Goal: Task Accomplishment & Management: Manage account settings

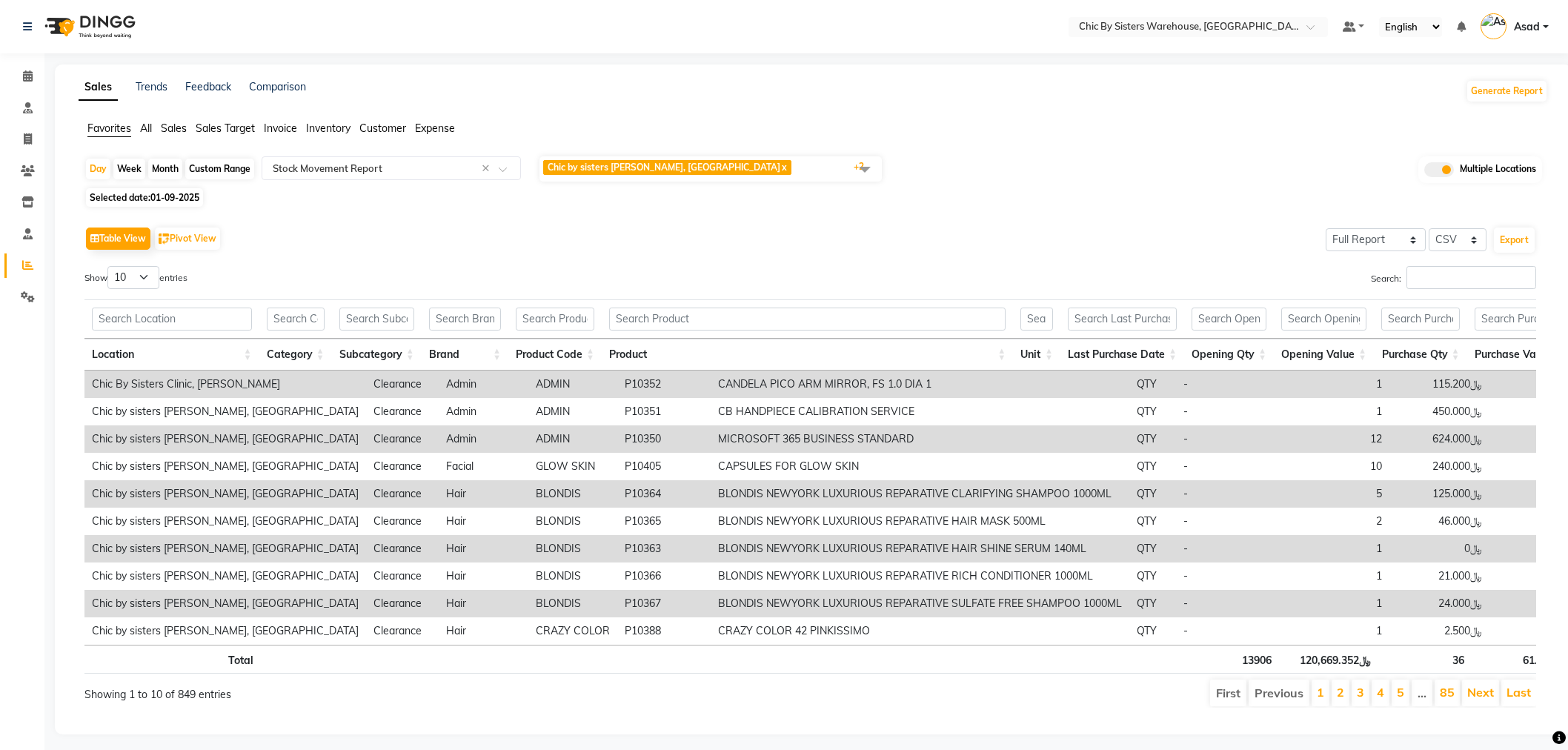
select select "full_report"
select select "csv"
click at [1236, 27] on input "text" at bounding box center [1184, 27] width 215 height 14
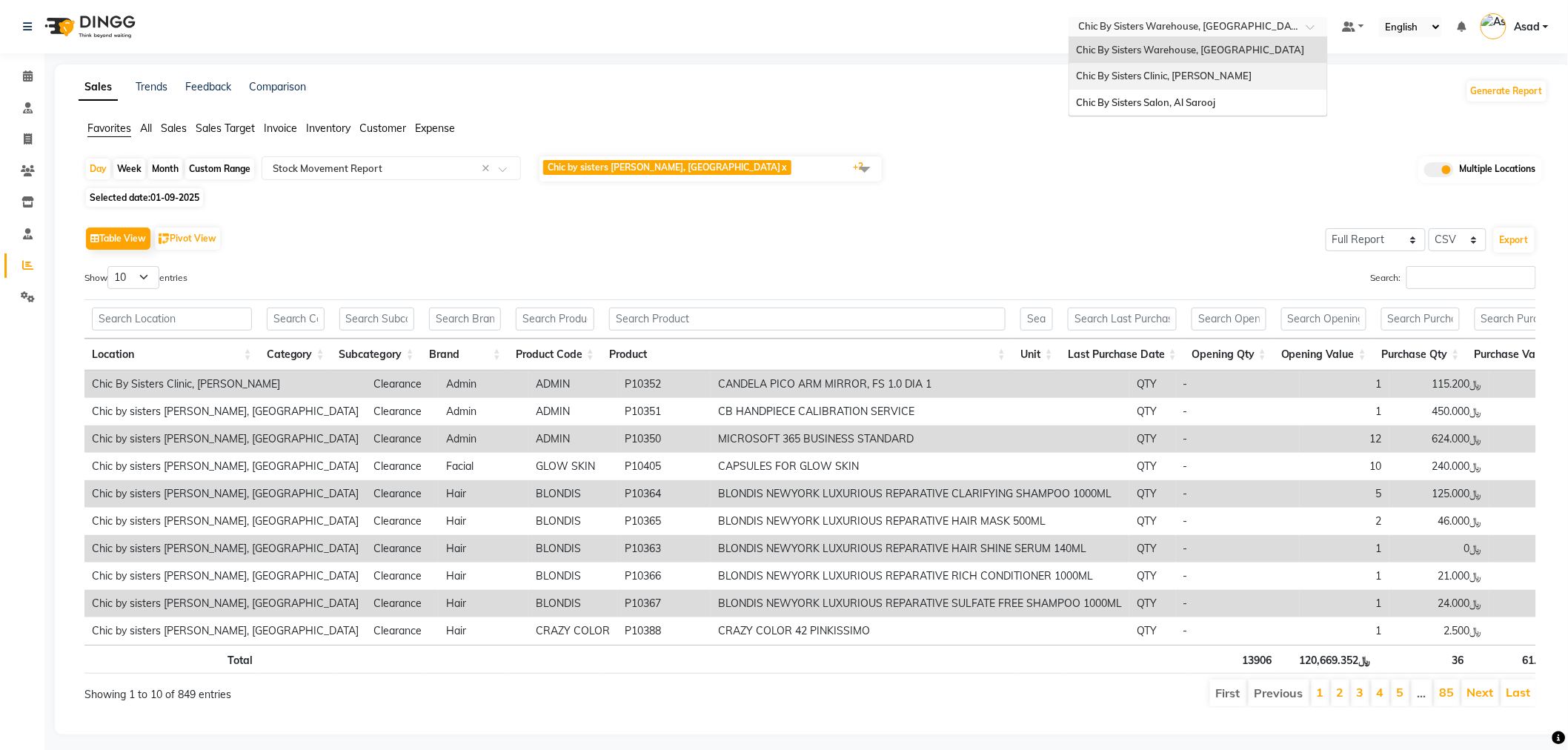
click at [1210, 78] on span "Chic By Sisters Clinic, Al Sarooj" at bounding box center [1165, 76] width 176 height 12
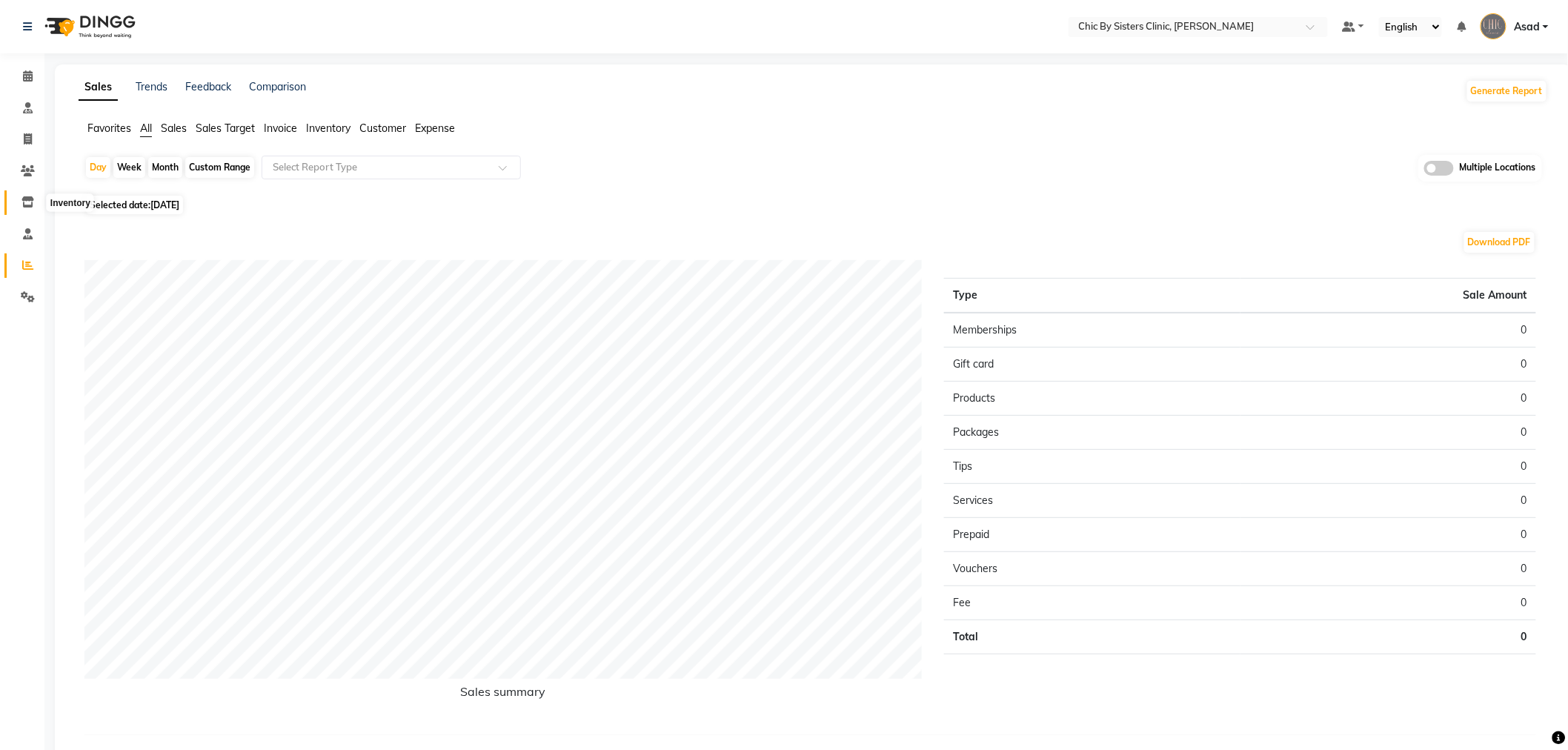
click at [34, 202] on span at bounding box center [27, 203] width 26 height 17
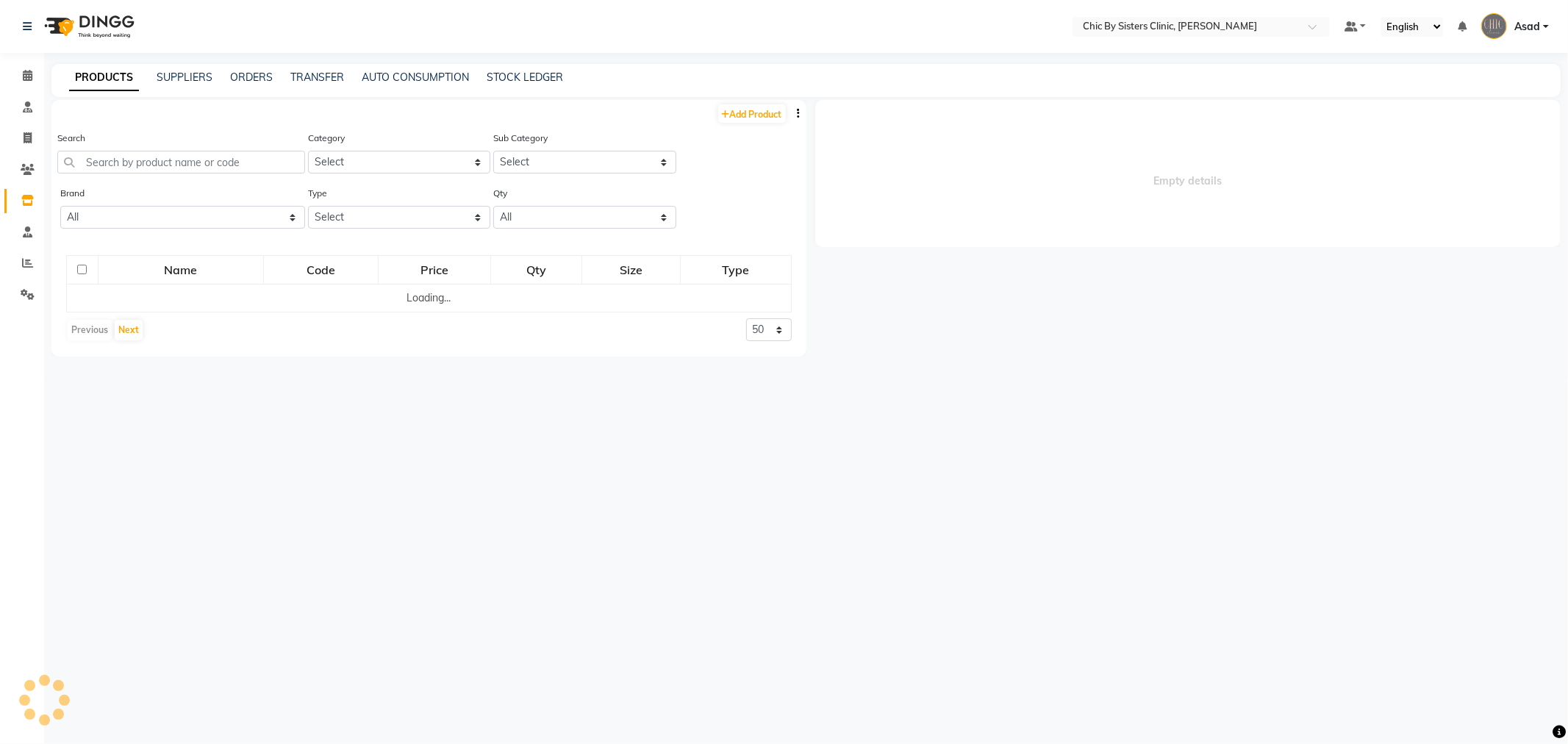
select select
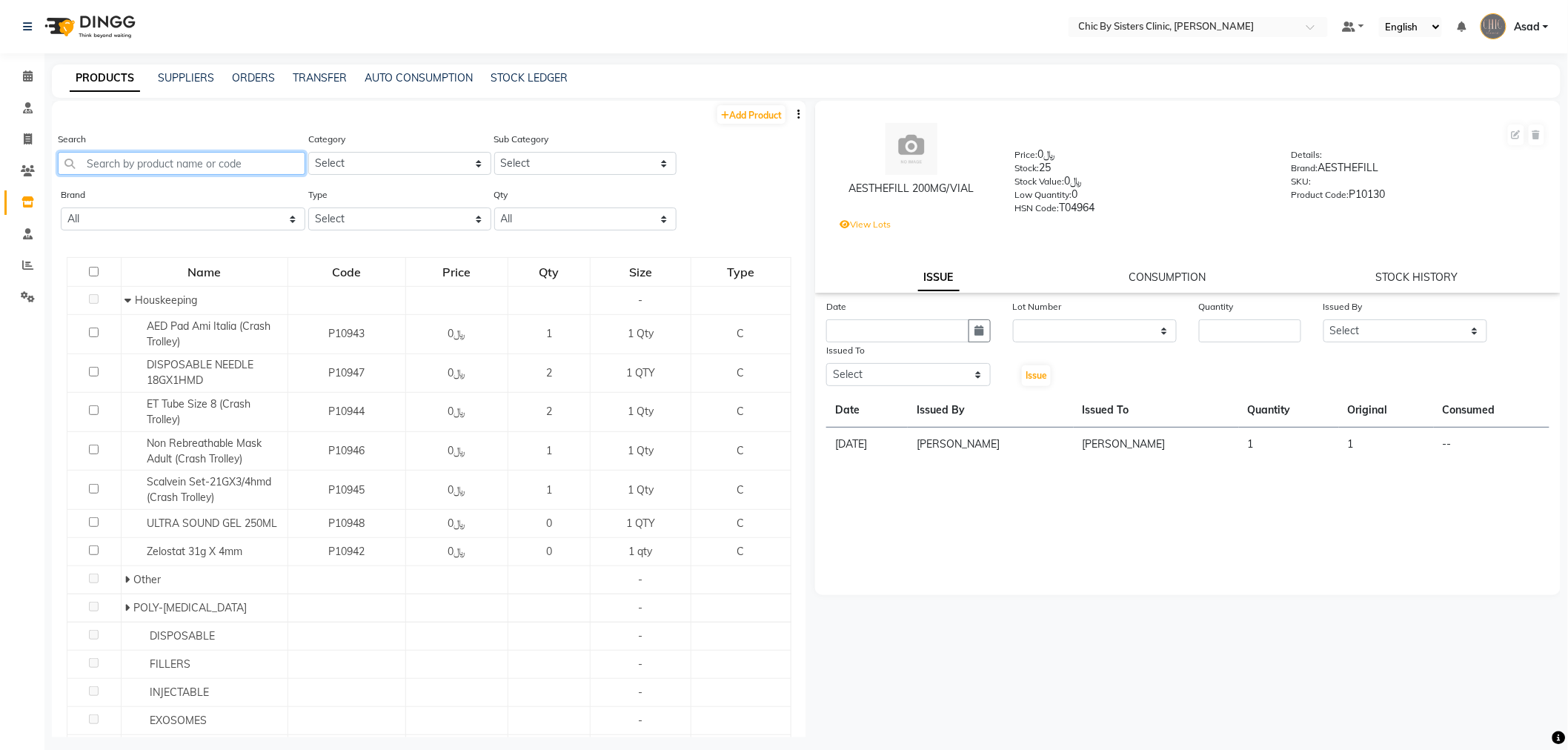
click at [240, 164] on input "text" at bounding box center [181, 164] width 247 height 23
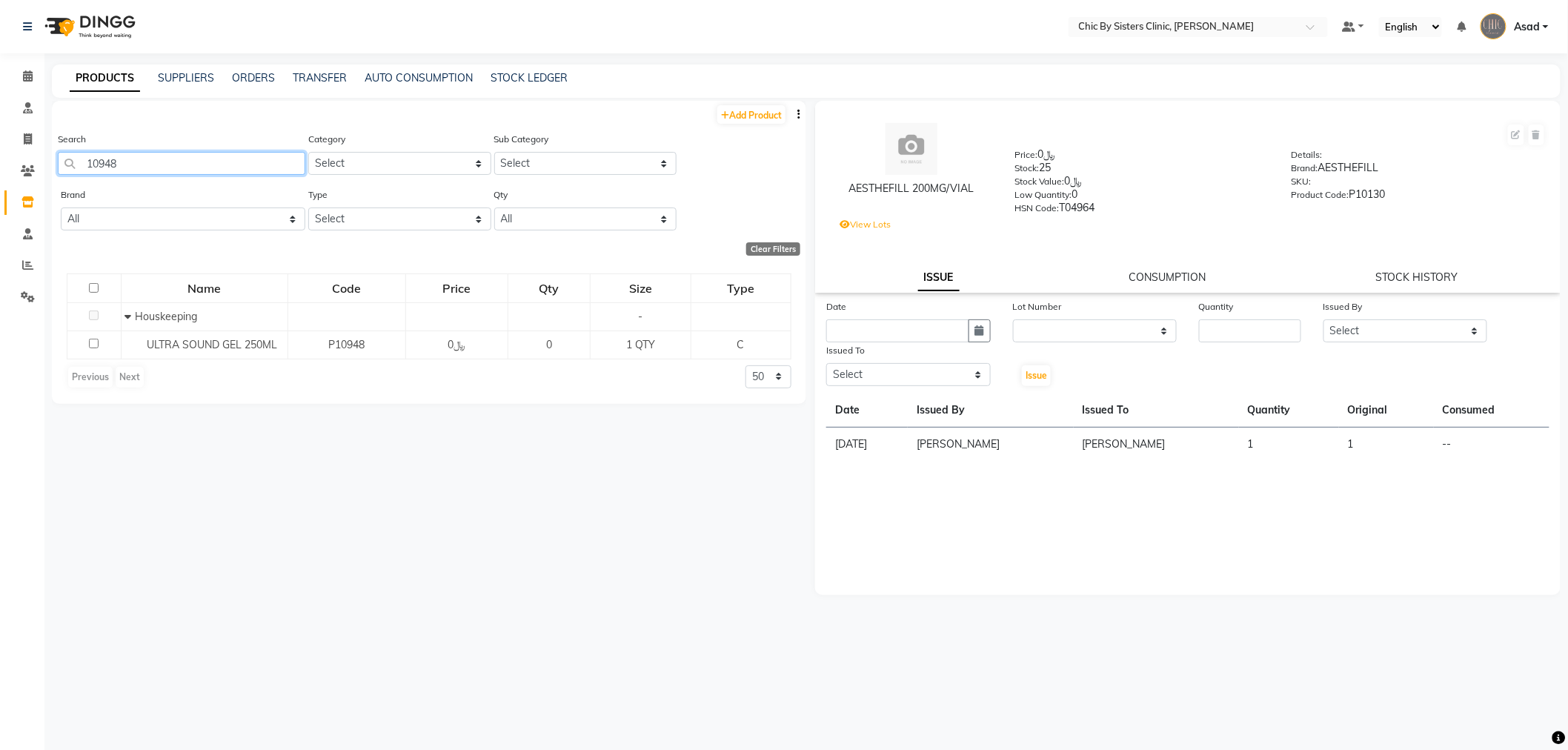
click at [240, 164] on input "10948" at bounding box center [181, 164] width 247 height 23
type input "10949"
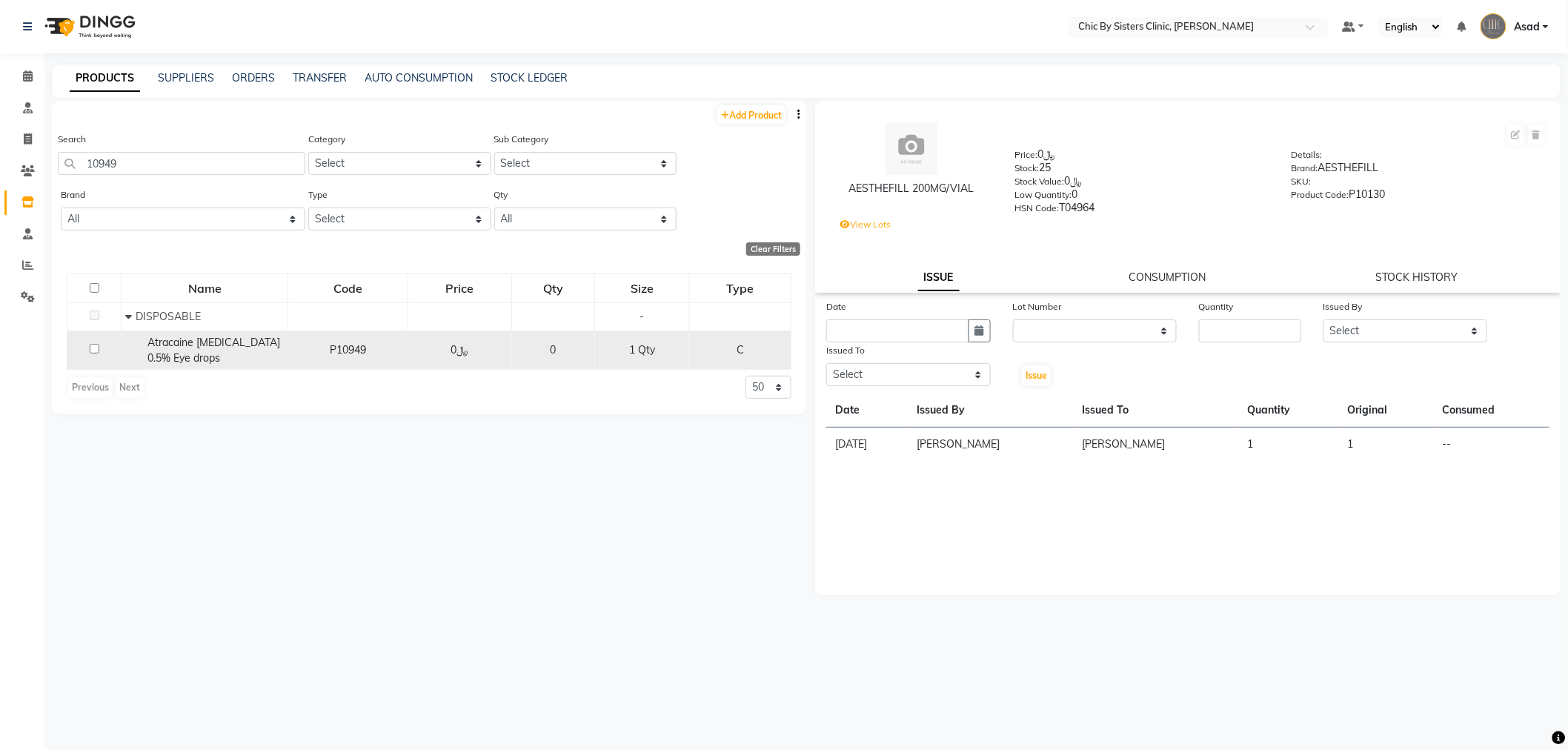
click at [260, 350] on span "Atracaine Tetracaine Hydrochloride 0.5% Eye drops" at bounding box center [214, 350] width 132 height 29
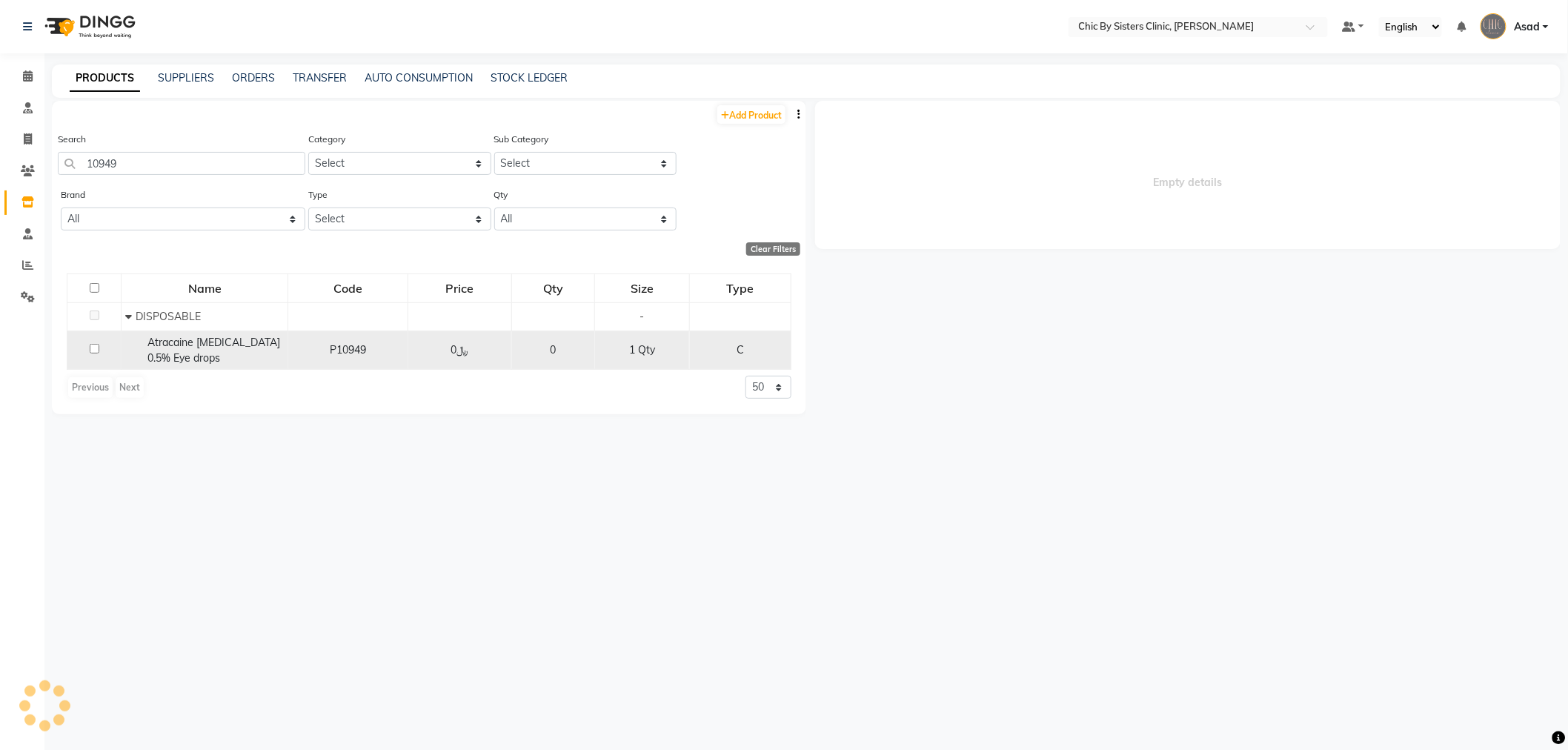
select select
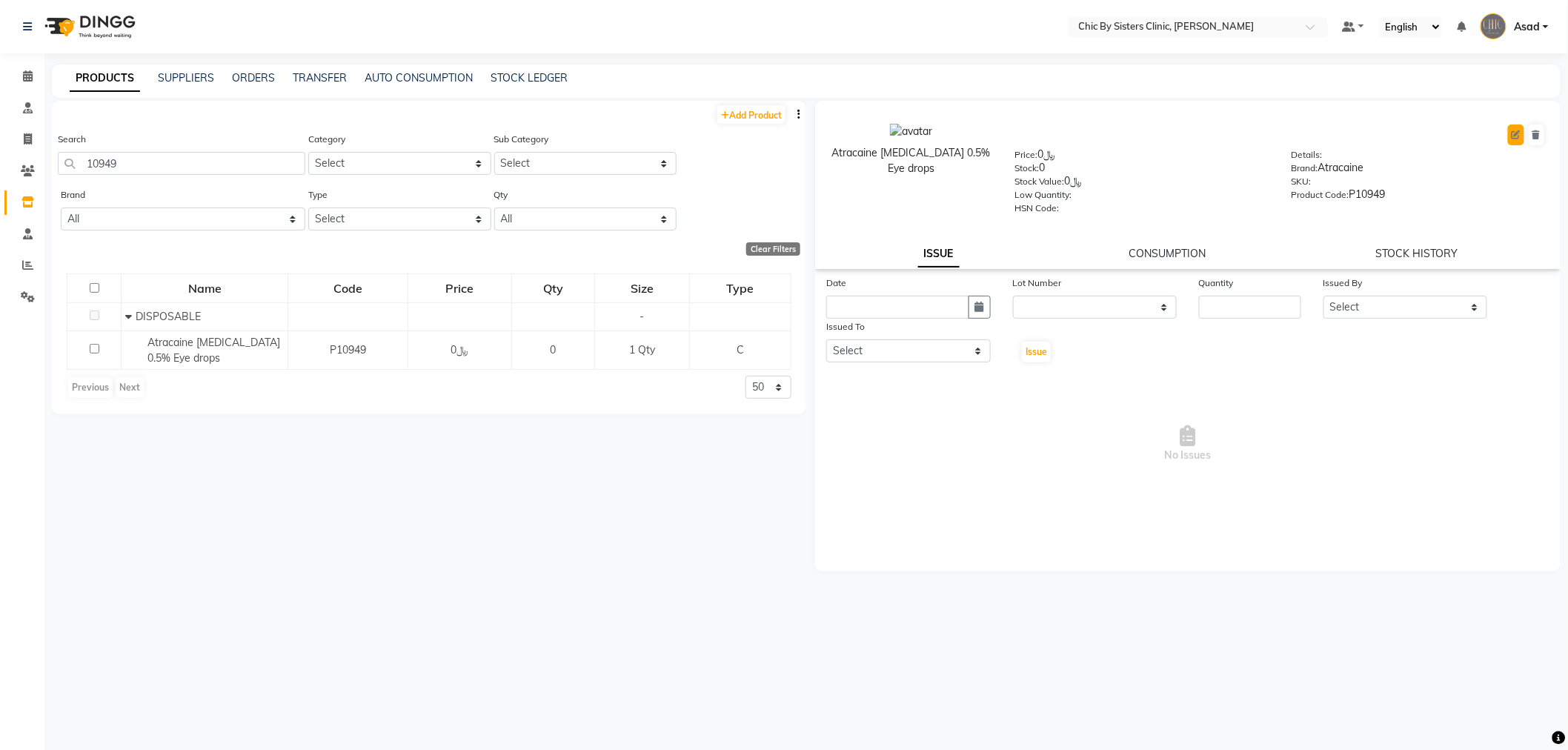
click at [1522, 132] on button at bounding box center [1515, 135] width 16 height 21
select select "true"
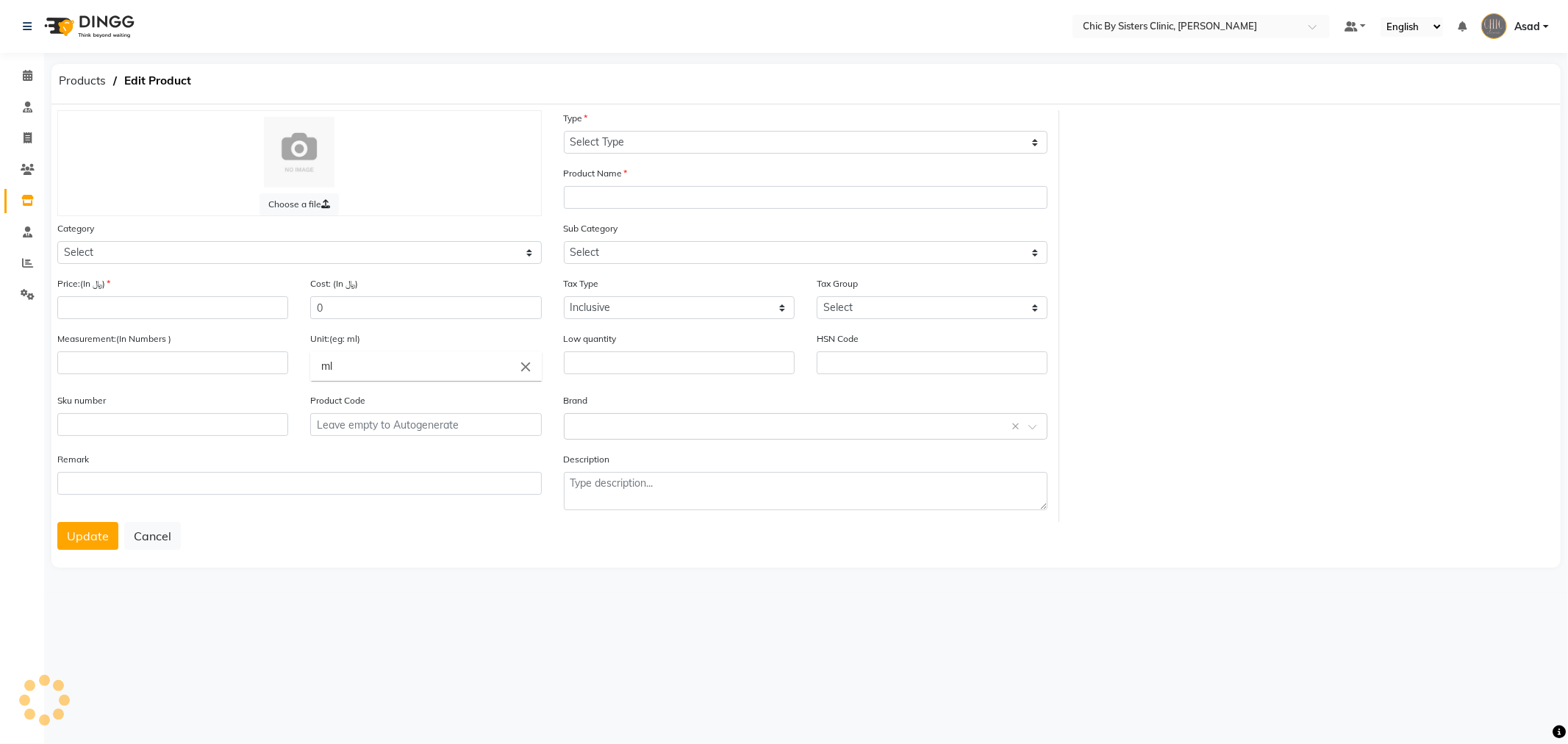
select select "C"
type input "Atracaine Tetracaine Hydrochloride 0.5% Eye drops"
select select
type input "0"
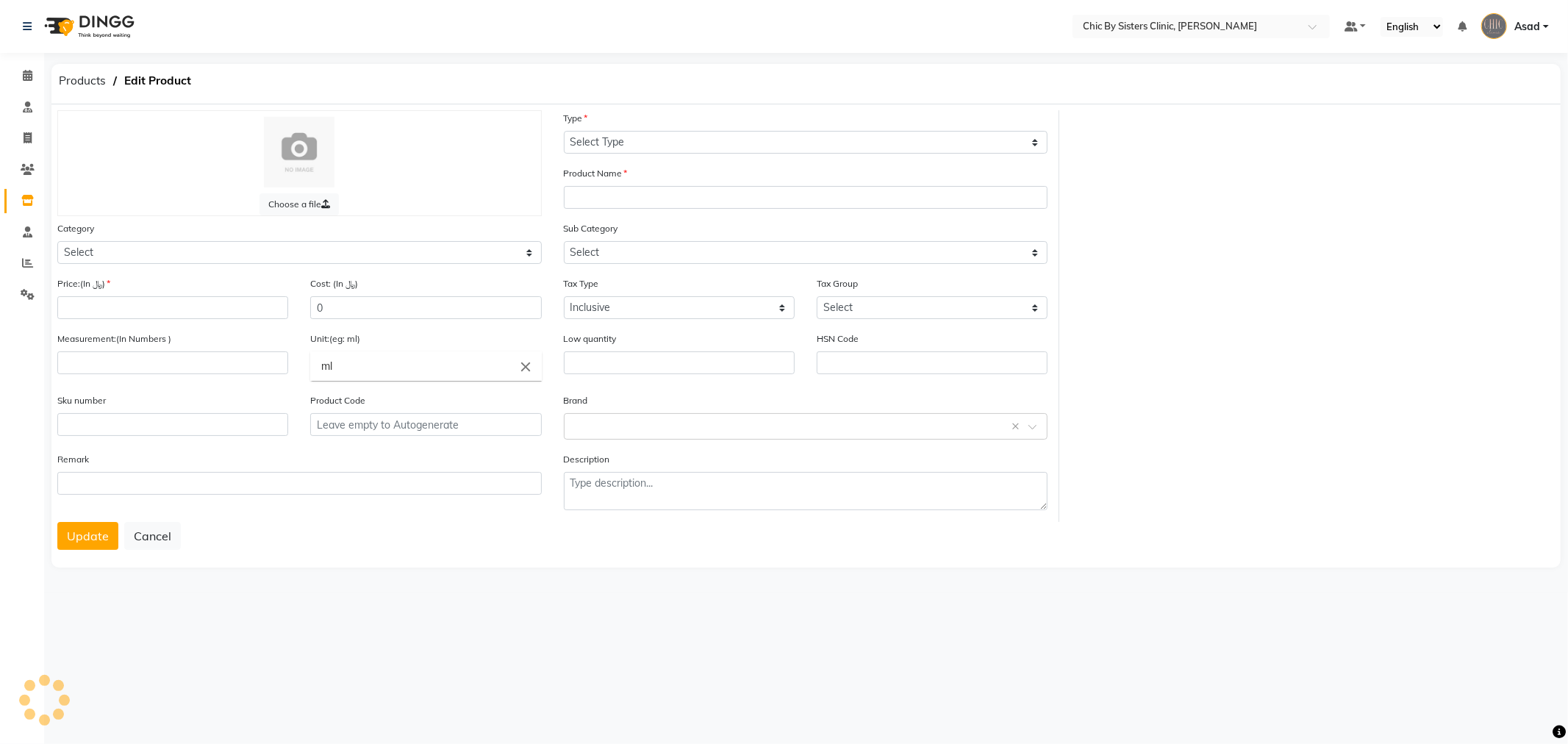
type input "1"
type input "Qty"
type input "P10949"
select select "848015200"
select select "8480152005"
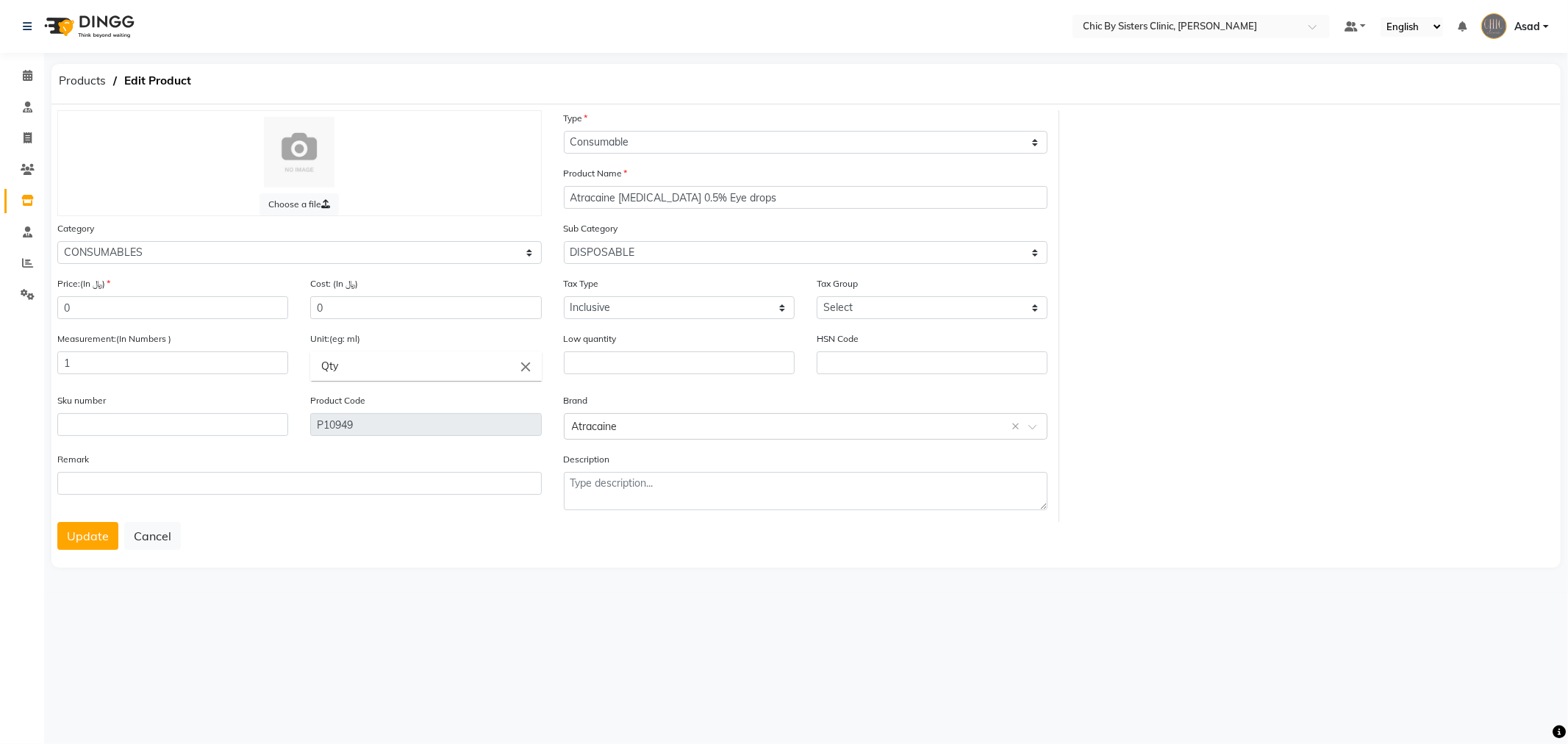
click at [1356, 285] on div "Choose a file Type Select Type Both Retail Consumable Product Name Atracaine Te…" at bounding box center [806, 316] width 1520 height 412
drag, startPoint x: 859, startPoint y: 206, endPoint x: 404, endPoint y: 166, distance: 456.8
click at [406, 166] on div "Choose a file Type Select Type Both Retail Consumable Product Name Atracaine Te…" at bounding box center [552, 316] width 1013 height 412
click at [1190, 18] on input "text" at bounding box center [1187, 25] width 213 height 14
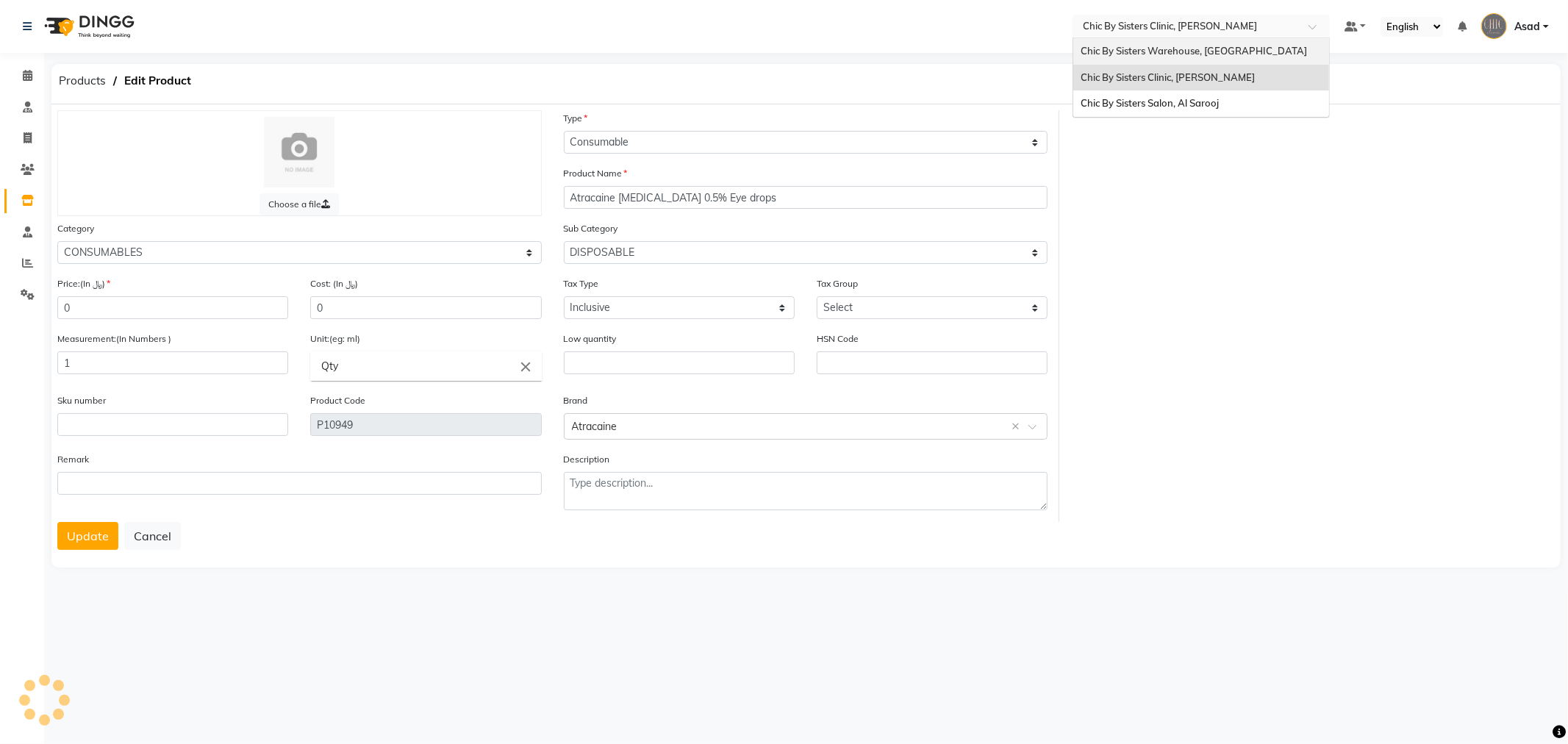
click at [1186, 44] on div "Chic By Sisters Warehouse, [GEOGRAPHIC_DATA]" at bounding box center [1201, 51] width 256 height 26
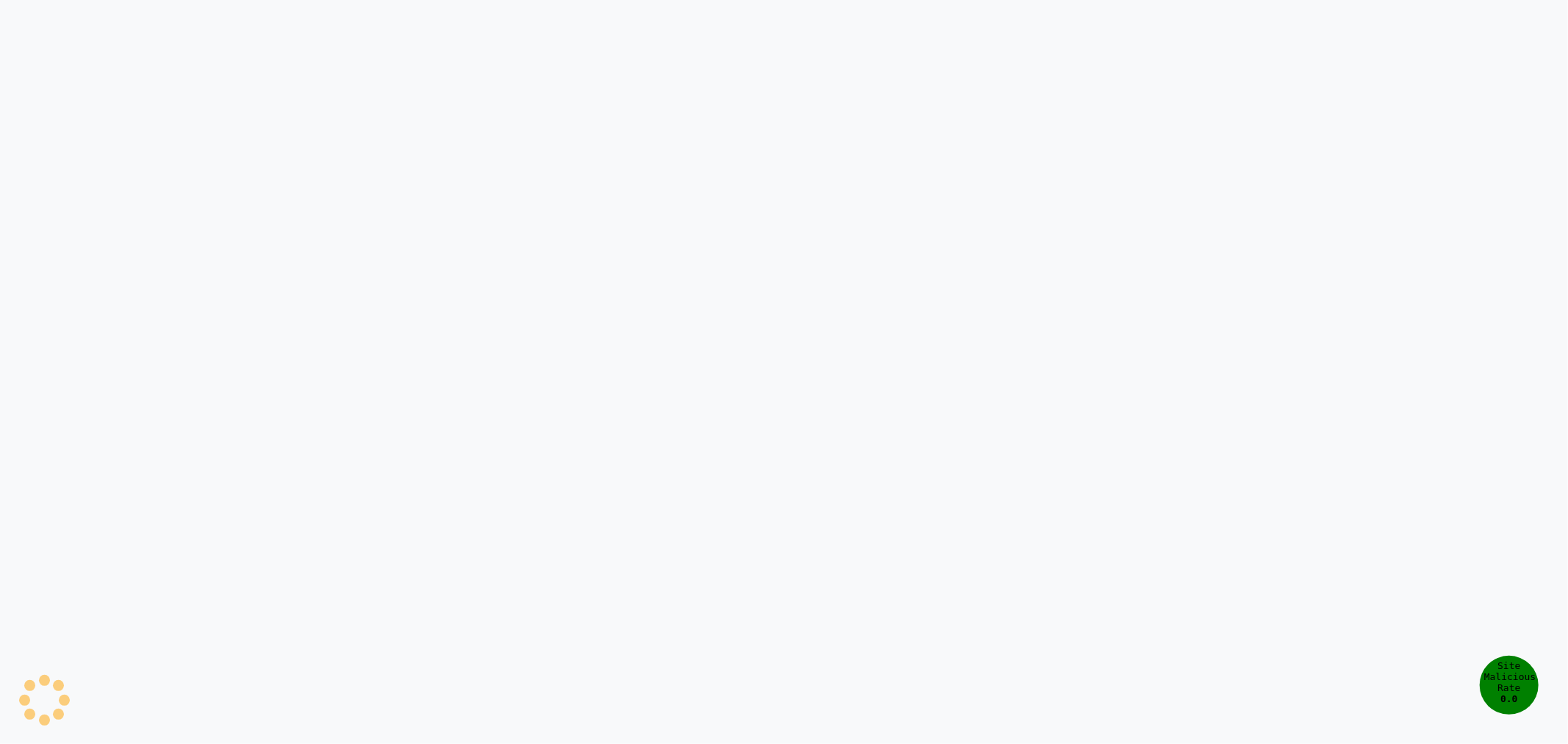
select select "true"
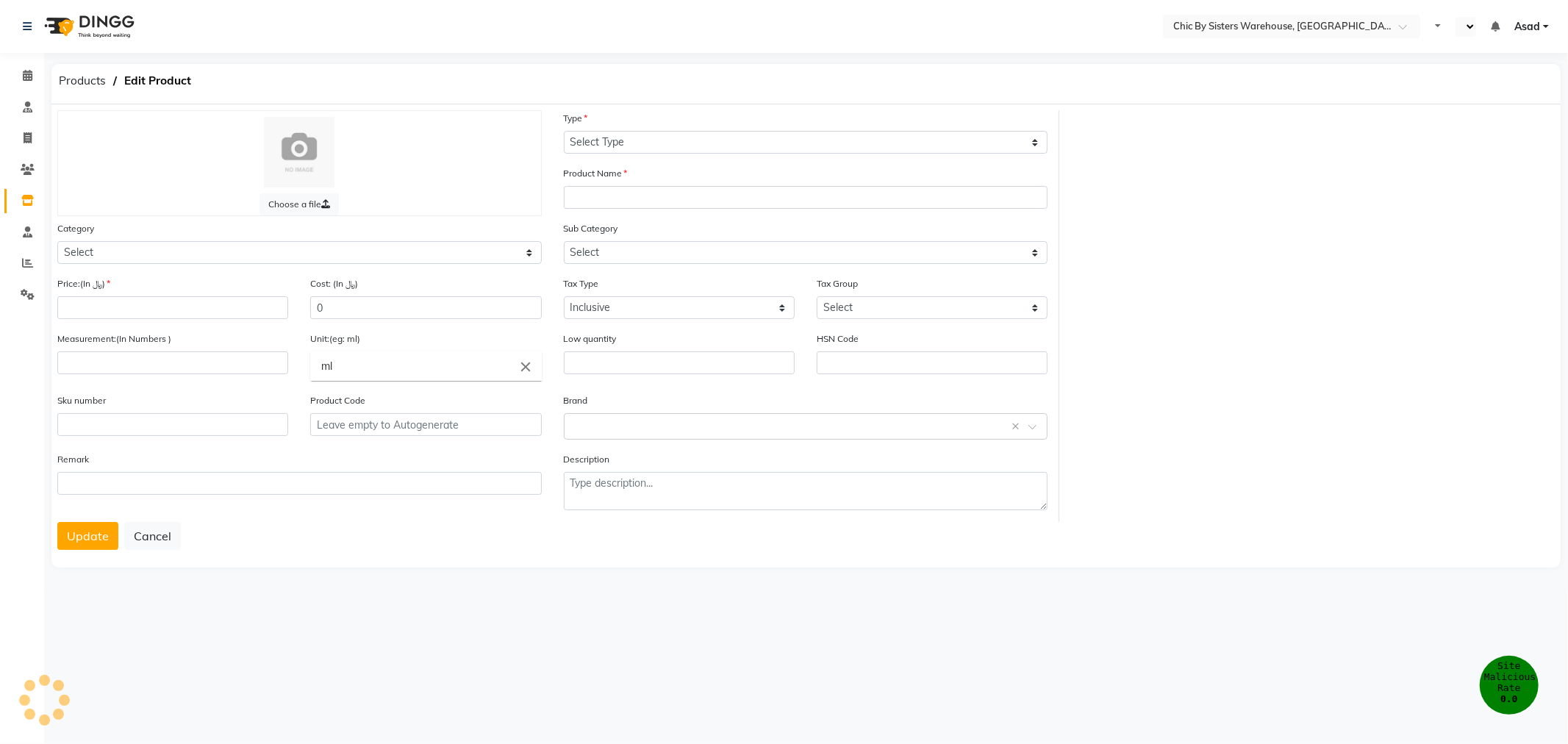
select select "en"
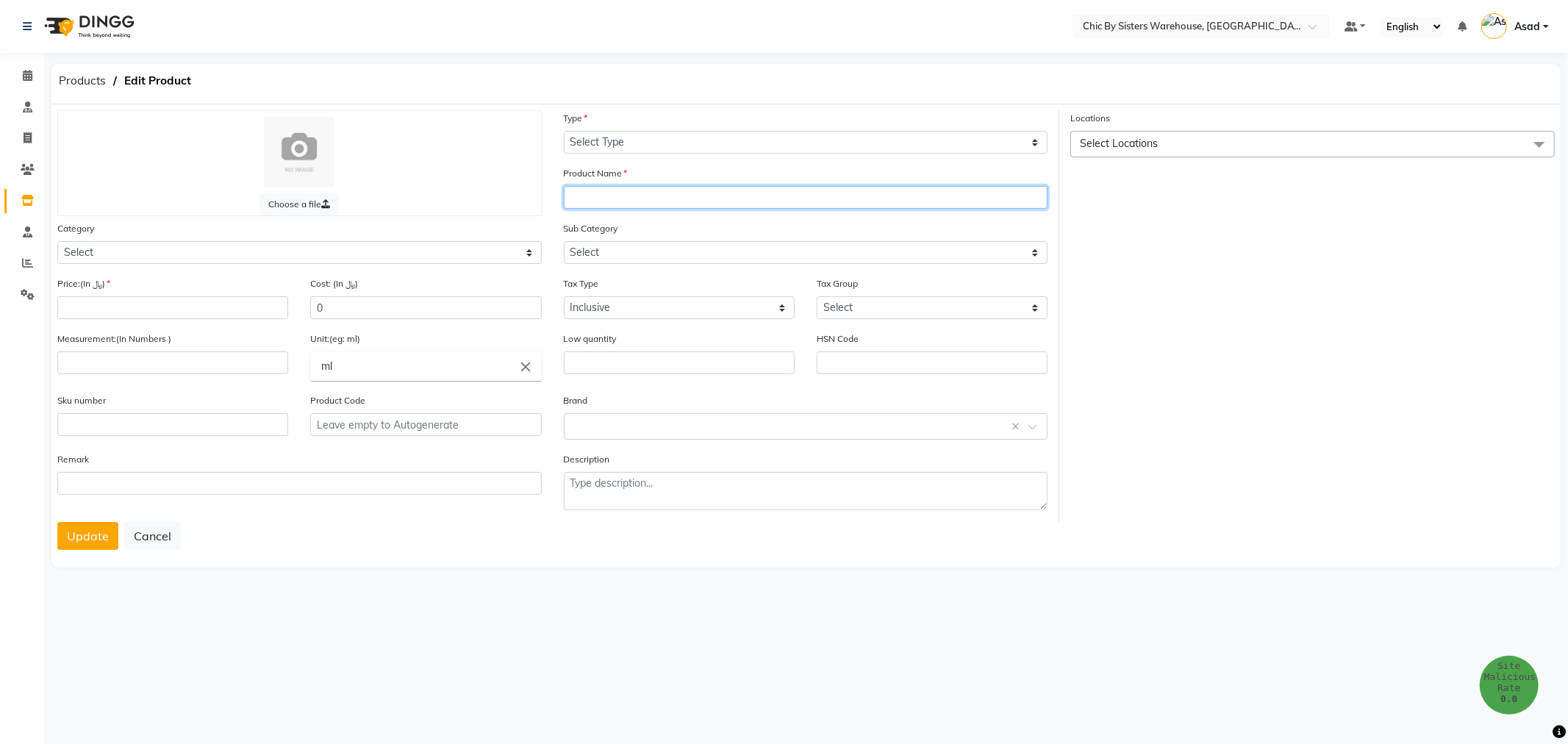
click at [644, 196] on input "text" at bounding box center [807, 197] width 485 height 23
paste input "Atracaine [MEDICAL_DATA] 0.5% Eye drops"
type input "Atracaine [MEDICAL_DATA] 0.5% Eye drops"
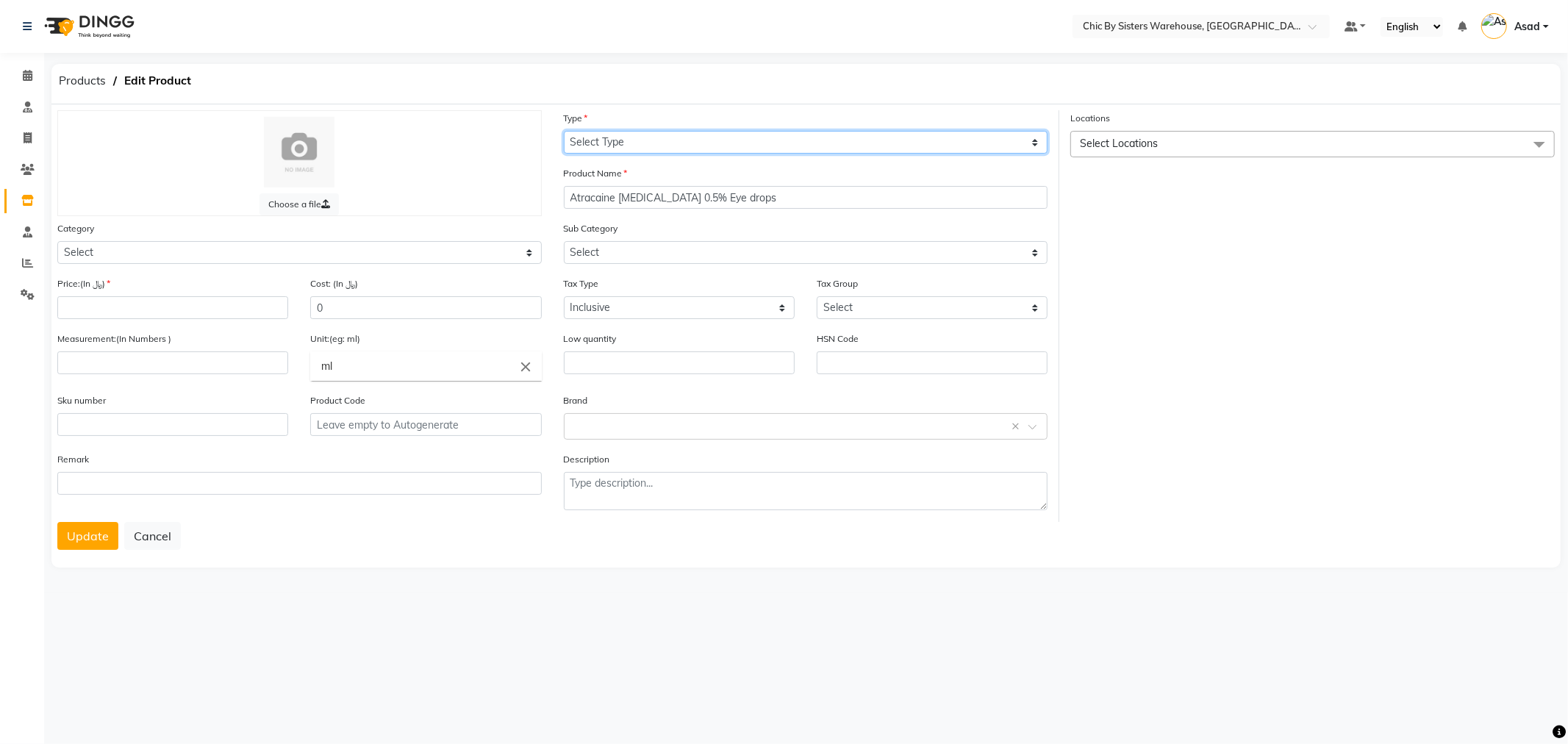
click at [678, 134] on select "Select Type Both Retail Consumable" at bounding box center [807, 142] width 485 height 23
select select "C"
click at [564, 131] on select "Select Type Both Retail Consumable" at bounding box center [807, 142] width 485 height 23
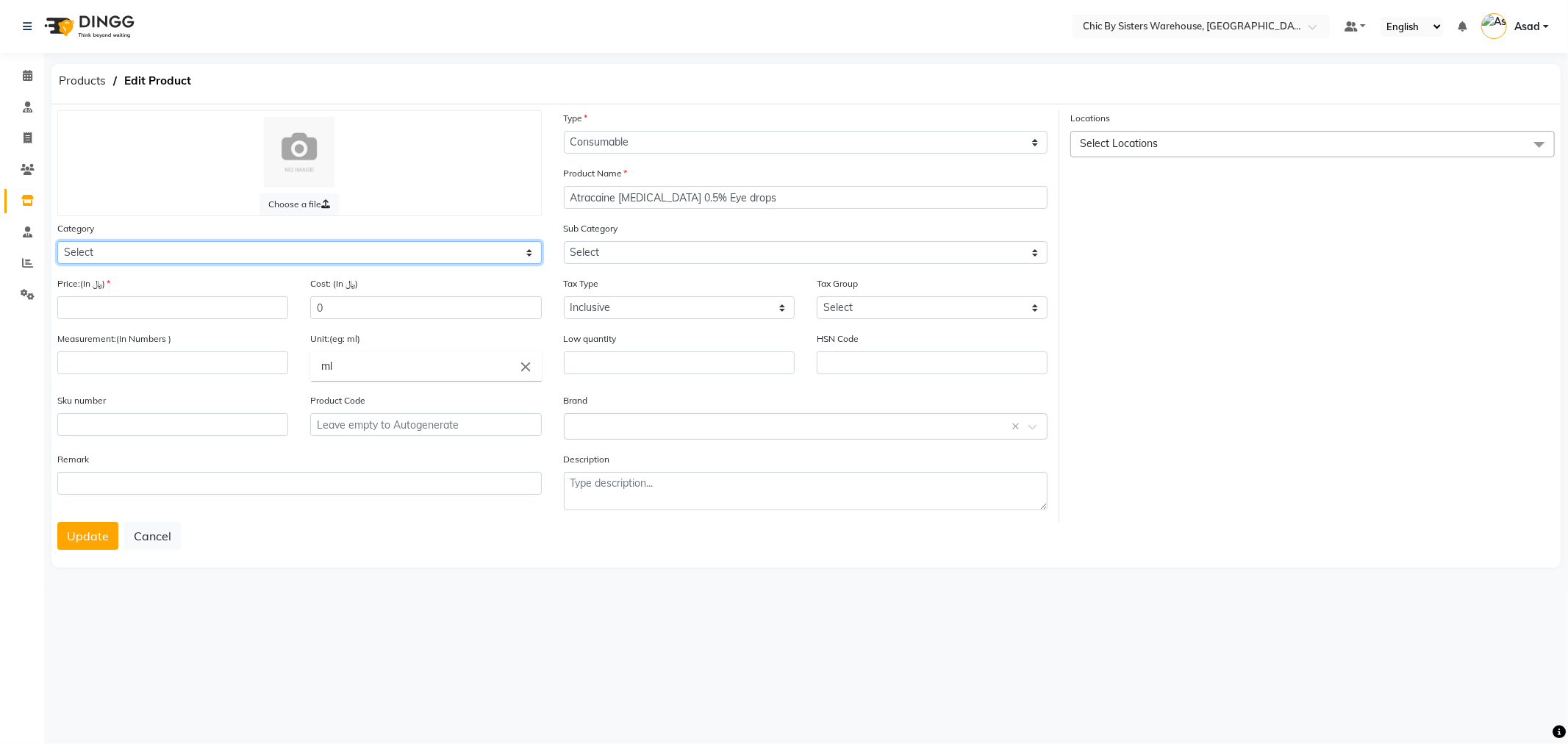
click at [236, 255] on select "Select PROFESSIONAL CONSUMABLES RETAIL CLEARANCE Other" at bounding box center [300, 252] width 485 height 23
select select "848015200"
click at [57, 241] on select "Select PROFESSIONAL CONSUMABLES RETAIL CLEARANCE Other" at bounding box center [300, 252] width 485 height 23
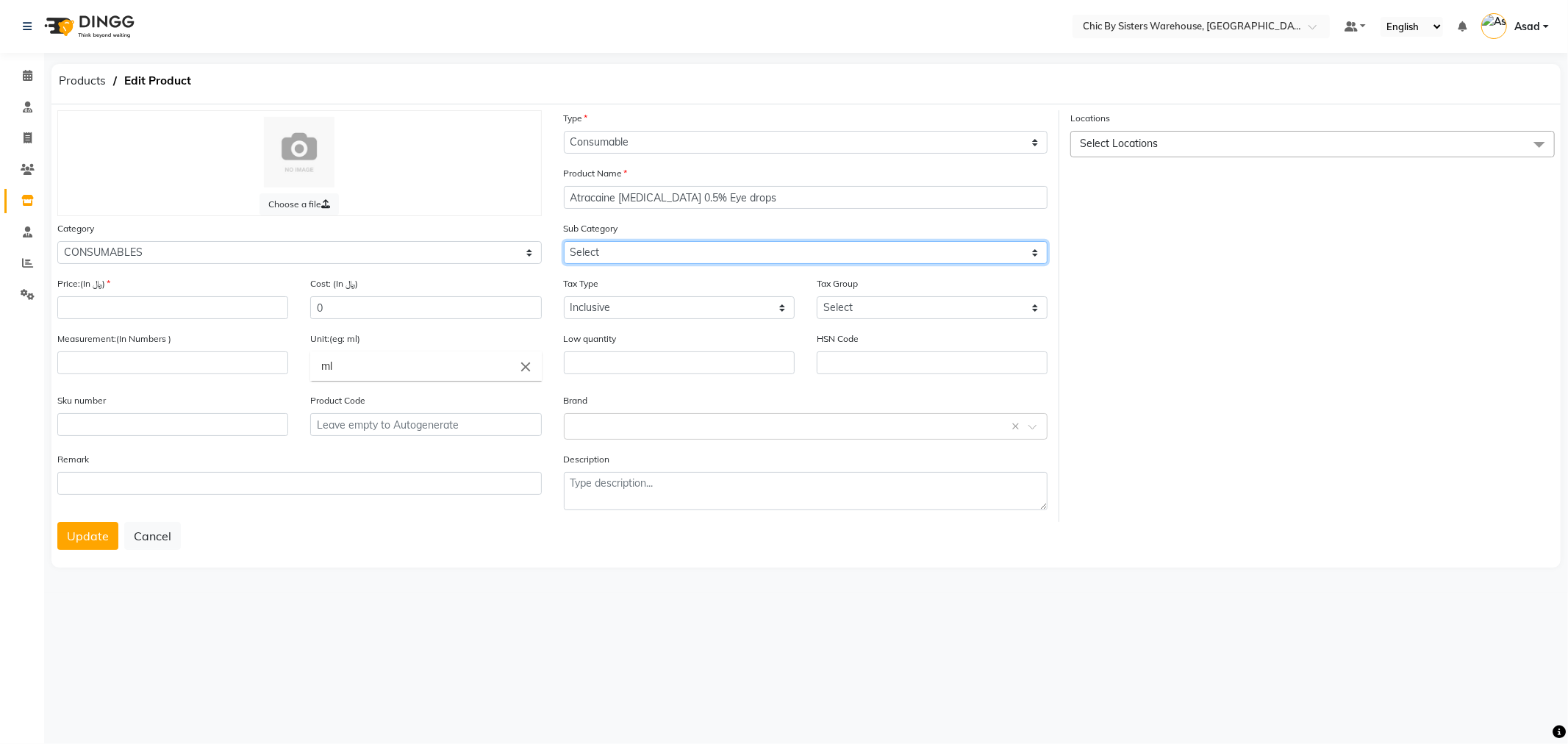
click at [678, 251] on select "Select SKIN CARE DISINFECTANT DISTILLED WATER INJECTABLE DISPOSABLE SYRINGE NEE…" at bounding box center [807, 252] width 485 height 23
click at [564, 241] on select "Select SKIN CARE DISINFECTANT DISTILLED WATER INJECTABLE DISPOSABLE SYRINGE NEE…" at bounding box center [807, 252] width 485 height 23
click at [671, 251] on select "Select SKIN CARE DISINFECTANT DISTILLED WATER INJECTABLE DISPOSABLE SYRINGE NEE…" at bounding box center [807, 252] width 485 height 23
select select "8480152005"
click at [564, 241] on select "Select SKIN CARE DISINFECTANT DISTILLED WATER INJECTABLE DISPOSABLE SYRINGE NEE…" at bounding box center [807, 252] width 485 height 23
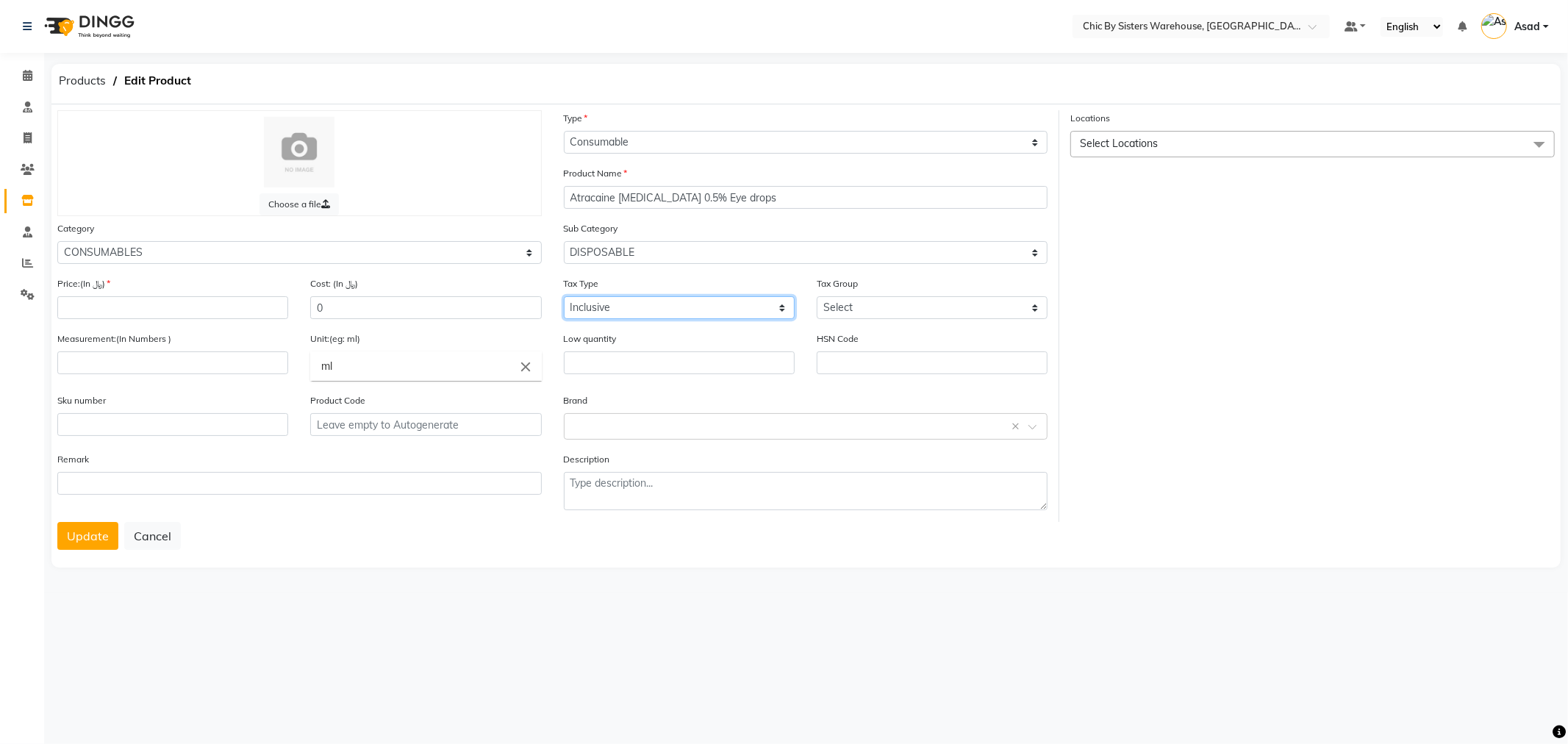
click at [663, 305] on select "Select Inclusive Exclusive" at bounding box center [680, 307] width 231 height 23
click at [564, 297] on select "Select Inclusive Exclusive" at bounding box center [680, 307] width 231 height 23
click at [699, 371] on input "text" at bounding box center [680, 363] width 231 height 23
click at [688, 423] on input "text" at bounding box center [791, 425] width 439 height 15
type input "a"
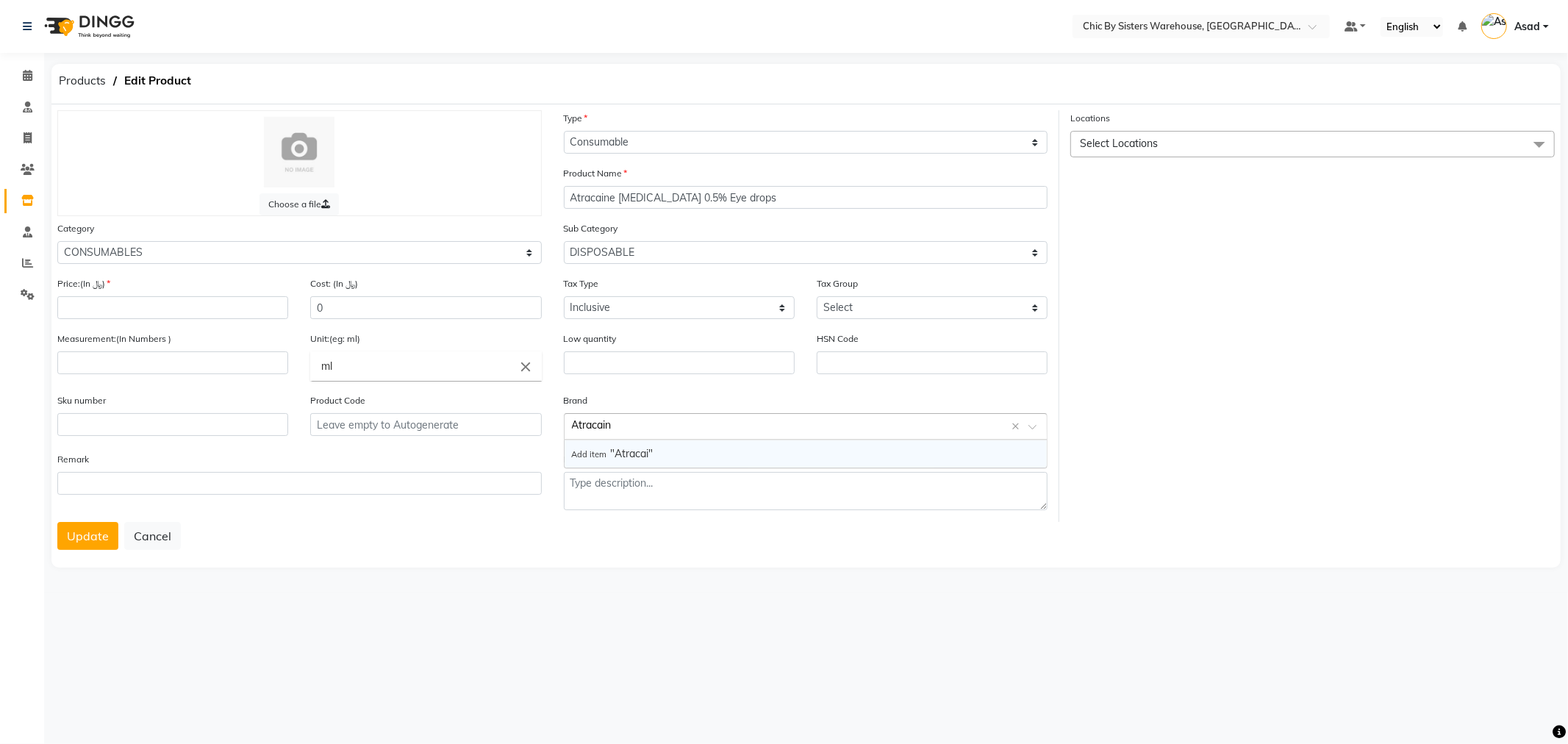
type input "Atracaine"
click at [597, 449] on span "Add item "Atracaine"" at bounding box center [619, 454] width 94 height 14
click at [156, 299] on input "number" at bounding box center [173, 307] width 231 height 23
type input "0"
click at [369, 421] on input "text" at bounding box center [426, 424] width 231 height 23
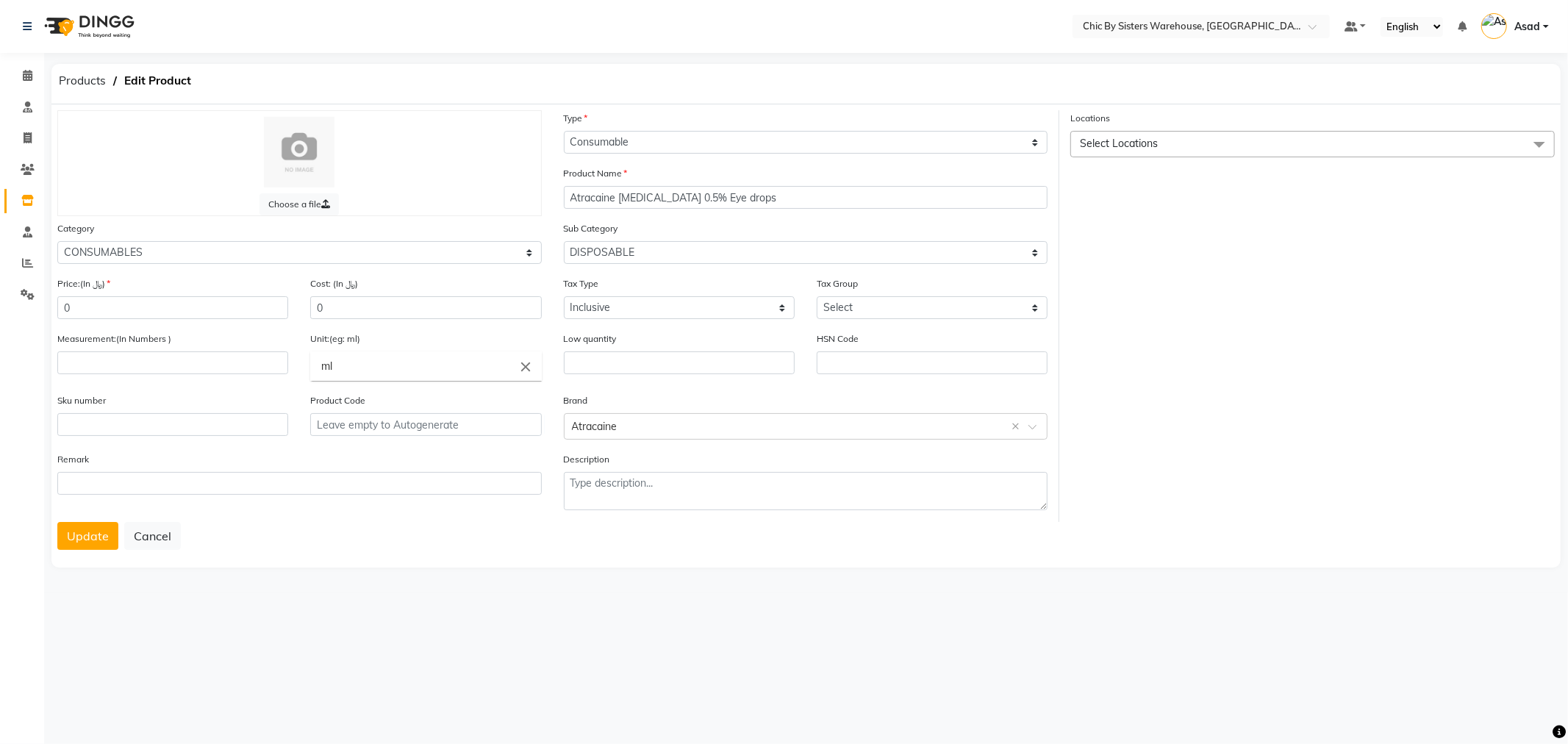
click at [526, 371] on icon "close" at bounding box center [526, 366] width 16 height 16
click at [504, 344] on div at bounding box center [784, 372] width 1568 height 744
click at [393, 428] on input "text" at bounding box center [426, 424] width 231 height 23
type input "P10949"
click at [1200, 146] on span "Select Locations" at bounding box center [1313, 144] width 485 height 26
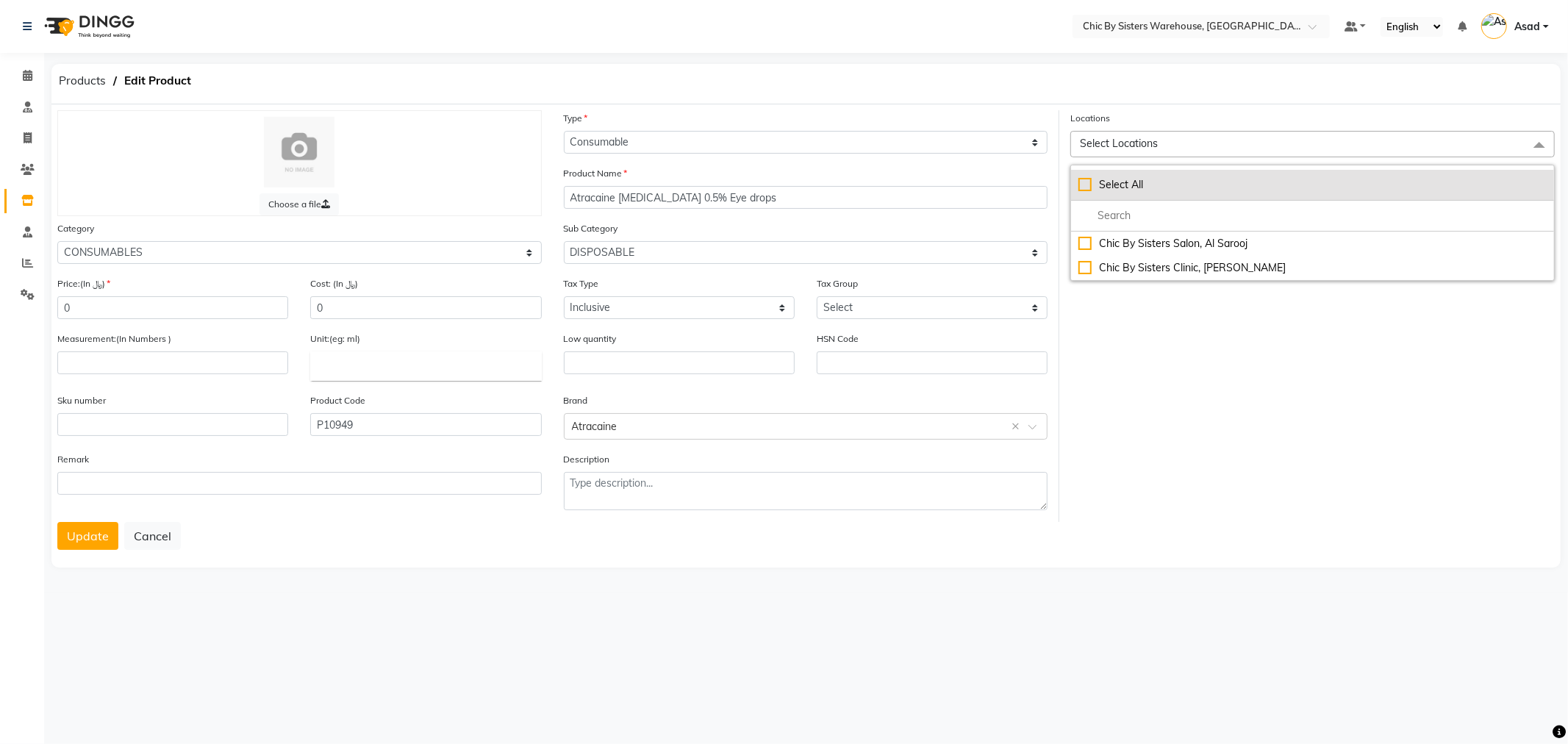
click at [1085, 182] on div "Select All" at bounding box center [1313, 185] width 468 height 15
checkbox input "true"
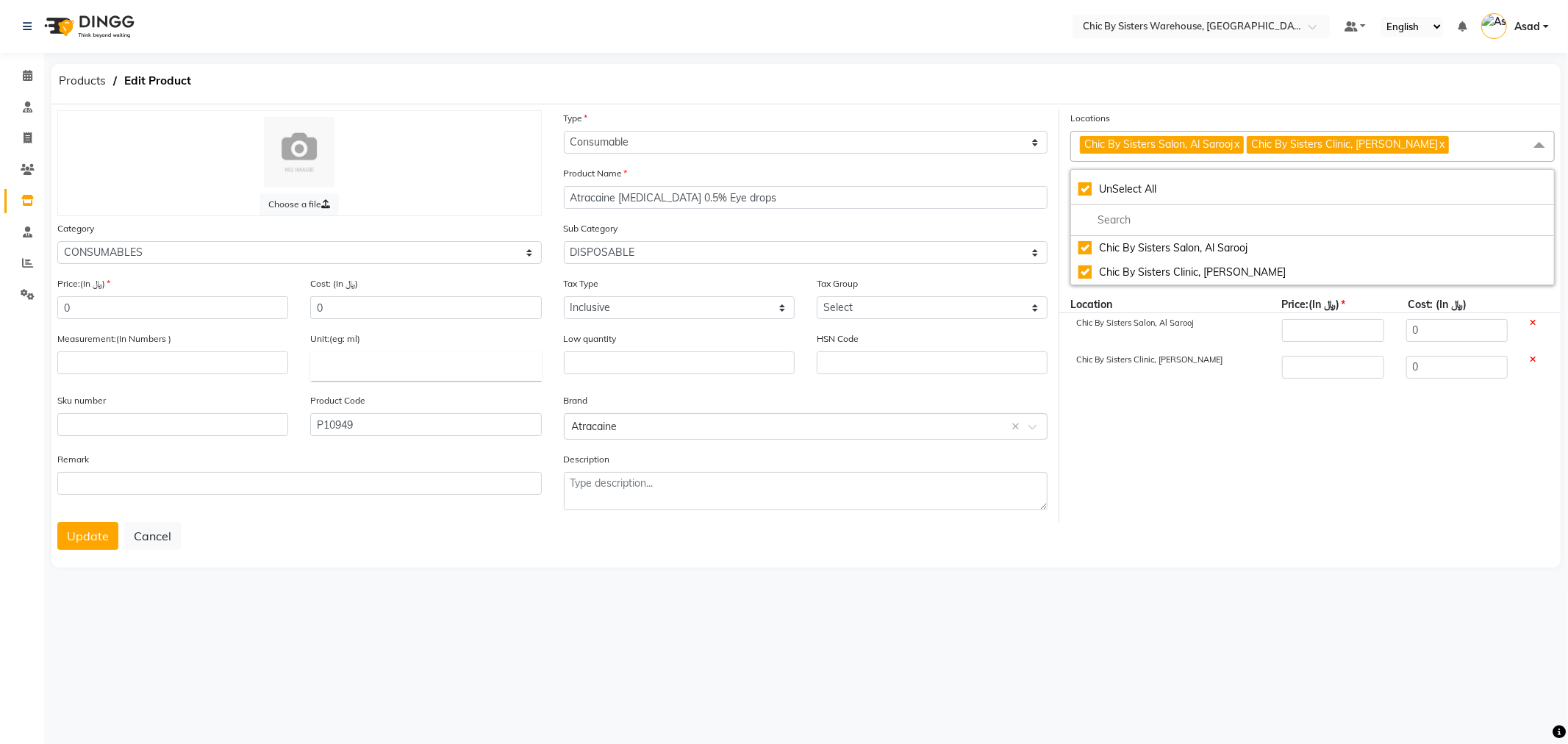
click at [1156, 417] on div "Locations Chic By Sisters Salon, Al Sarooj x Chic By Sisters Clinic, Al Sarooj …" at bounding box center [1313, 316] width 507 height 412
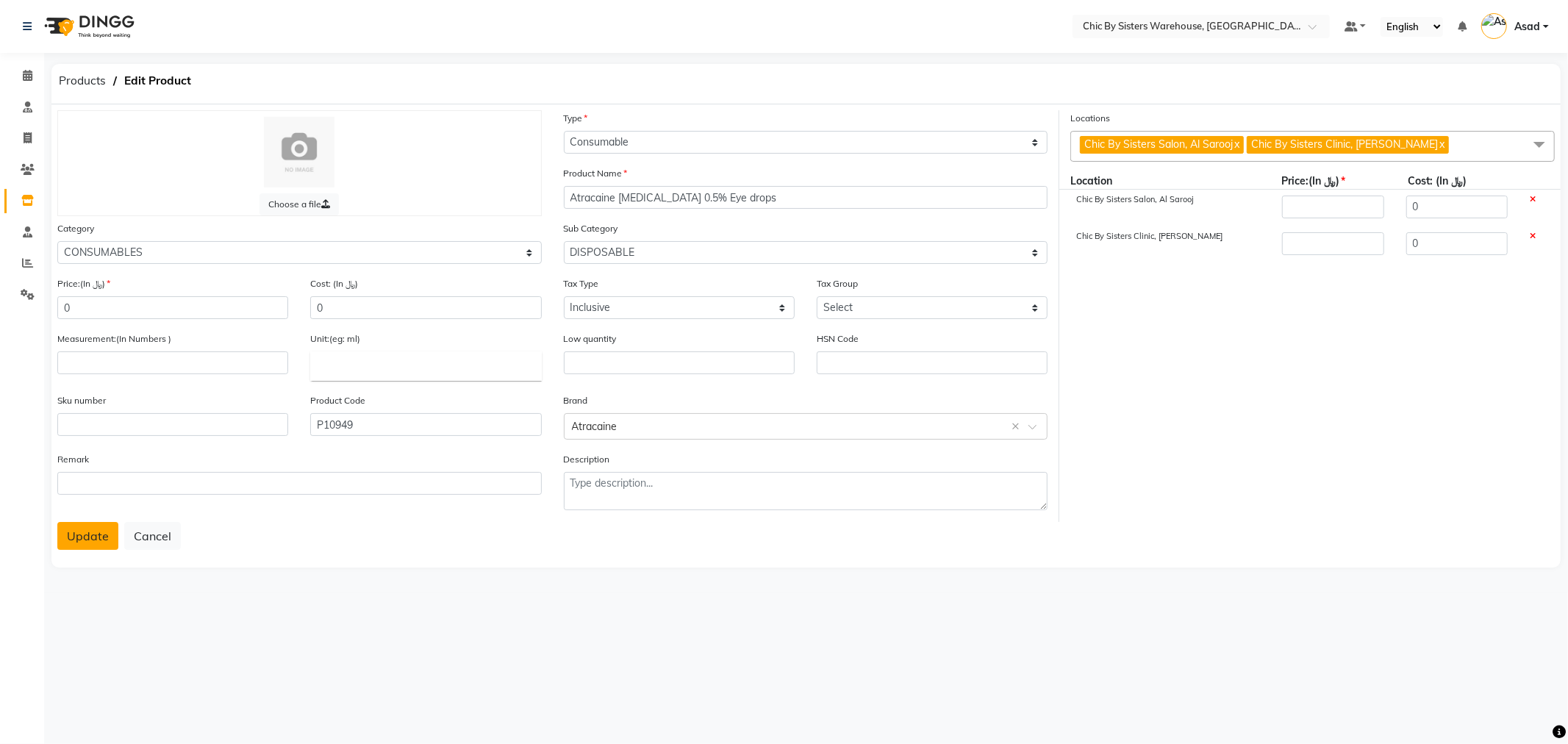
click at [79, 538] on button "Update" at bounding box center [88, 536] width 61 height 28
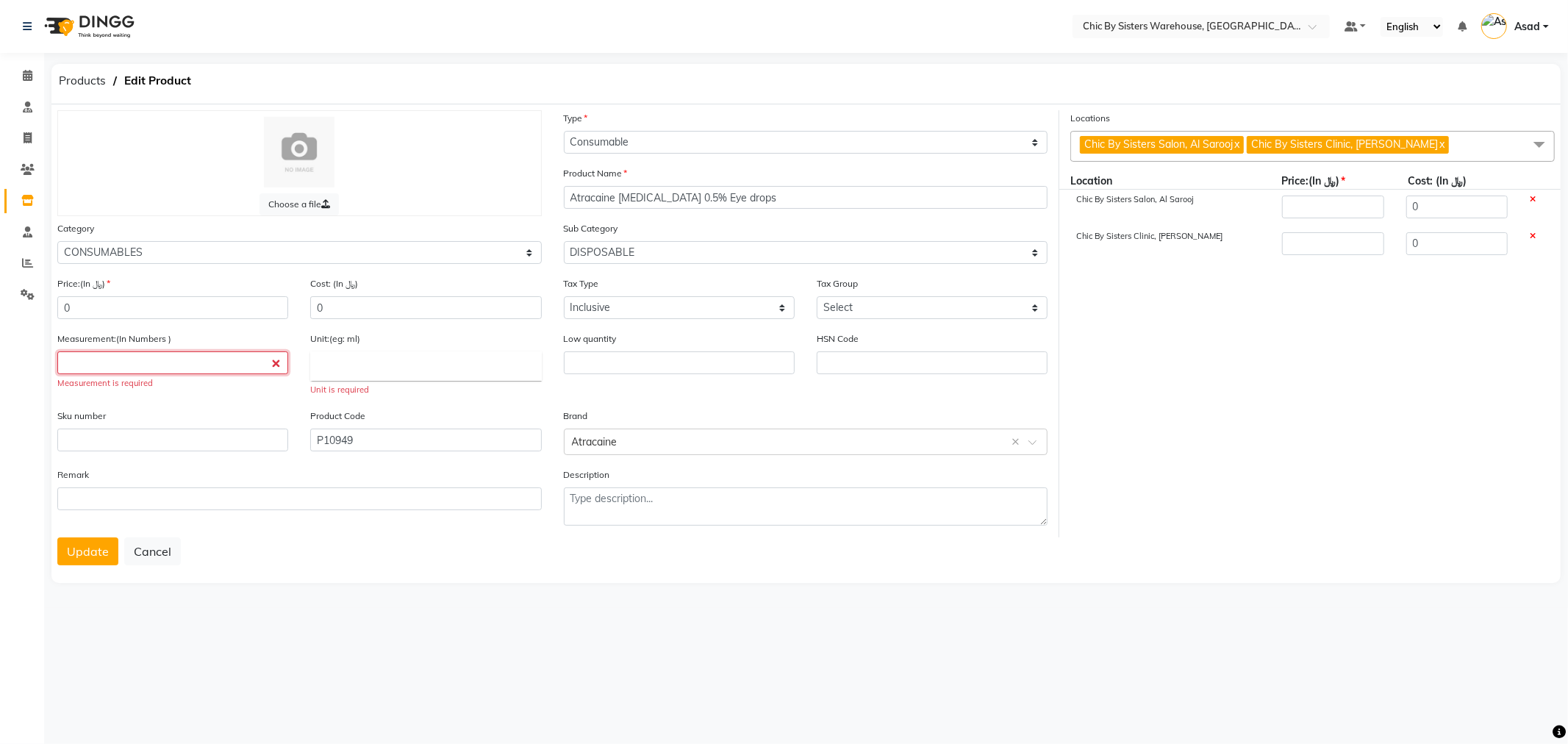
click at [224, 363] on input "number" at bounding box center [173, 363] width 231 height 23
type input "1"
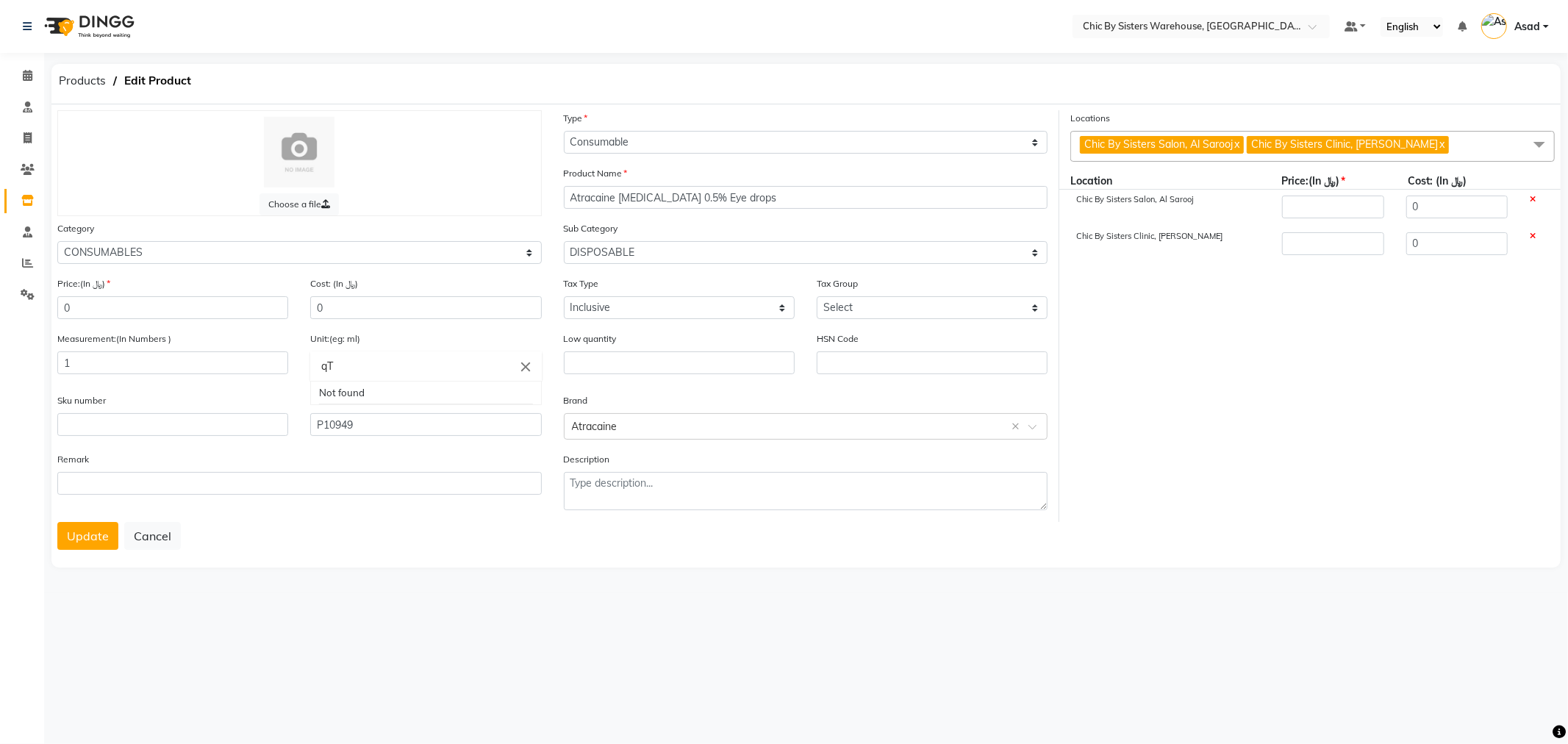
type input "q"
type input "Qty"
click at [310, 458] on div at bounding box center [784, 372] width 1568 height 744
click at [96, 544] on button "Update" at bounding box center [88, 536] width 61 height 28
click at [91, 538] on button "Update" at bounding box center [88, 536] width 61 height 28
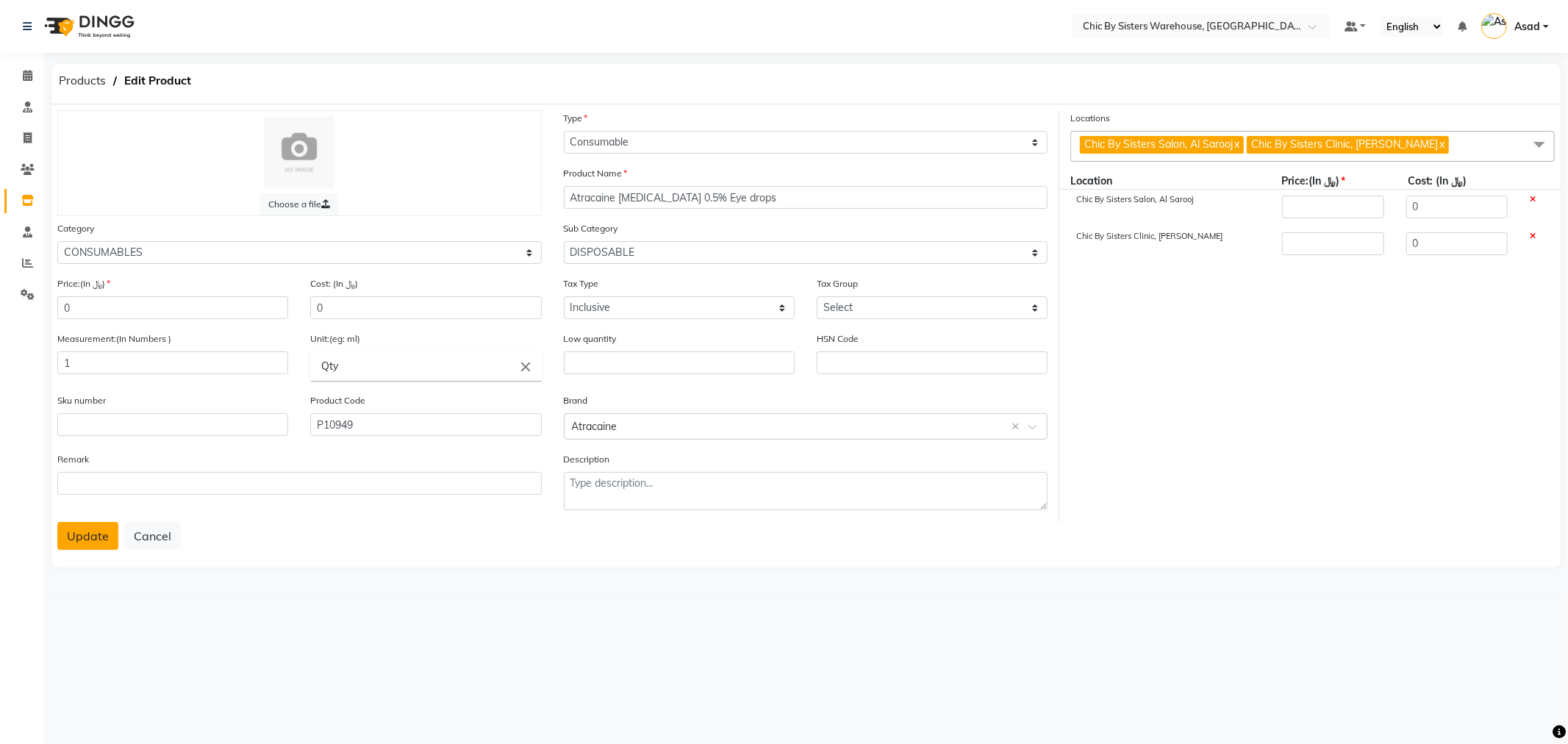
click at [91, 538] on button "Update" at bounding box center [88, 536] width 61 height 28
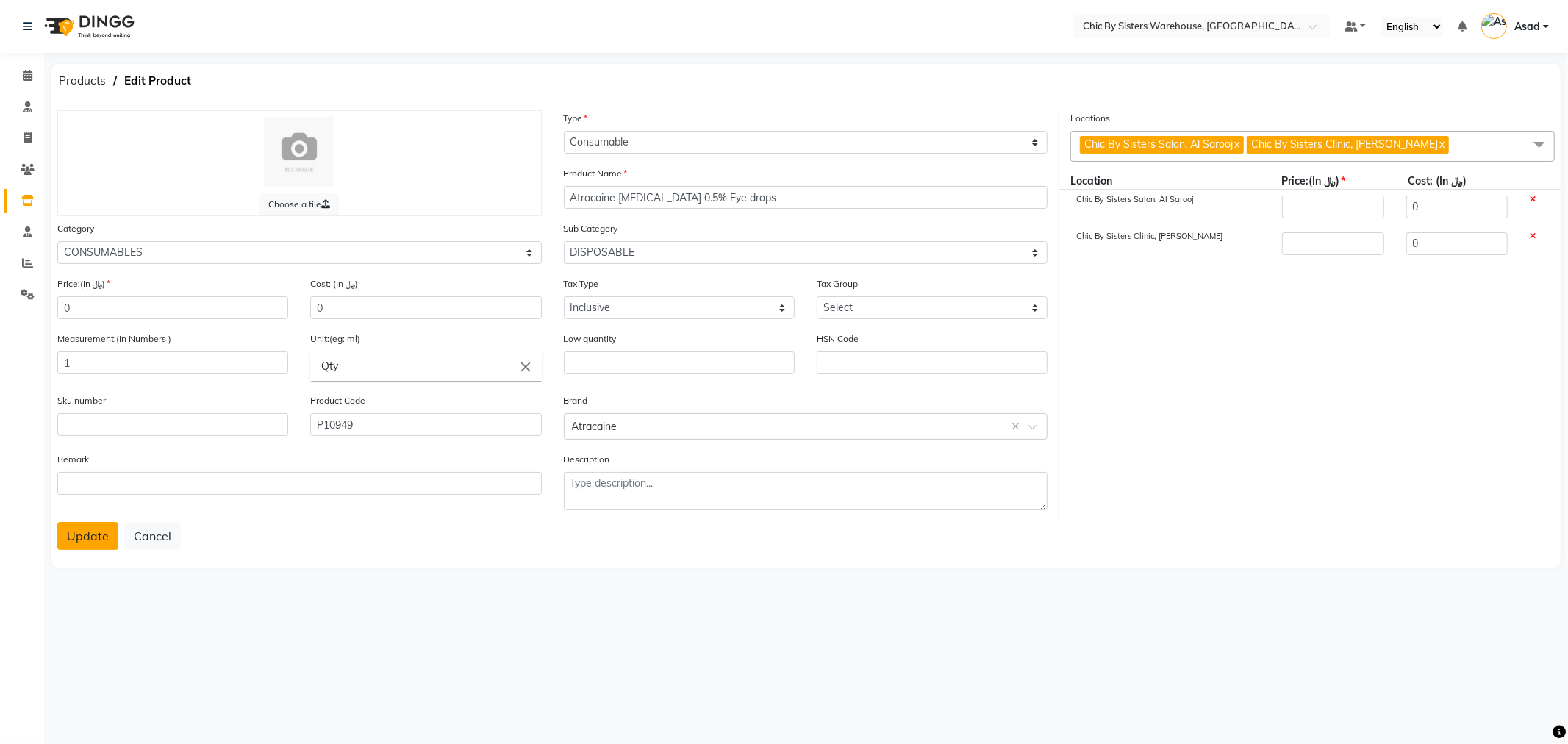
click at [91, 538] on button "Update" at bounding box center [88, 536] width 61 height 28
click at [1547, 150] on span at bounding box center [1539, 144] width 29 height 28
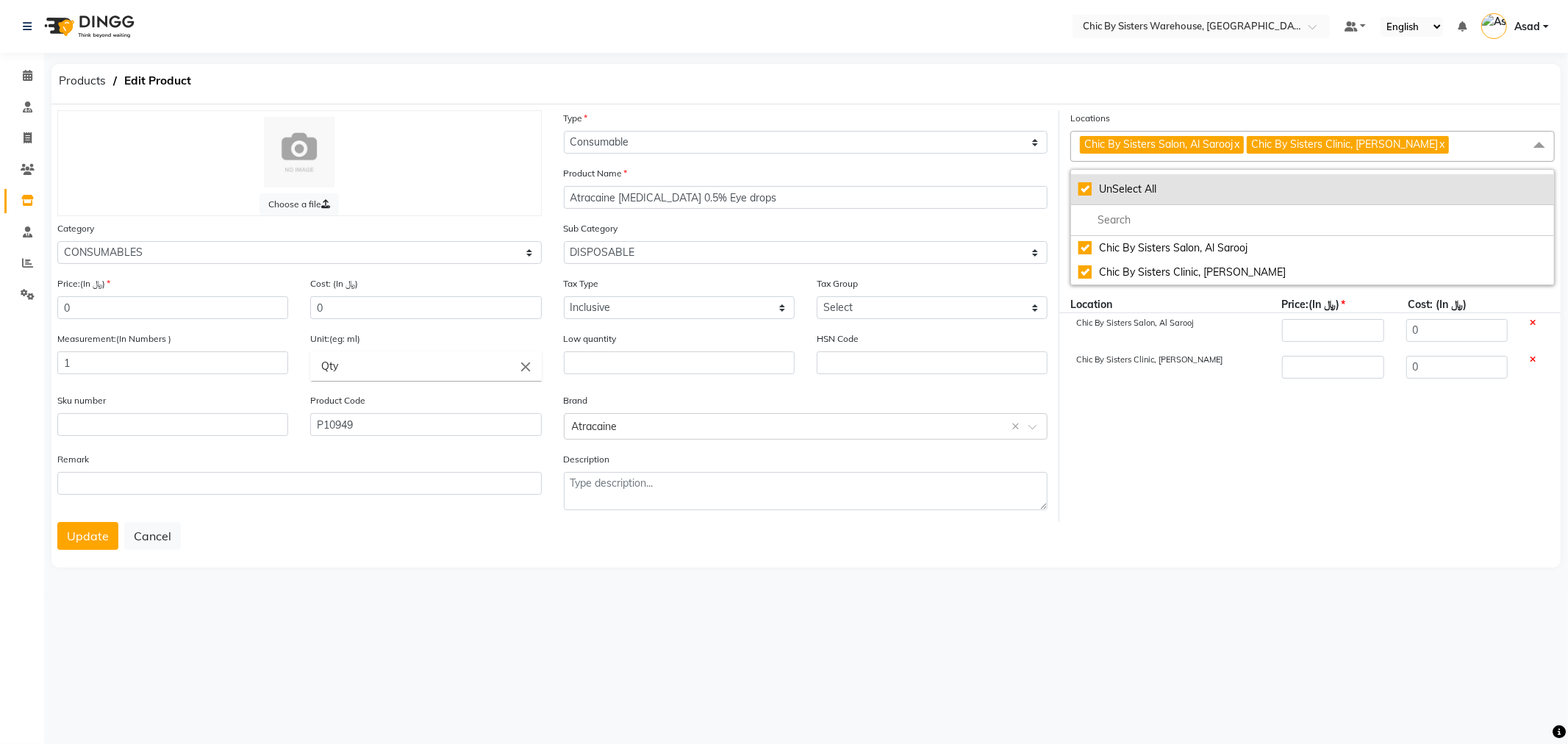
click at [1097, 194] on div "UnSelect All" at bounding box center [1313, 189] width 468 height 15
checkbox input "false"
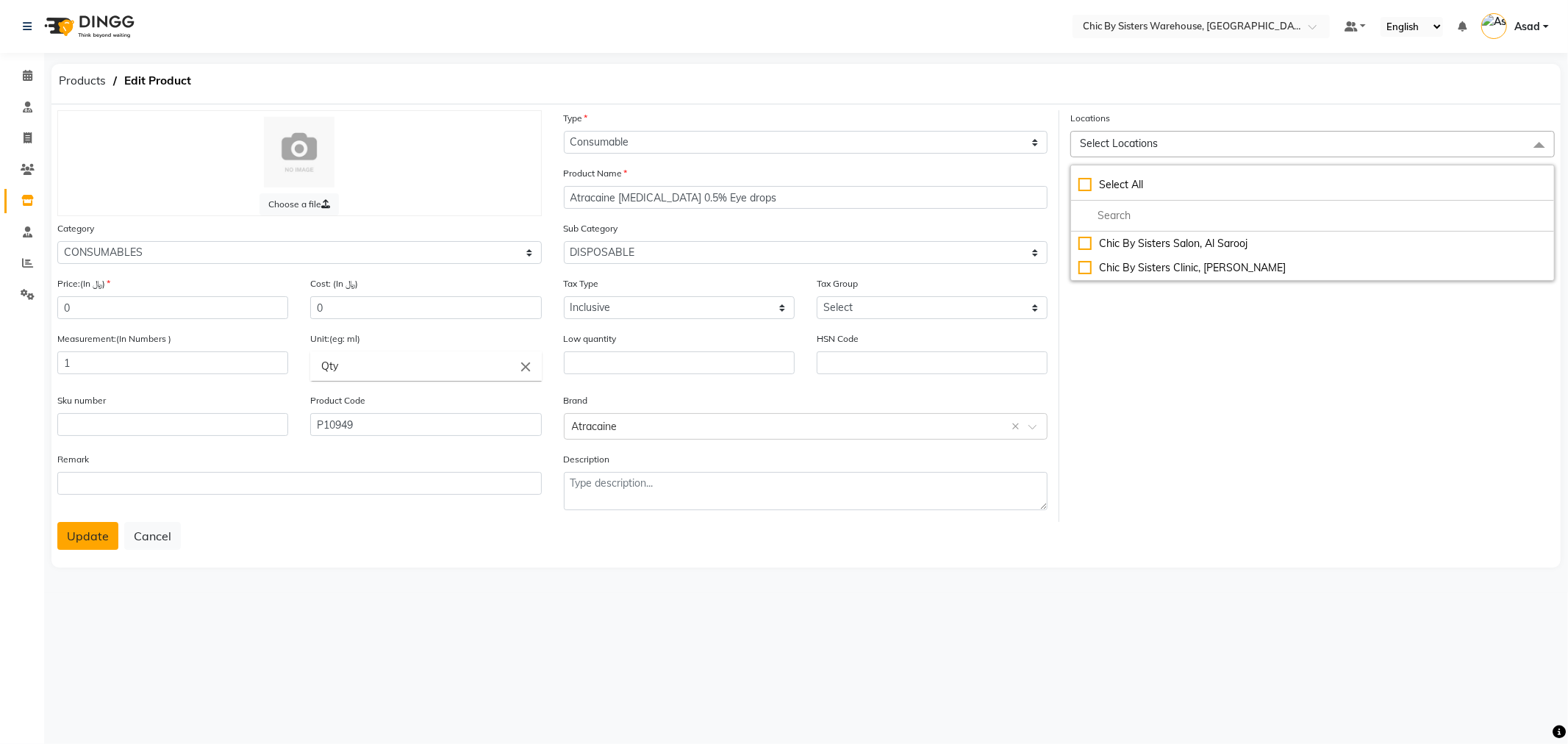
click at [91, 542] on button "Update" at bounding box center [88, 536] width 61 height 28
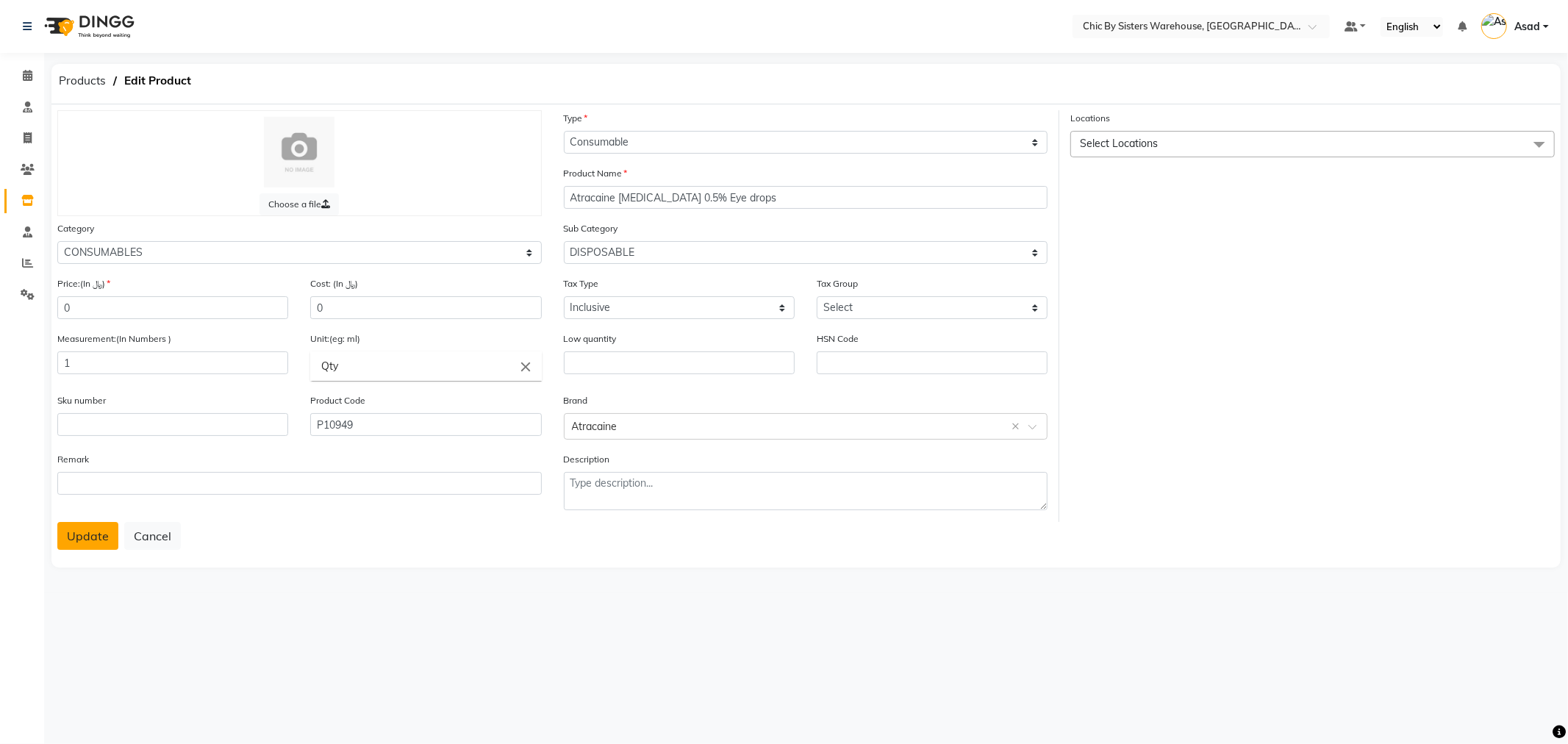
click at [91, 542] on button "Update" at bounding box center [88, 536] width 61 height 28
click at [97, 541] on button "Update" at bounding box center [88, 536] width 61 height 28
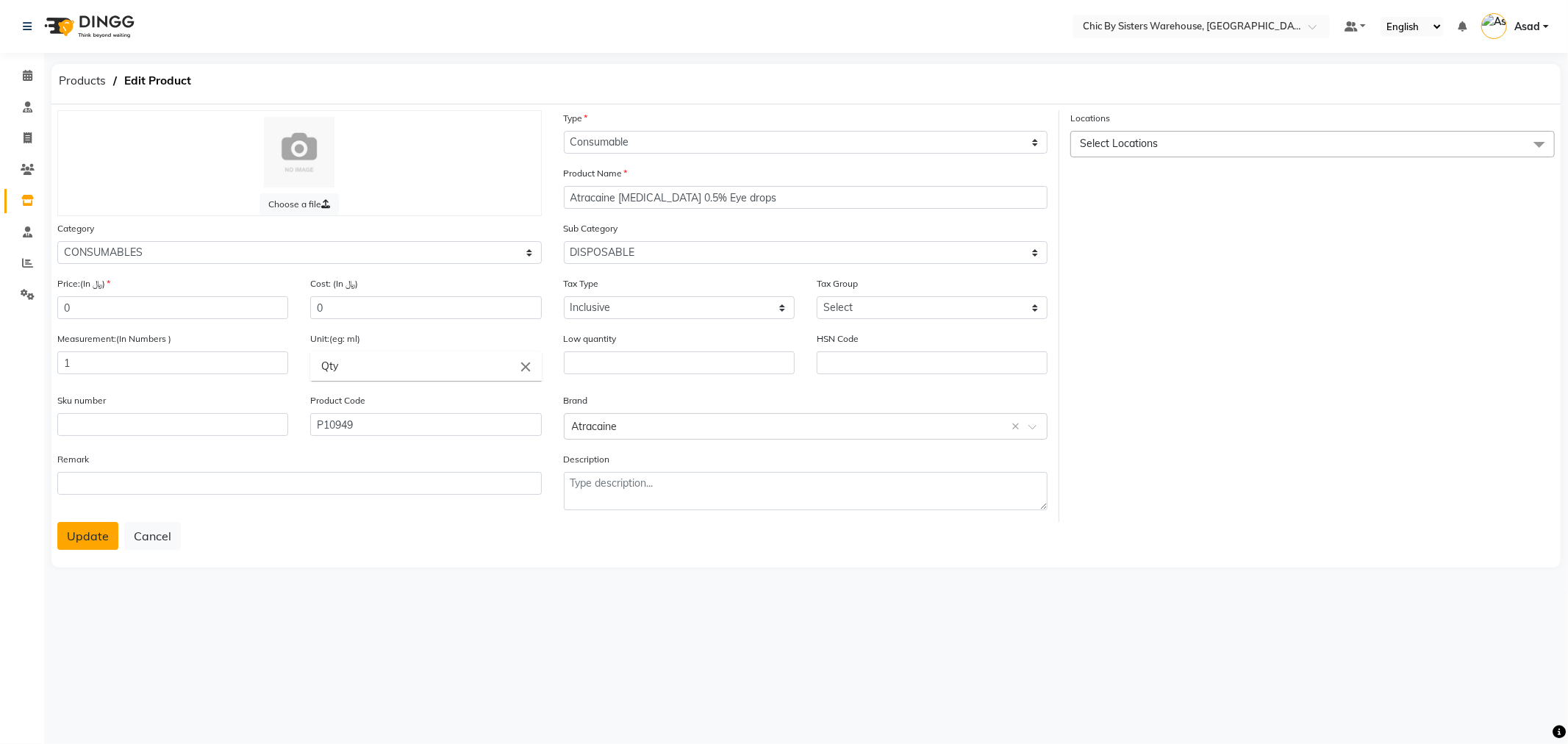
click at [97, 541] on button "Update" at bounding box center [88, 536] width 61 height 28
click at [20, 193] on span at bounding box center [27, 201] width 26 height 17
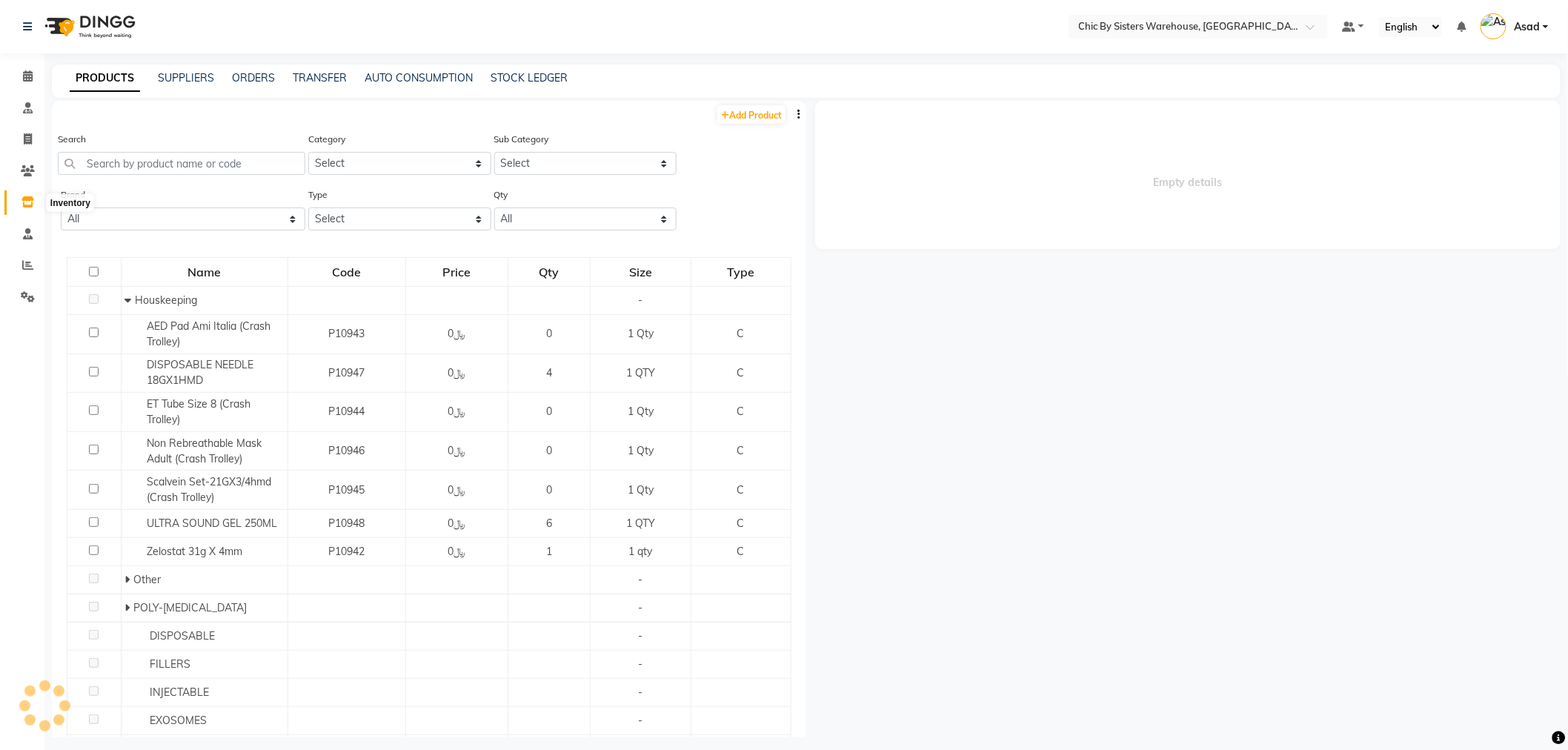
click at [27, 198] on icon at bounding box center [27, 202] width 13 height 11
click at [249, 72] on link "ORDERS" at bounding box center [253, 78] width 43 height 14
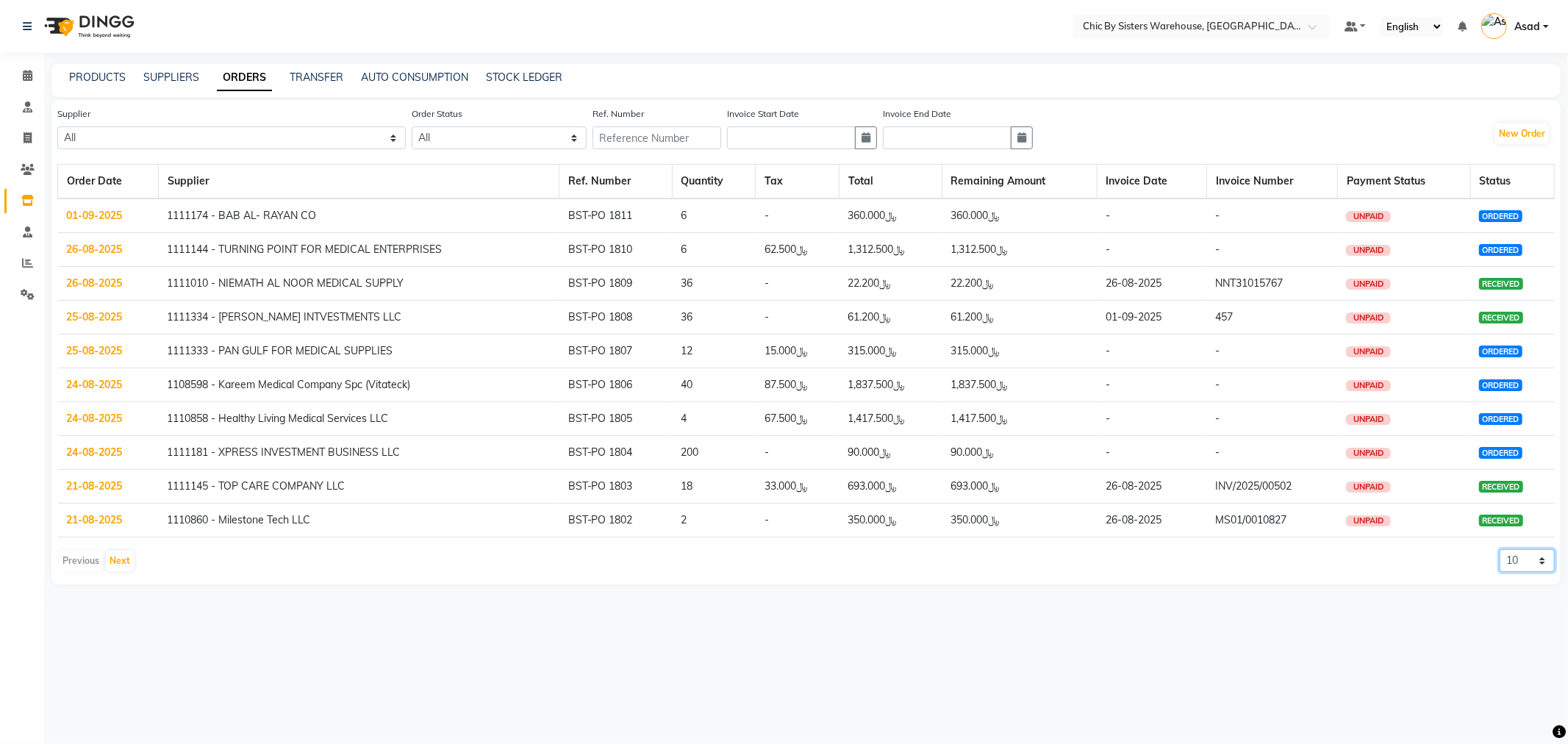
click at [1537, 564] on select "10 20 50 100" at bounding box center [1527, 560] width 55 height 23
select select "100"
click at [1500, 549] on select "10 20 50 100" at bounding box center [1527, 560] width 55 height 23
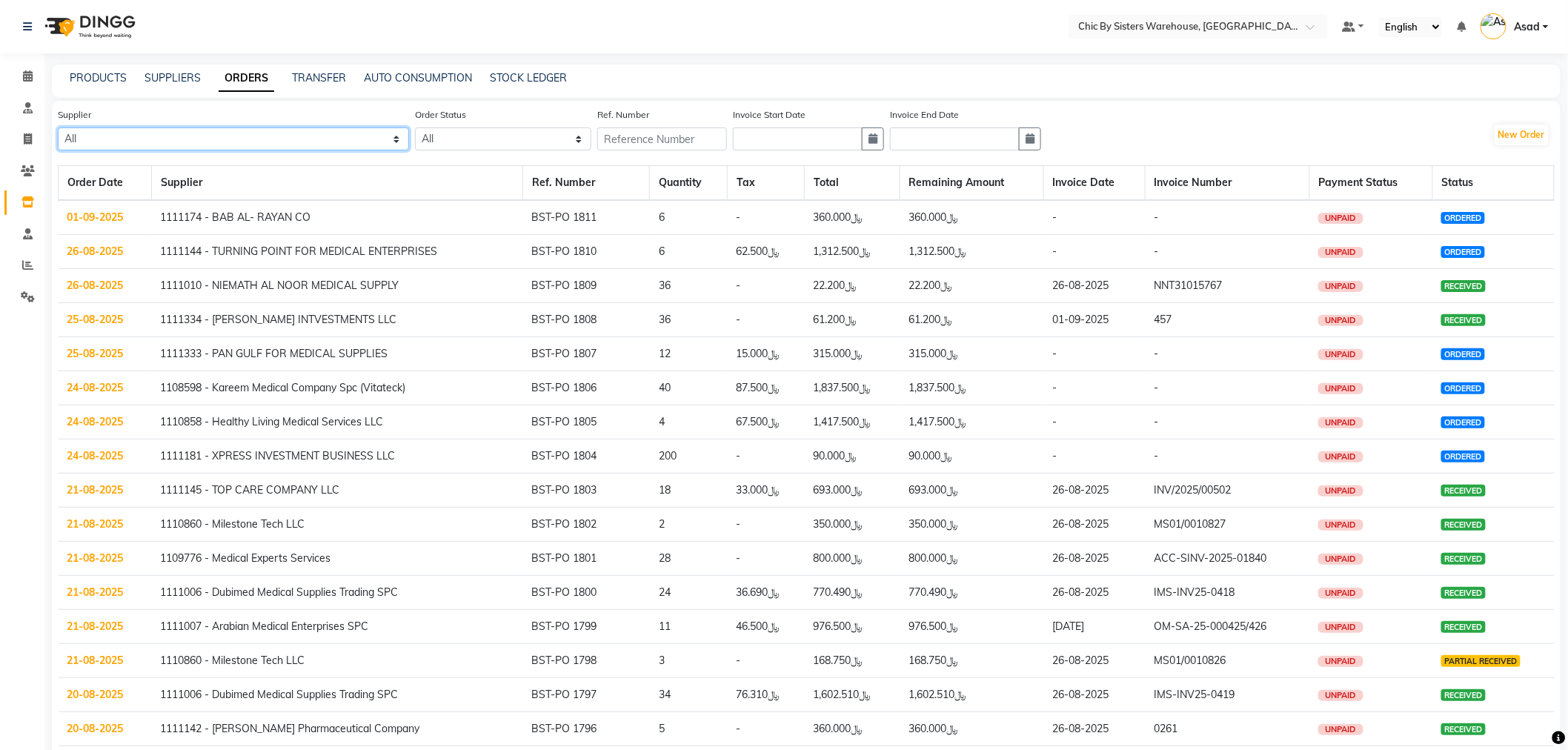
click at [173, 145] on select "All 1111006 - Dubimed Medical Supplies Trading SPC 1110858 - Healthy Living Med…" at bounding box center [233, 139] width 351 height 23
click at [58, 127] on select "All 1111006 - Dubimed Medical Supplies Trading SPC 1110858 - Healthy Living Med…" at bounding box center [233, 139] width 351 height 23
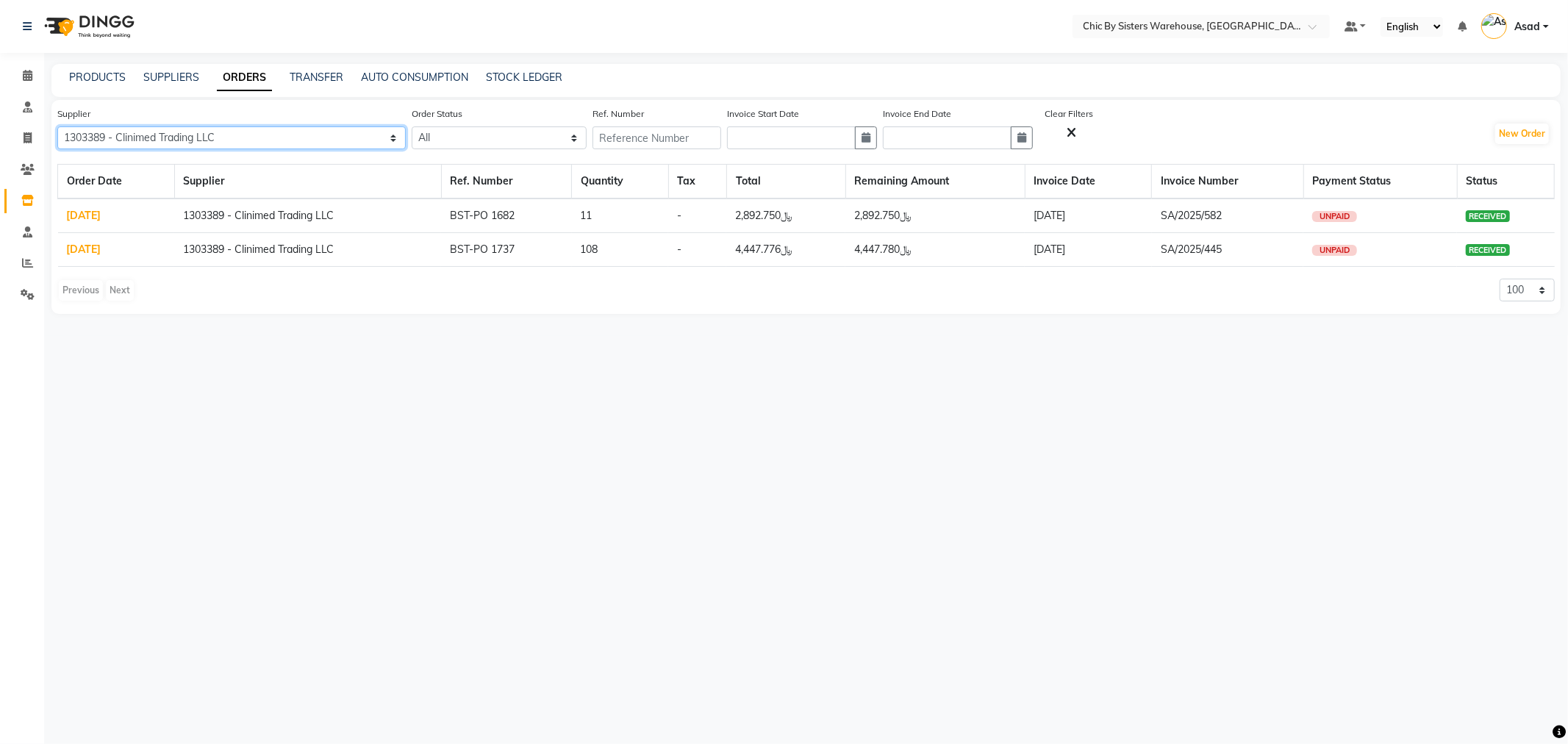
click at [325, 136] on select "All 1111006 - Dubimed Medical Supplies Trading SPC 1110858 - Healthy Living Med…" at bounding box center [231, 137] width 348 height 23
select select "5702"
click at [57, 126] on select "All 1111006 - Dubimed Medical Supplies Trading SPC 1110858 - Healthy Living Med…" at bounding box center [231, 137] width 348 height 23
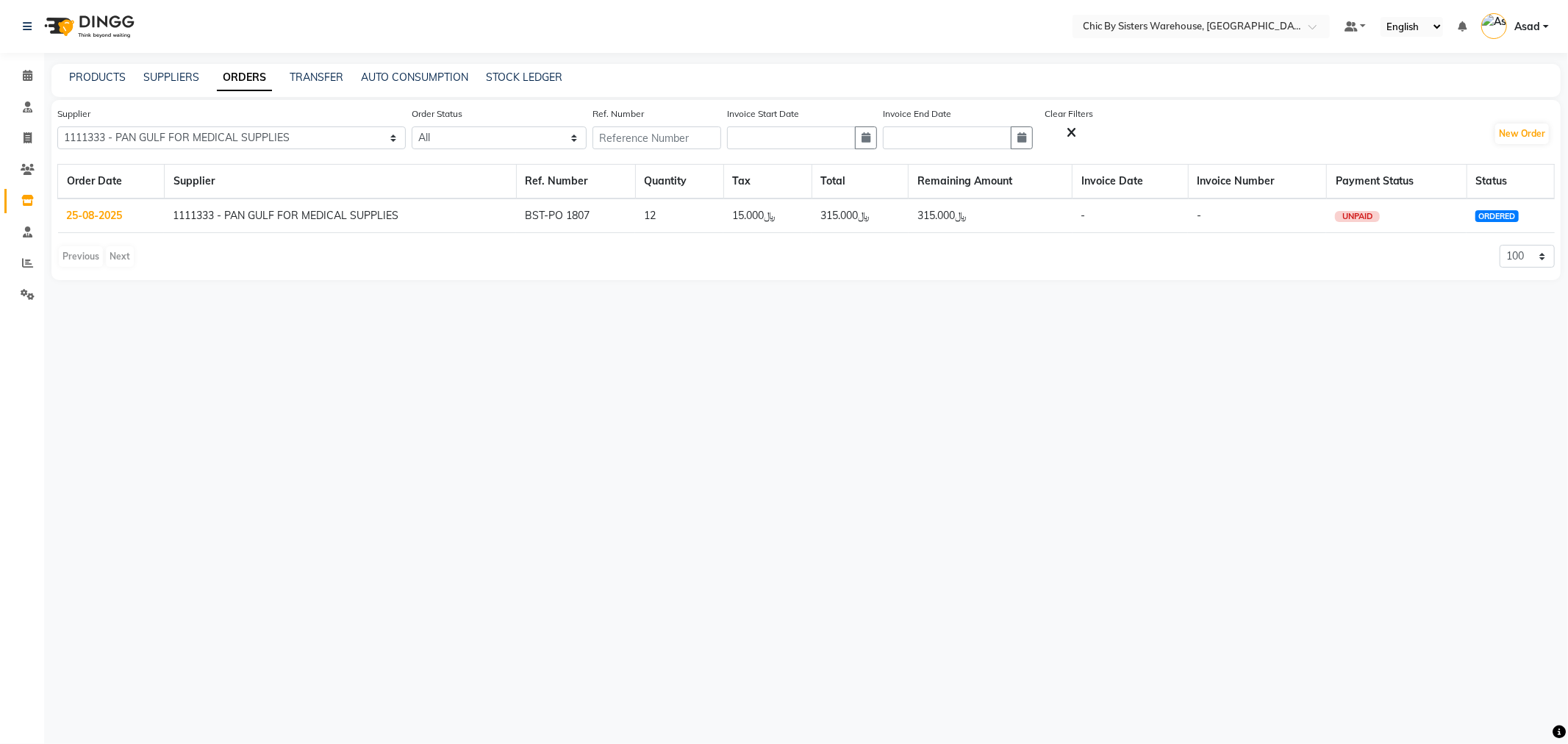
click at [110, 210] on link "25-08-2025" at bounding box center [95, 215] width 56 height 14
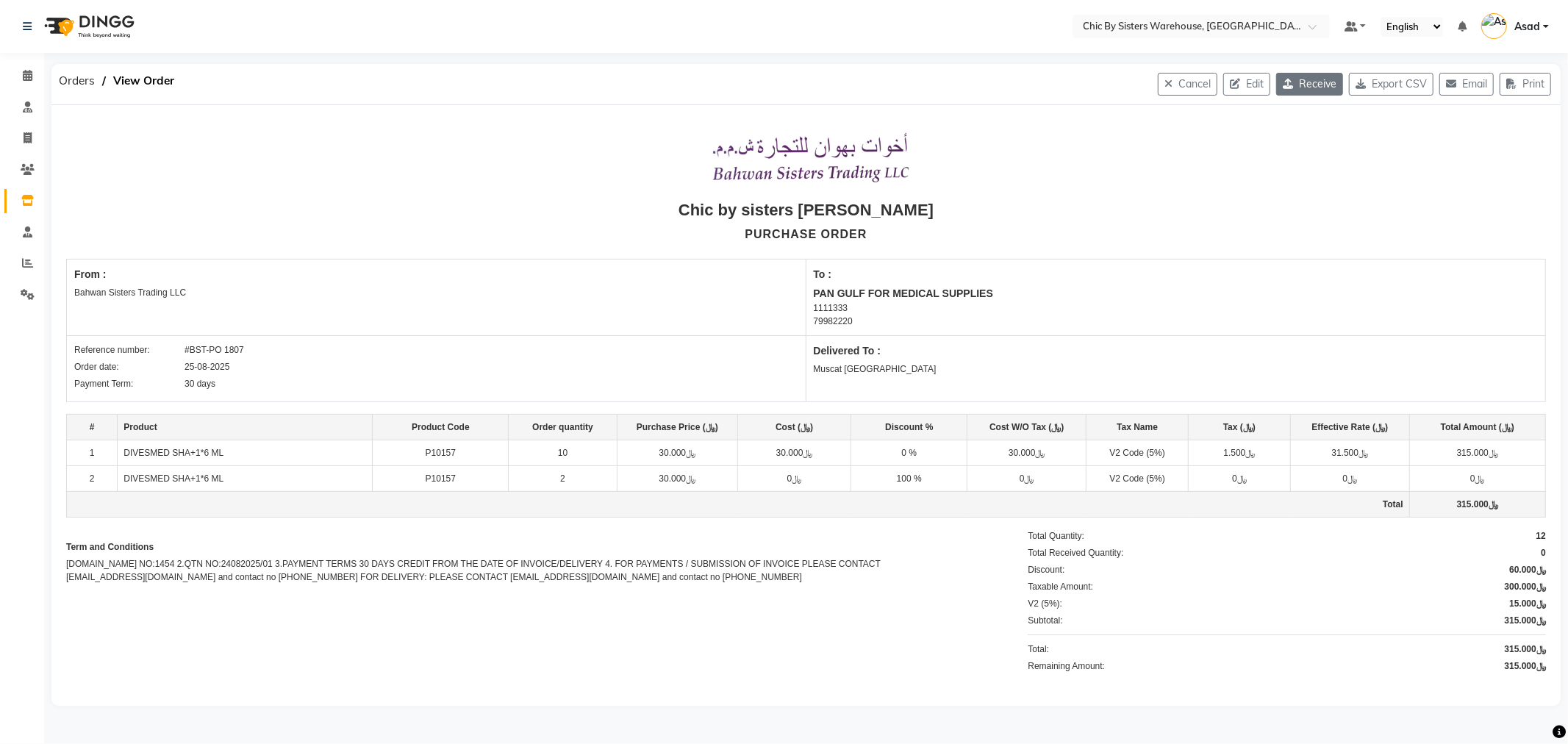
click at [1300, 85] on button "Receive" at bounding box center [1310, 84] width 67 height 23
select select "1087"
select select "1088"
select select "5702"
select select "false"
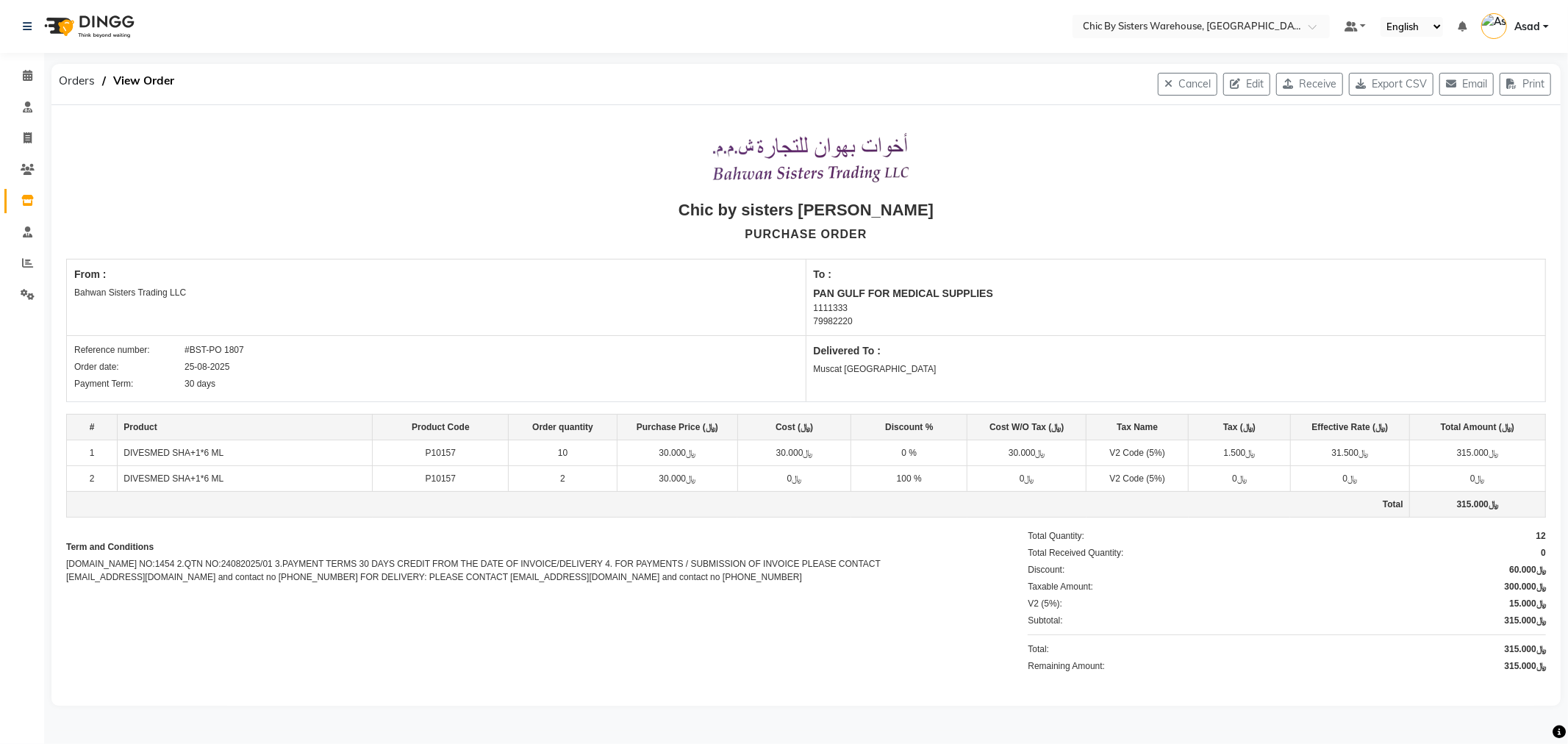
select select "3841"
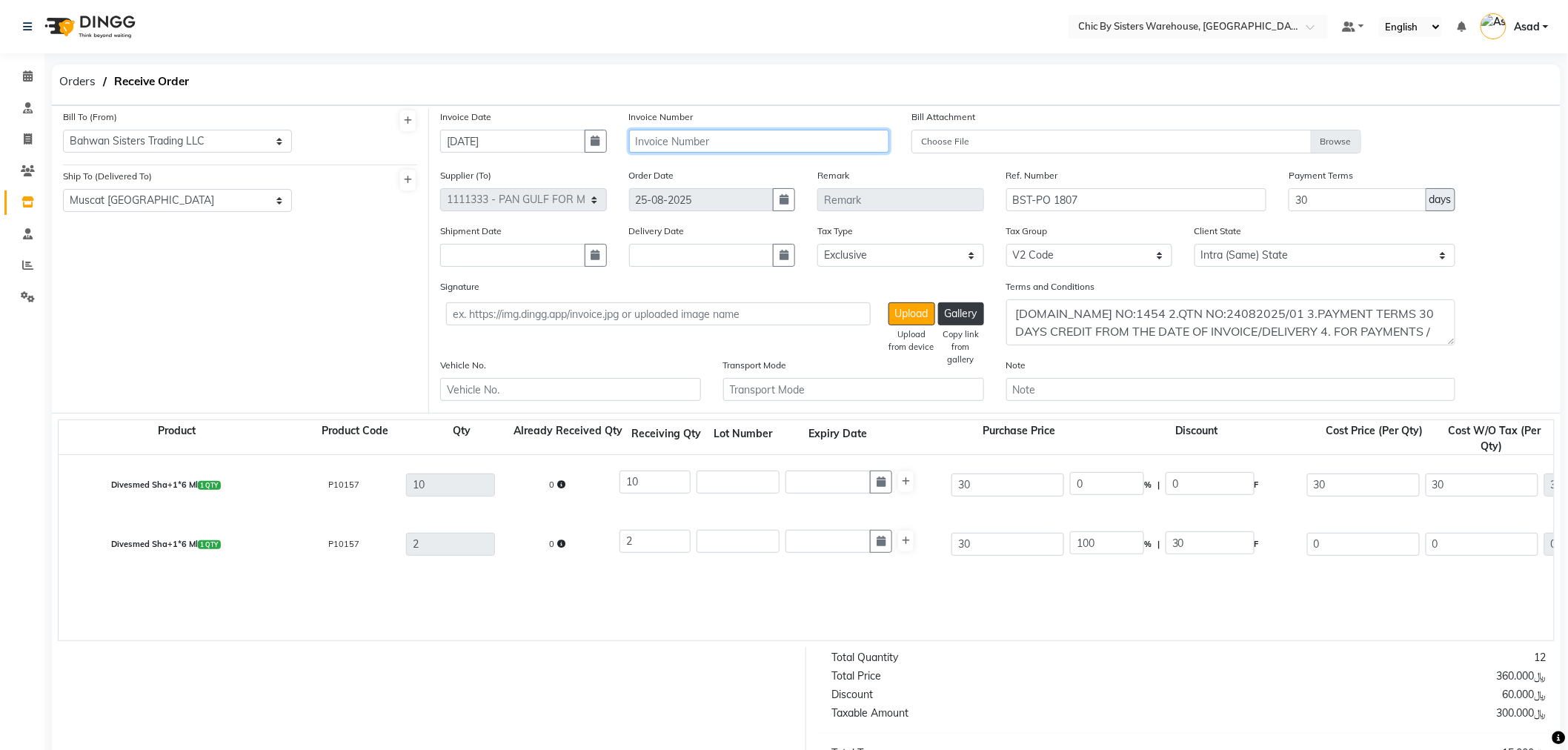
click at [723, 144] on input "text" at bounding box center [760, 141] width 261 height 23
type input "24"
click at [741, 488] on input "text" at bounding box center [738, 482] width 83 height 23
type input "PLCD0605525"
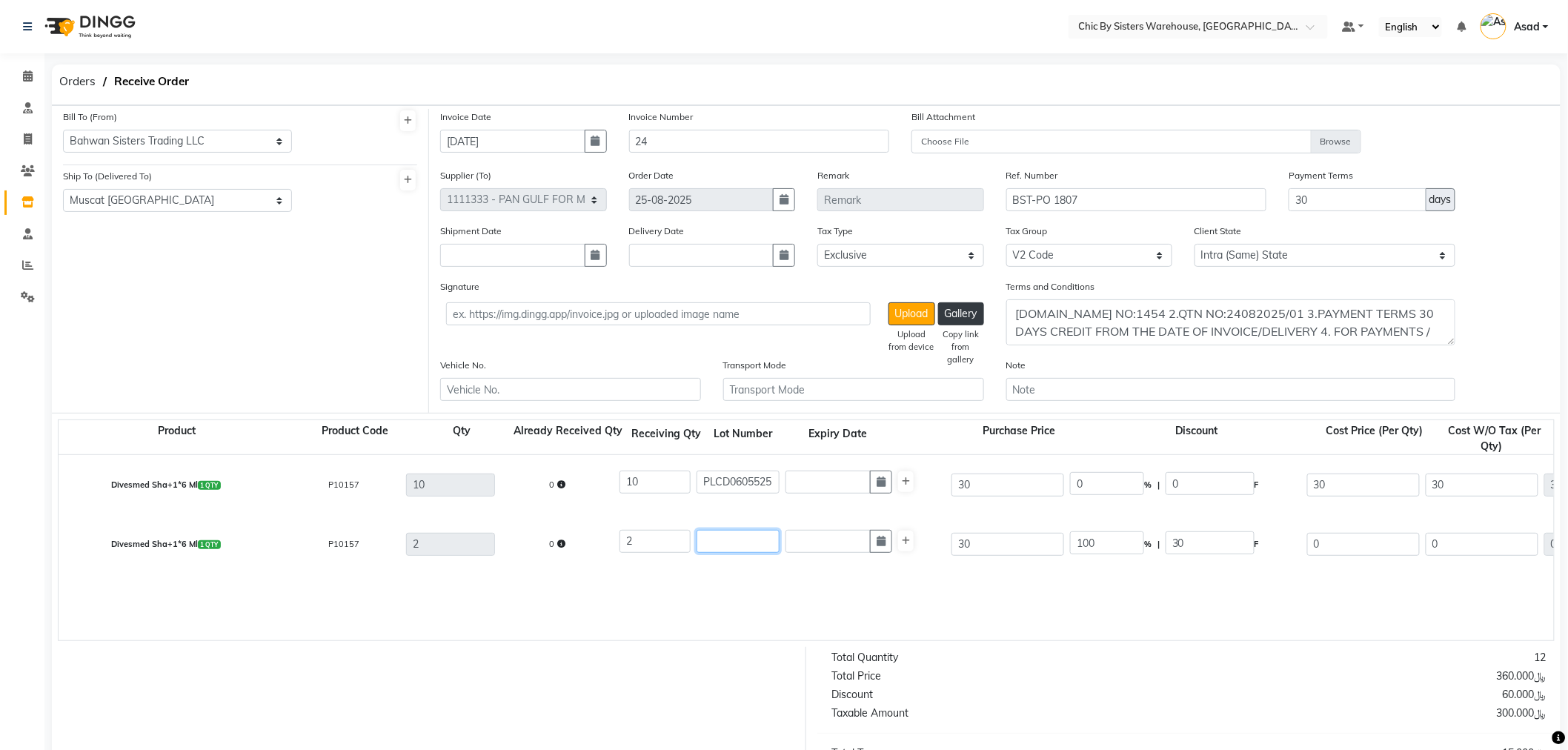
click at [744, 544] on input "text" at bounding box center [738, 541] width 83 height 23
type input "p"
type input "PLCD0605525"
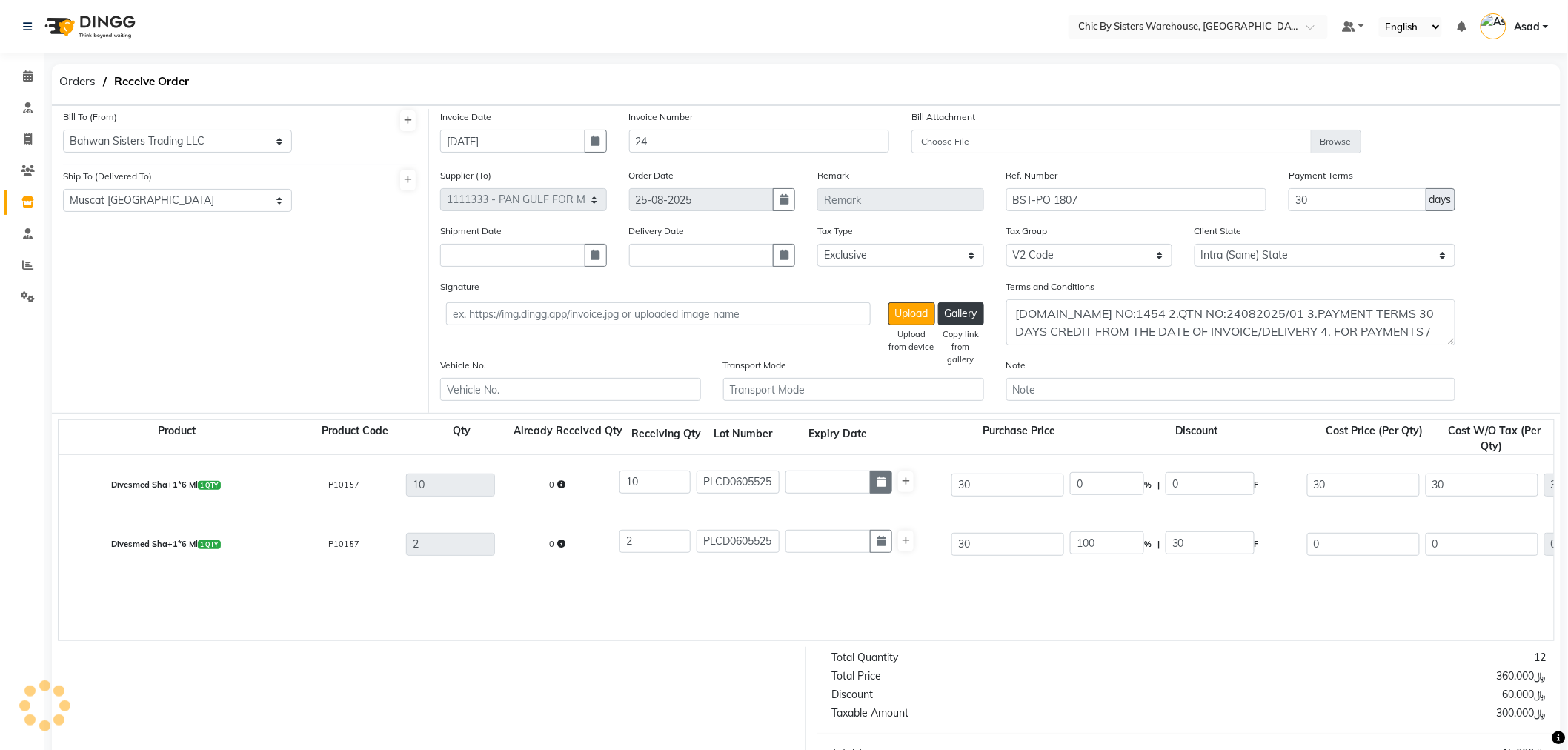
click at [884, 487] on icon "button" at bounding box center [881, 482] width 9 height 11
select select "9"
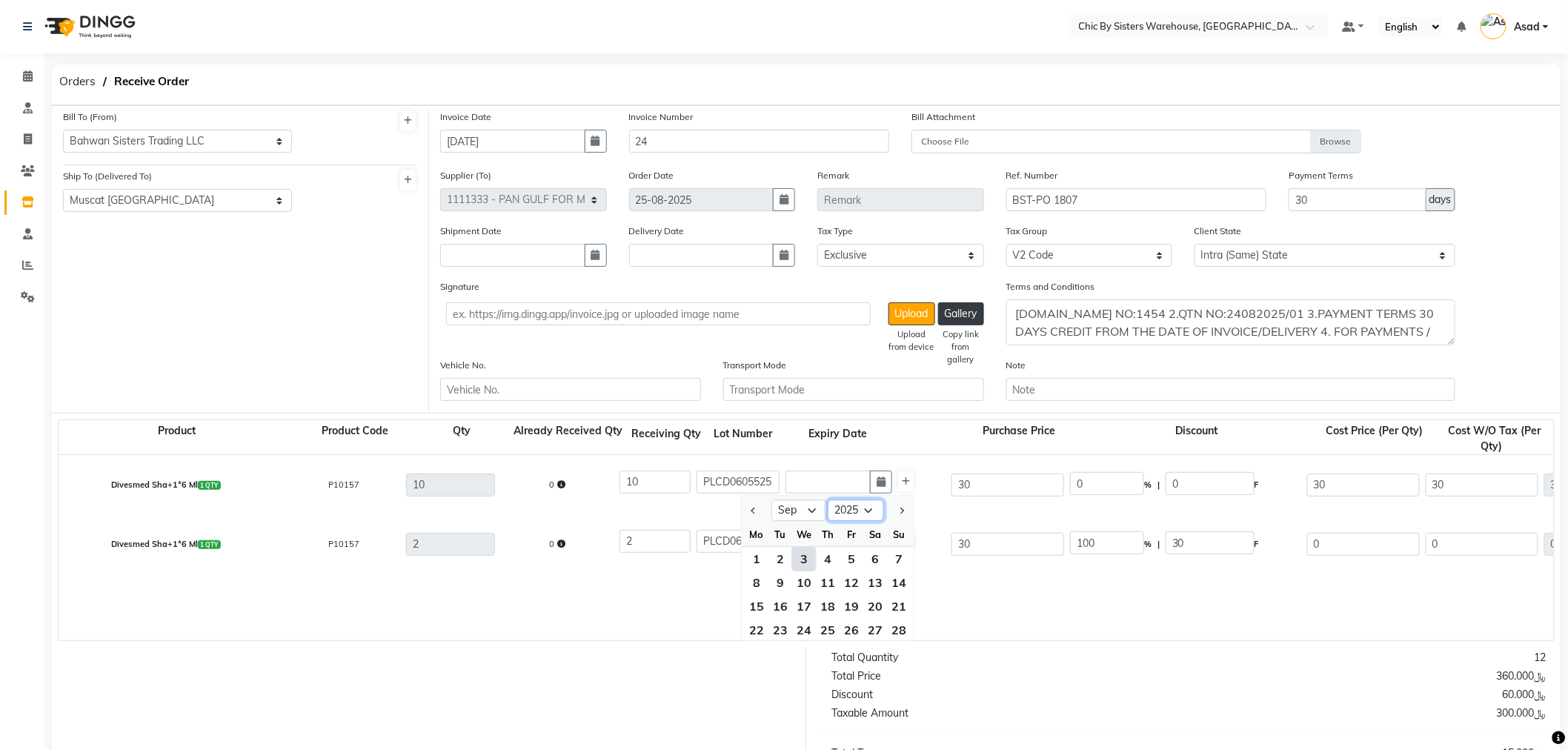
click at [865, 519] on select "2015 2016 2017 2018 2019 2020 2021 2022 2023 2024 2025 2026 2027 2028 2029 2030…" at bounding box center [856, 510] width 56 height 22
select select "2027"
click at [827, 501] on select "2015 2016 2017 2018 2019 2020 2021 2022 2023 2024 2025 2026 2027 2028 2029 2030…" at bounding box center [856, 510] width 56 height 22
click at [802, 509] on select "Jan Feb Mar Apr May Jun Jul Aug Sep Oct Nov Dec" at bounding box center [799, 510] width 56 height 22
select select "5"
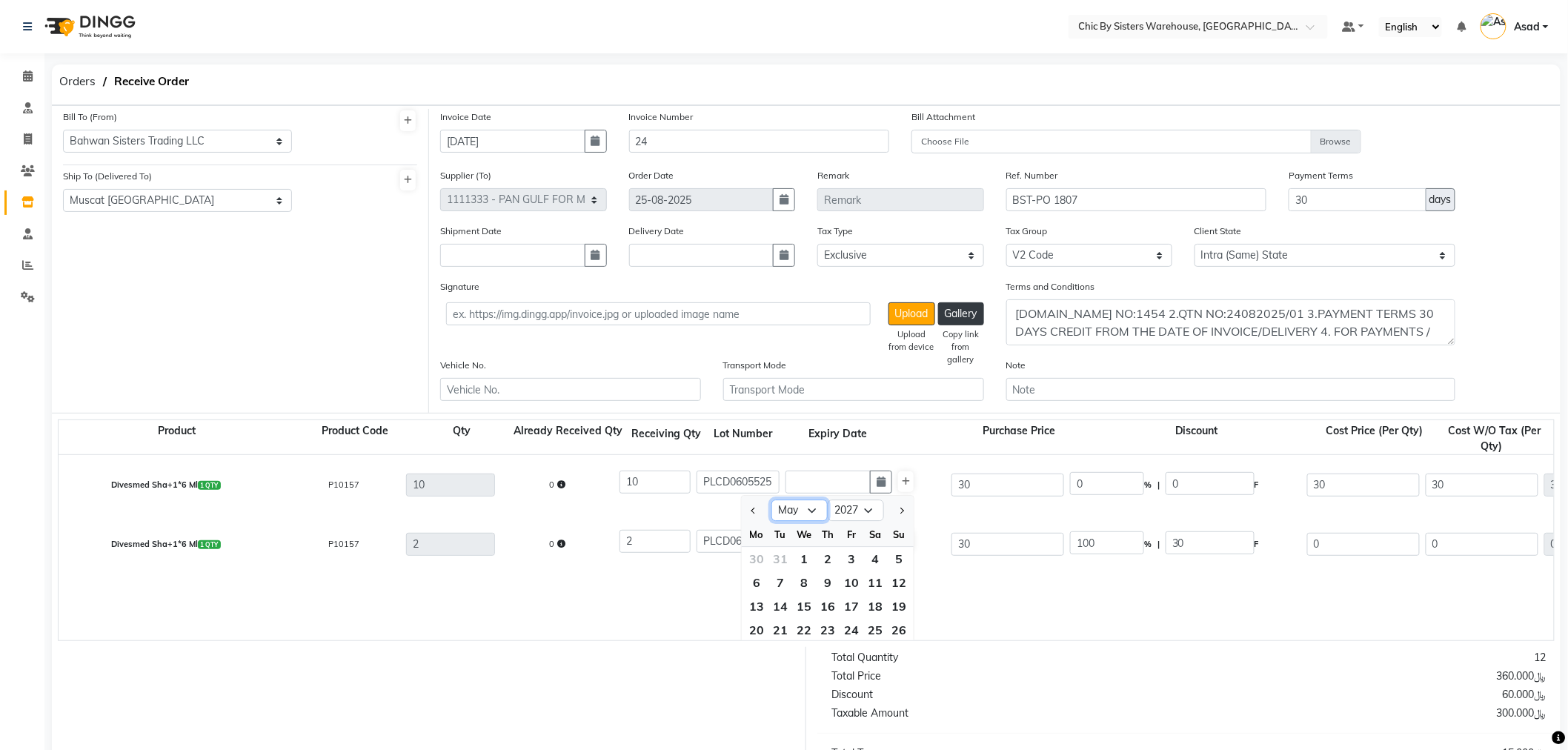
click at [771, 501] on select "Jan Feb Mar Apr May Jun Jul Aug Sep Oct Nov Dec" at bounding box center [799, 510] width 56 height 22
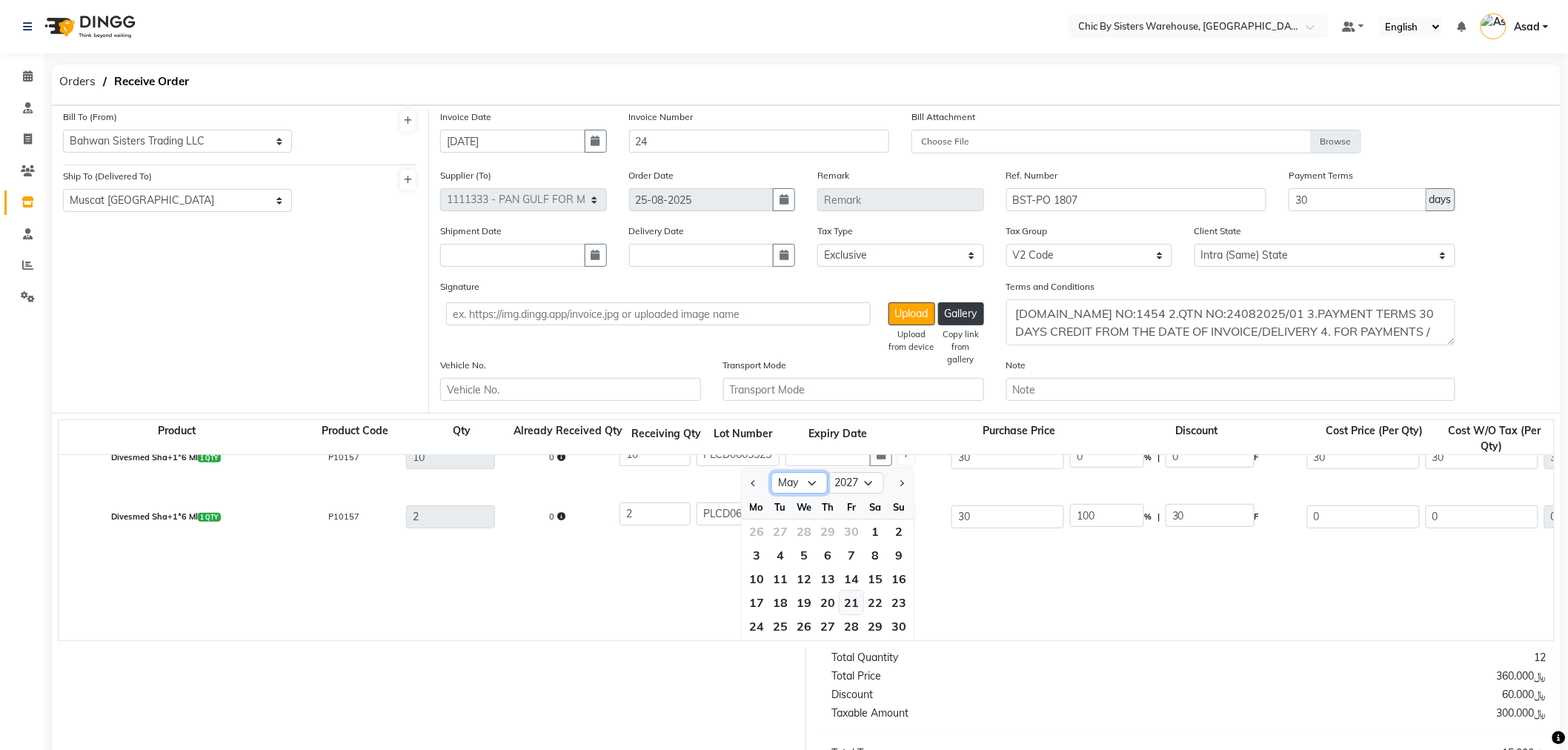
scroll to position [53, 0]
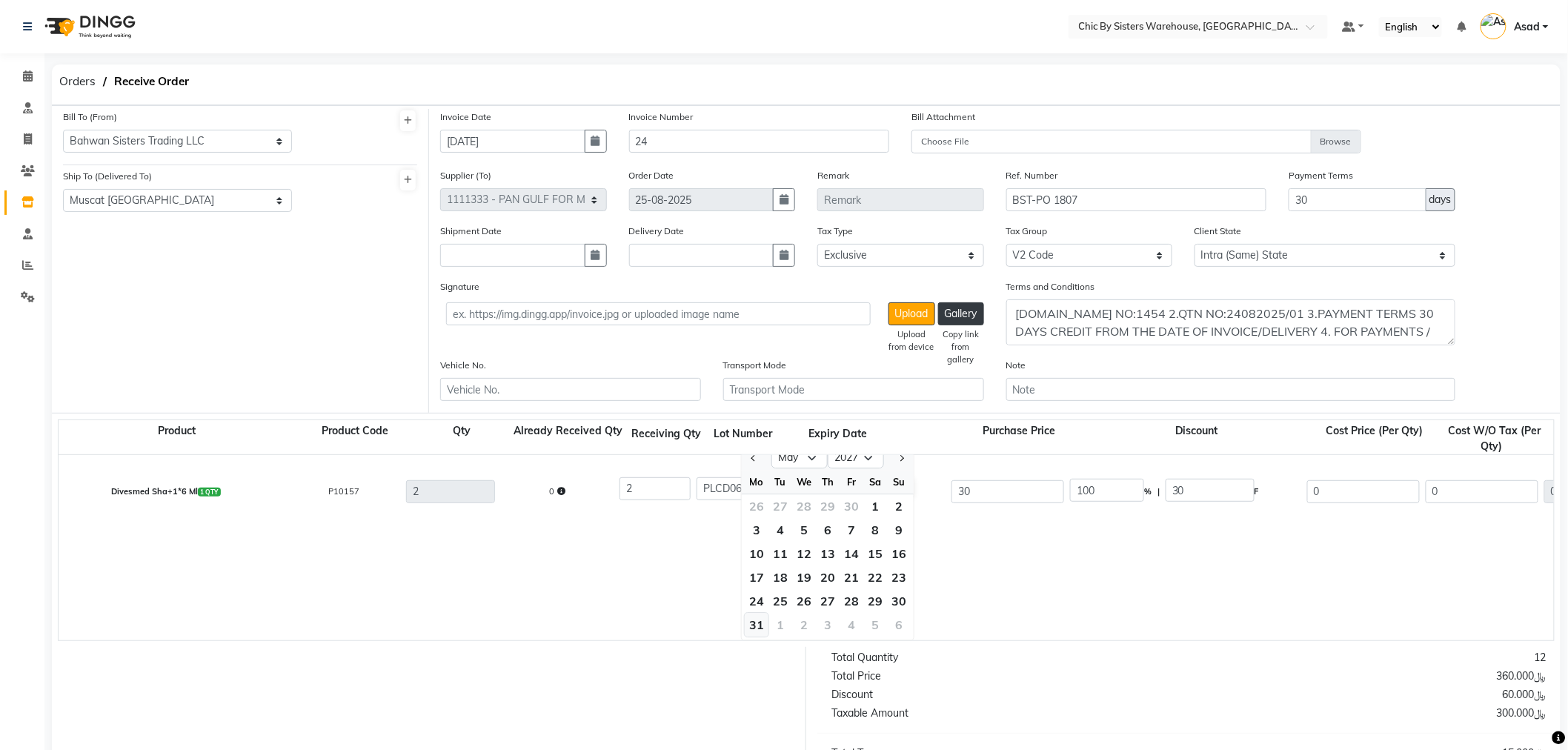
click at [761, 625] on div "31" at bounding box center [756, 624] width 24 height 24
type input "31-05-2027"
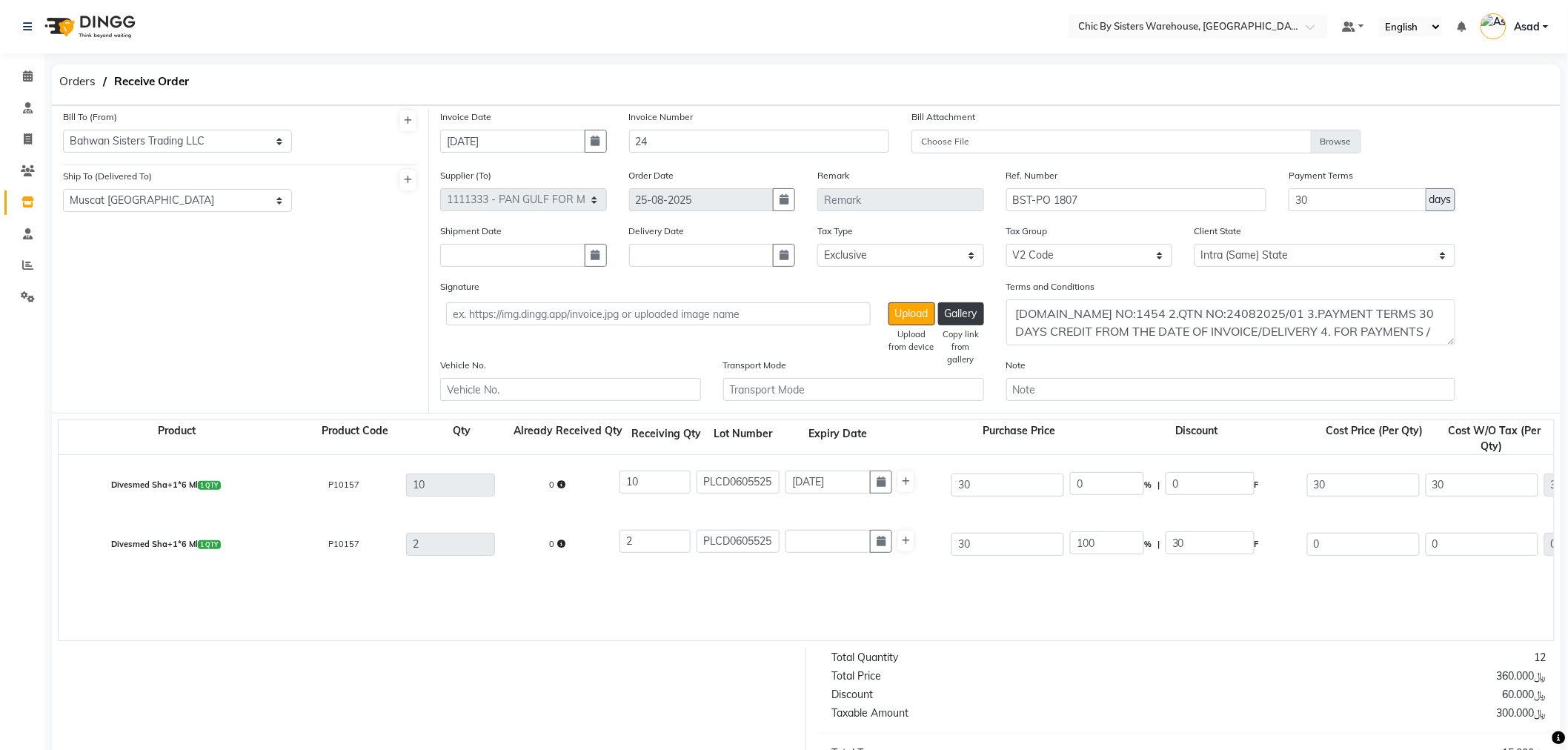
scroll to position [0, 0]
click at [883, 546] on icon "button" at bounding box center [881, 541] width 9 height 11
select select "9"
click at [861, 567] on select "2015 2016 2017 2018 2019 2020 2021 2022 2023 2024 2025 2026 2027 2028 2029 2030…" at bounding box center [856, 570] width 56 height 22
select select "2027"
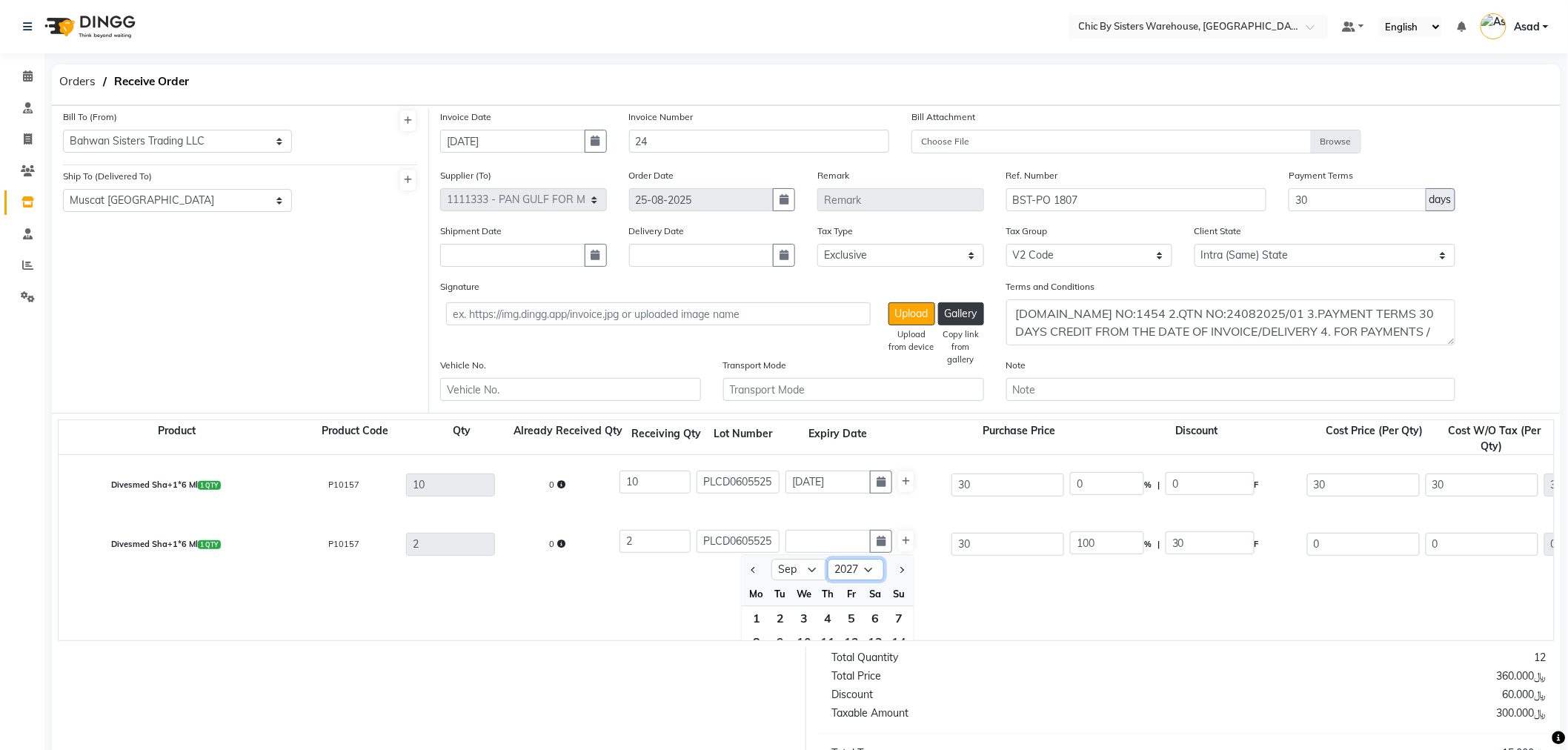
click at [827, 560] on select "2015 2016 2017 2018 2019 2020 2021 2022 2023 2024 2025 2026 2027 2028 2029 2030…" at bounding box center [856, 570] width 56 height 22
click at [804, 566] on select "Jan Feb Mar Apr May Jun Jul Aug Sep Oct Nov Dec" at bounding box center [799, 570] width 56 height 22
select select "5"
click at [771, 560] on select "Jan Feb Mar Apr May Jun Jul Aug Sep Oct Nov Dec" at bounding box center [799, 570] width 56 height 22
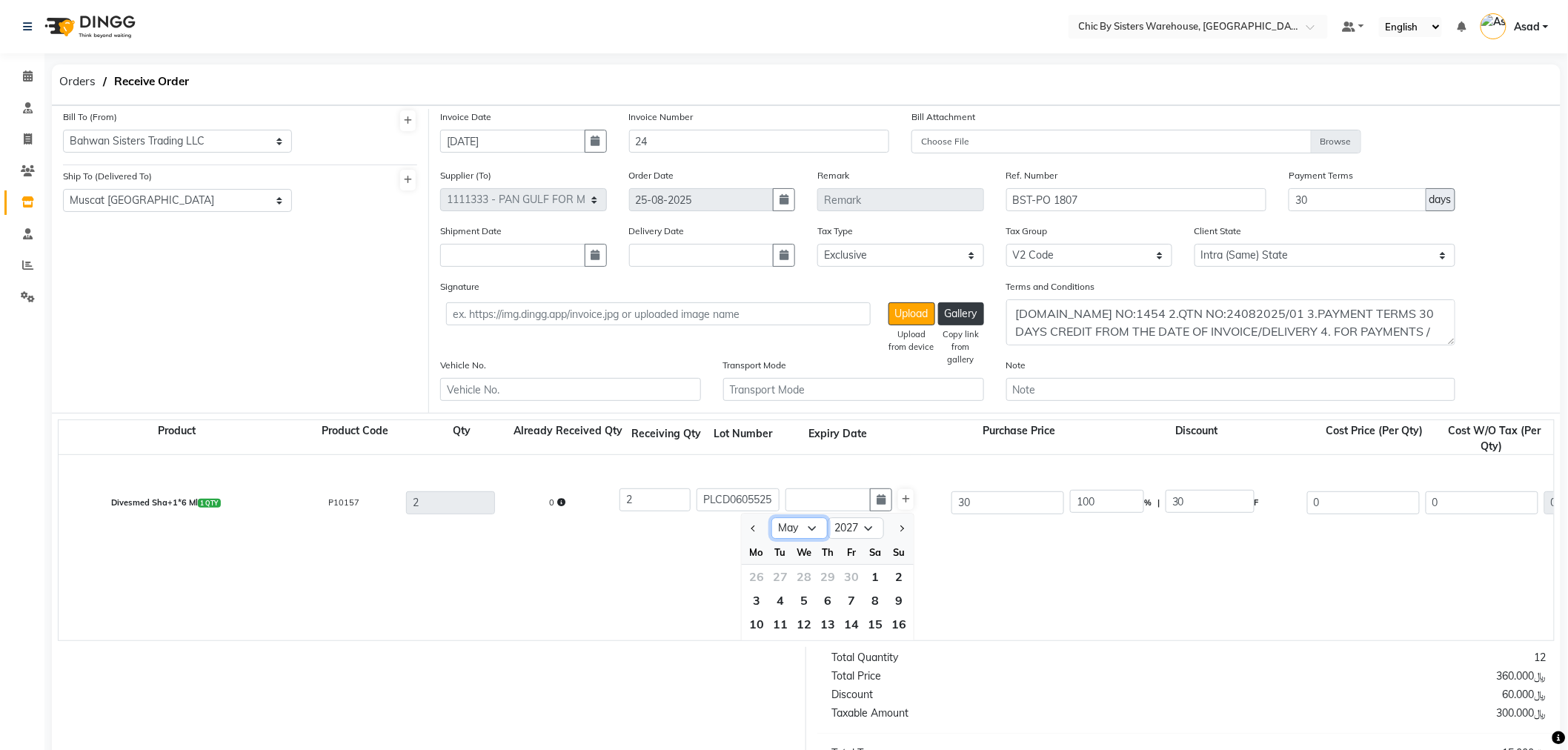
scroll to position [112, 0]
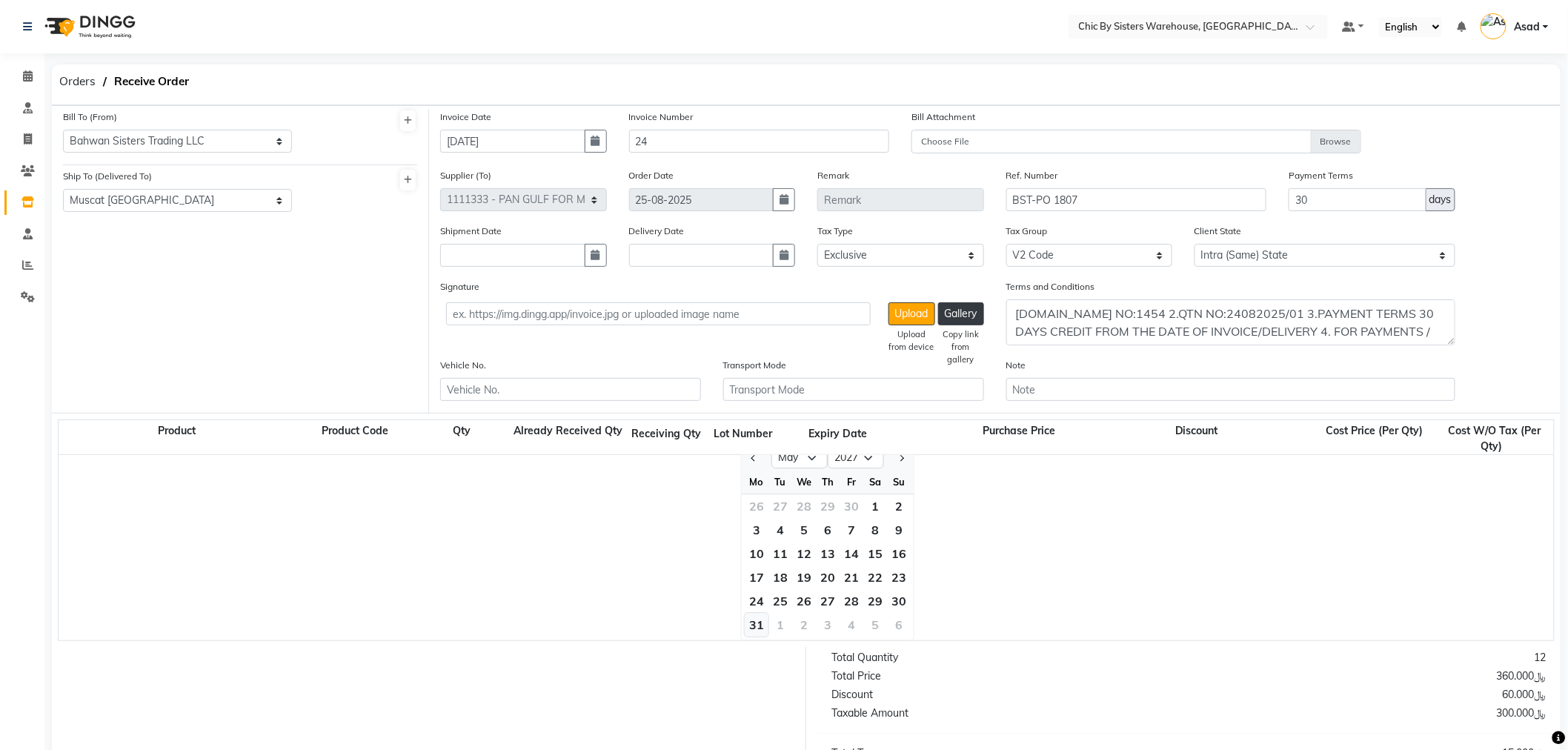
click at [766, 618] on div "31" at bounding box center [756, 624] width 24 height 24
type input "31-05-2027"
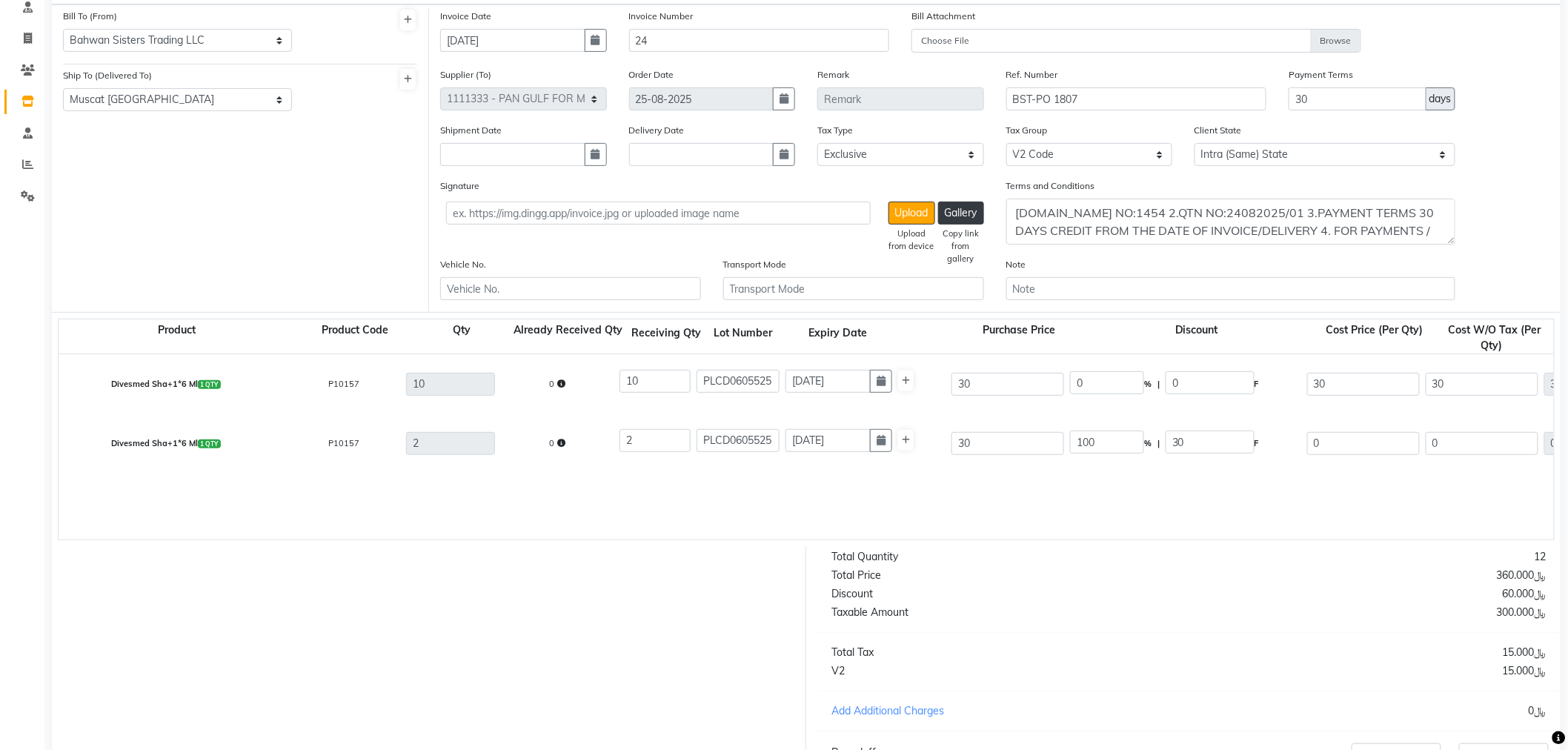
scroll to position [250, 0]
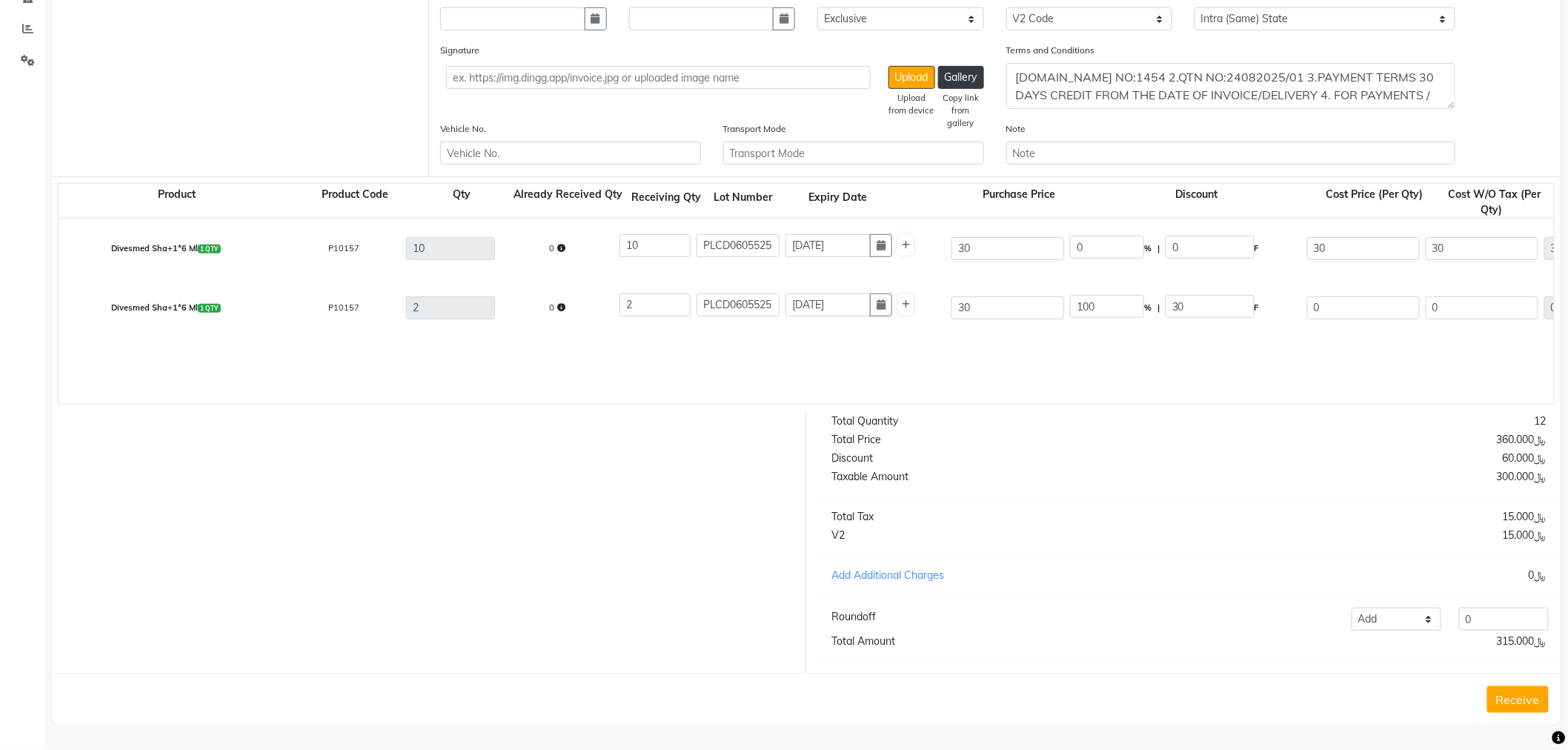
click at [1542, 705] on button "Receive" at bounding box center [1518, 699] width 62 height 27
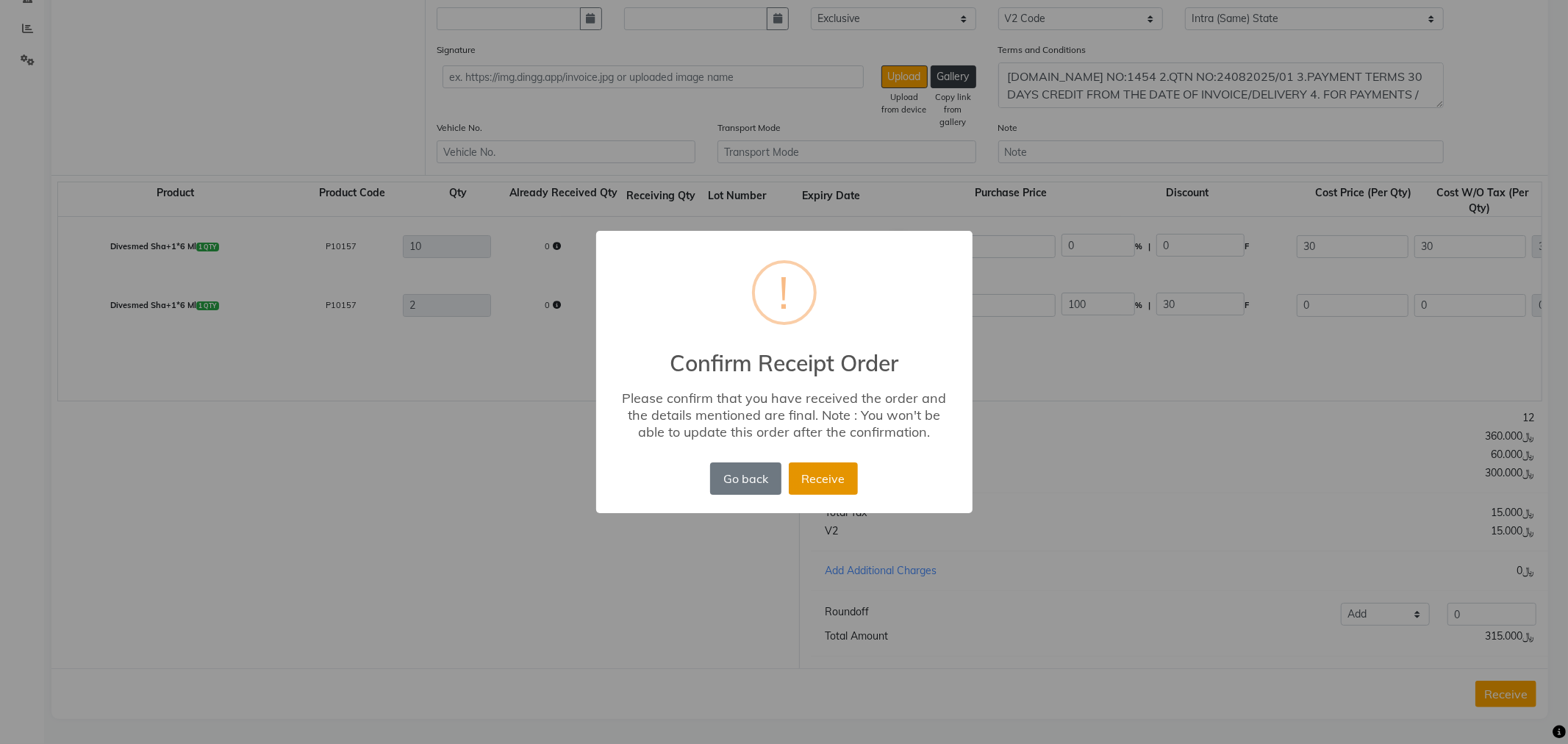
click at [807, 480] on button "Receive" at bounding box center [824, 478] width 69 height 32
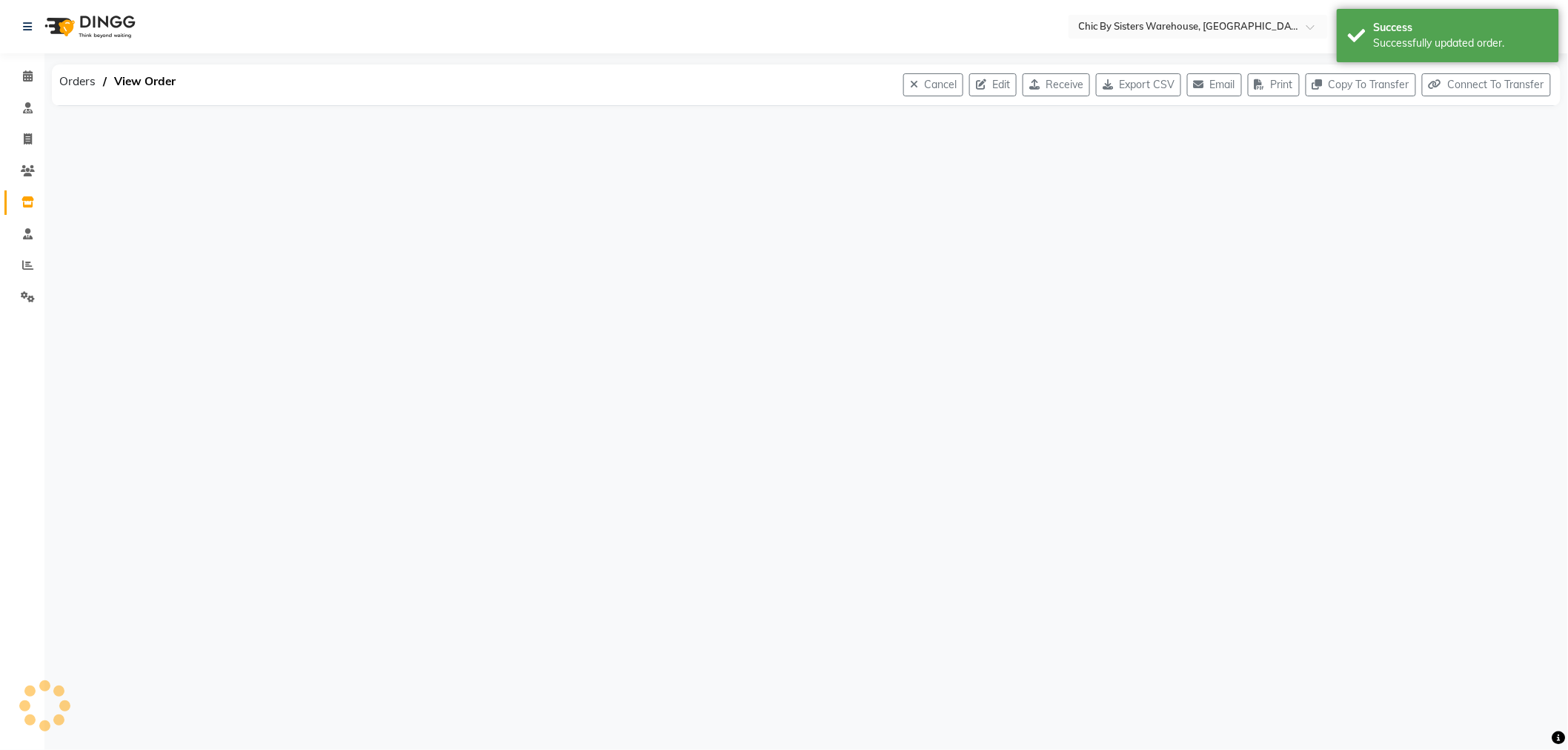
scroll to position [0, 0]
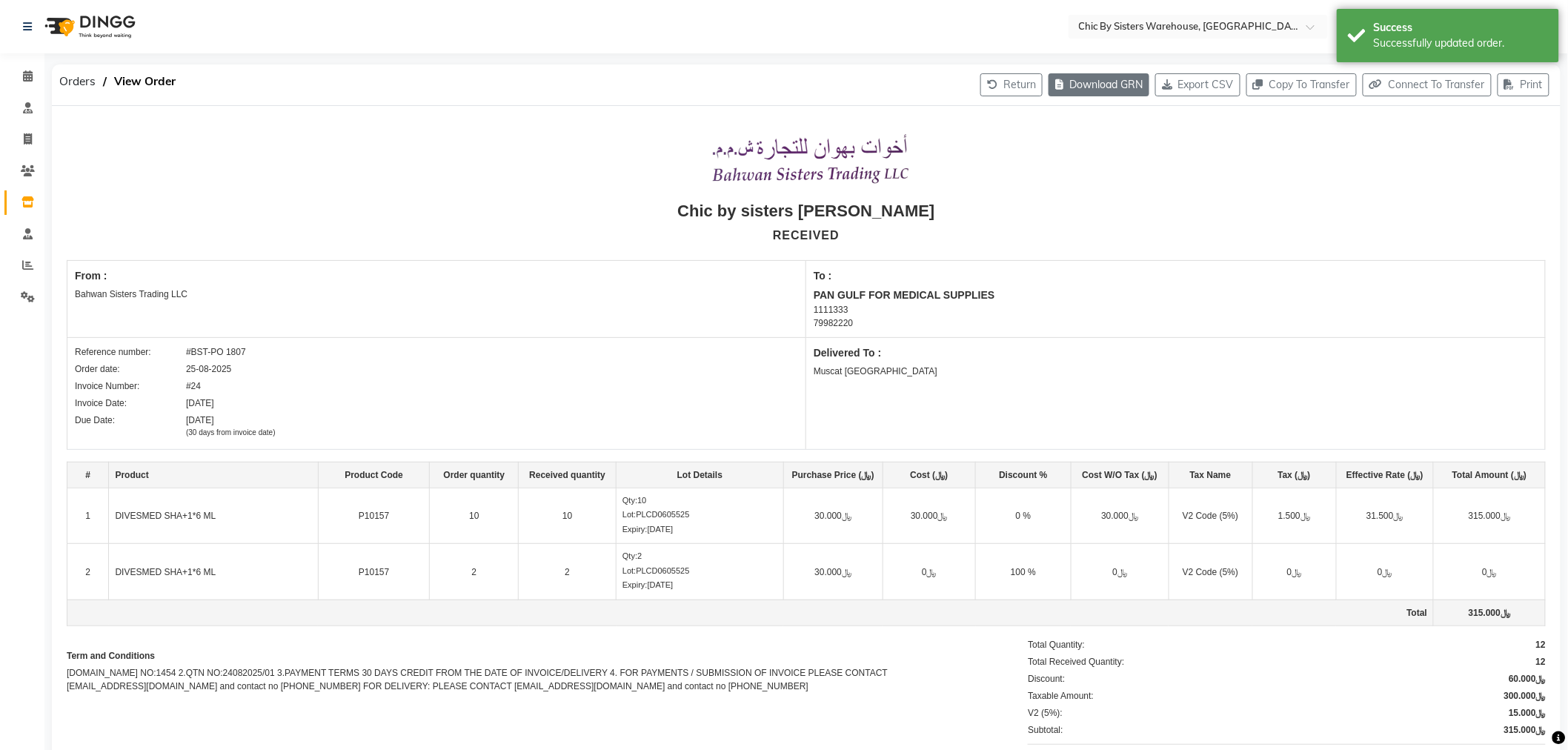
click at [1086, 84] on button "Download GRN" at bounding box center [1099, 85] width 100 height 23
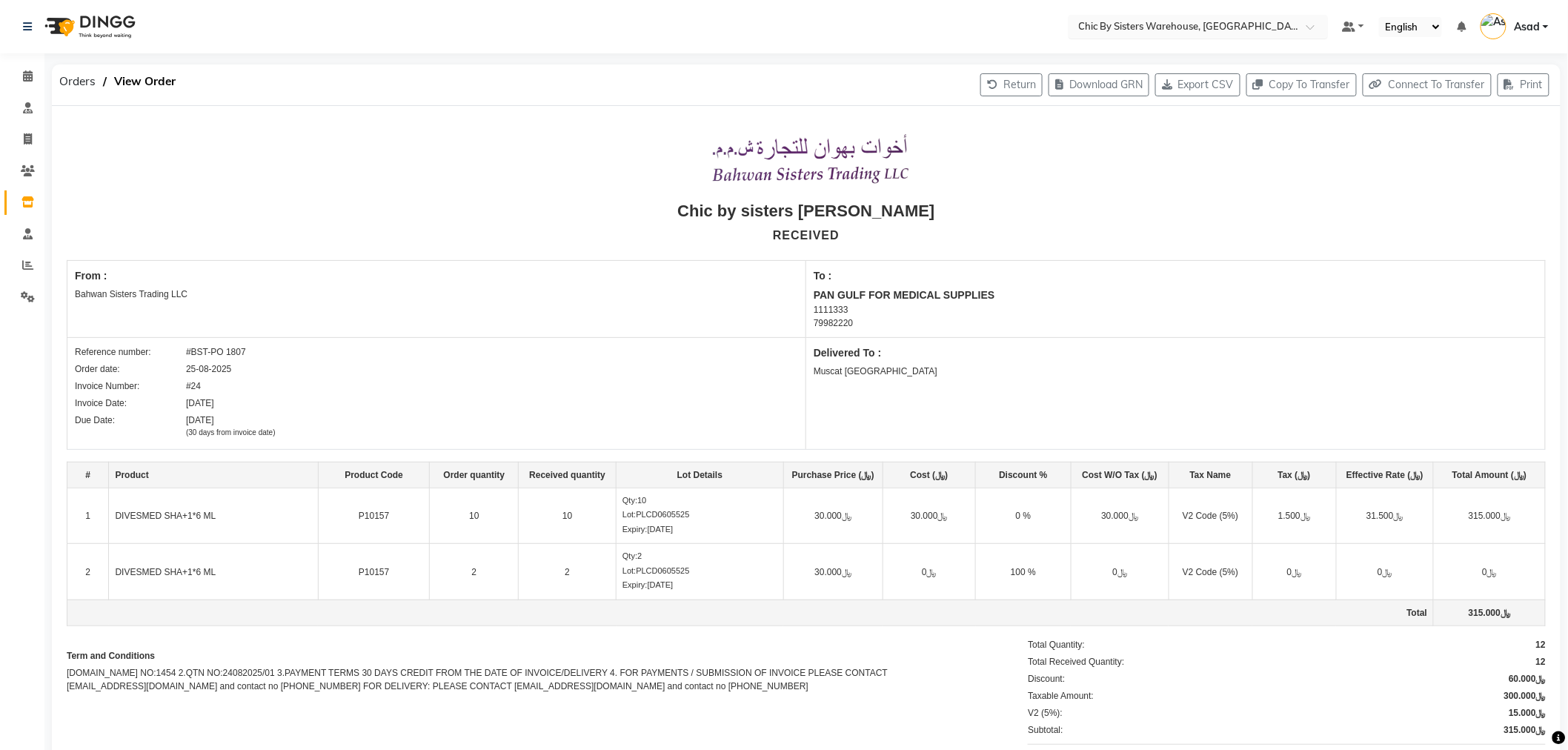
click at [1183, 26] on input "text" at bounding box center [1184, 25] width 215 height 14
click at [1169, 75] on span "Chic By Sisters Clinic, Al Sarooj" at bounding box center [1165, 78] width 176 height 12
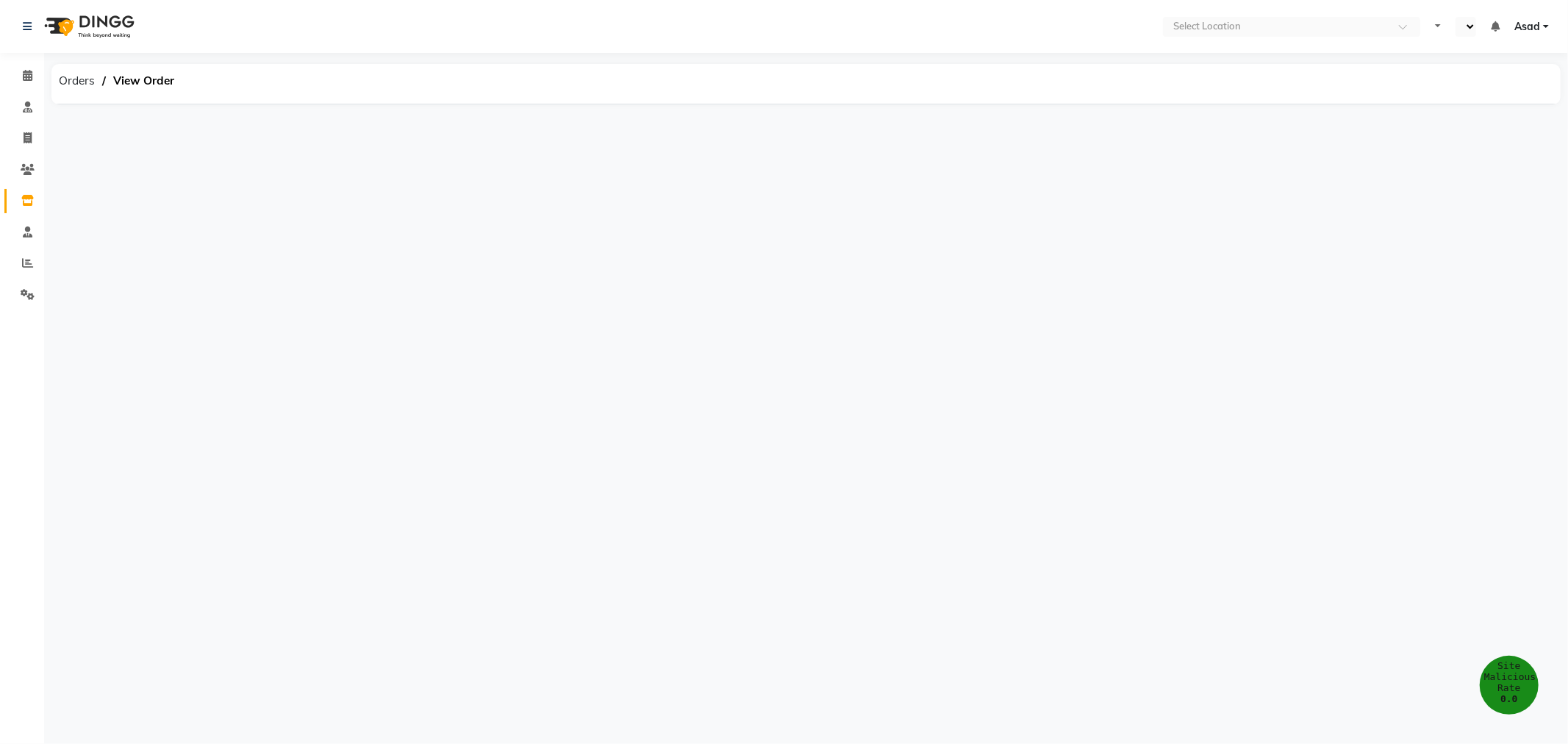
select select "en"
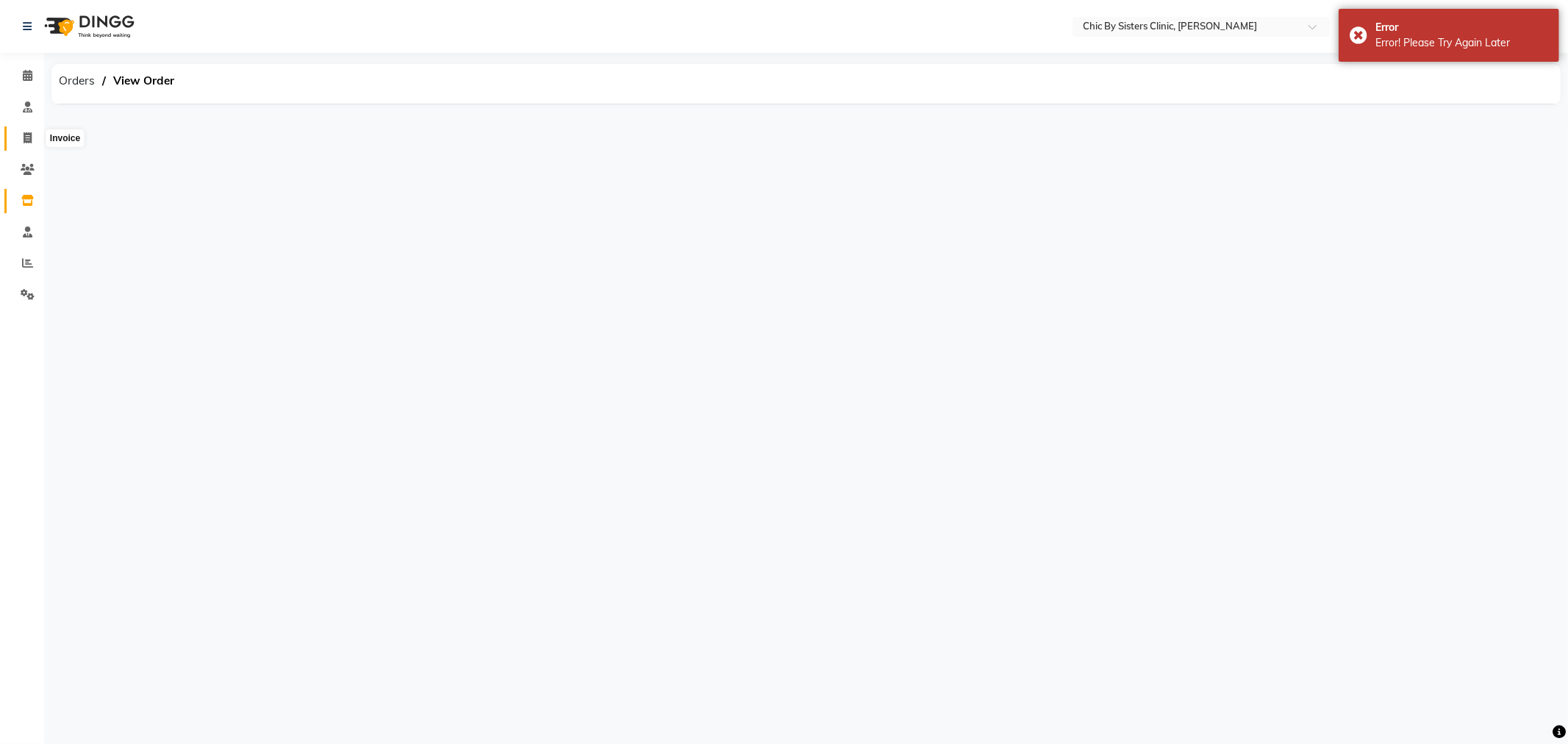
drag, startPoint x: 15, startPoint y: 140, endPoint x: 32, endPoint y: 92, distance: 50.9
click at [15, 140] on span at bounding box center [27, 138] width 26 height 17
select select "service"
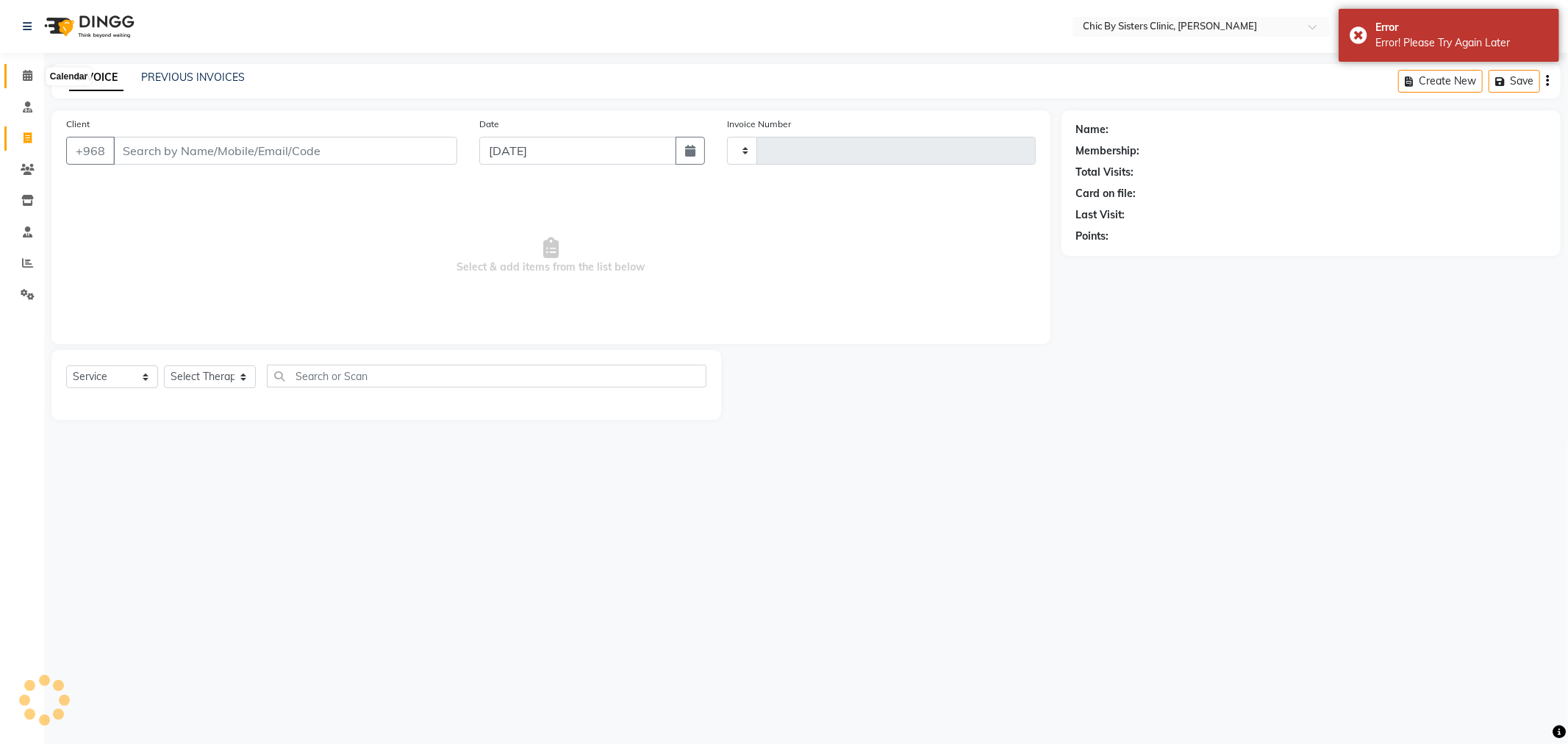
click at [32, 75] on span at bounding box center [27, 76] width 26 height 17
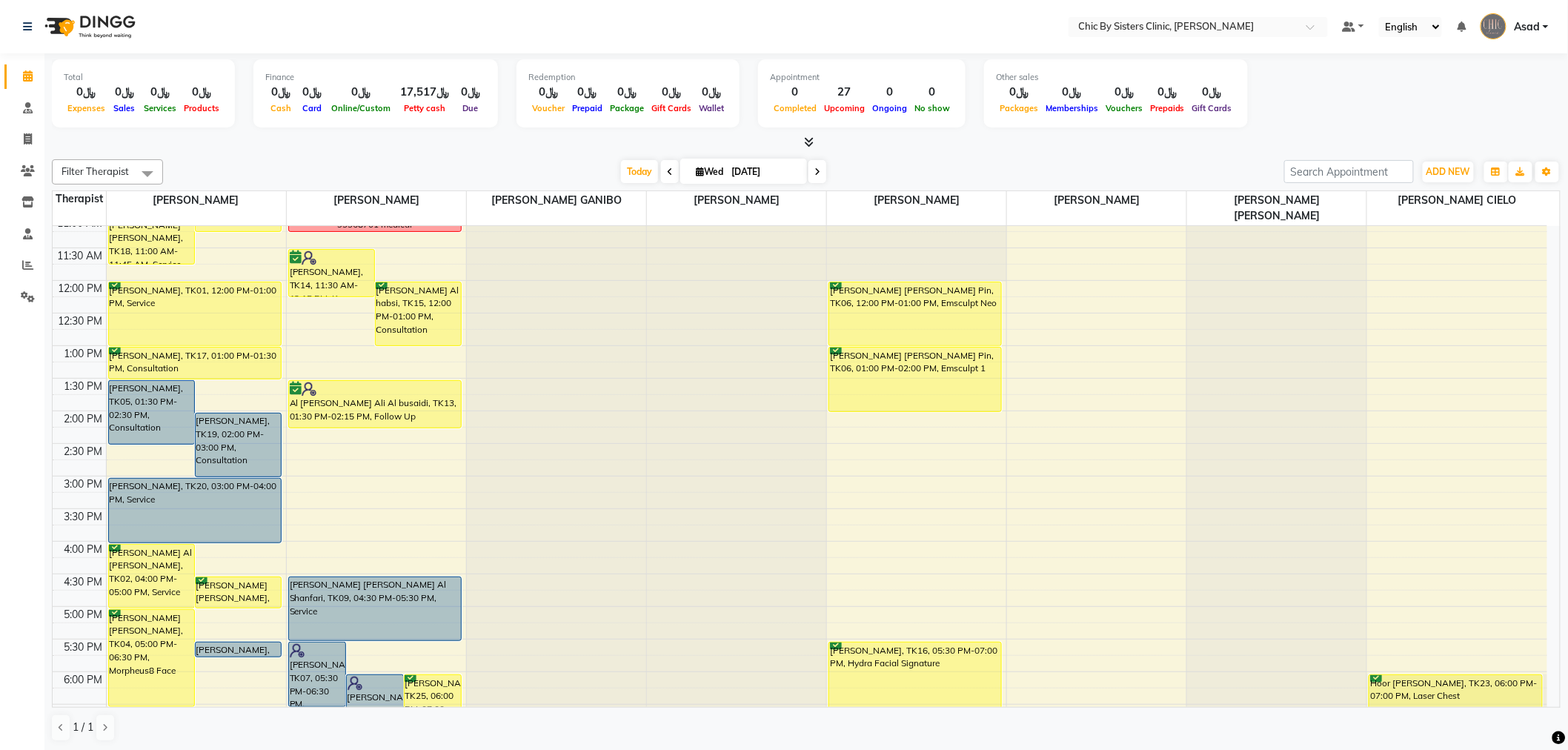
scroll to position [247, 0]
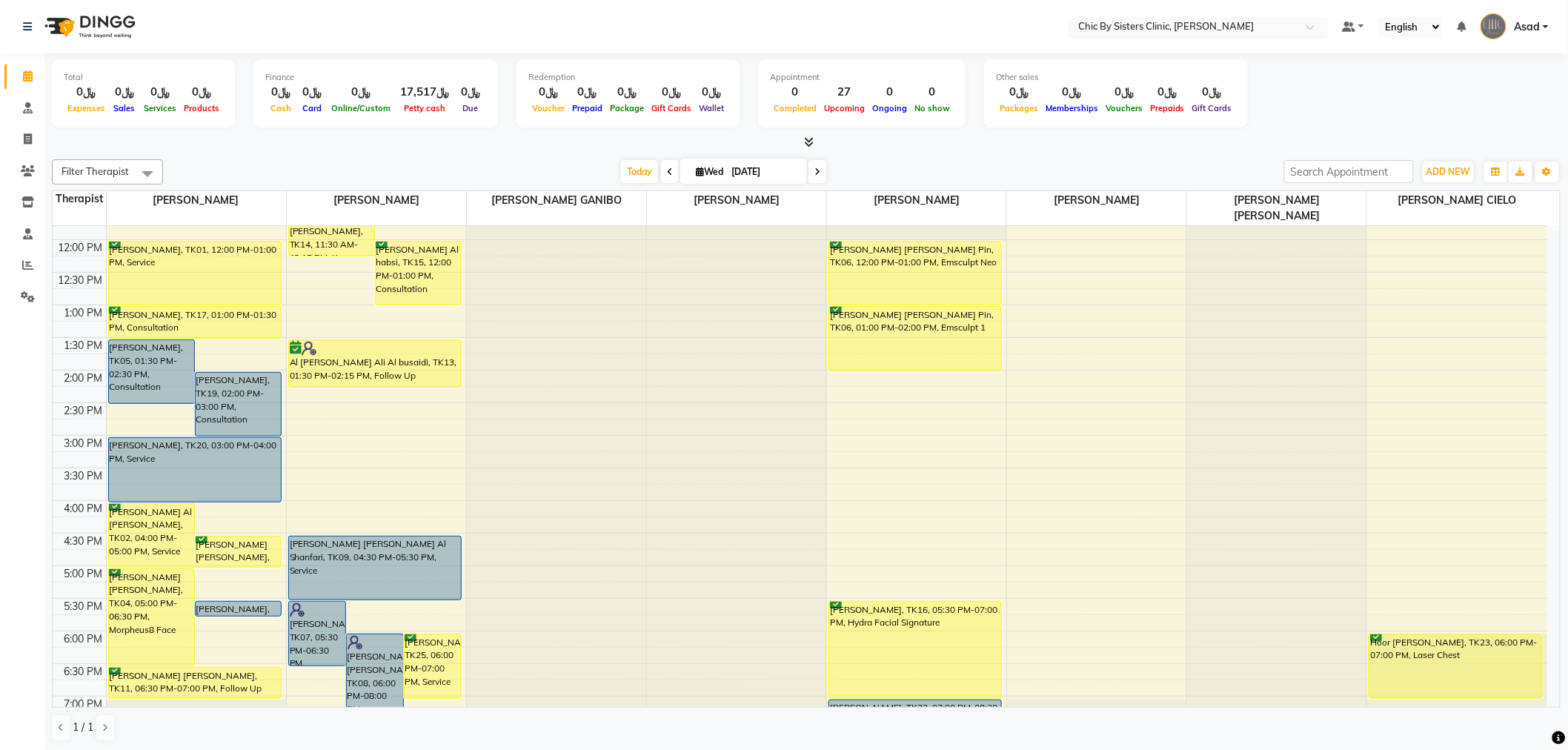
click at [1106, 30] on input "text" at bounding box center [1184, 27] width 215 height 14
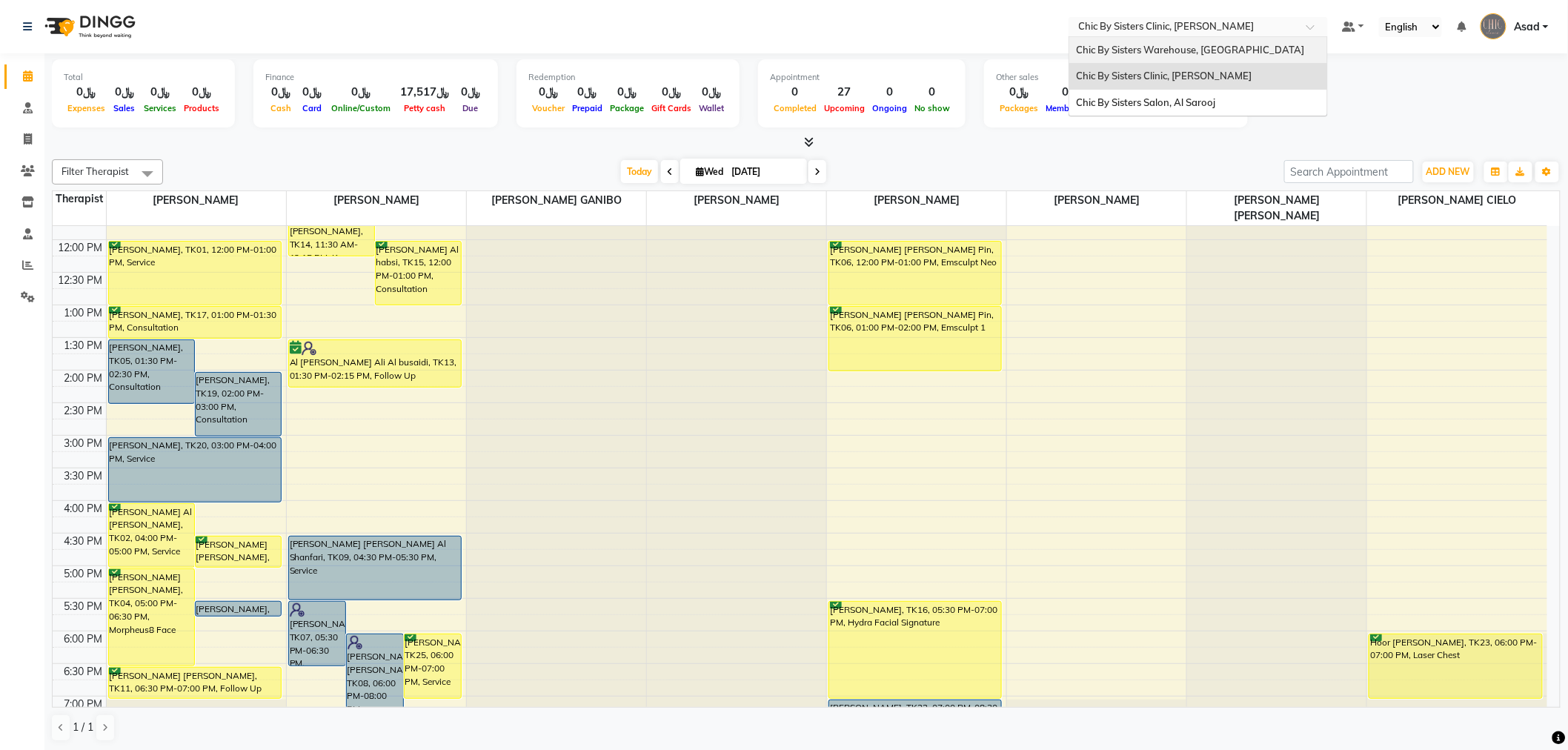
click at [1130, 54] on span "Chic By Sisters Warehouse, [GEOGRAPHIC_DATA]" at bounding box center [1191, 49] width 228 height 12
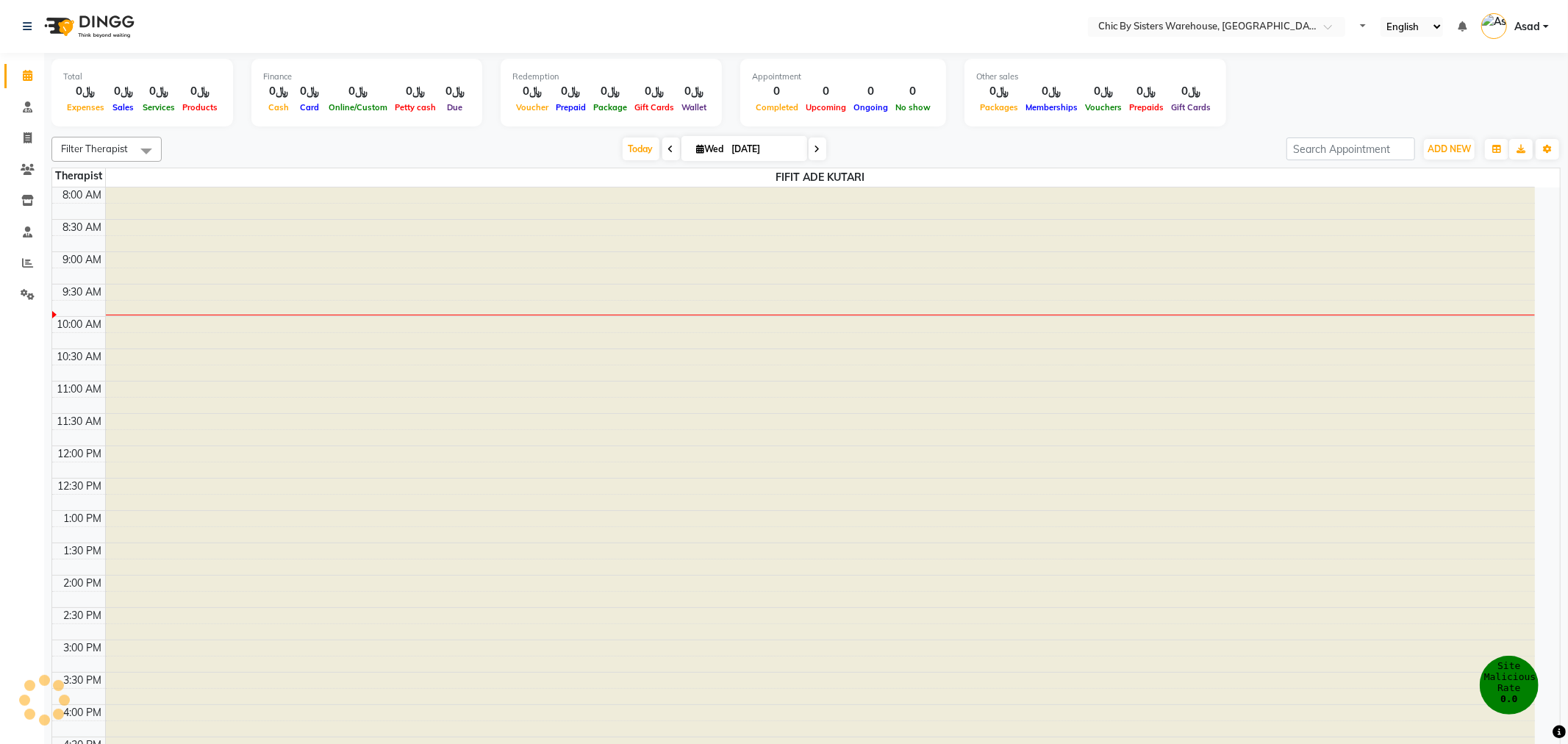
select select "en"
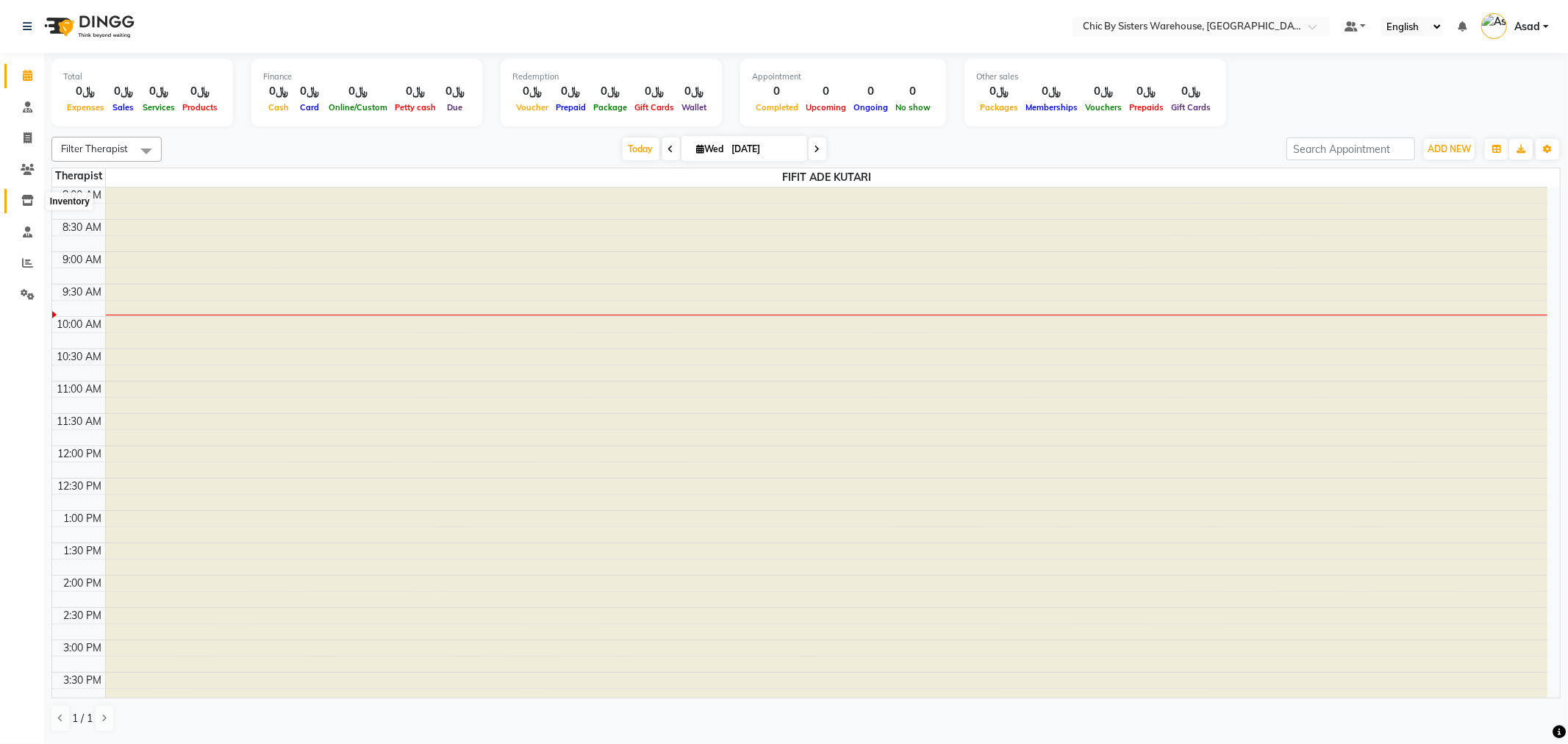
click at [37, 193] on span at bounding box center [27, 201] width 26 height 17
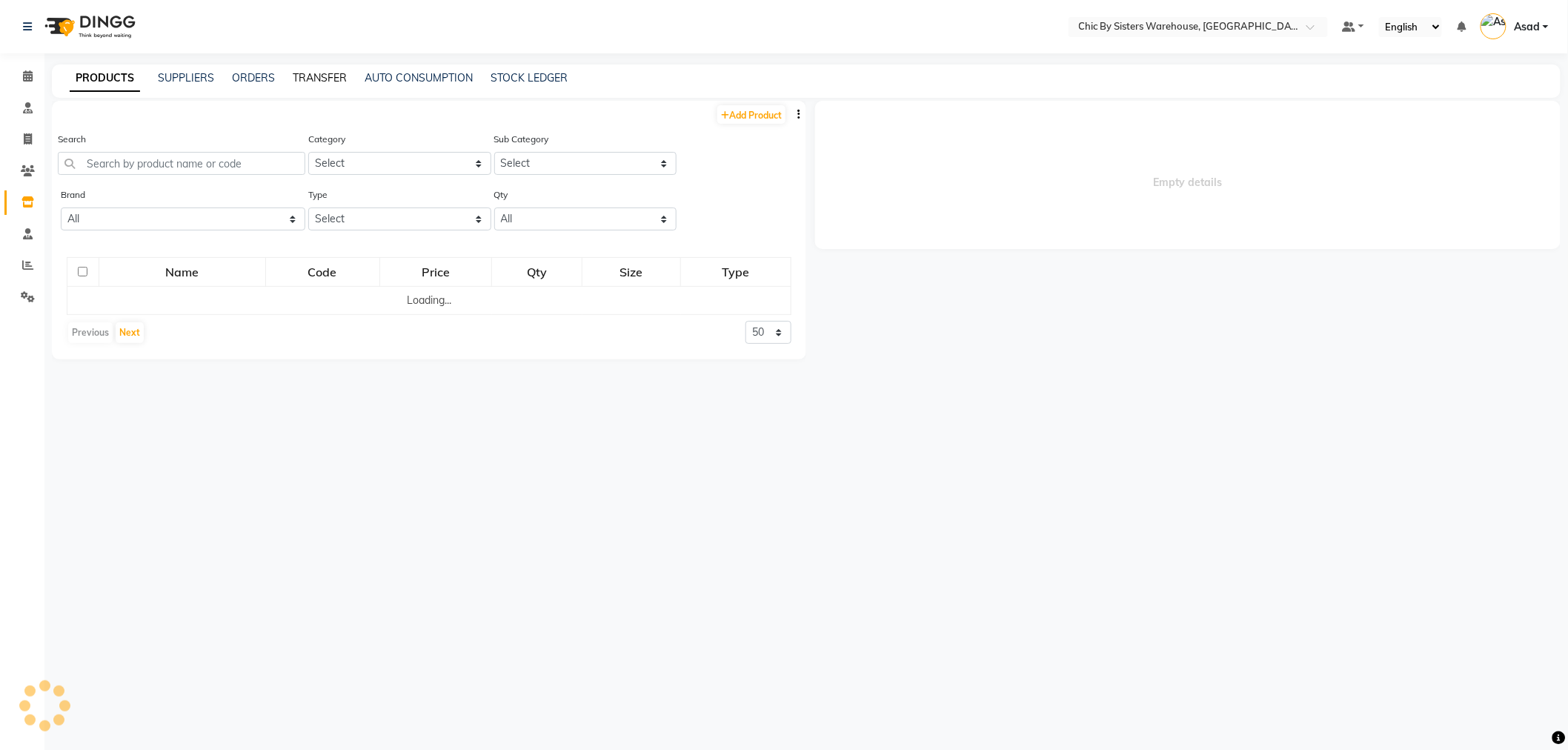
click at [315, 75] on link "TRANSFER" at bounding box center [320, 78] width 54 height 14
select select "sender"
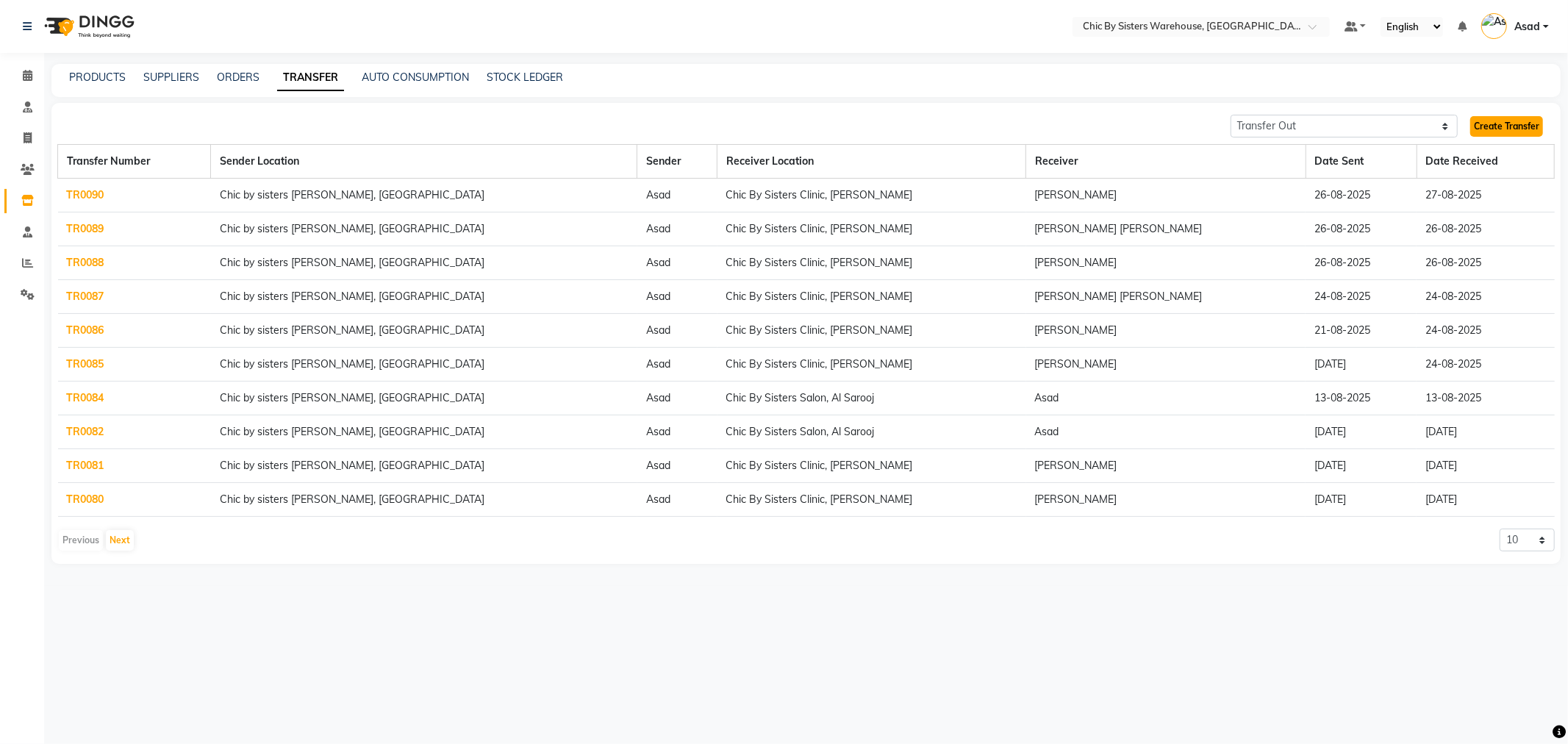
click at [1506, 121] on link "Create Transfer" at bounding box center [1507, 126] width 73 height 20
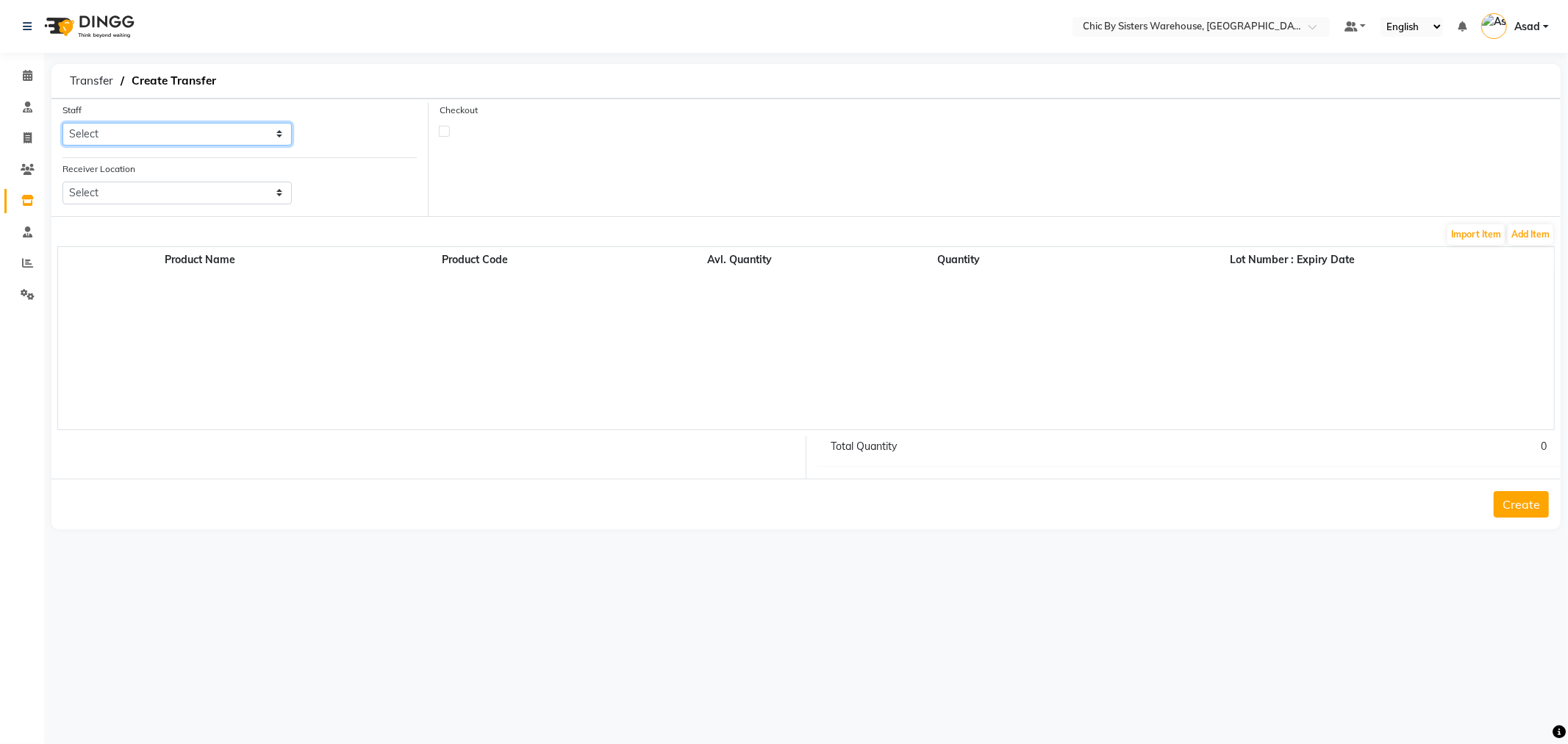
click at [143, 129] on select "Select Asad FIFIT ADE KUTARI Harish damodaran Latifa Daer Mani K Mithun Ramu K …" at bounding box center [177, 134] width 230 height 23
select select "65360"
click at [63, 123] on select "Select Asad FIFIT ADE KUTARI Harish damodaran Latifa Daer Mani K Mithun Ramu K …" at bounding box center [177, 134] width 230 height 23
click at [137, 200] on select "Select Chic By Sisters Clinic, Al Sarooj Chic By Sisters Salon, Al Sarooj" at bounding box center [177, 193] width 230 height 23
select select "2758"
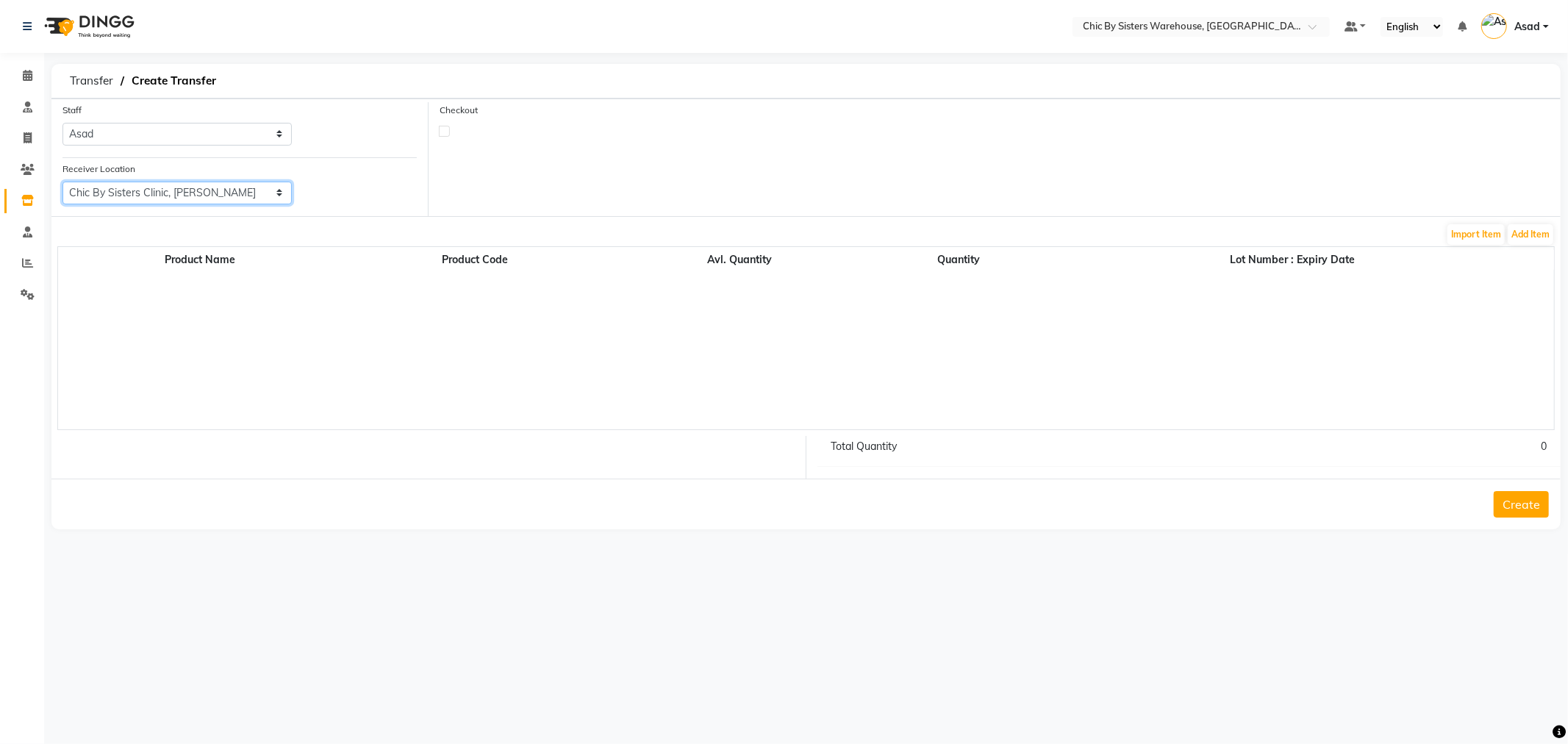
click at [63, 181] on select "Select Chic By Sisters Clinic, Al Sarooj Chic By Sisters Salon, Al Sarooj" at bounding box center [177, 193] width 230 height 23
click at [1529, 233] on button "Add Item" at bounding box center [1531, 234] width 45 height 20
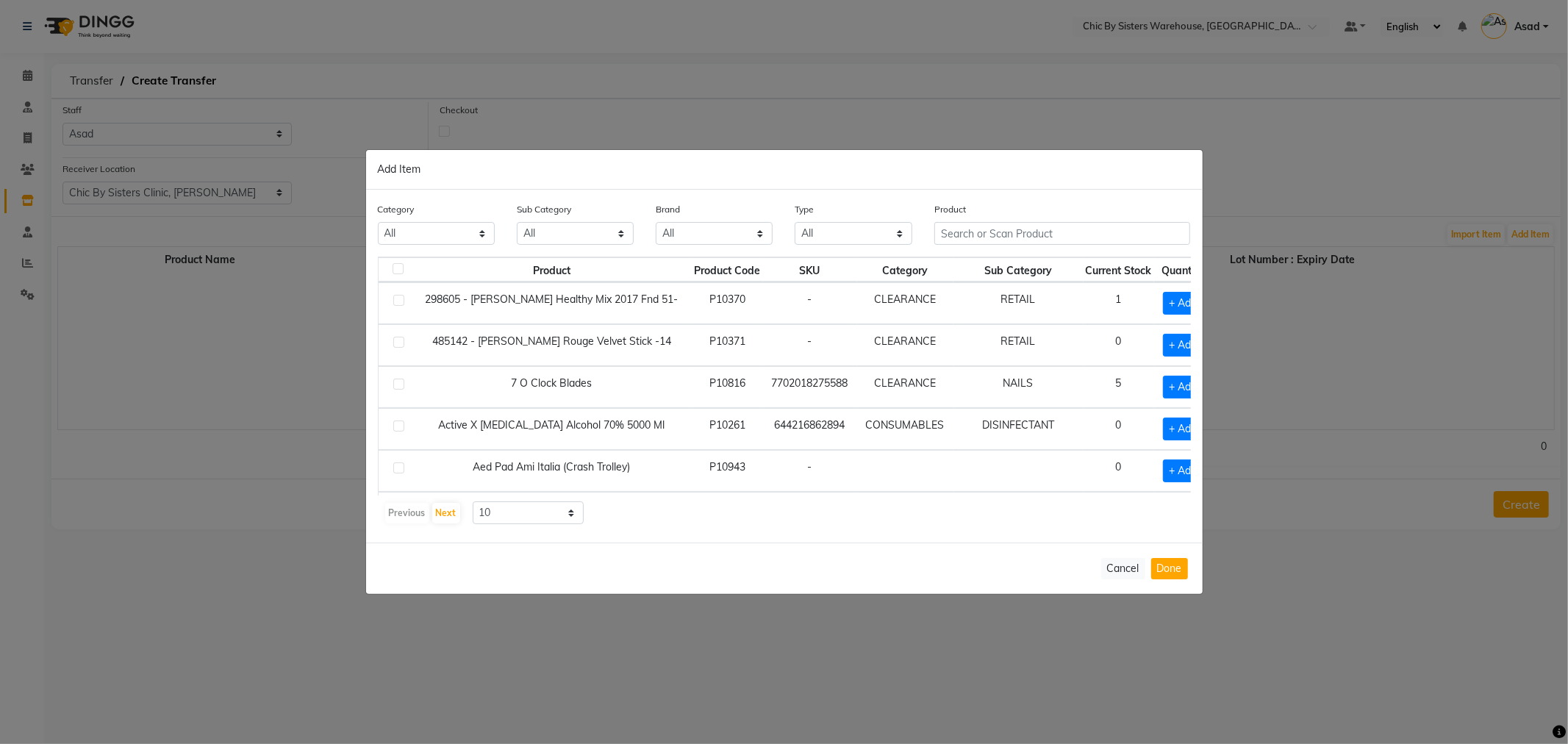
click at [965, 261] on th "Sub Category" at bounding box center [1019, 270] width 130 height 25
click at [969, 239] on input "text" at bounding box center [1063, 233] width 257 height 23
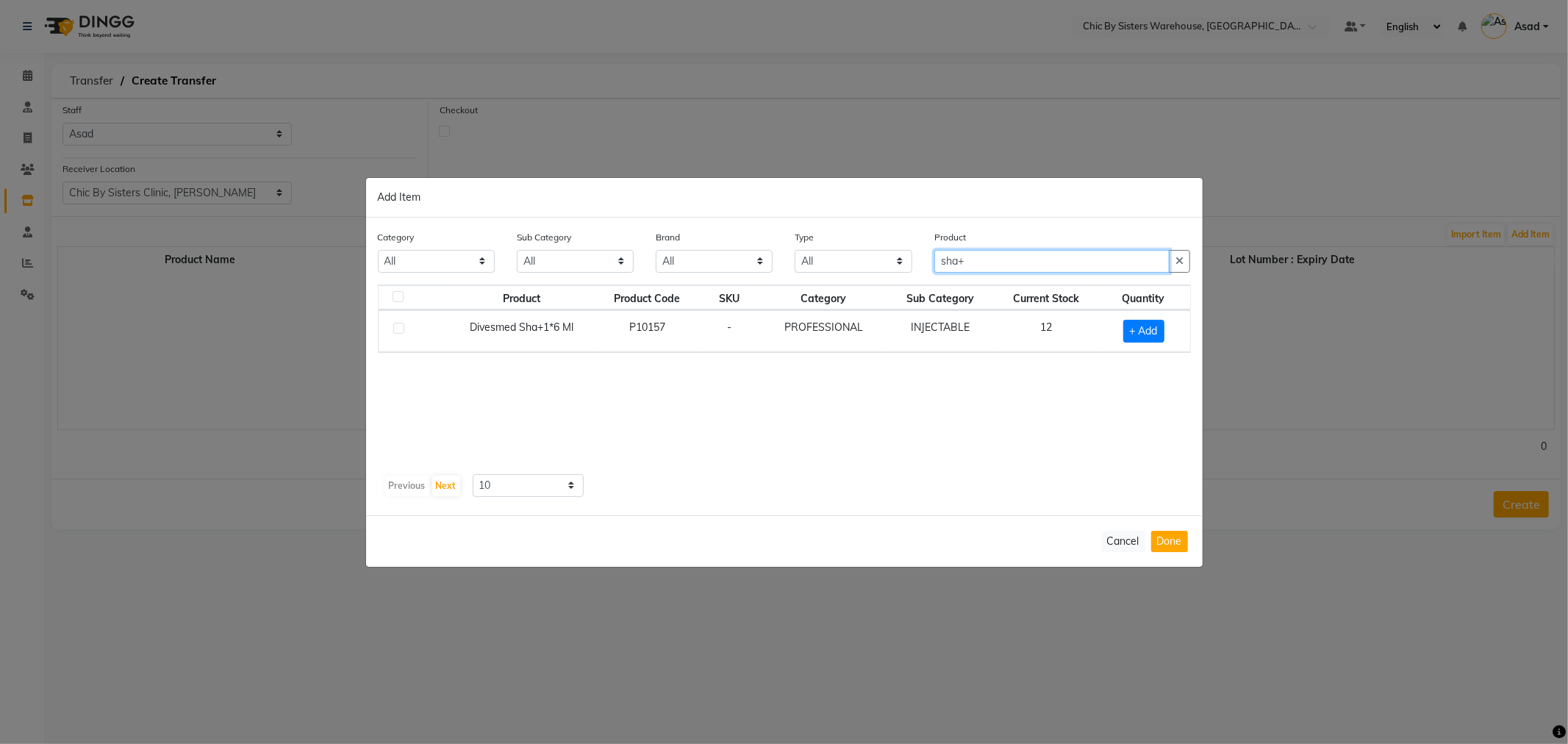
type input "sha+"
click at [402, 323] on label at bounding box center [399, 328] width 11 height 11
click at [402, 324] on input "checkbox" at bounding box center [398, 329] width 10 height 10
checkbox input "true"
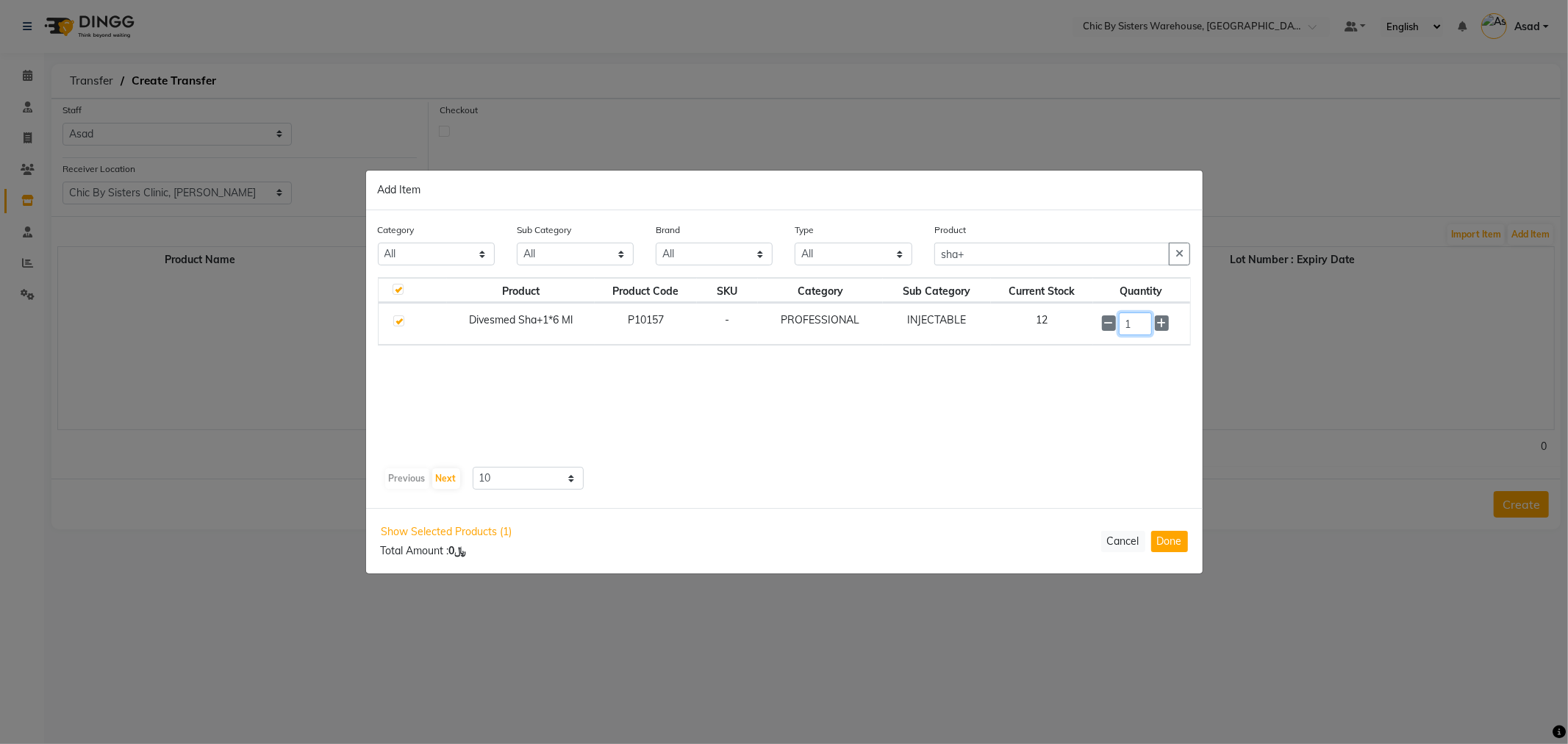
click at [1146, 329] on input "1" at bounding box center [1136, 324] width 33 height 23
type input "12"
click at [1159, 537] on button "Done" at bounding box center [1170, 542] width 37 height 21
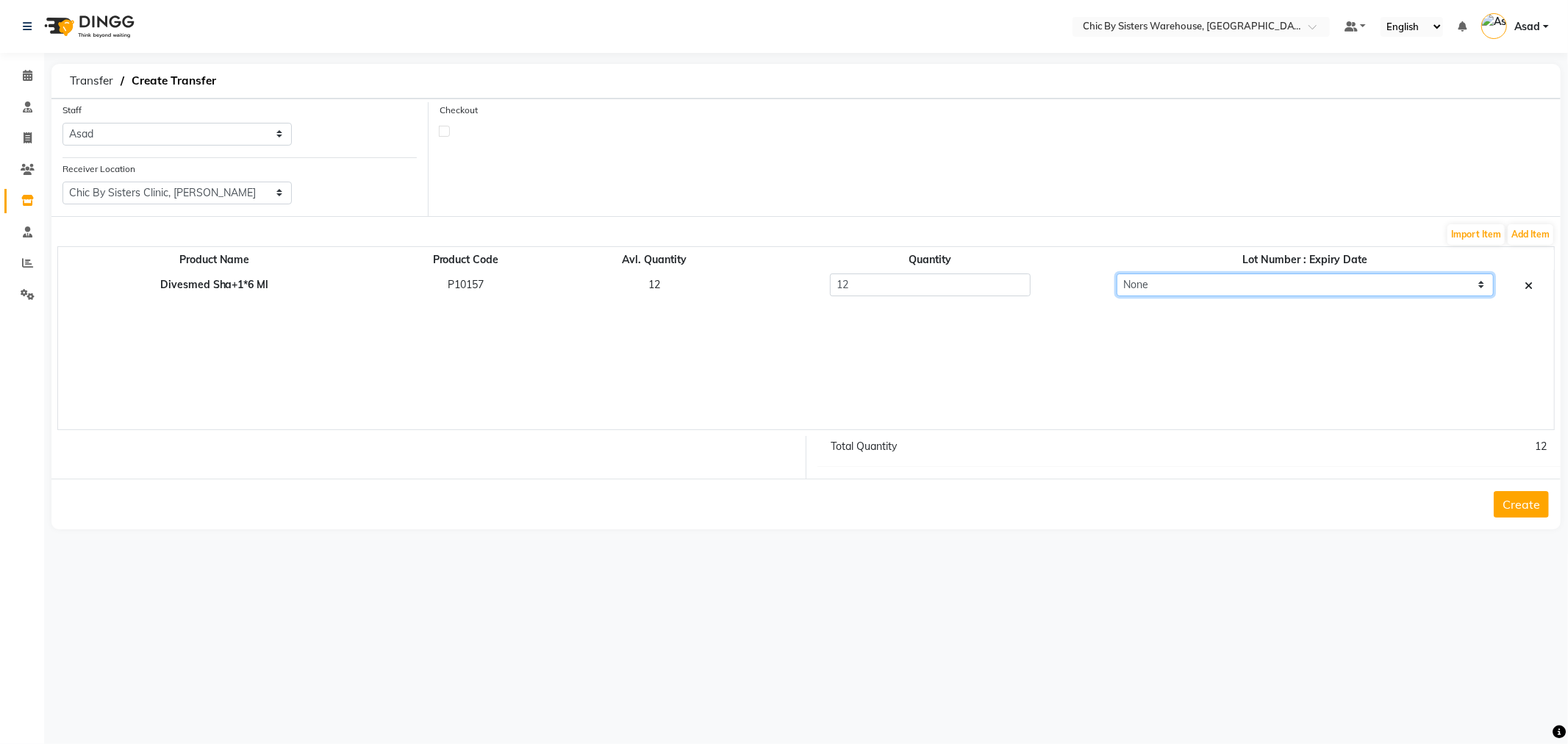
click at [1154, 279] on select "None PLCD0605525 : 31-05-2027" at bounding box center [1305, 285] width 377 height 23
select select "99242"
click at [1117, 273] on select "None PLCD0605525 : 31-05-2027" at bounding box center [1305, 285] width 377 height 23
click at [1542, 511] on button "Create" at bounding box center [1521, 504] width 55 height 26
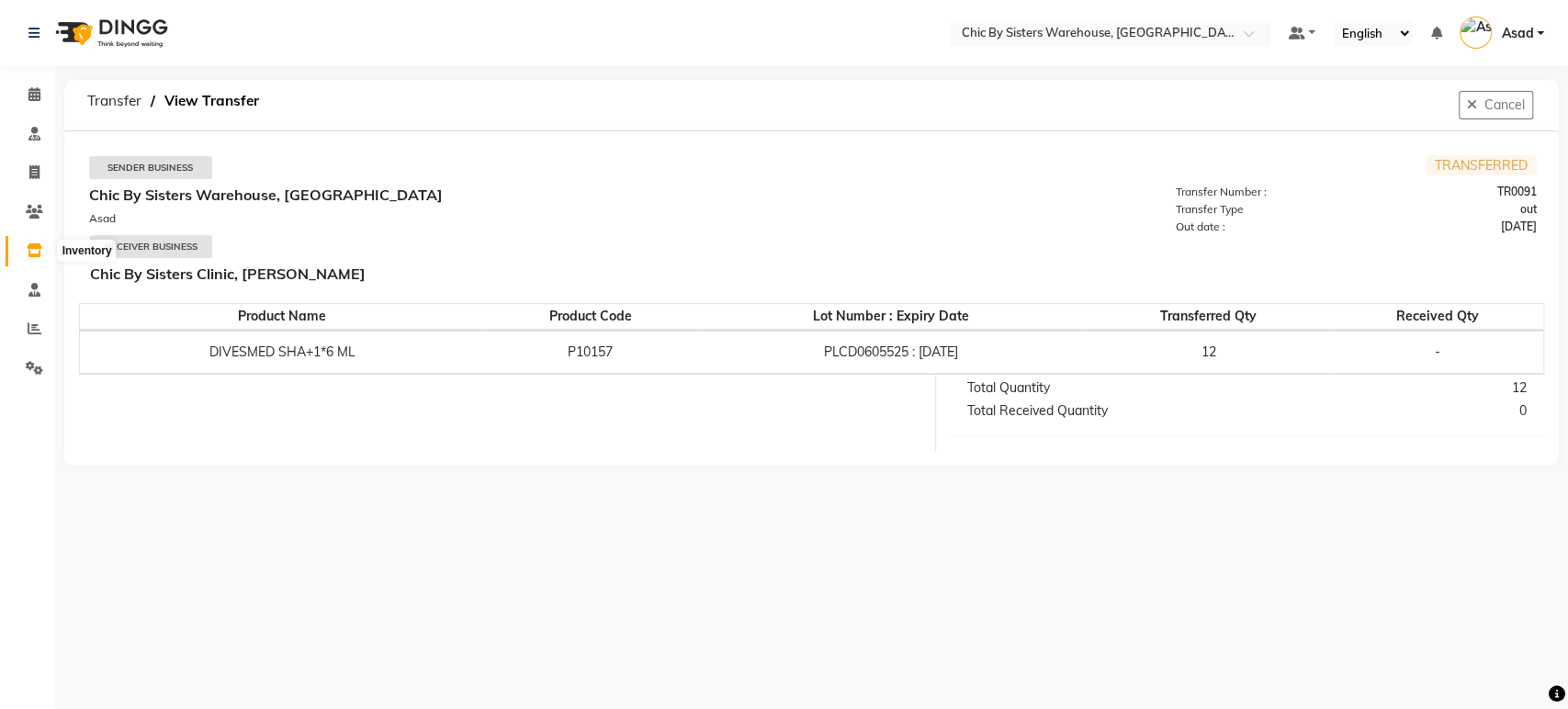
click at [30, 256] on icon at bounding box center [34, 250] width 16 height 14
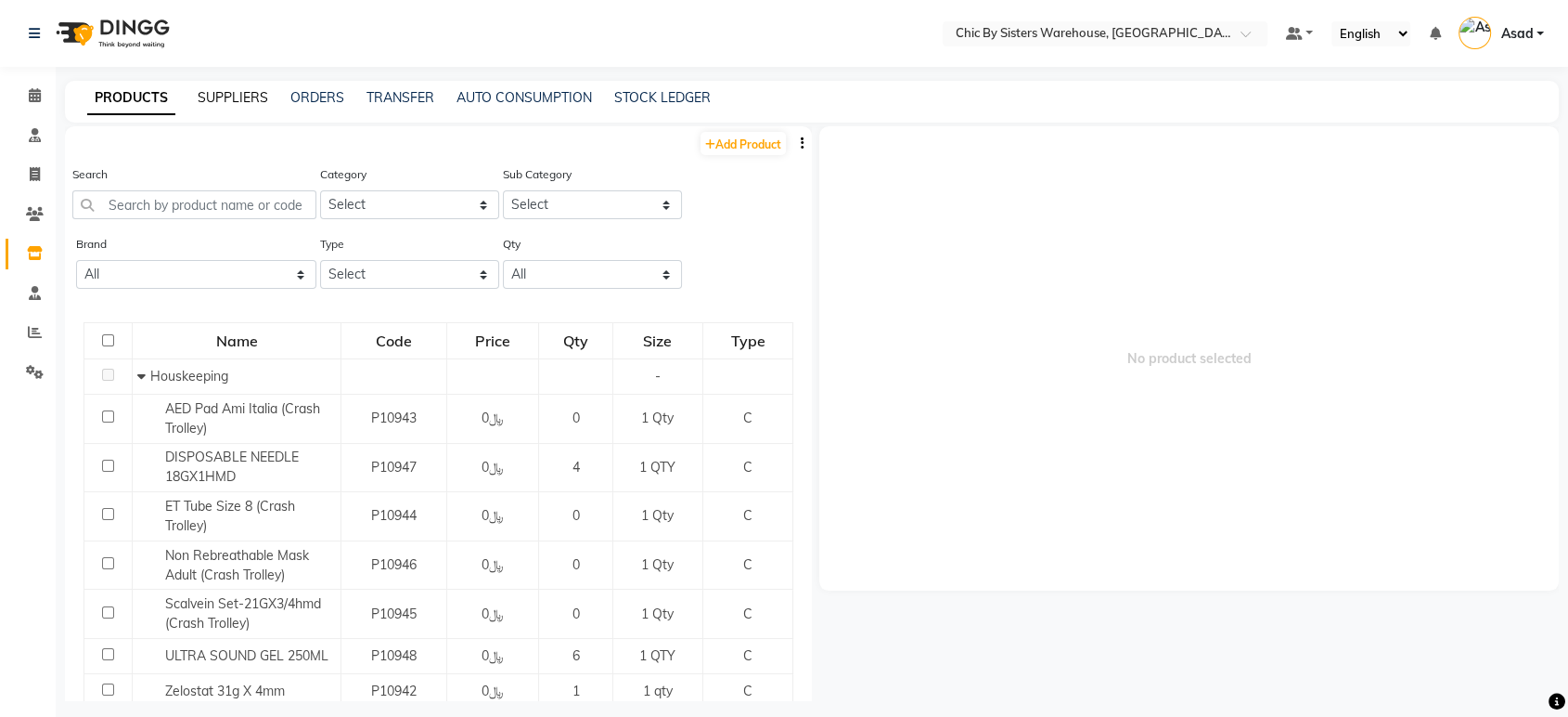
click at [243, 105] on link "SUPPLIERS" at bounding box center [233, 97] width 71 height 17
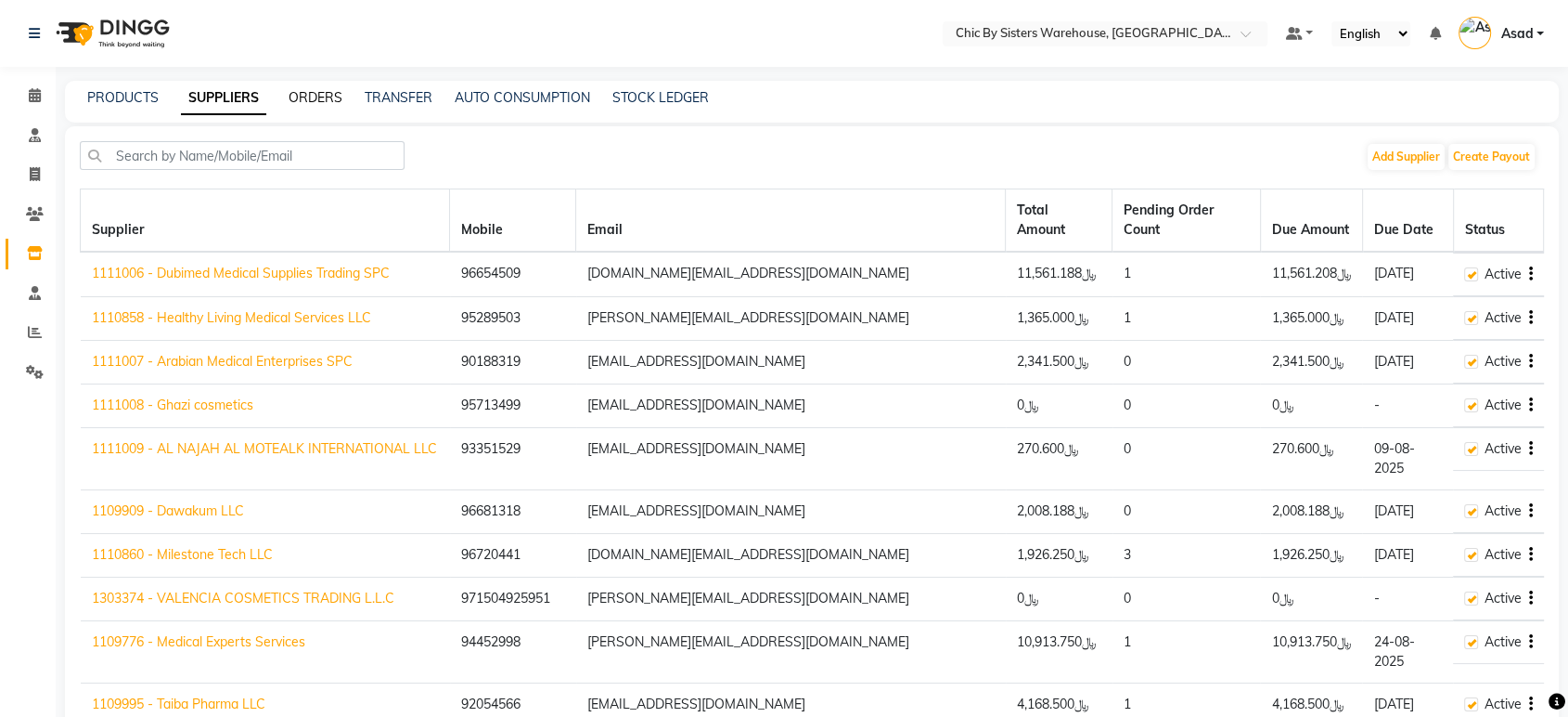
click at [319, 96] on link "ORDERS" at bounding box center [316, 97] width 53 height 17
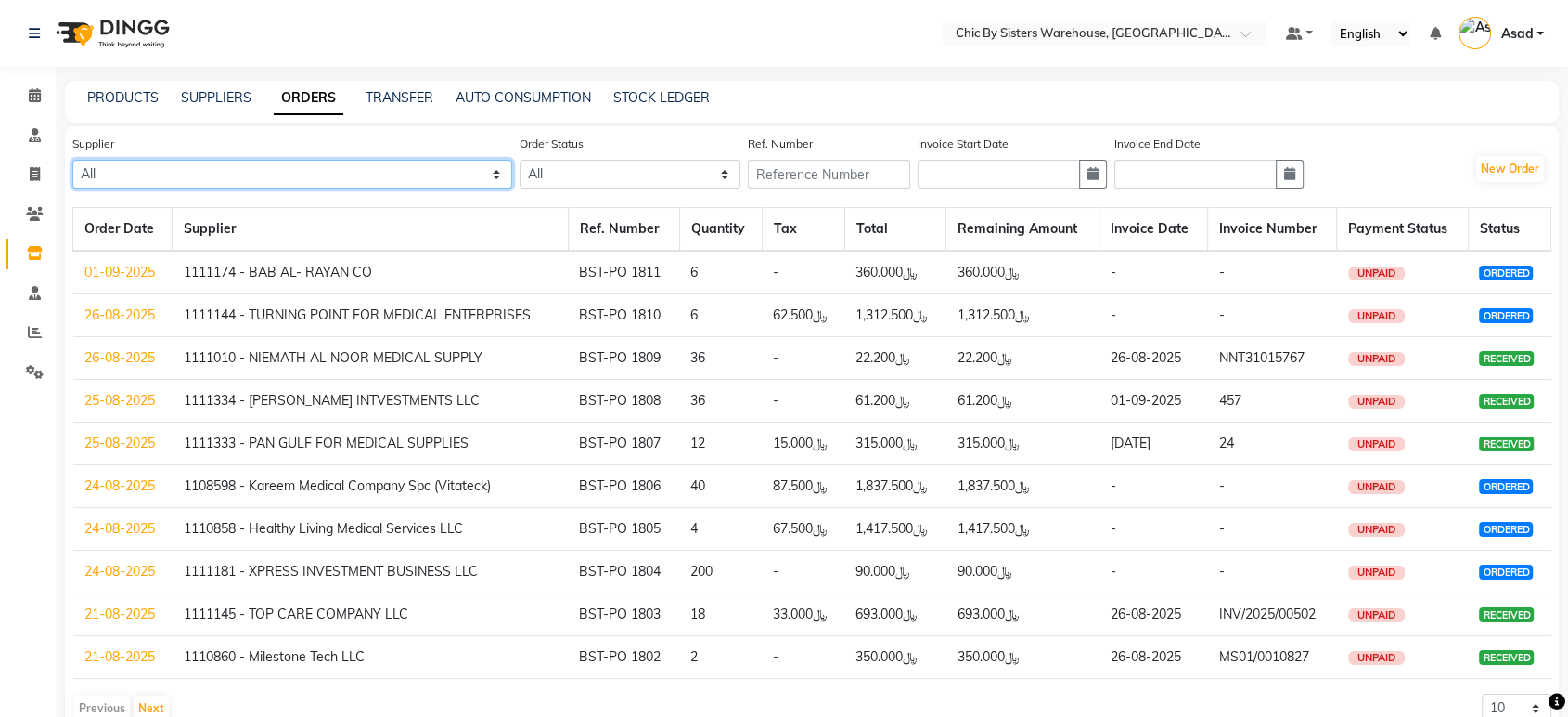
click at [508, 173] on select "All 1111006 - Dubimed Medical Supplies Trading SPC 1110858 - Healthy Living Med…" at bounding box center [292, 174] width 439 height 29
click at [395, 90] on link "TRANSFER" at bounding box center [399, 97] width 68 height 17
select select "sender"
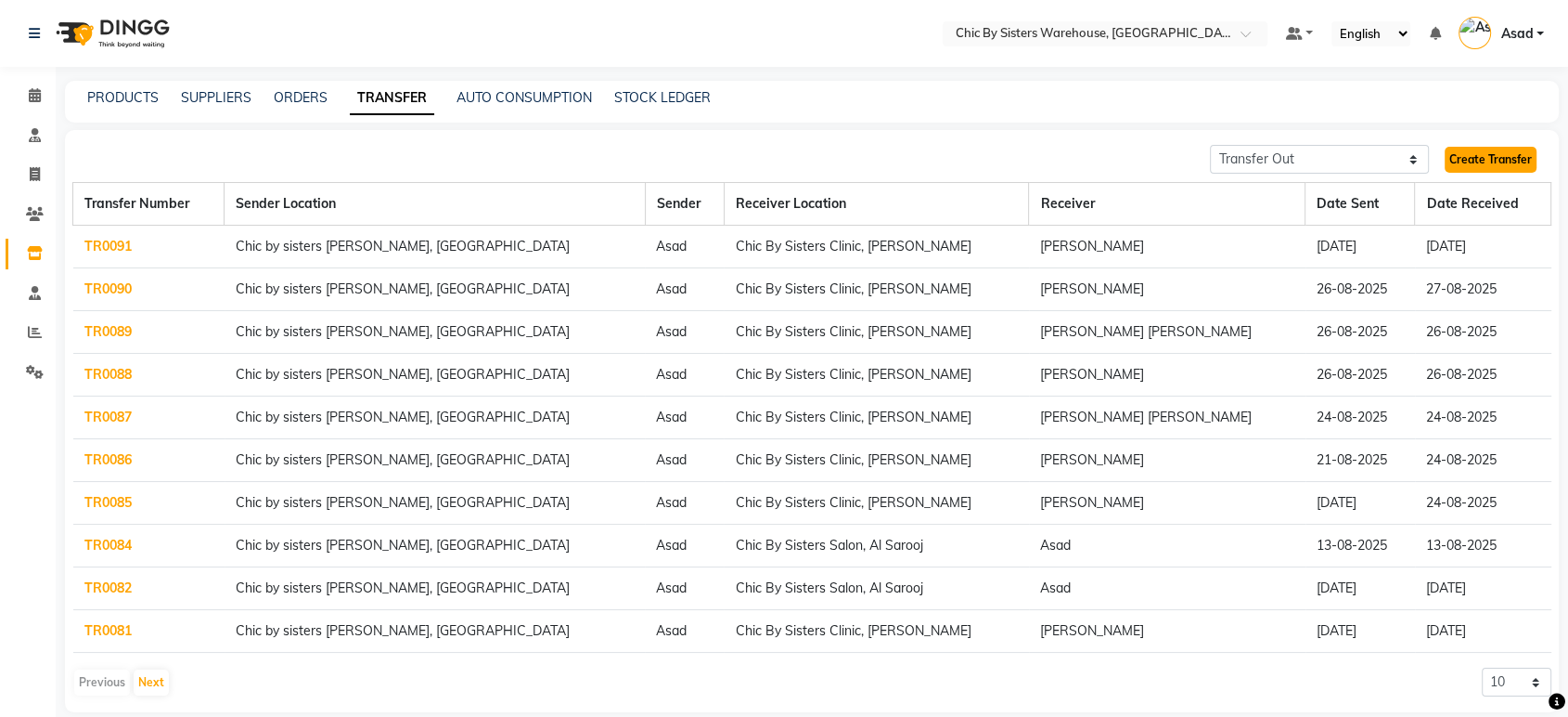
click at [1491, 166] on link "Create Transfer" at bounding box center [1491, 159] width 92 height 26
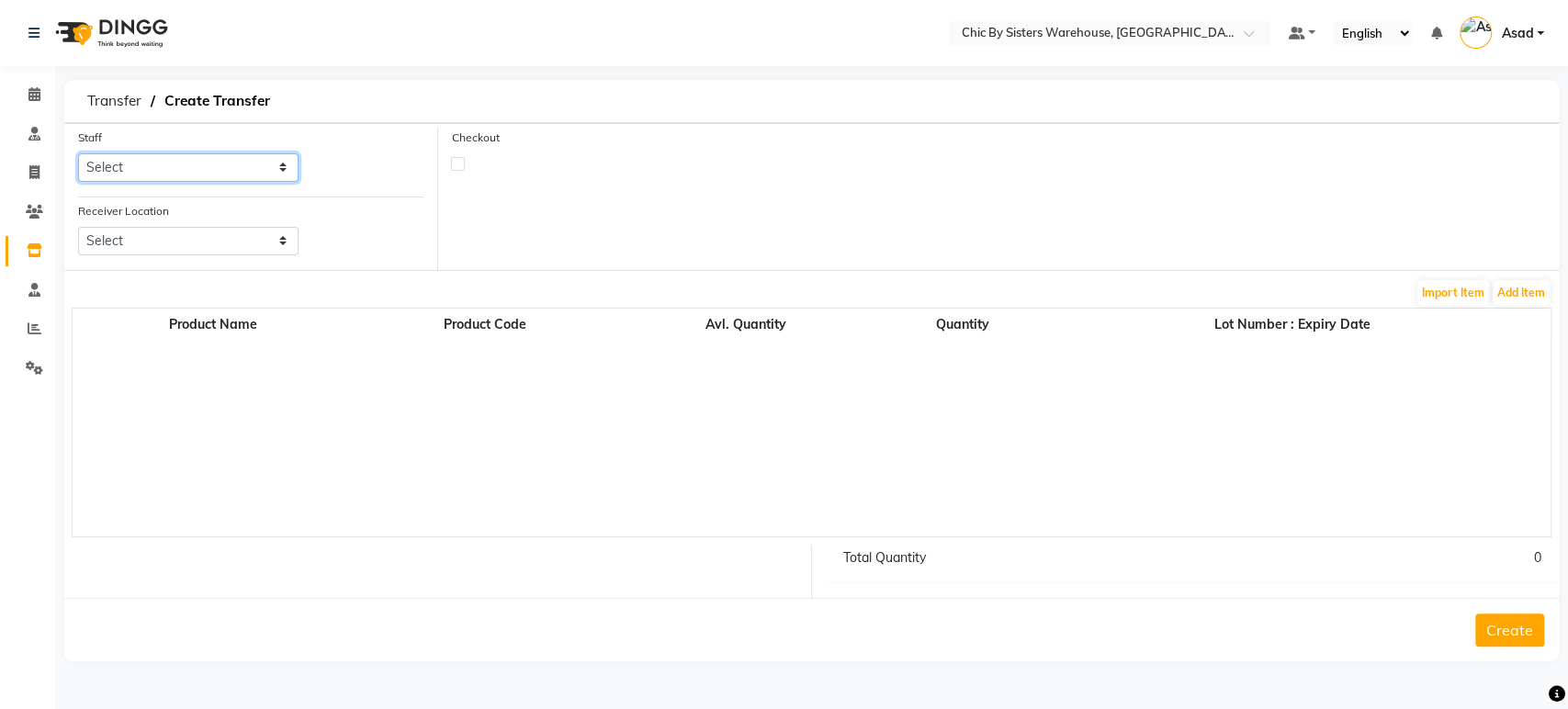
click at [186, 157] on select "Select Asad FIFIT ADE KUTARI Harish damodaran Latifa Daer Mani K Mithun Ramu K …" at bounding box center [189, 168] width 221 height 28
click at [172, 175] on select "Select Asad FIFIT ADE KUTARI Harish damodaran Latifa Daer Mani K Mithun Ramu K …" at bounding box center [189, 168] width 221 height 28
click at [228, 172] on select "Select Asad FIFIT ADE KUTARI Harish damodaran Latifa Daer Mani K Mithun Ramu K …" at bounding box center [189, 168] width 221 height 28
select select "65360"
click at [78, 154] on select "Select Asad FIFIT ADE KUTARI Harish damodaran Latifa Daer Mani K Mithun Ramu K …" at bounding box center [189, 168] width 221 height 28
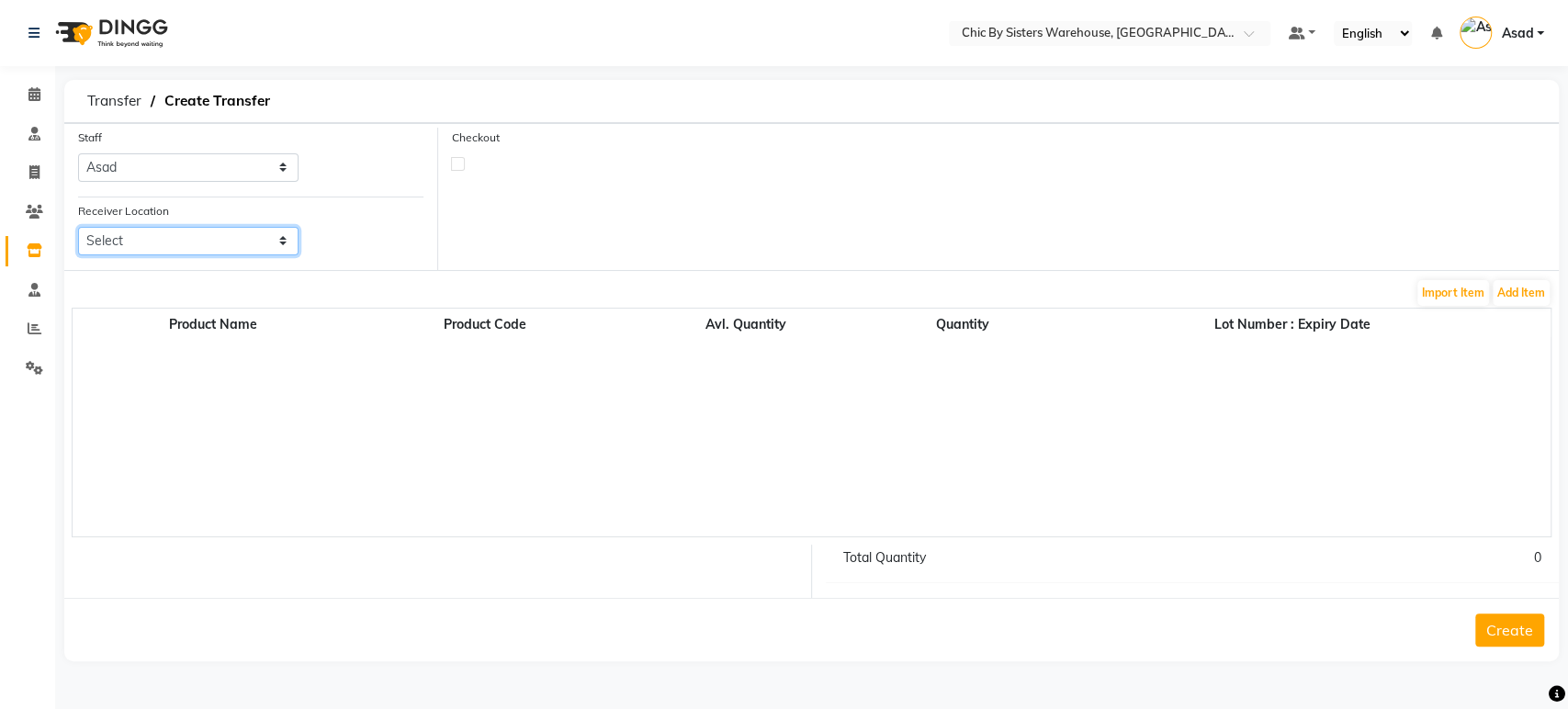
click at [175, 243] on select "Select Chic By Sisters Clinic, Al Sarooj Chic By Sisters Salon, Al Sarooj" at bounding box center [189, 240] width 221 height 28
select select "2758"
click at [78, 226] on select "Select Chic By Sisters Clinic, Al Sarooj Chic By Sisters Salon, Al Sarooj" at bounding box center [189, 240] width 221 height 28
click at [1530, 289] on button "Add Item" at bounding box center [1521, 292] width 57 height 25
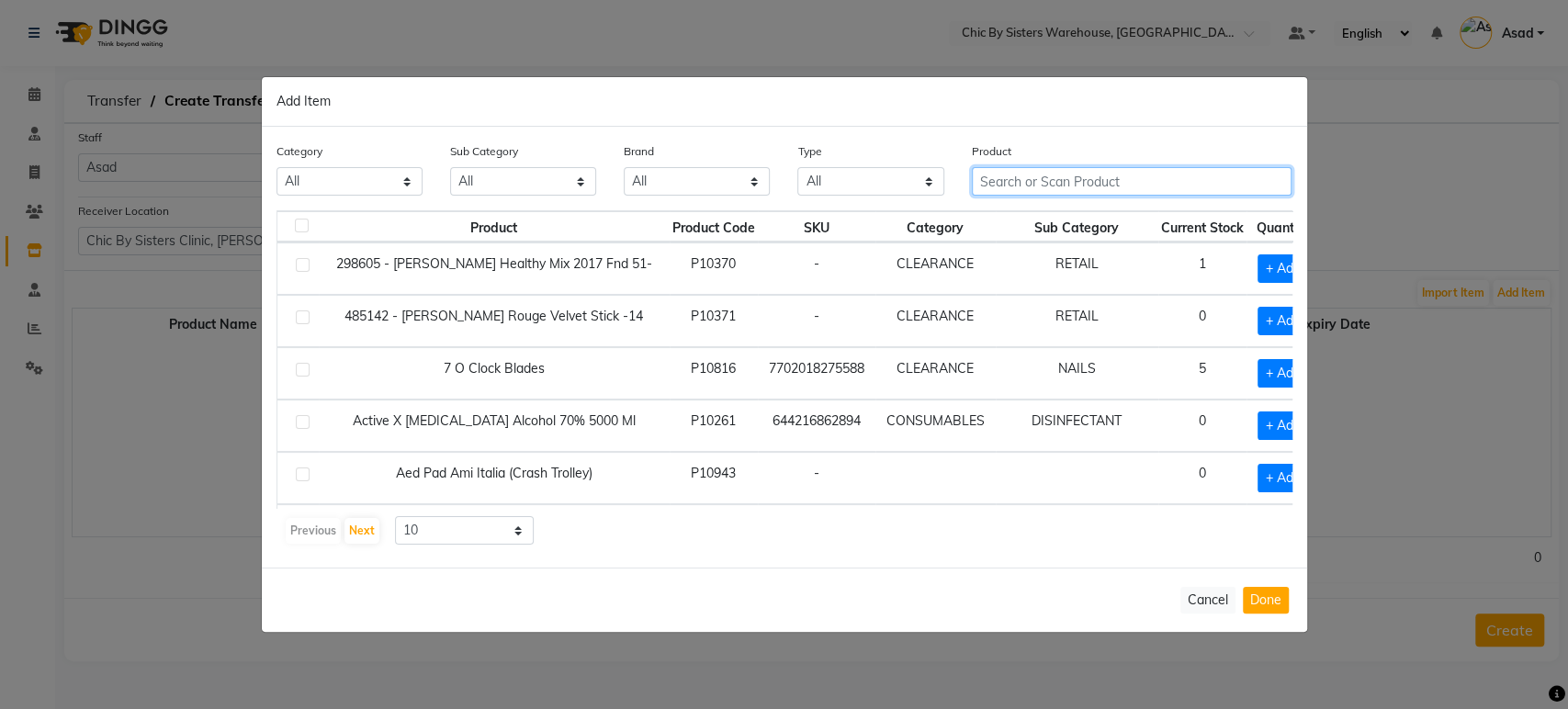
click at [1030, 183] on input "text" at bounding box center [1132, 181] width 321 height 28
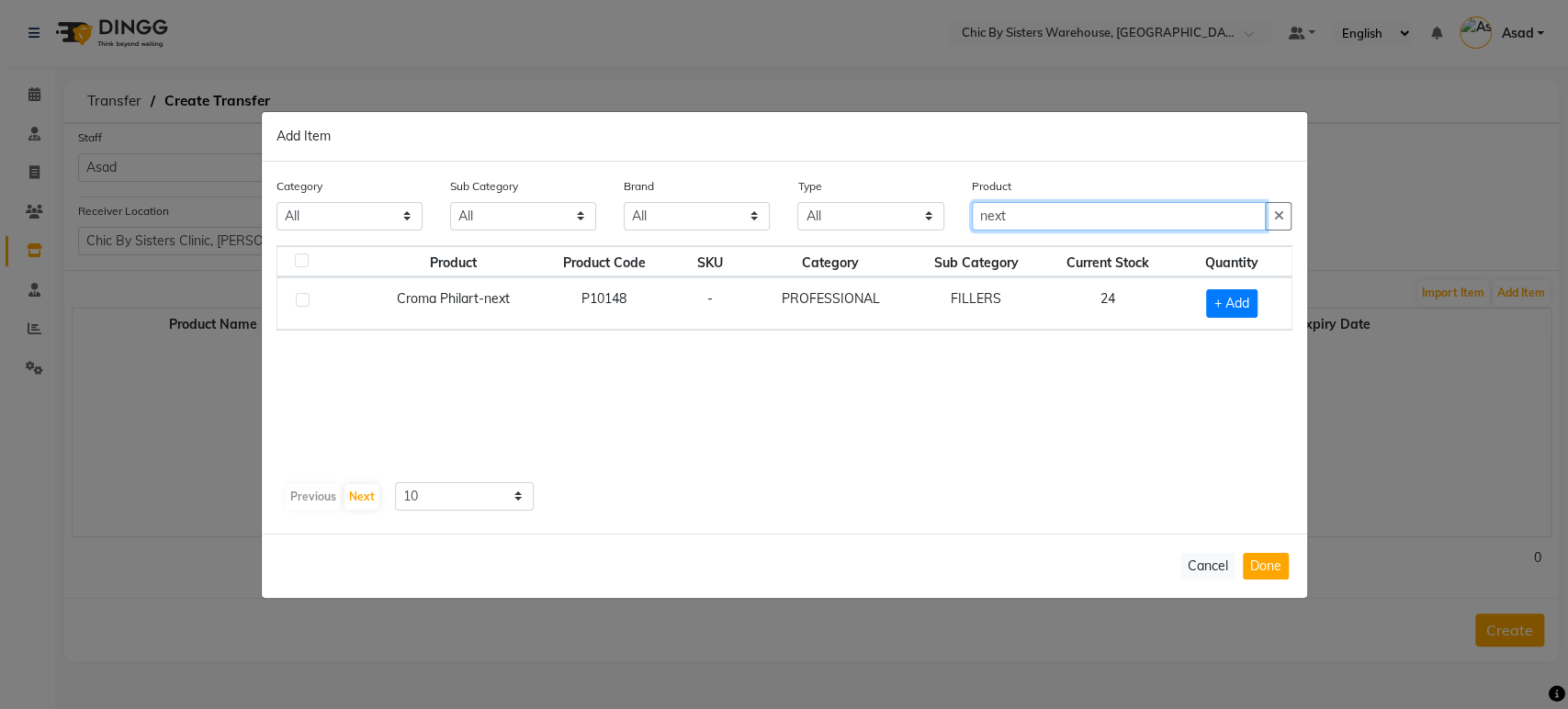
type input "next"
click at [305, 297] on label at bounding box center [302, 300] width 14 height 14
click at [305, 297] on input "checkbox" at bounding box center [301, 300] width 12 height 12
checkbox input "true"
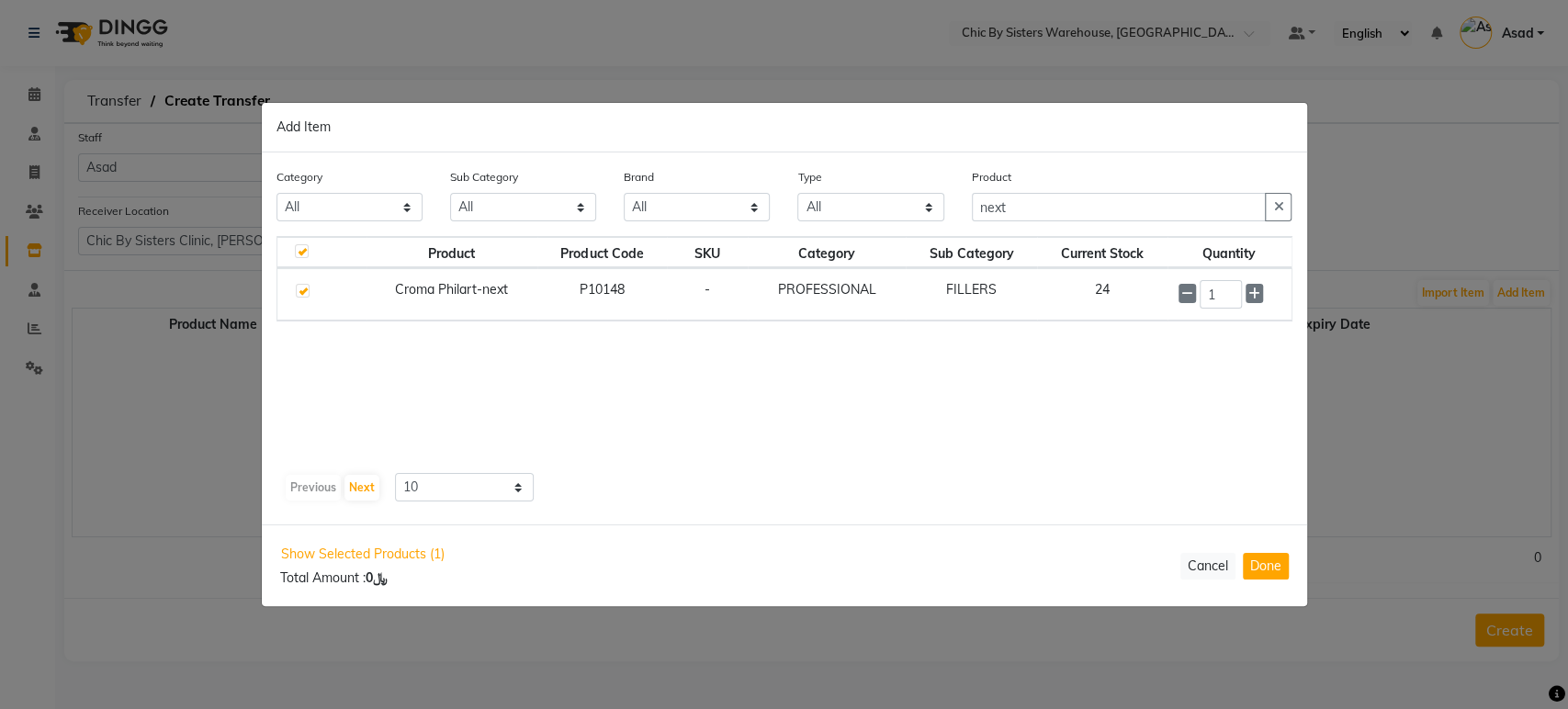
checkbox input "true"
click at [1225, 304] on input "1" at bounding box center [1220, 295] width 42 height 28
type input "10"
click at [1263, 558] on button "Done" at bounding box center [1265, 566] width 46 height 26
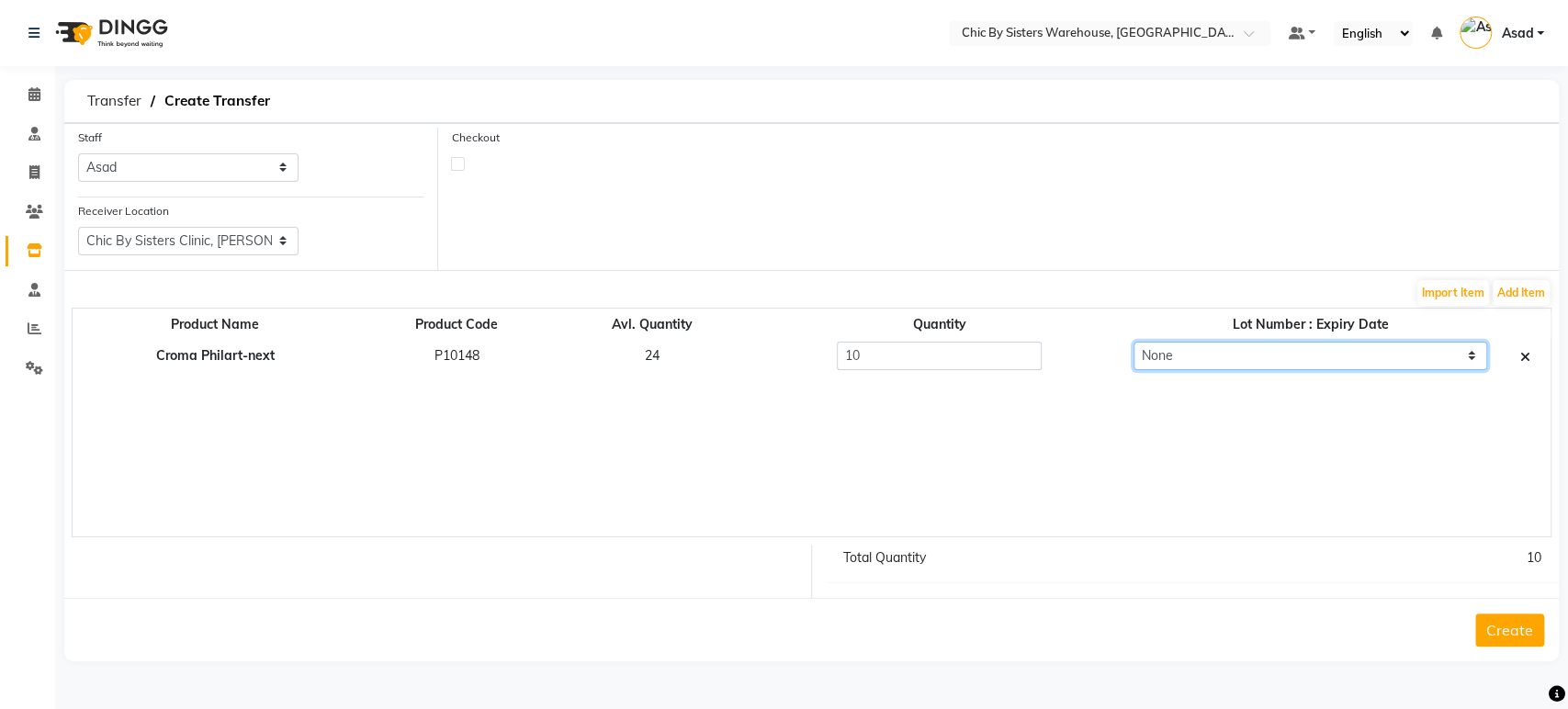
click at [1258, 356] on select "None 2410711C : 30-09-2027" at bounding box center [1309, 355] width 354 height 28
select select "98530"
click at [1133, 341] on select "None 2410711C : 30-09-2027" at bounding box center [1309, 355] width 354 height 28
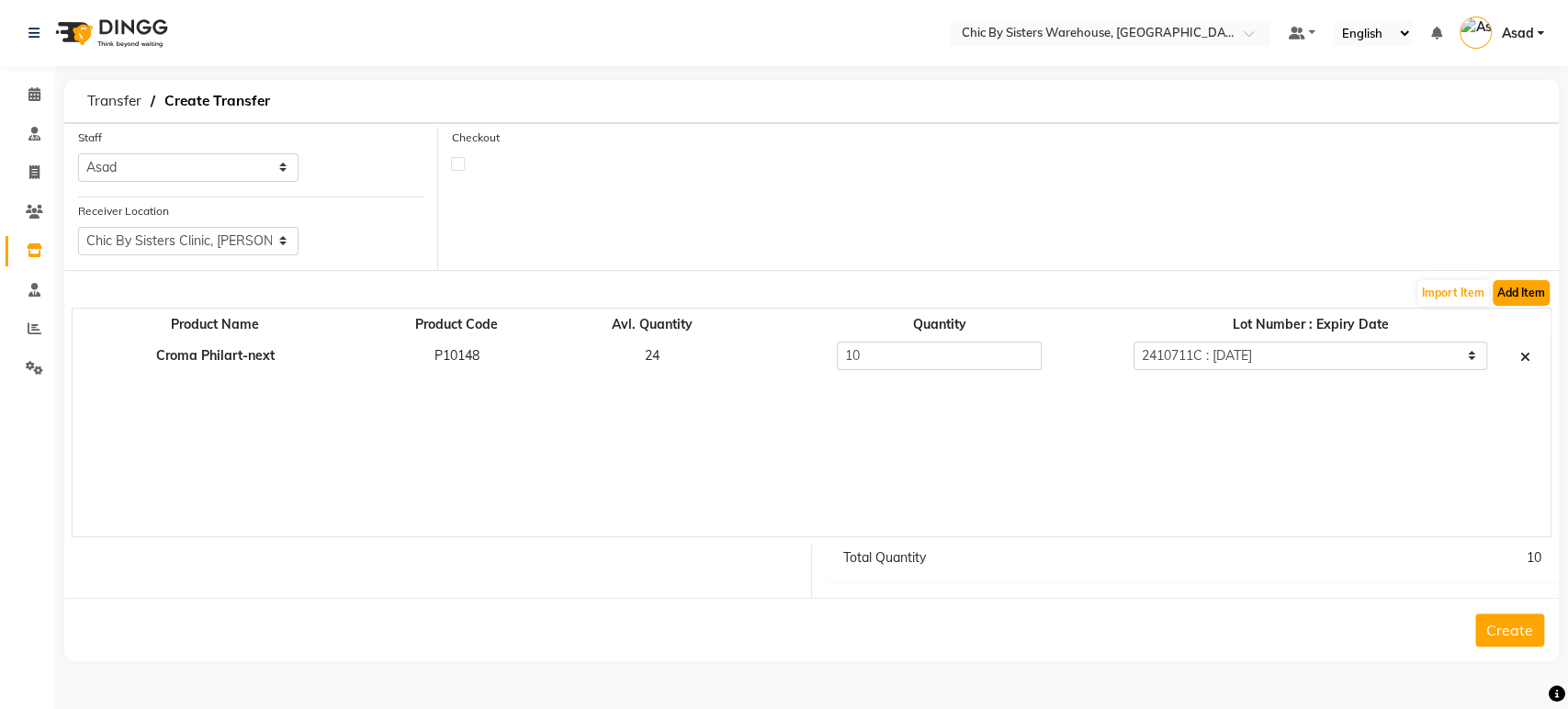
click at [1511, 294] on button "Add Item" at bounding box center [1521, 292] width 57 height 25
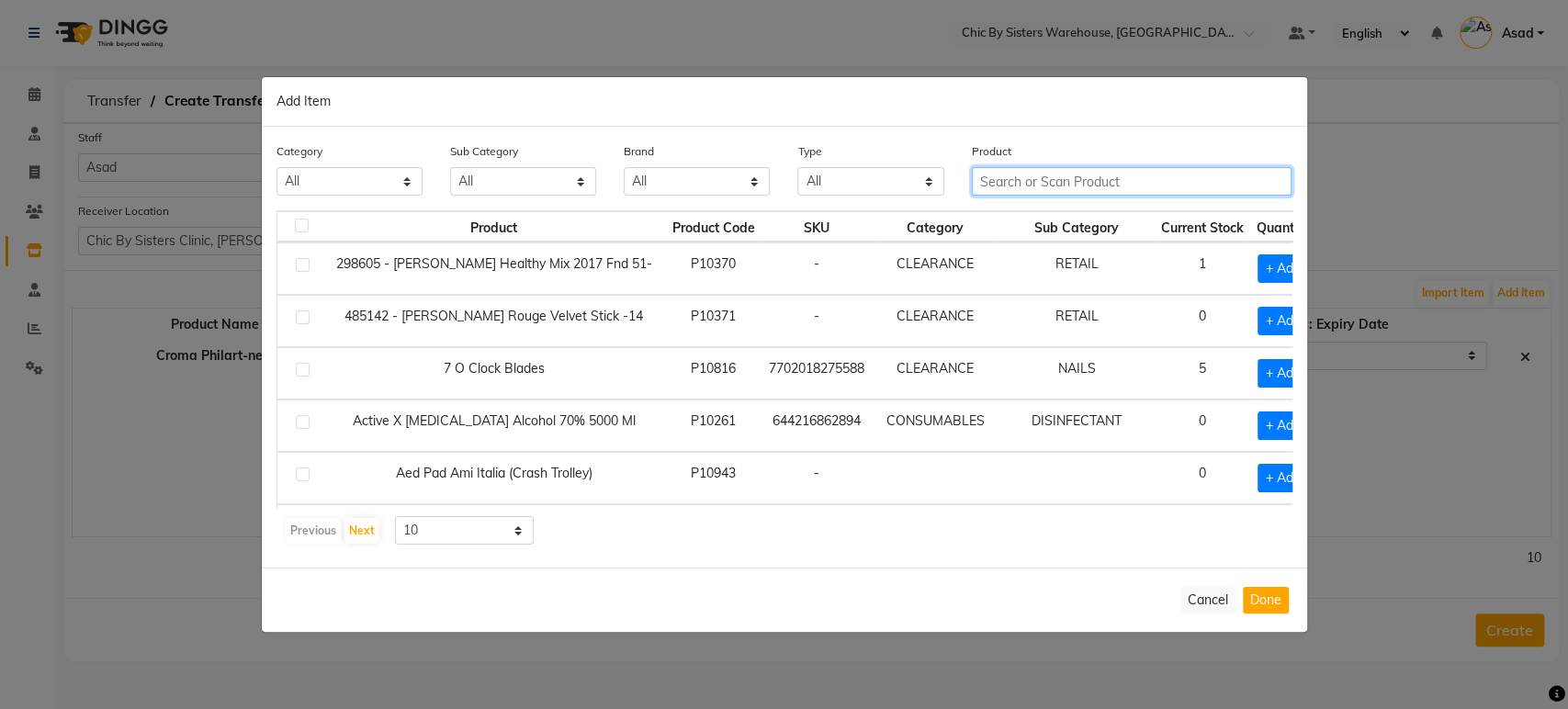
click at [1045, 168] on input "text" at bounding box center [1132, 181] width 321 height 28
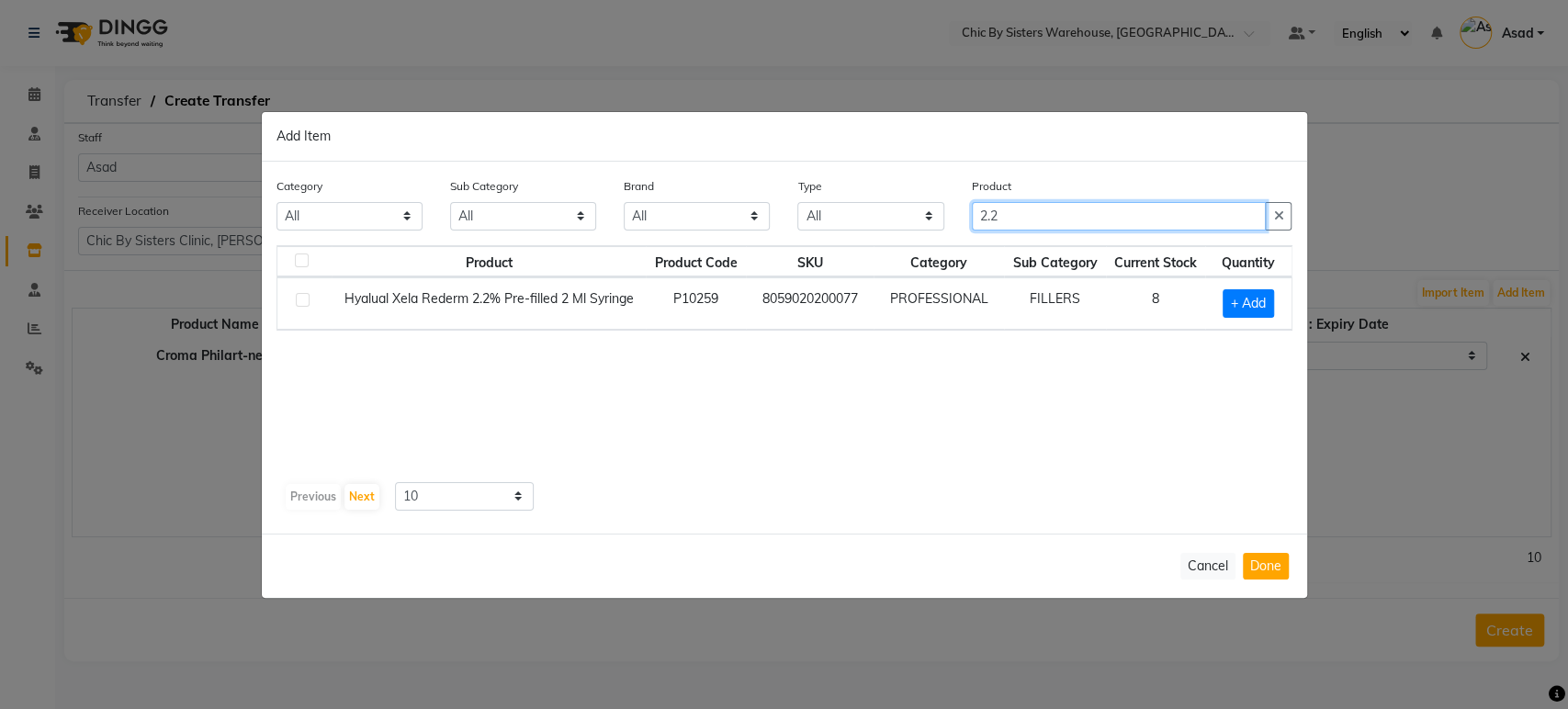
type input "2.2"
click at [299, 298] on label at bounding box center [302, 300] width 14 height 14
click at [299, 298] on input "checkbox" at bounding box center [301, 300] width 12 height 12
checkbox input "true"
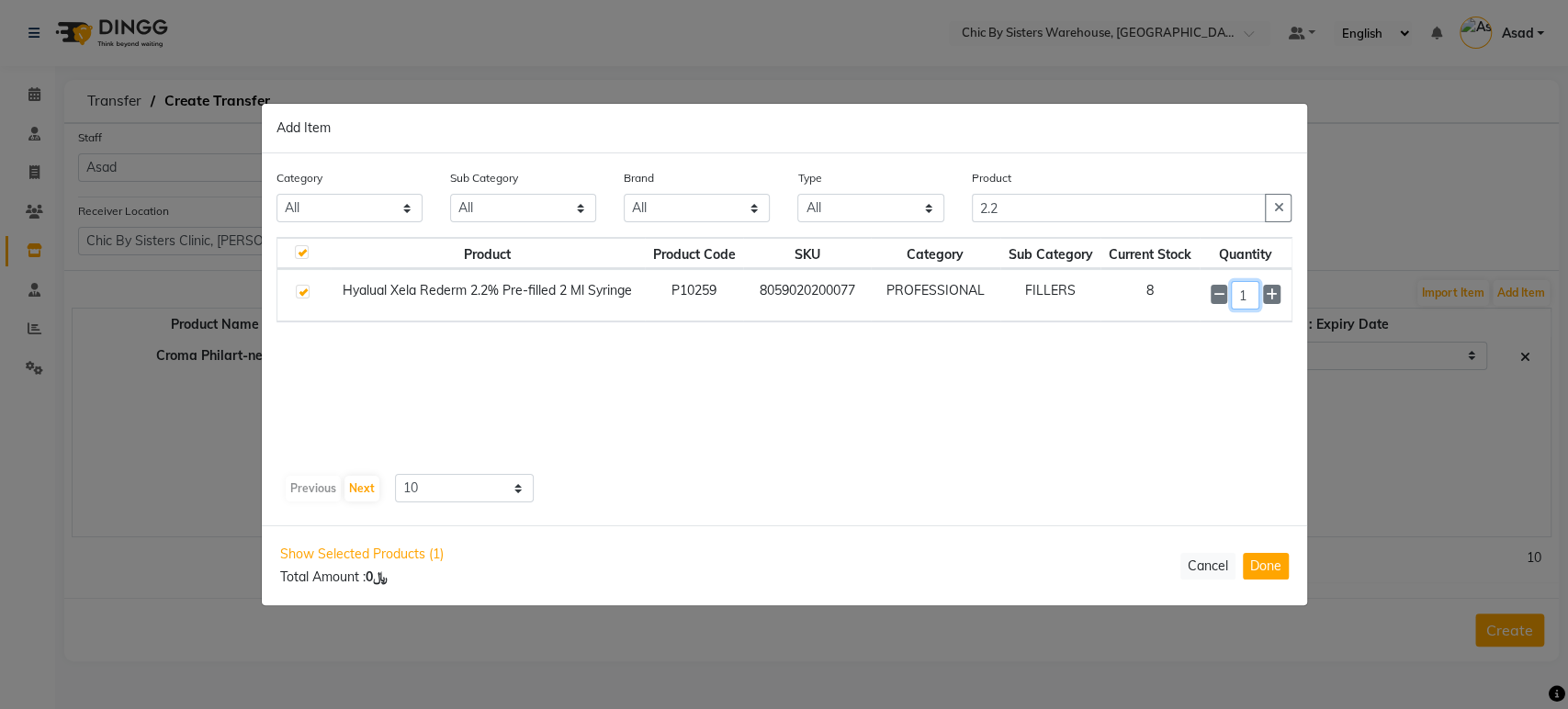
click at [1253, 294] on input "1" at bounding box center [1245, 295] width 29 height 28
type input "8"
click at [1254, 576] on button "Done" at bounding box center [1265, 566] width 46 height 26
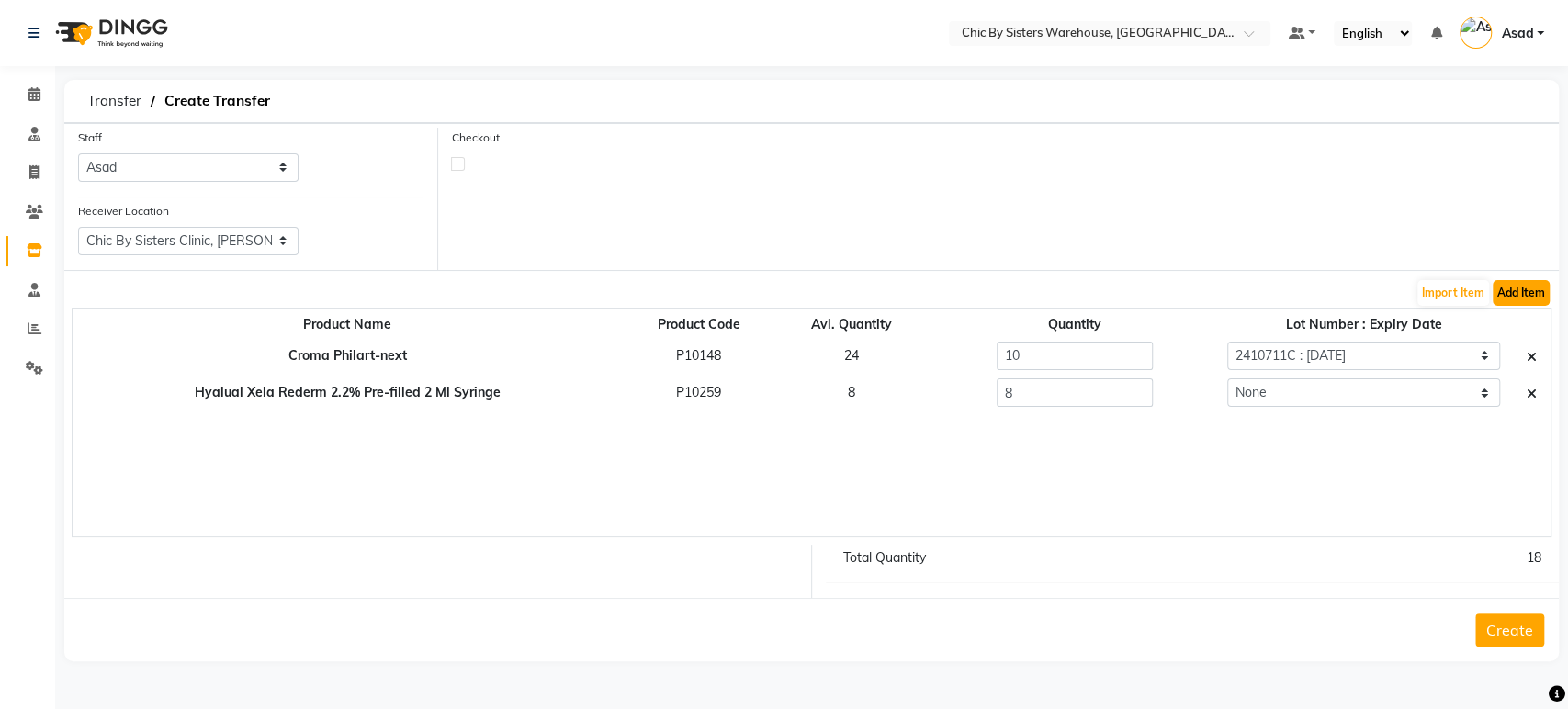
click at [1509, 300] on button "Add Item" at bounding box center [1521, 292] width 57 height 25
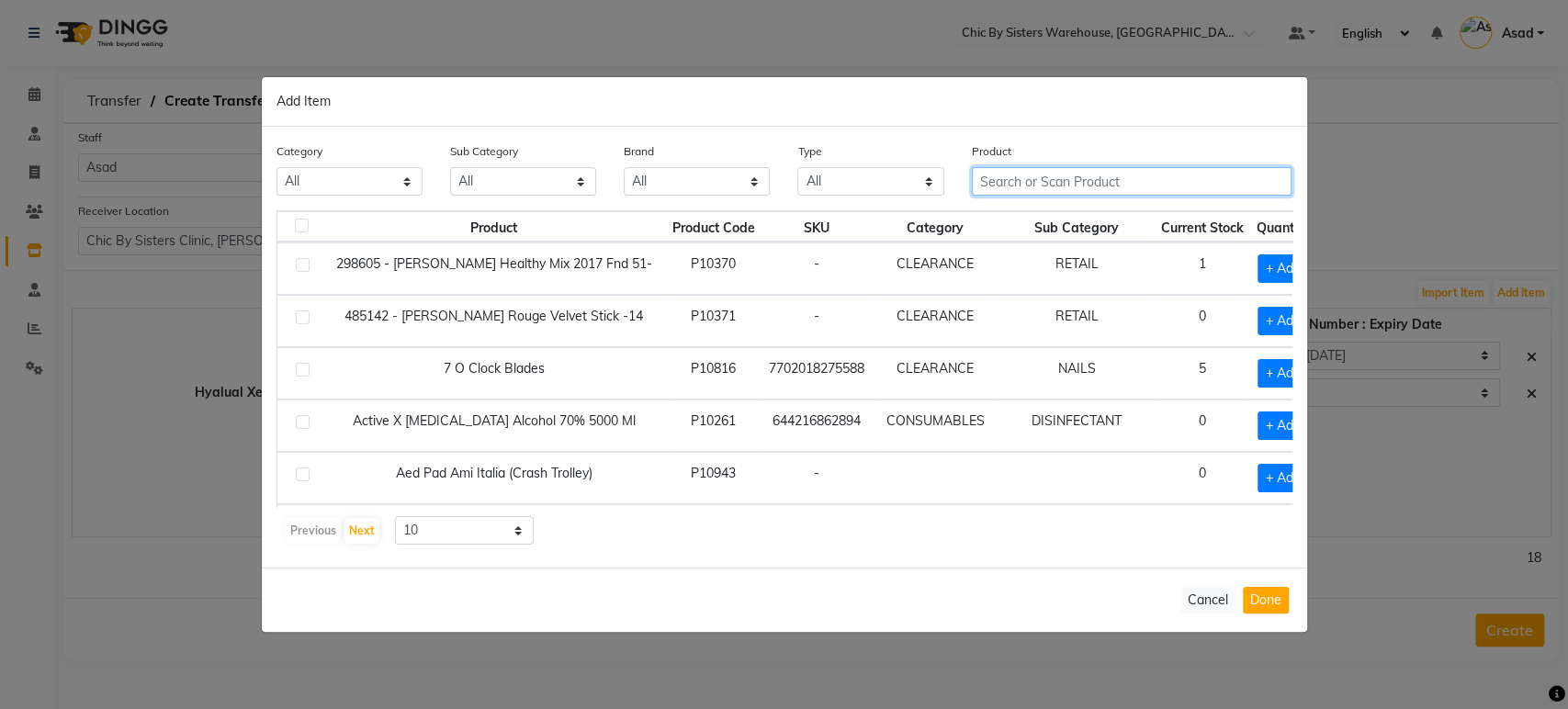
click at [1147, 177] on input "text" at bounding box center [1132, 181] width 321 height 28
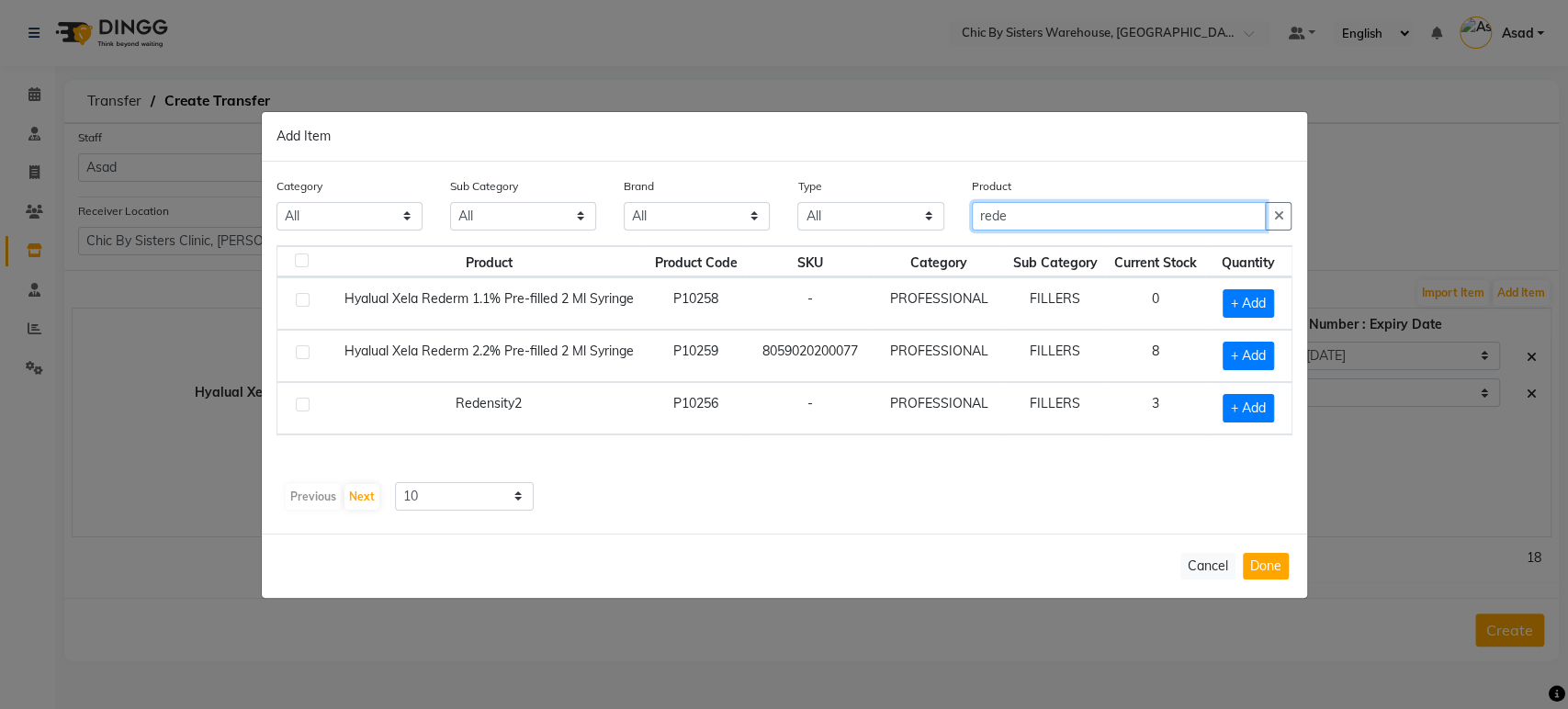
type input "rede"
click at [301, 404] on label at bounding box center [302, 404] width 14 height 14
click at [301, 404] on input "checkbox" at bounding box center [301, 404] width 12 height 12
checkbox input "true"
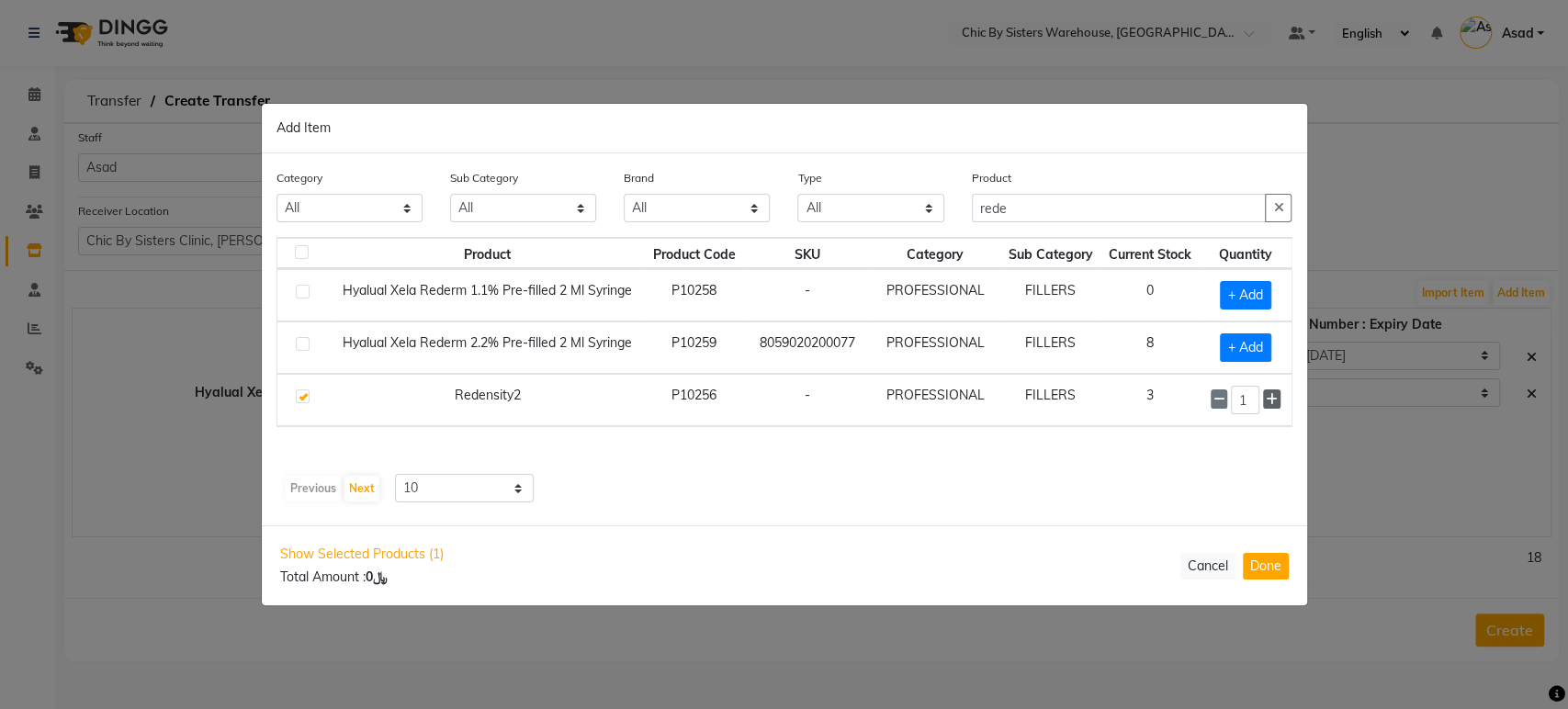
click at [1273, 397] on icon at bounding box center [1271, 400] width 12 height 13
click at [1219, 404] on span at bounding box center [1219, 399] width 17 height 19
type input "3"
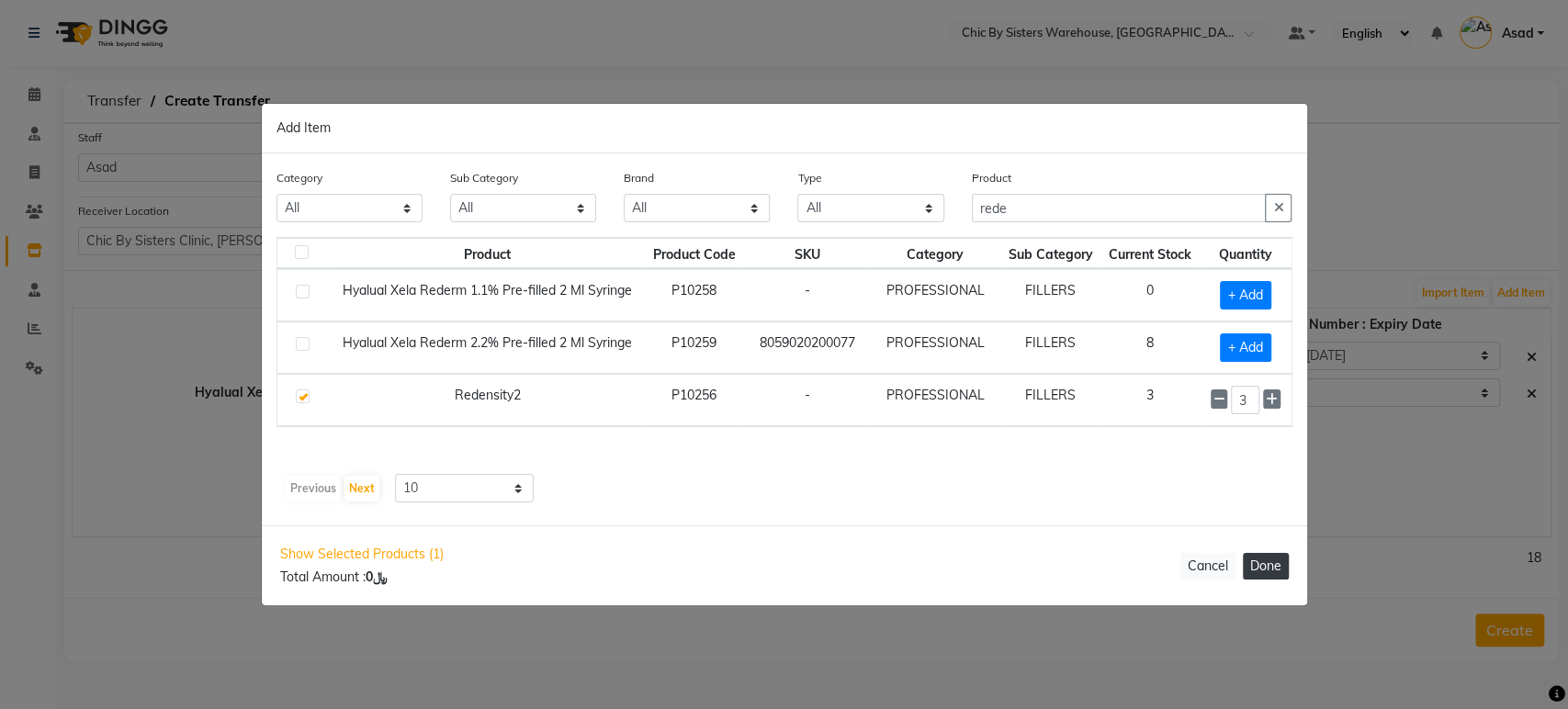
click at [1267, 565] on button "Done" at bounding box center [1265, 566] width 46 height 26
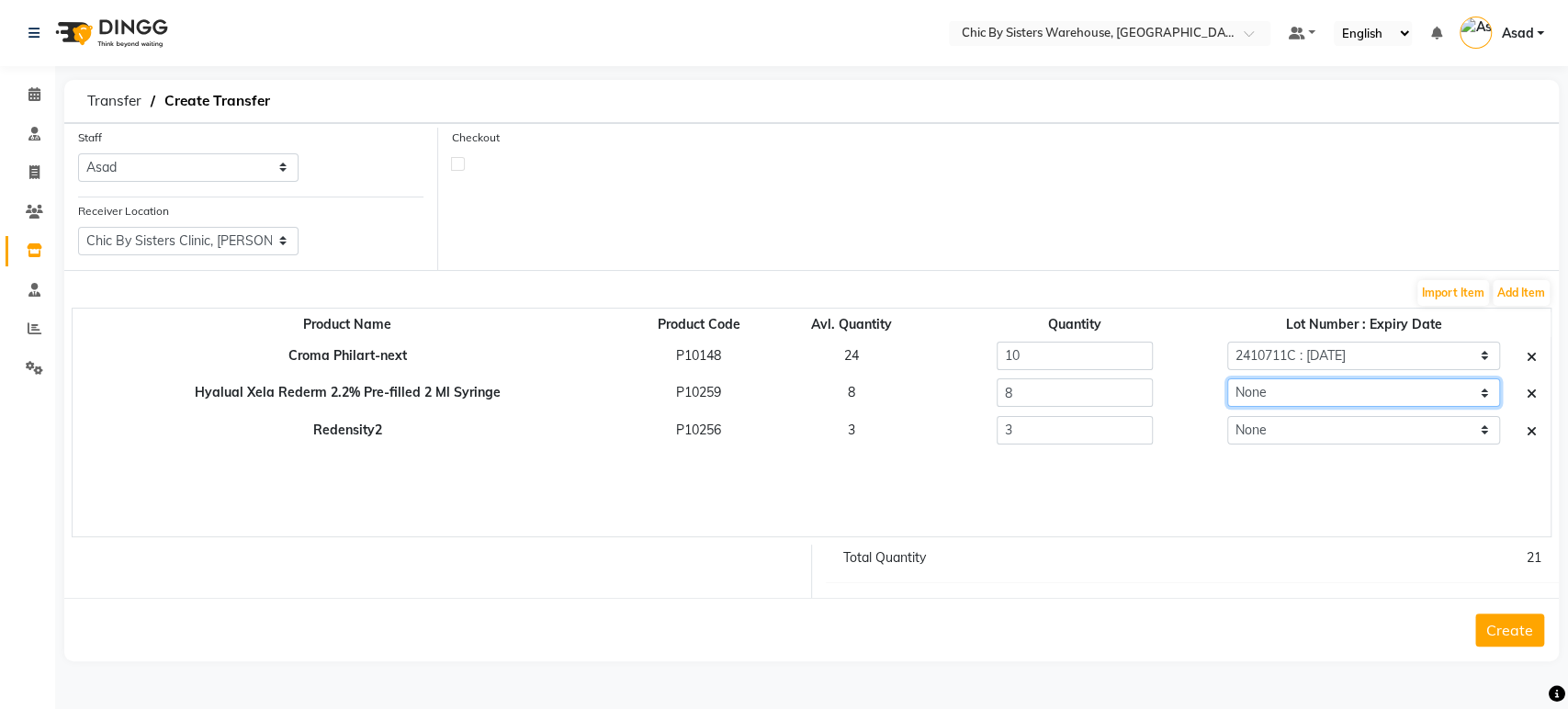
click at [1304, 388] on select "None 1124-2 : 31-08-2026" at bounding box center [1364, 392] width 274 height 28
select select "98492"
click at [1227, 378] on select "None 1124-2 : 31-08-2026" at bounding box center [1364, 392] width 274 height 28
click at [1282, 421] on select "None 910137 : 01-08-2027" at bounding box center [1364, 430] width 274 height 28
select select "98950"
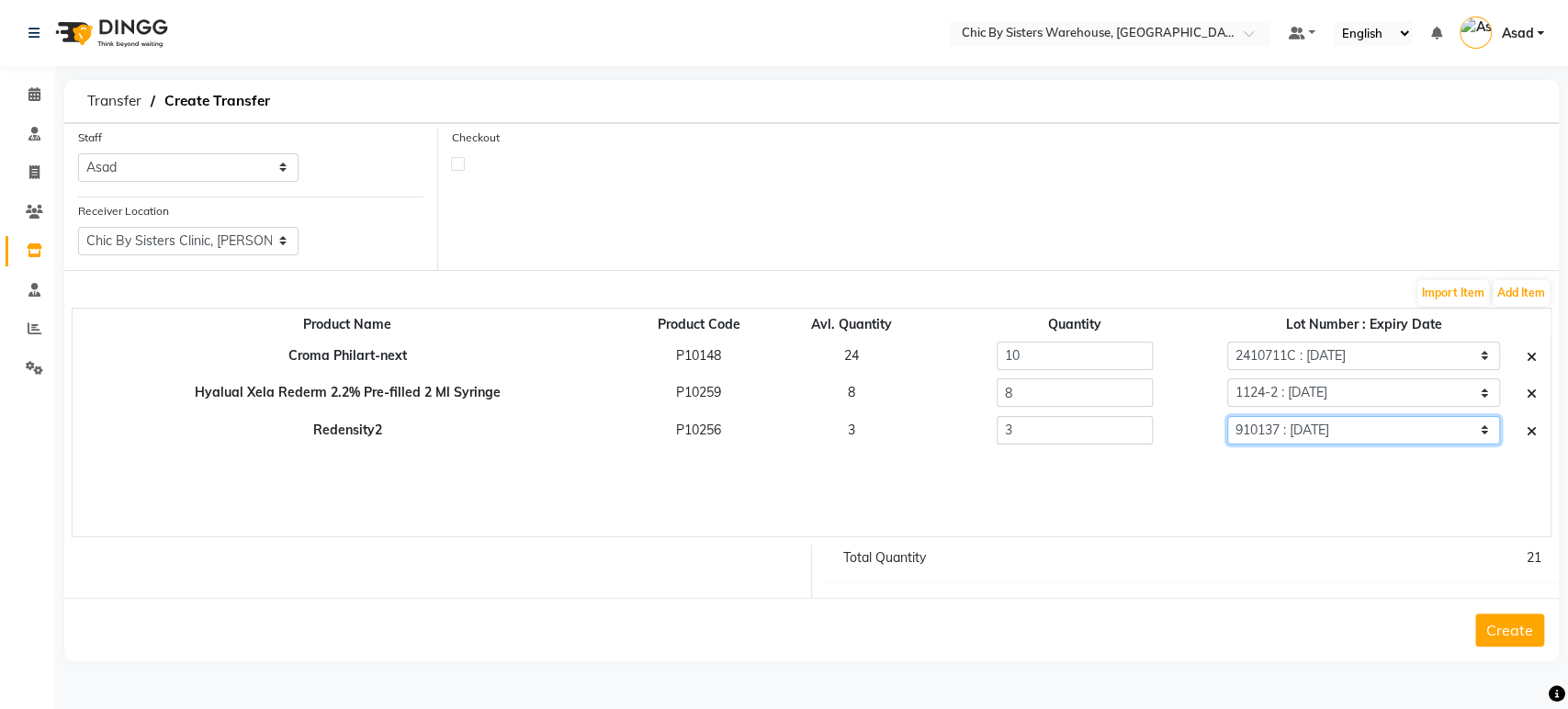
click at [1227, 416] on select "None 910137 : 01-08-2027" at bounding box center [1364, 430] width 274 height 28
click at [1518, 291] on button "Add Item" at bounding box center [1521, 292] width 57 height 25
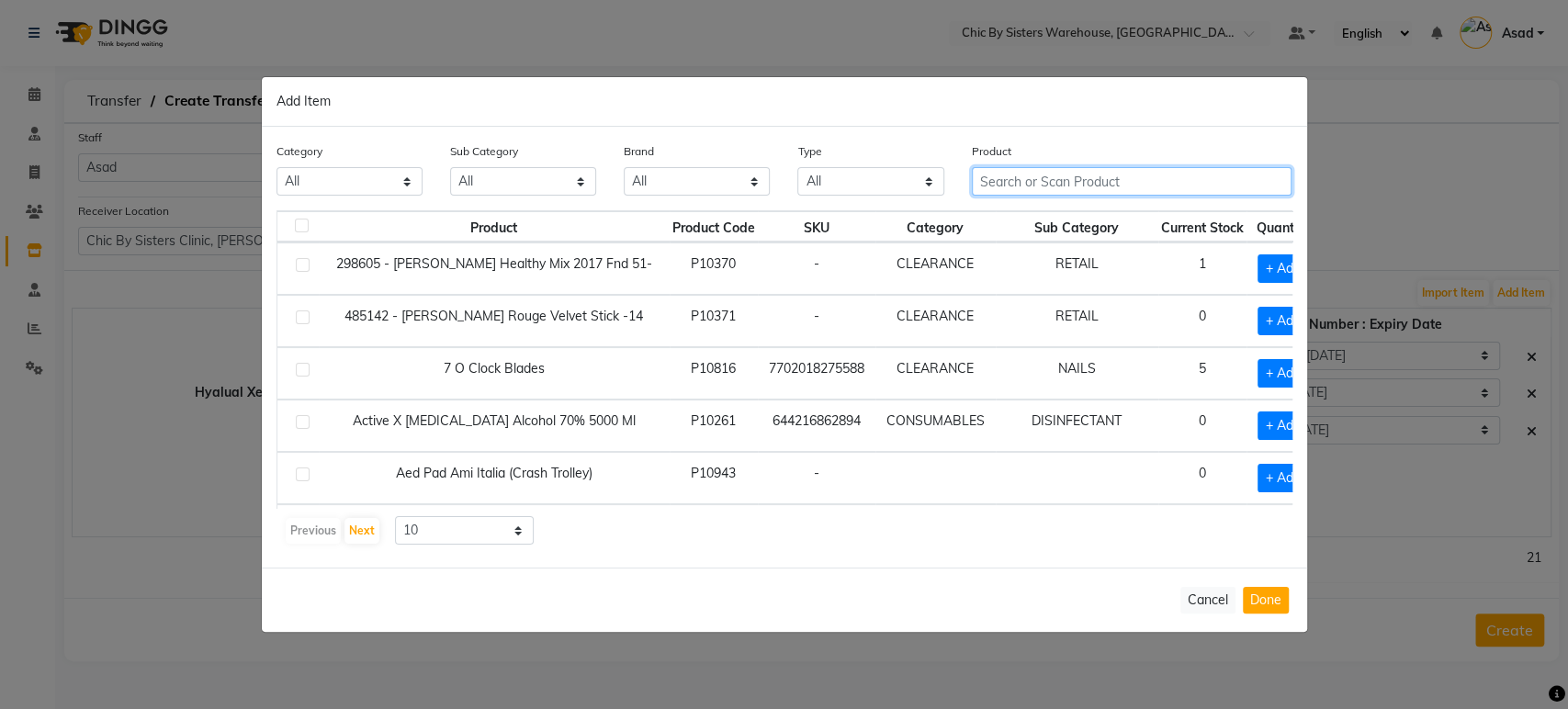
click at [1018, 171] on input "text" at bounding box center [1132, 181] width 321 height 28
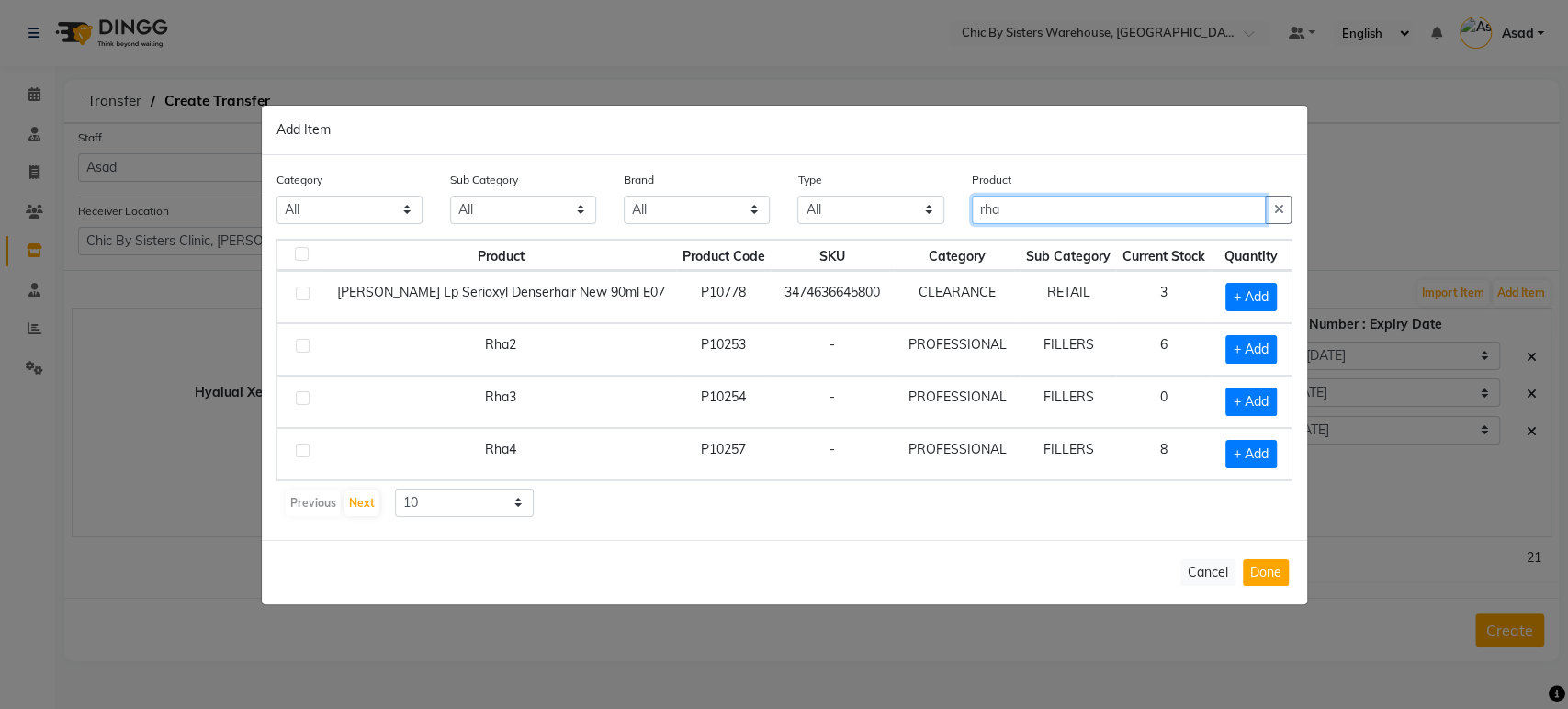
type input "rha"
click at [304, 451] on label at bounding box center [302, 450] width 14 height 14
click at [304, 451] on input "checkbox" at bounding box center [301, 451] width 12 height 12
checkbox input "true"
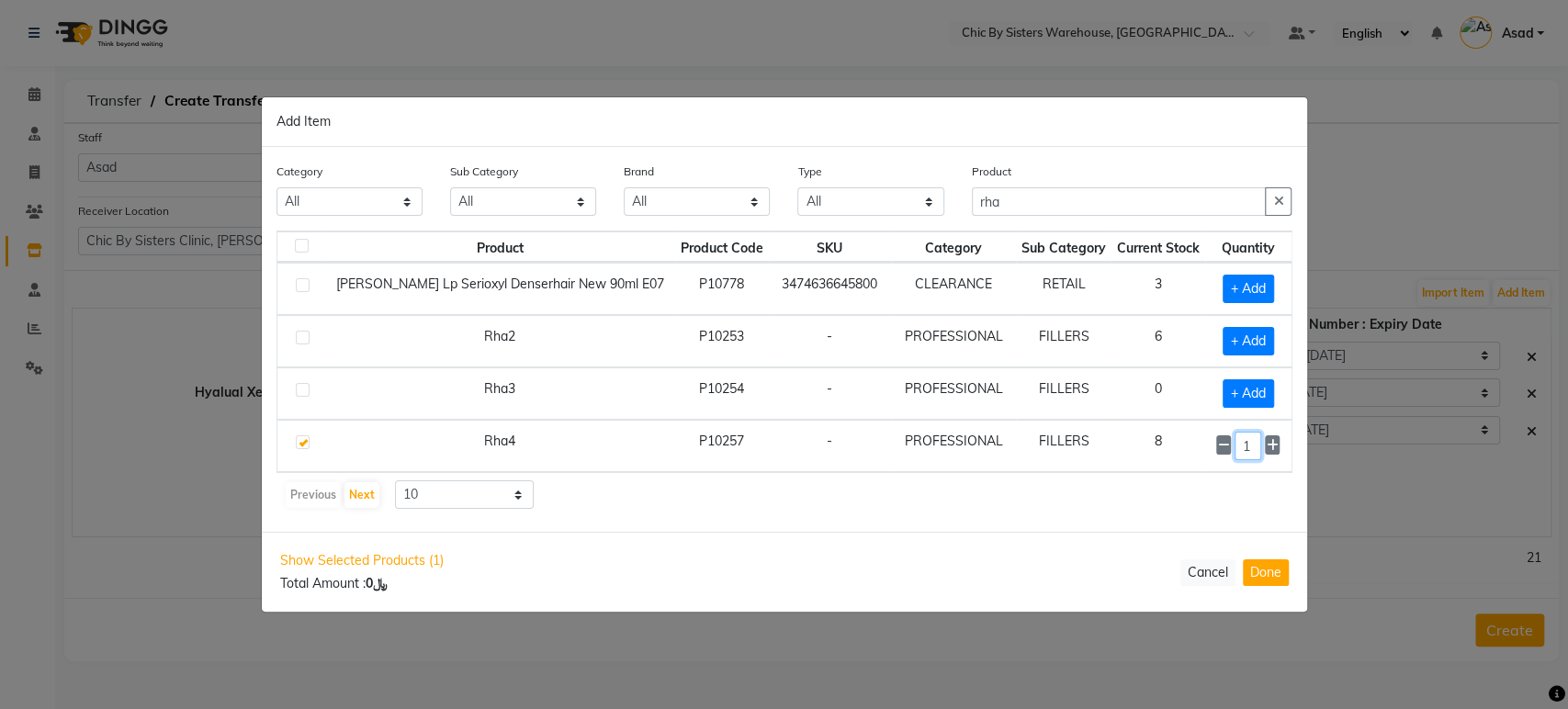
click at [1252, 443] on input "1" at bounding box center [1247, 446] width 26 height 28
type input "4"
click at [1267, 569] on button "Done" at bounding box center [1265, 572] width 46 height 26
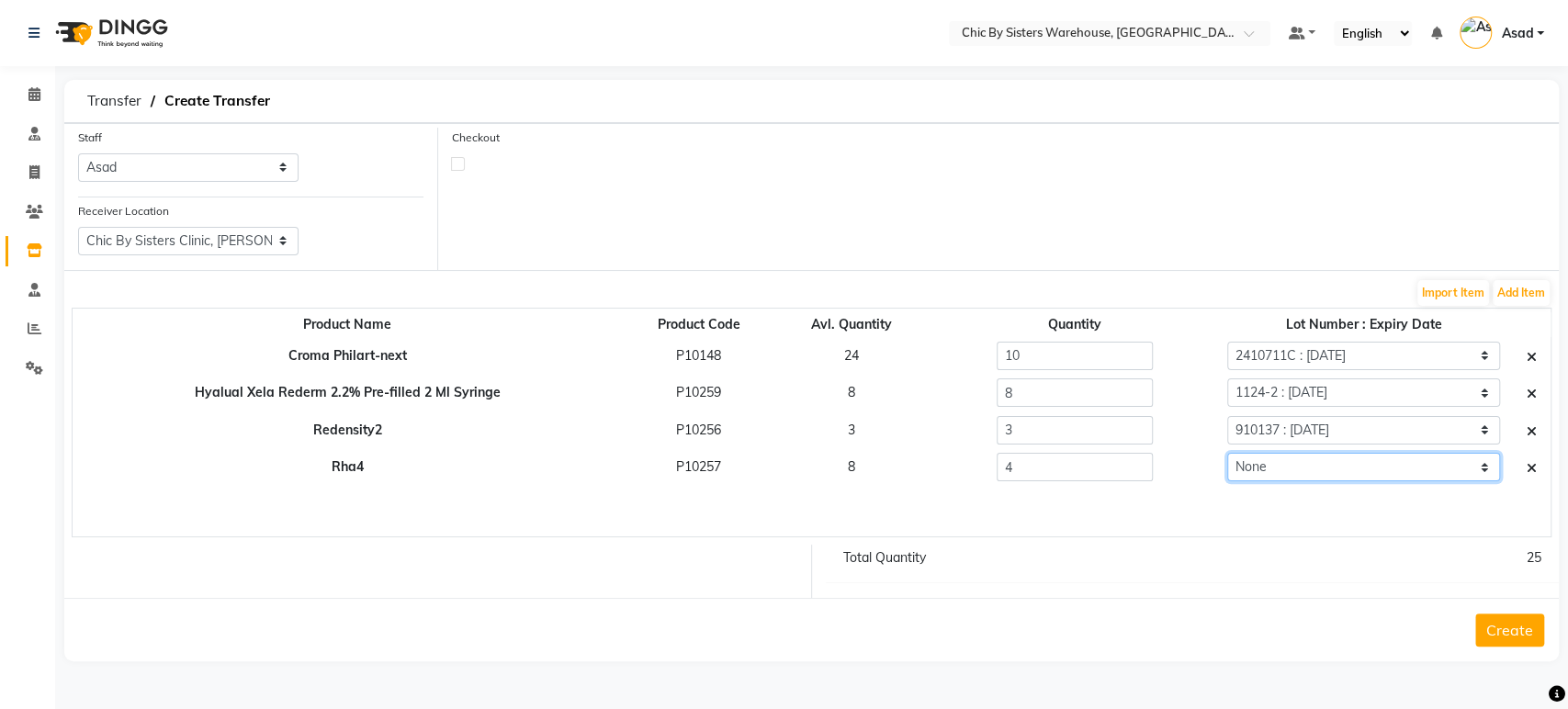
click at [1277, 473] on select "None 940078 : 28-03-2028" at bounding box center [1364, 467] width 274 height 28
select select "98951"
click at [1227, 453] on select "None 940078 : 28-03-2028" at bounding box center [1364, 467] width 274 height 28
click at [1532, 302] on button "Add Item" at bounding box center [1521, 292] width 57 height 25
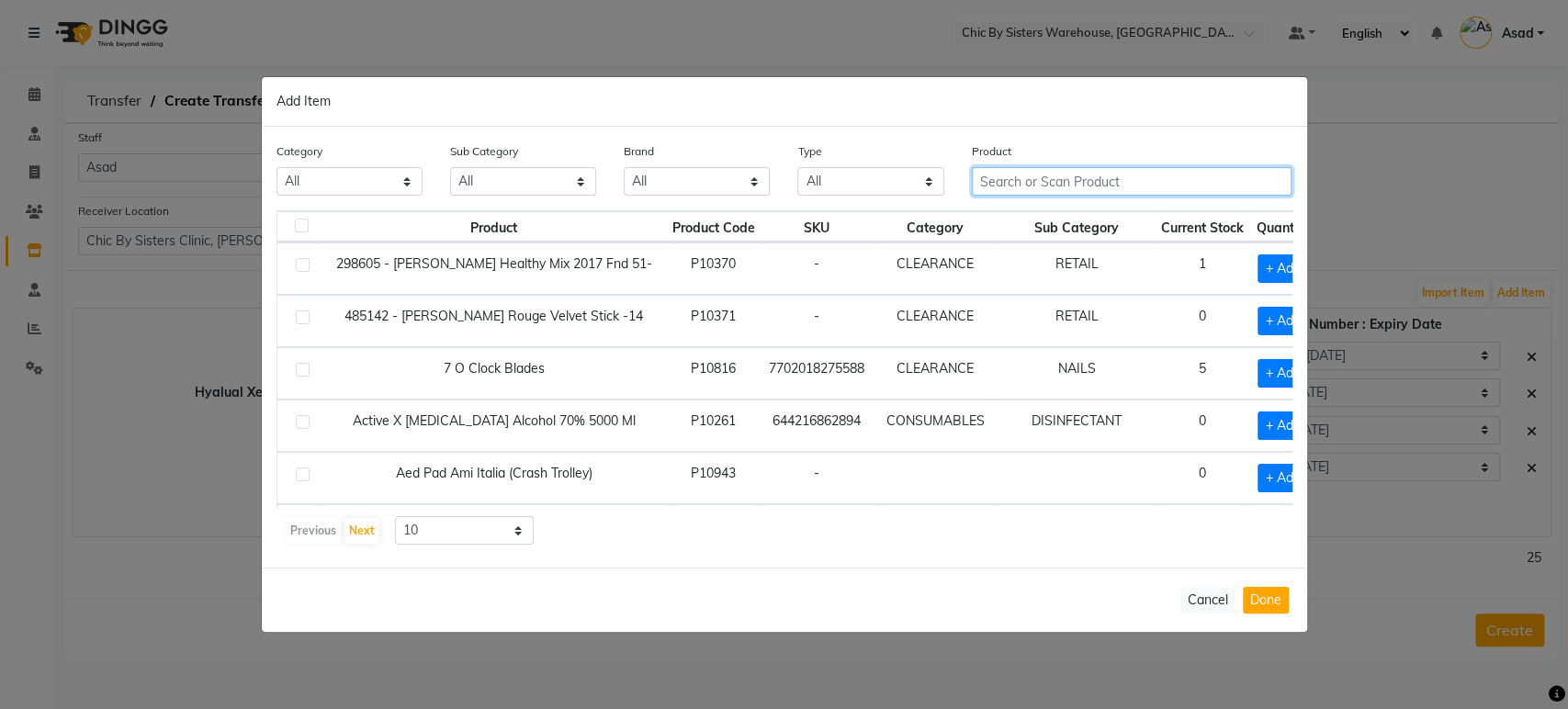
click at [1006, 186] on input "text" at bounding box center [1132, 181] width 321 height 28
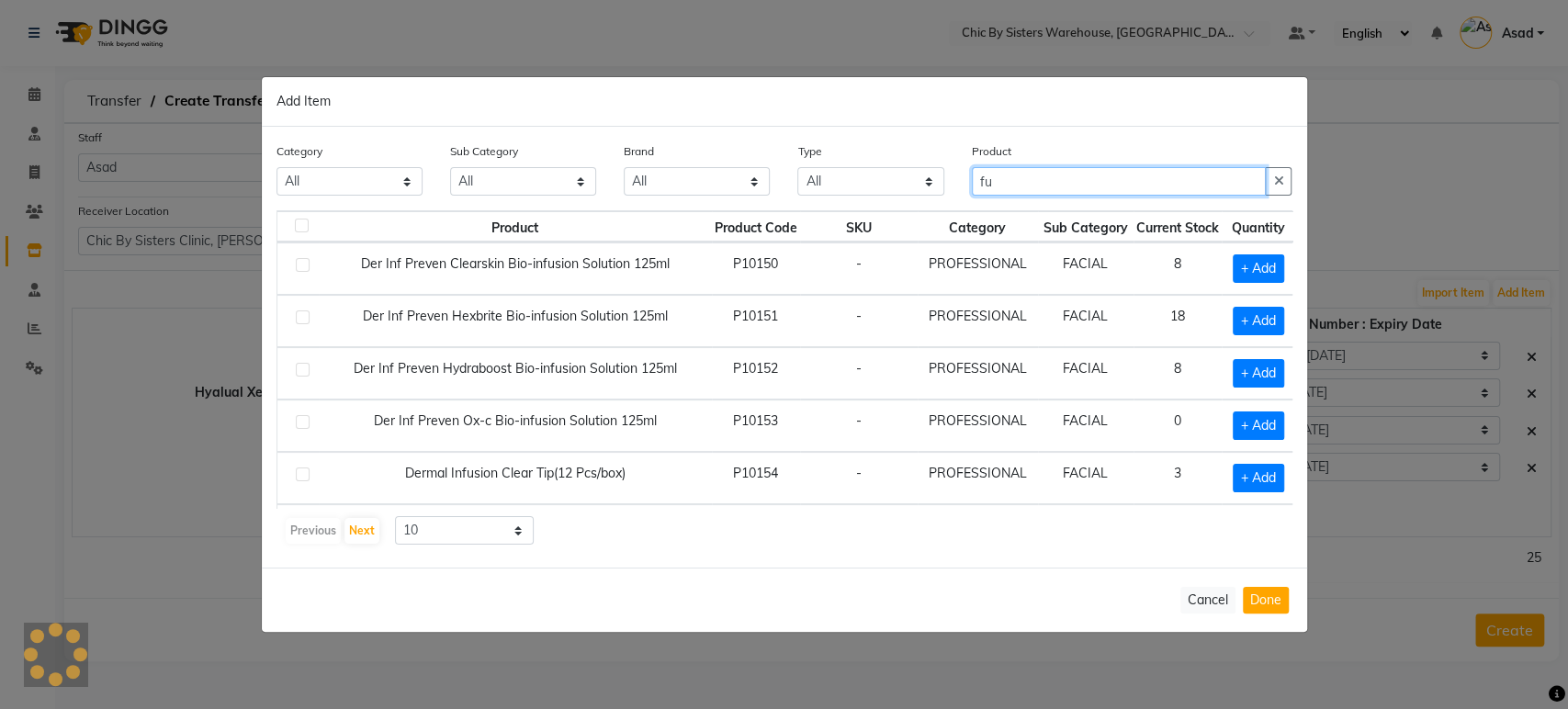
type input "f"
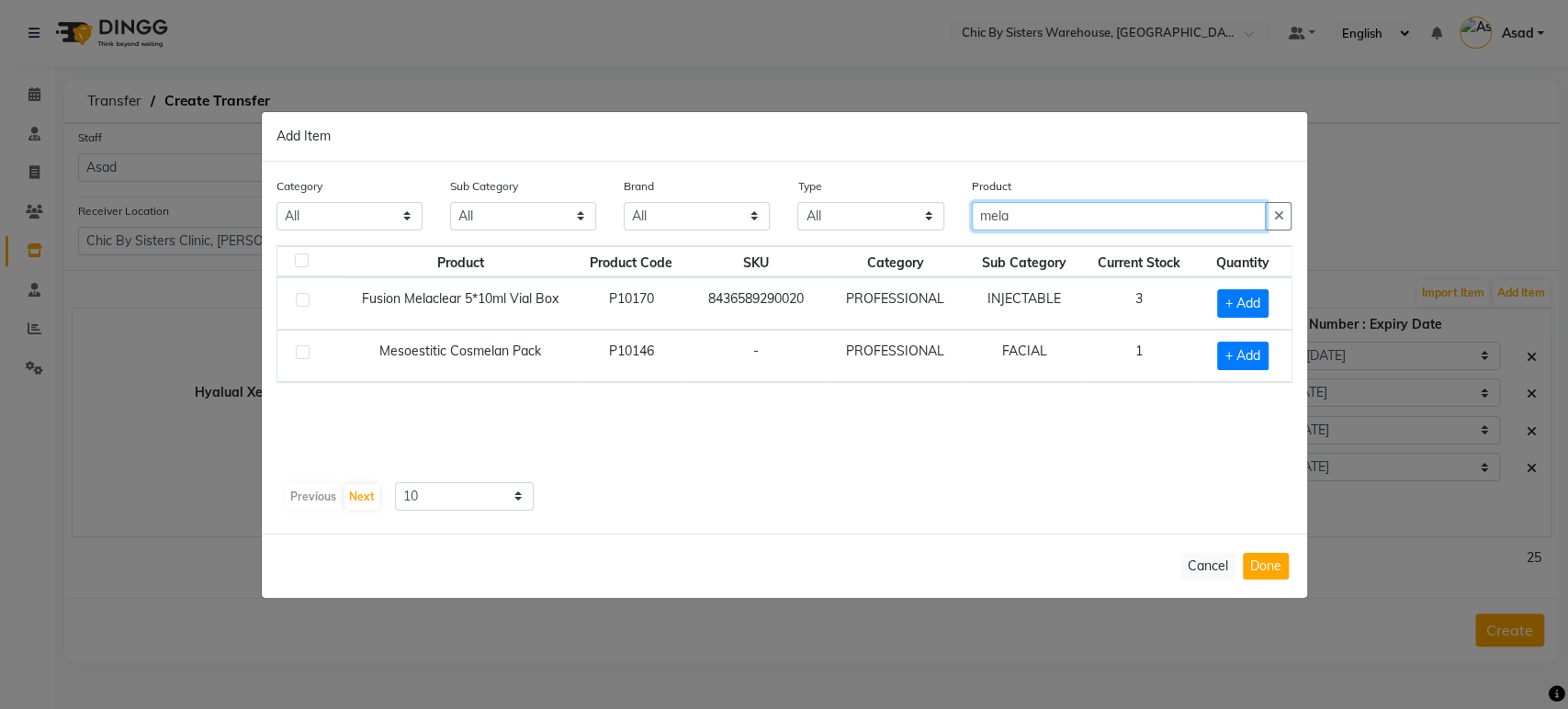
type input "mela"
click at [299, 299] on label at bounding box center [302, 300] width 14 height 14
click at [299, 299] on input "checkbox" at bounding box center [301, 300] width 12 height 12
checkbox input "true"
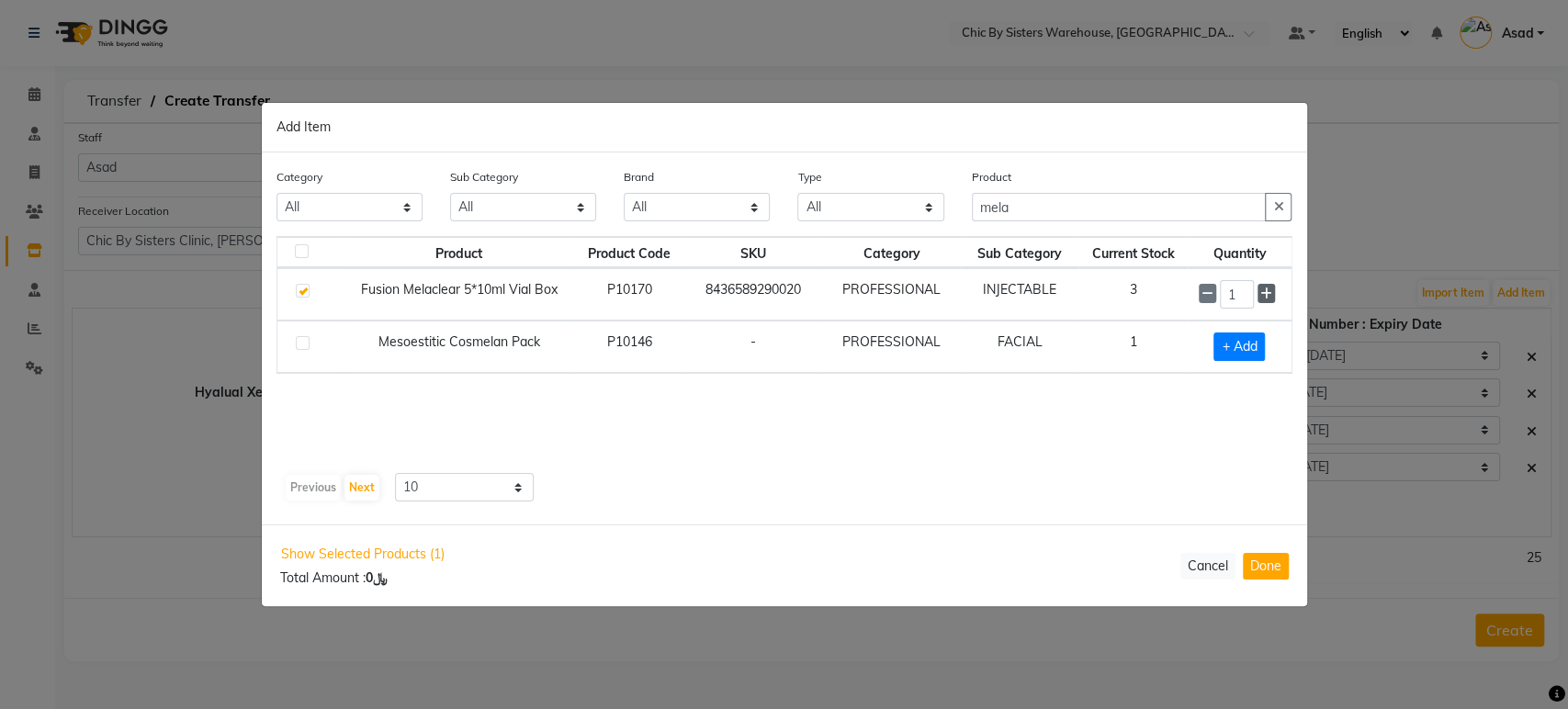
click at [1271, 289] on icon at bounding box center [1266, 294] width 12 height 13
click at [1271, 289] on icon at bounding box center [1266, 295] width 12 height 13
type input "3"
click at [1268, 552] on button "Done" at bounding box center [1265, 566] width 46 height 26
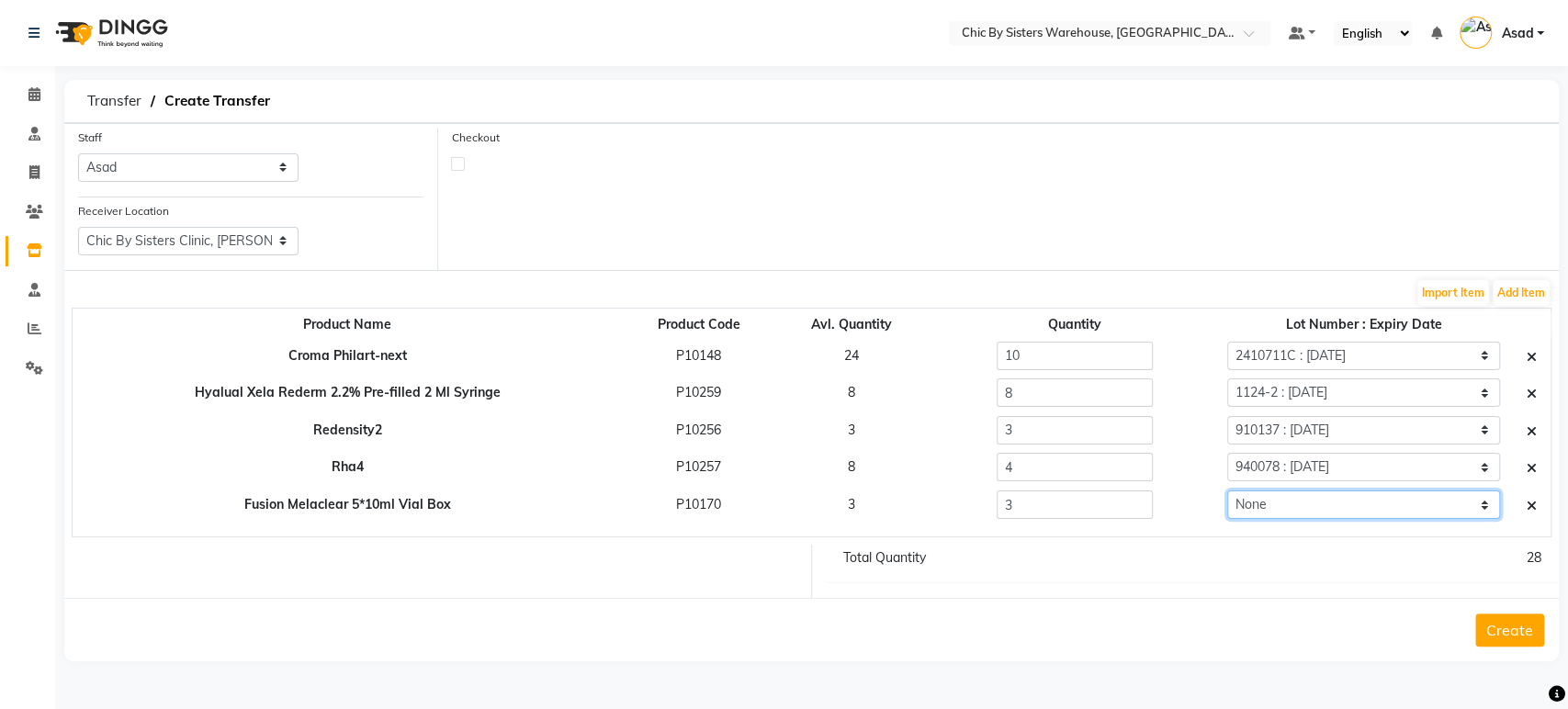
click at [1329, 504] on select "None 2419802 : 31-05-2029" at bounding box center [1364, 504] width 274 height 28
select select "98519"
click at [1227, 490] on select "None 2419802 : 31-05-2029" at bounding box center [1364, 504] width 274 height 28
click at [1524, 283] on button "Add Item" at bounding box center [1521, 292] width 57 height 25
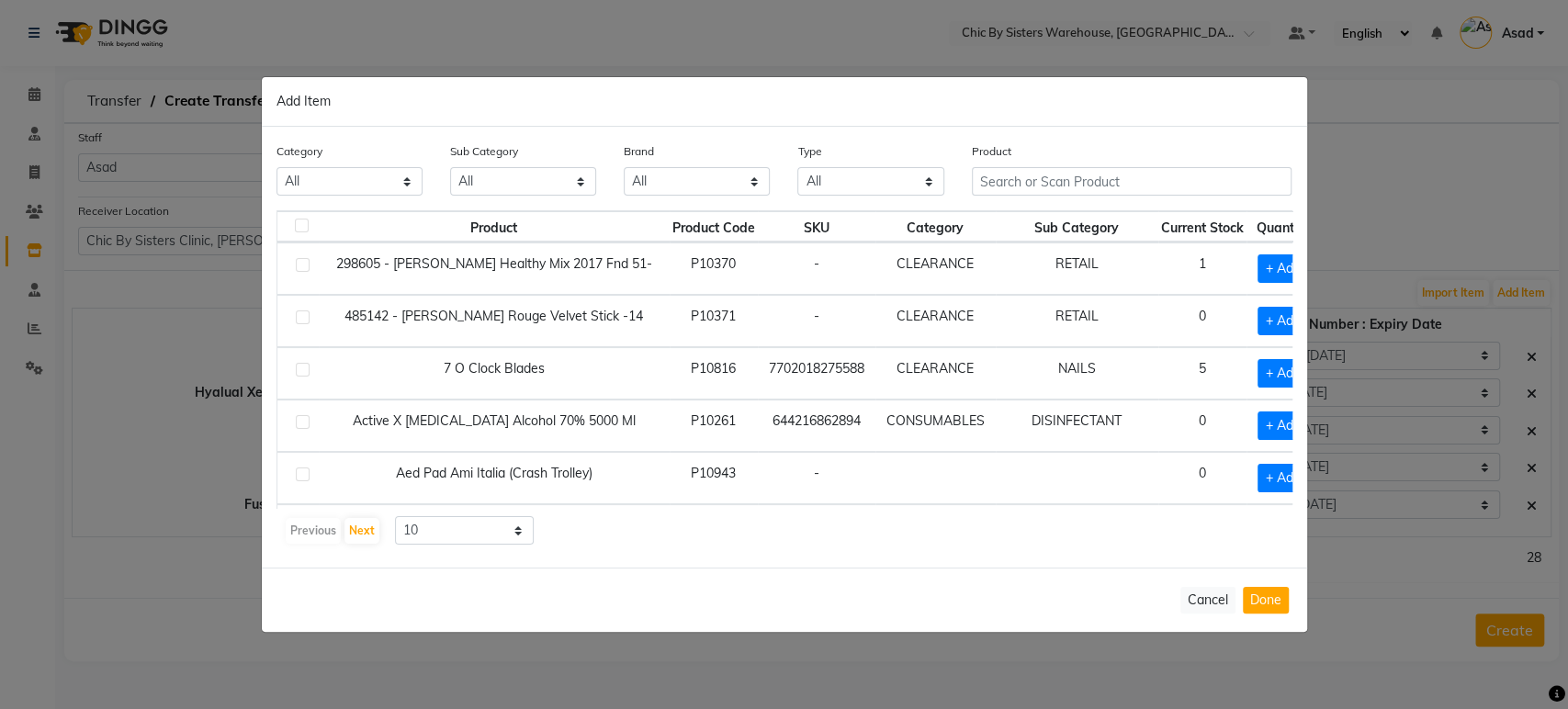
click at [1026, 212] on th "Sub Category" at bounding box center [1076, 226] width 162 height 31
click at [1020, 185] on input "text" at bounding box center [1132, 181] width 321 height 28
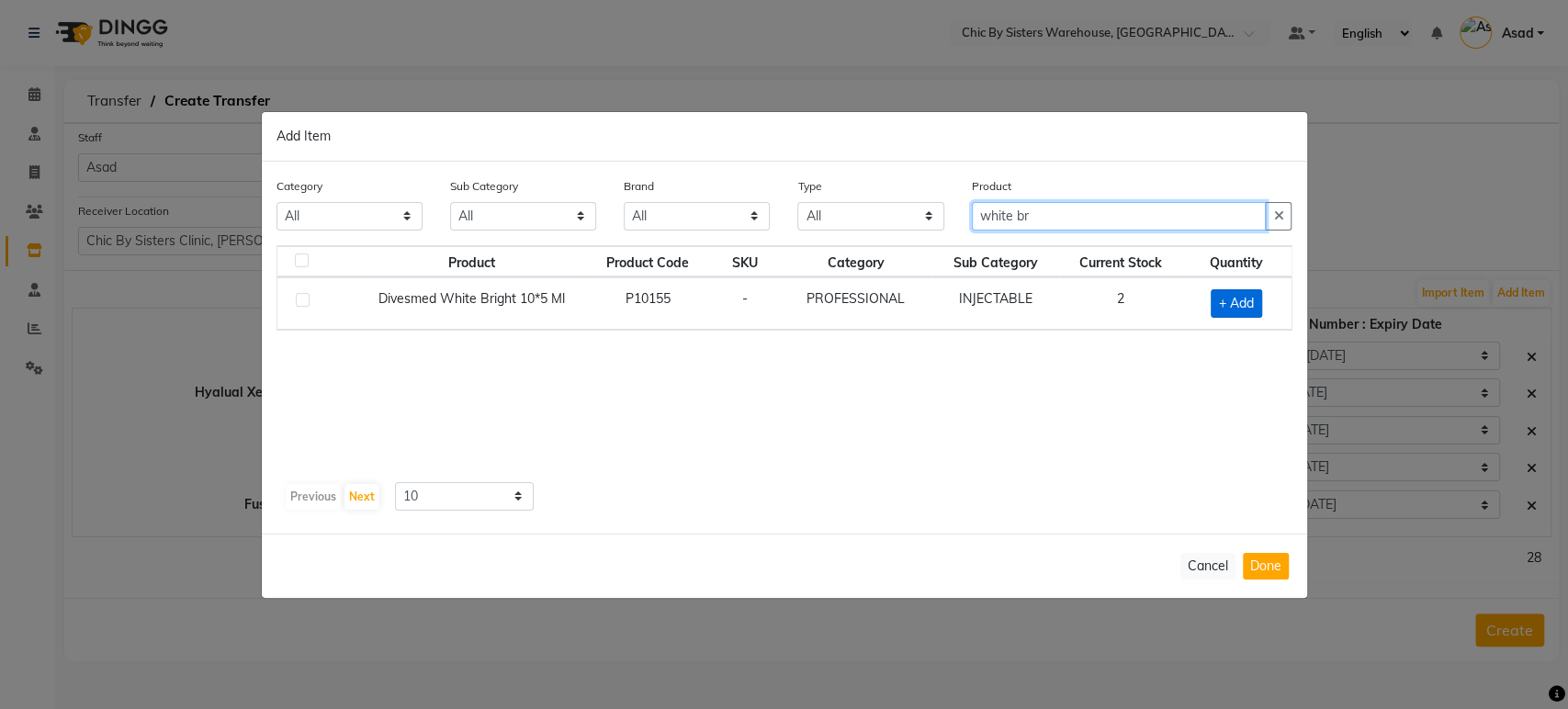
type input "white br"
click at [1249, 311] on span "+ Add" at bounding box center [1236, 304] width 52 height 28
checkbox input "true"
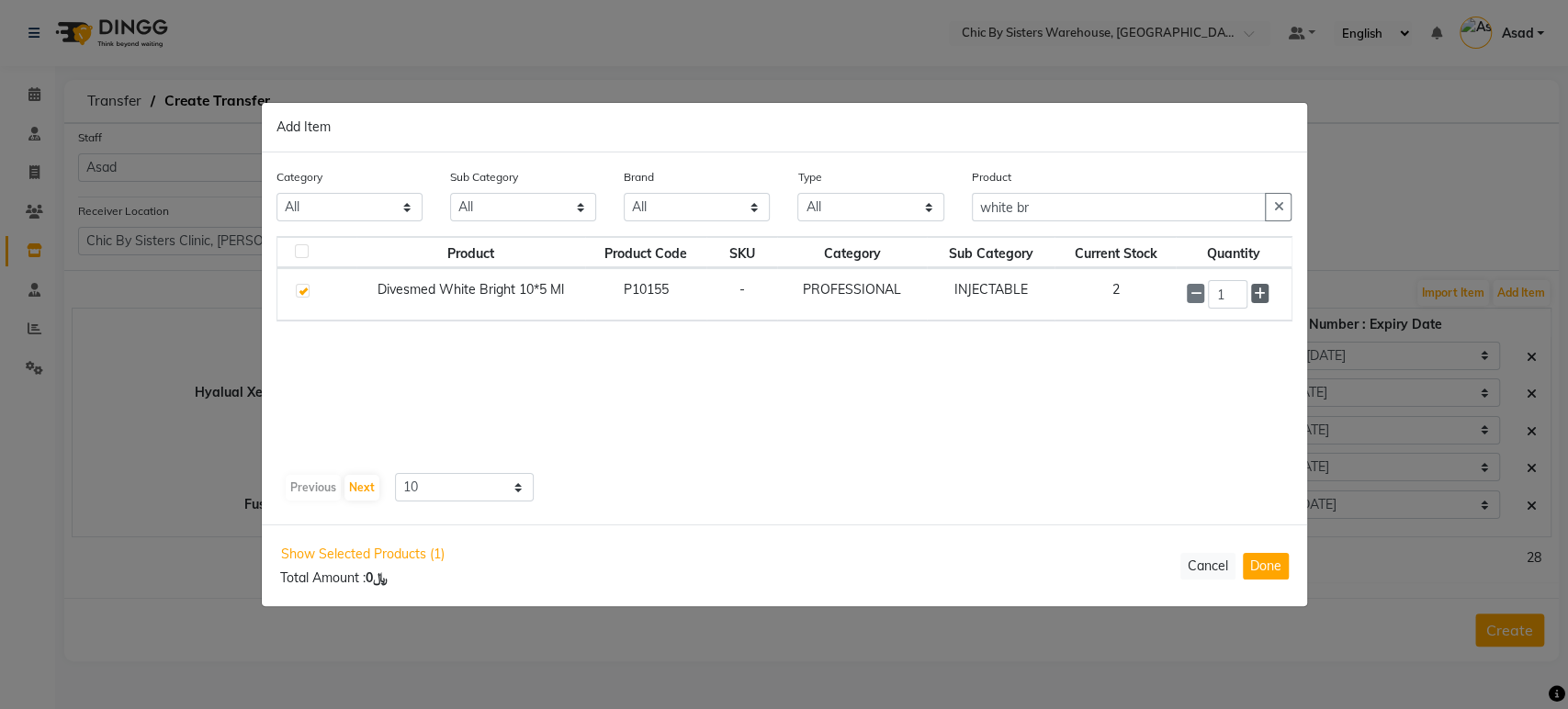
click at [1263, 290] on icon at bounding box center [1259, 294] width 12 height 13
type input "2"
click at [1270, 564] on button "Done" at bounding box center [1265, 566] width 46 height 26
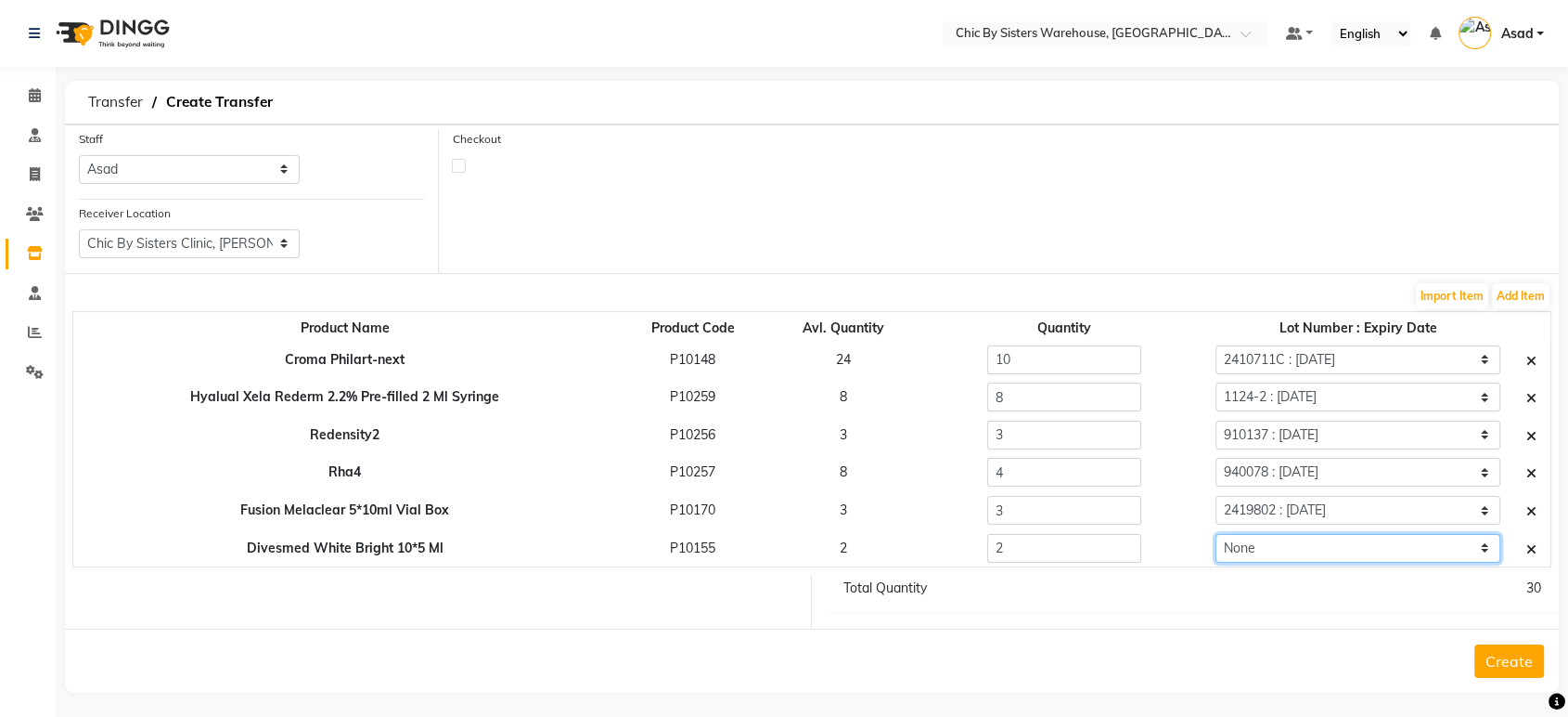
click at [1286, 545] on select "None PLCD312L23 : 01-10-2026" at bounding box center [1358, 548] width 286 height 29
select select "92289"
click at [1215, 534] on select "None PLCD312L23 : 01-10-2026" at bounding box center [1358, 548] width 286 height 29
click at [1526, 294] on button "Add Item" at bounding box center [1520, 296] width 57 height 26
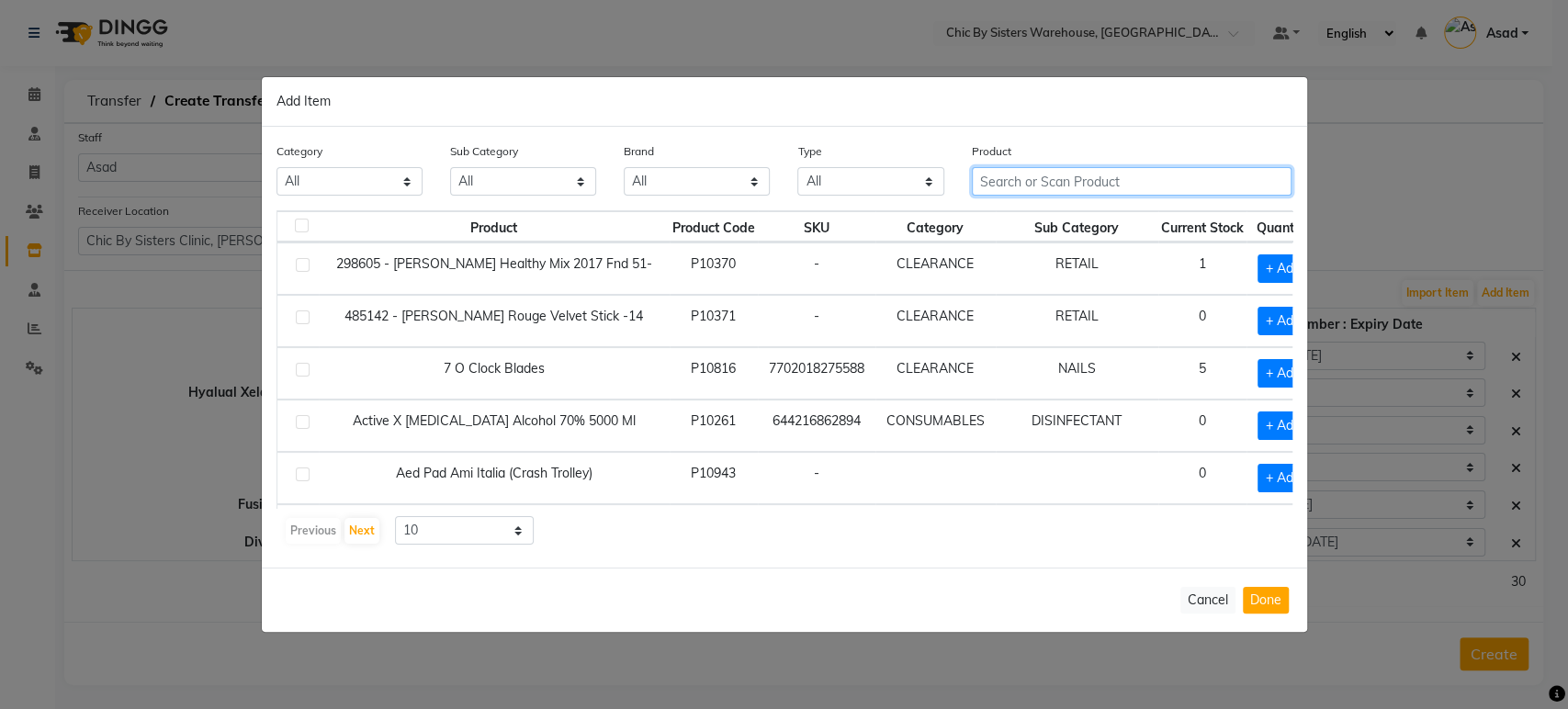
click at [1024, 167] on input "text" at bounding box center [1132, 181] width 321 height 28
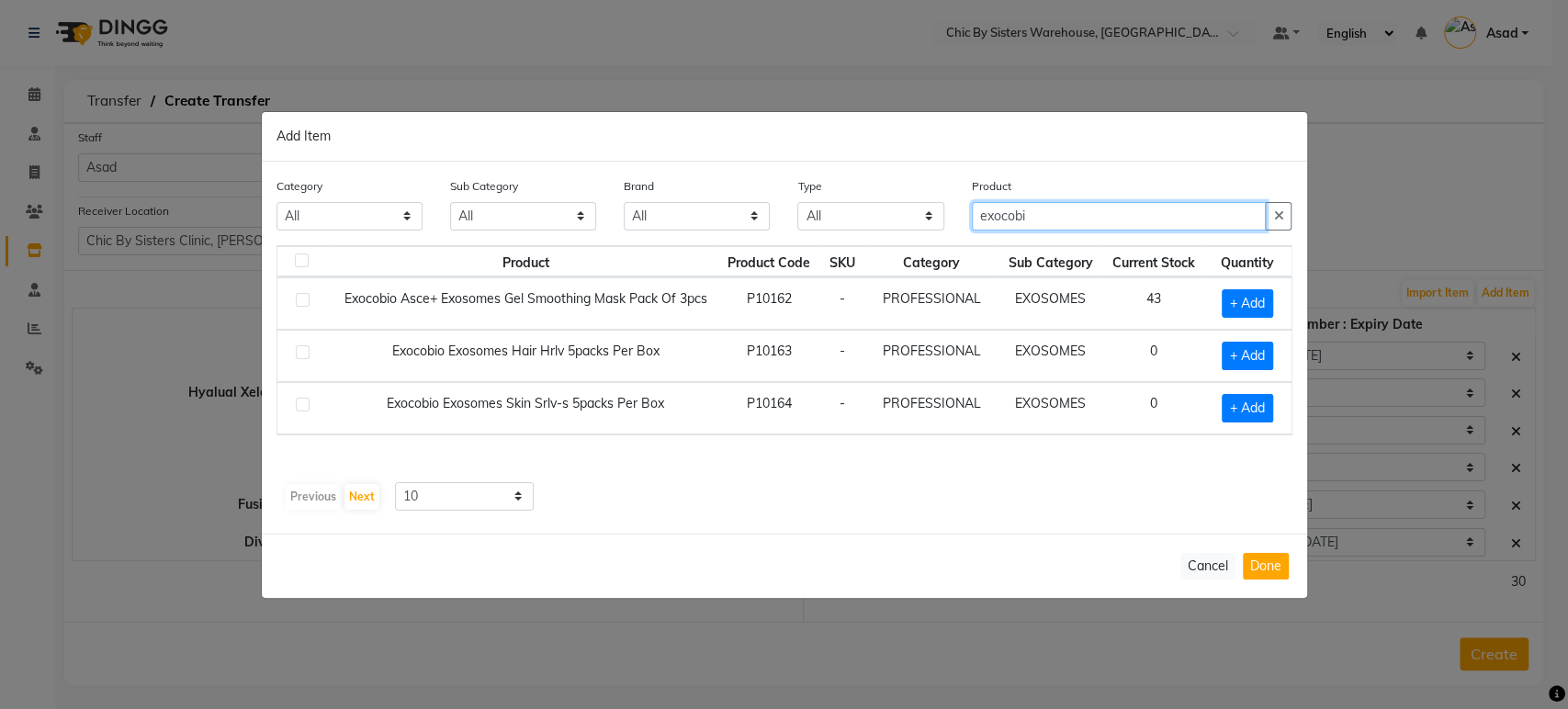
type input "exocobi"
click at [303, 293] on label at bounding box center [302, 300] width 14 height 14
click at [303, 294] on input "checkbox" at bounding box center [301, 300] width 12 height 12
checkbox input "true"
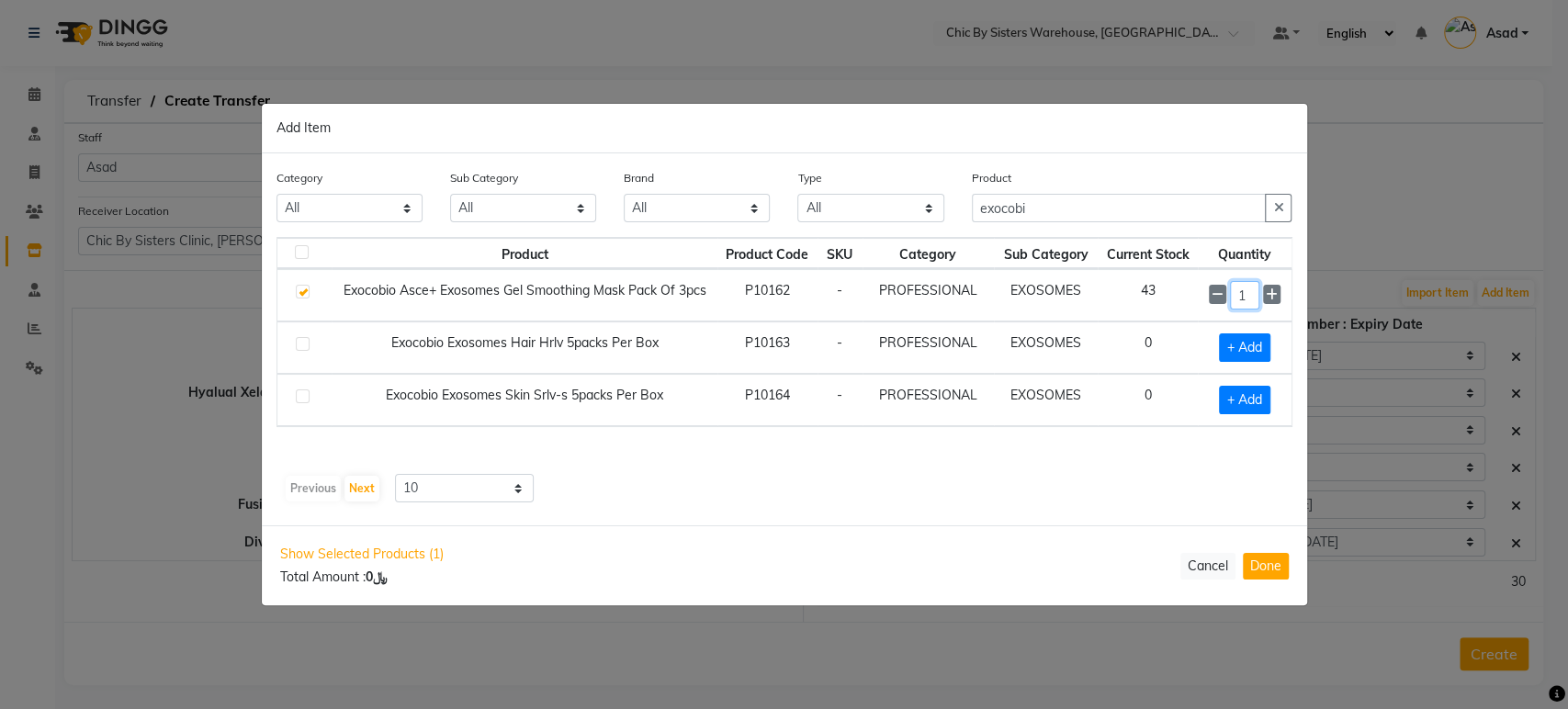
click at [1257, 288] on input "1" at bounding box center [1244, 295] width 29 height 28
type input "10"
click at [1259, 571] on button "Done" at bounding box center [1265, 566] width 46 height 26
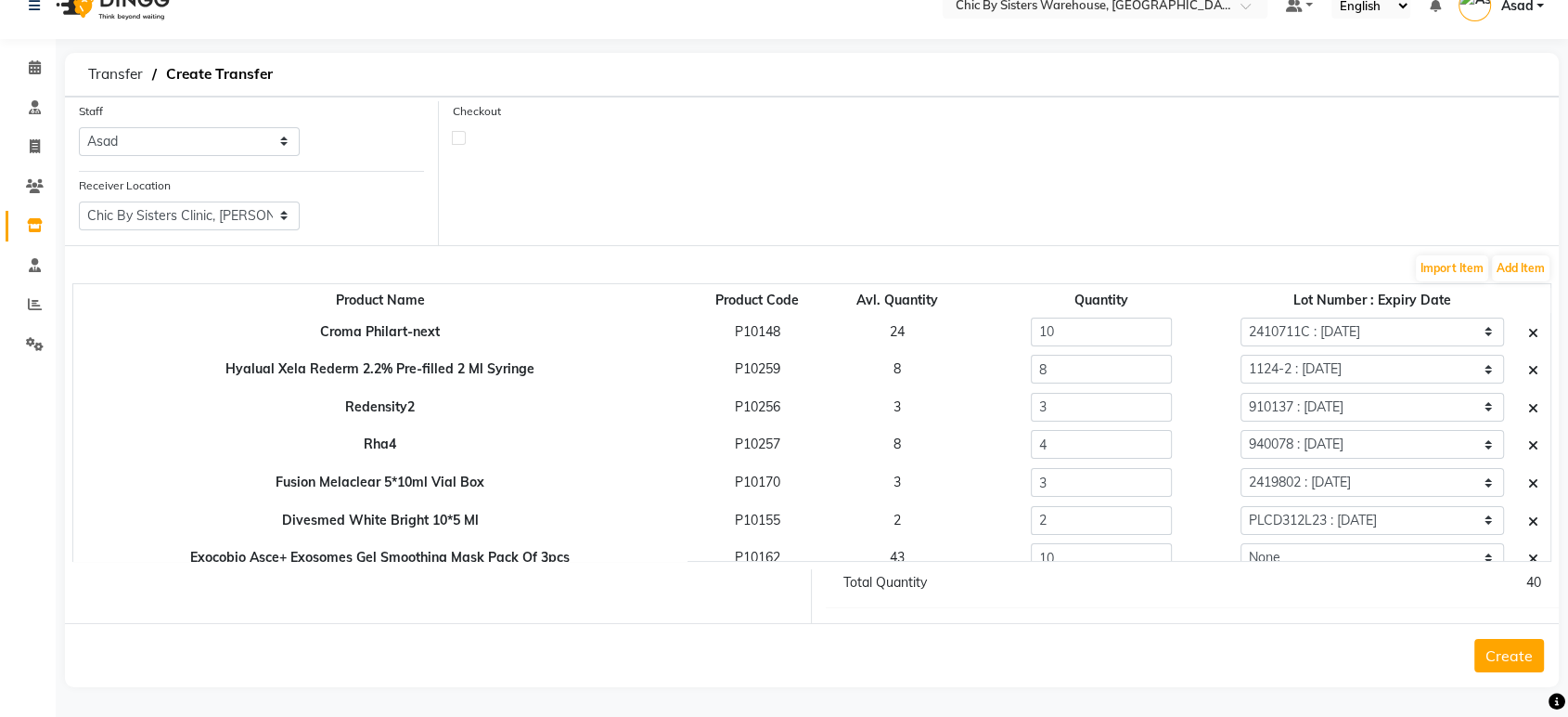
scroll to position [15, 0]
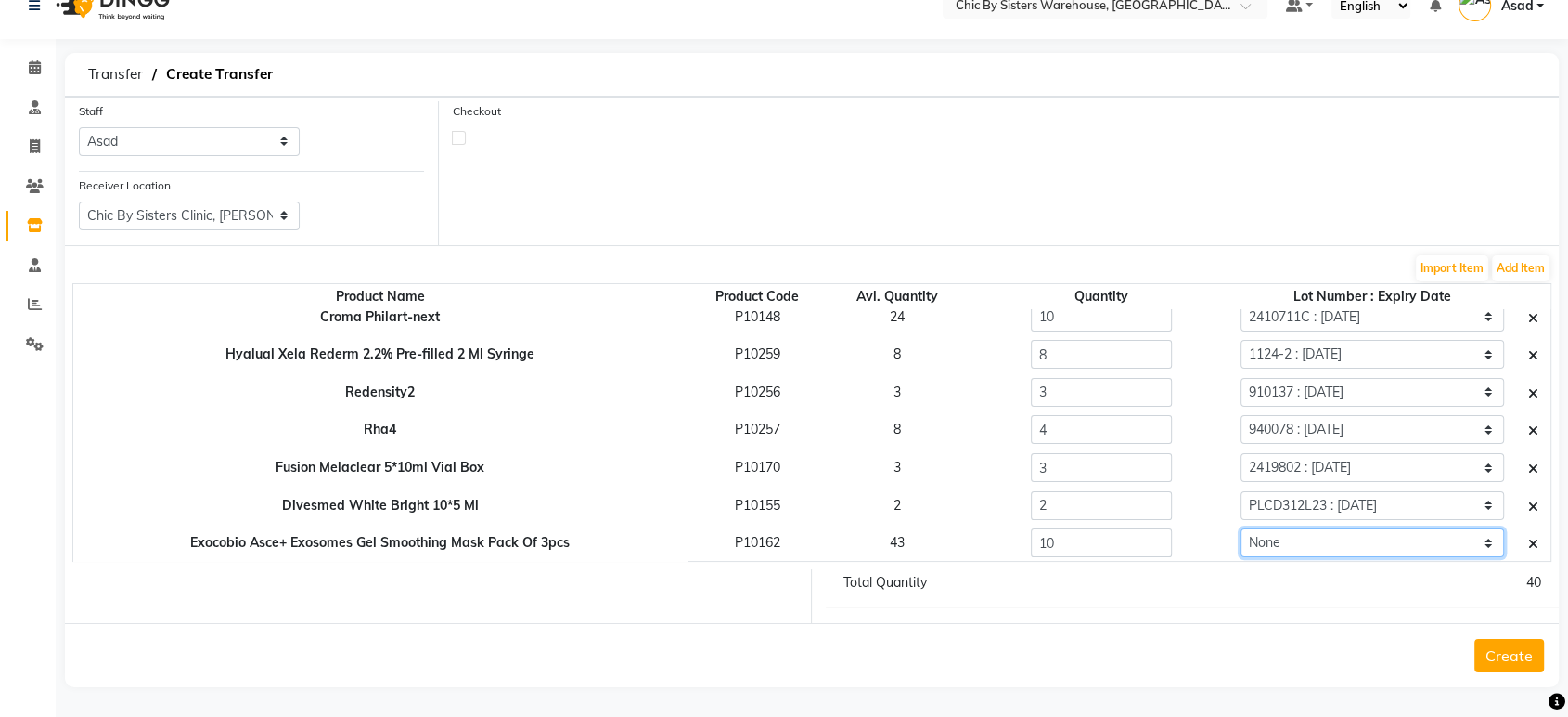
click at [1355, 536] on select "None 2SK540 : 22-11-2027" at bounding box center [1373, 543] width 263 height 29
select select "96441"
click at [1241, 528] on select "None 2SK540 : 22-11-2027" at bounding box center [1373, 543] width 263 height 29
click at [1402, 545] on select "None 2SK540 : 22-11-2027" at bounding box center [1373, 543] width 263 height 29
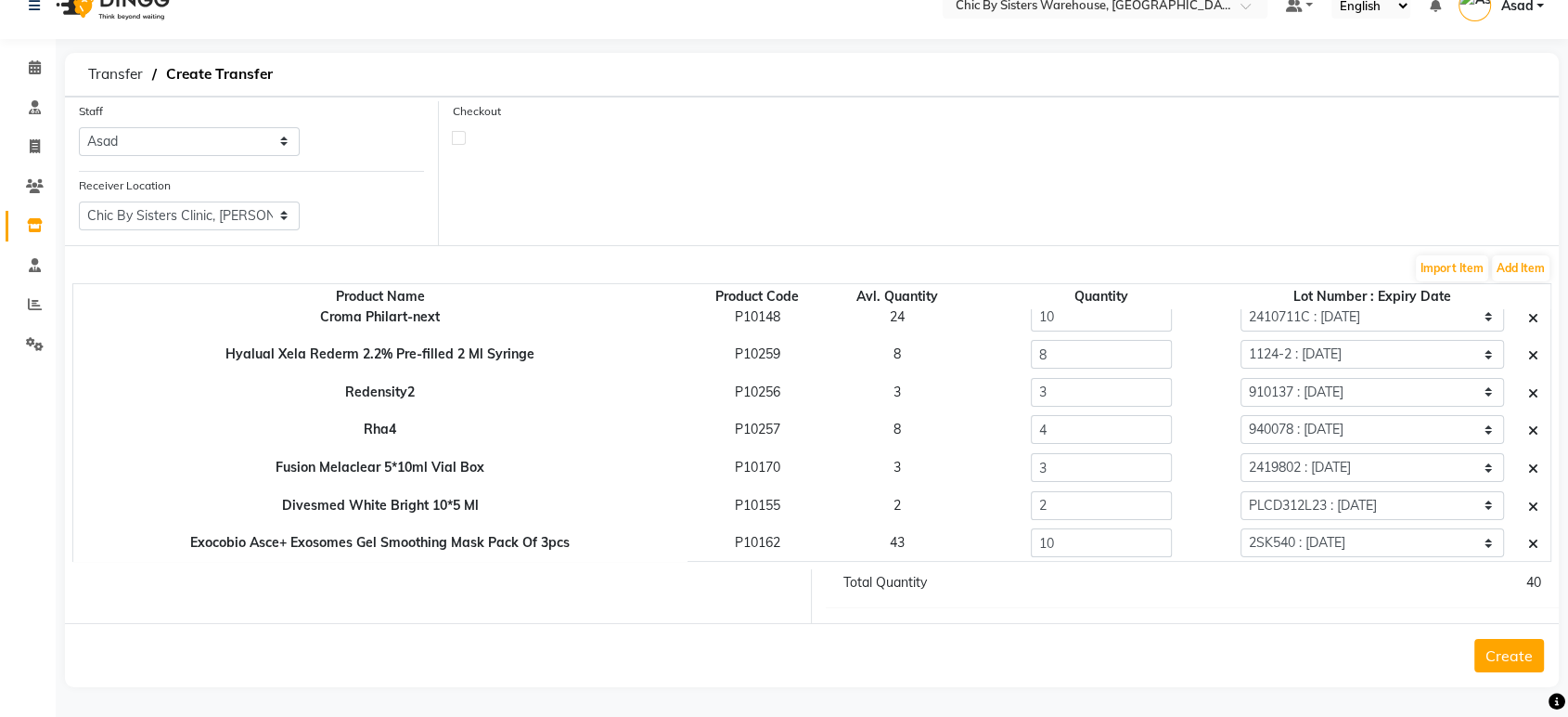
click at [1538, 651] on button "Create" at bounding box center [1509, 655] width 70 height 33
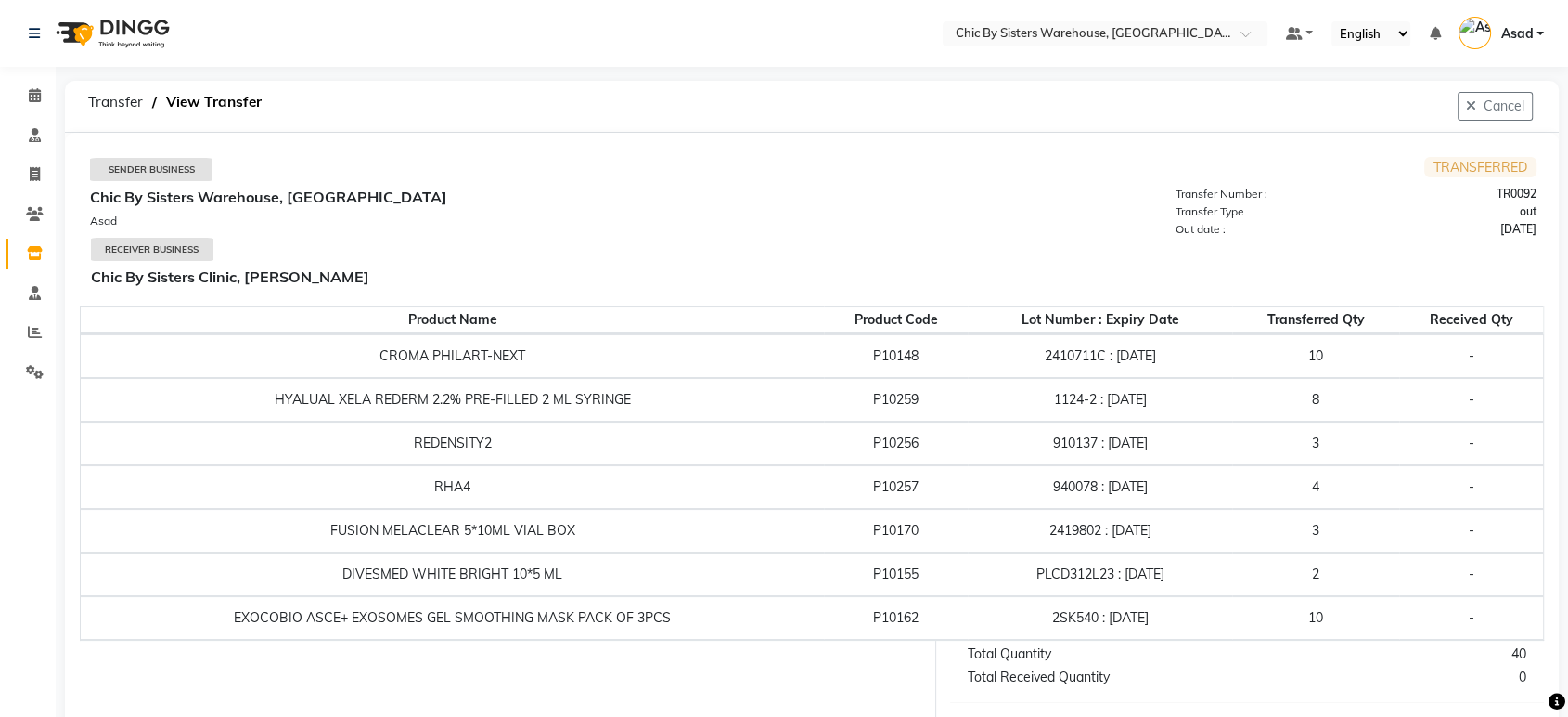
click at [31, 239] on link "Inventory" at bounding box center [28, 254] width 45 height 31
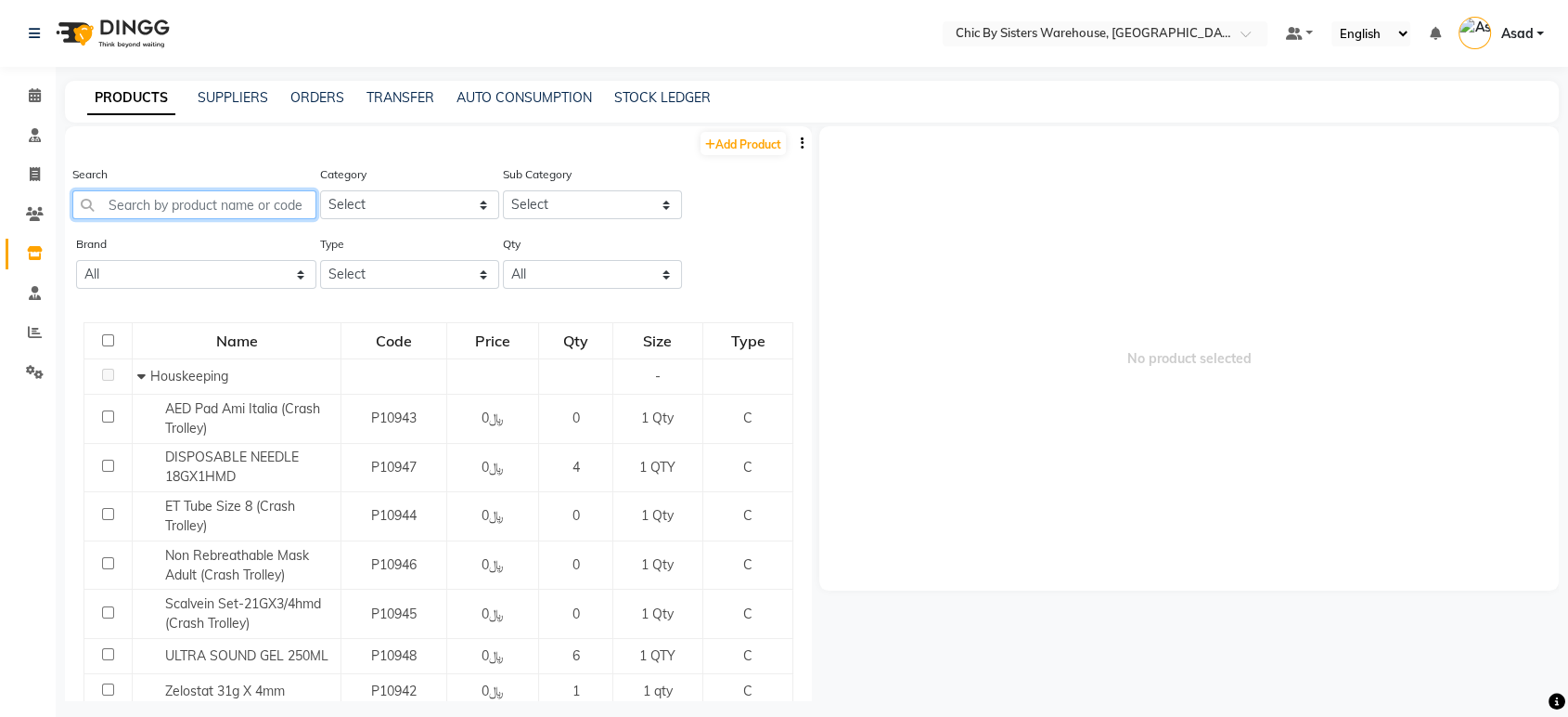
click at [263, 212] on input "text" at bounding box center [194, 205] width 244 height 29
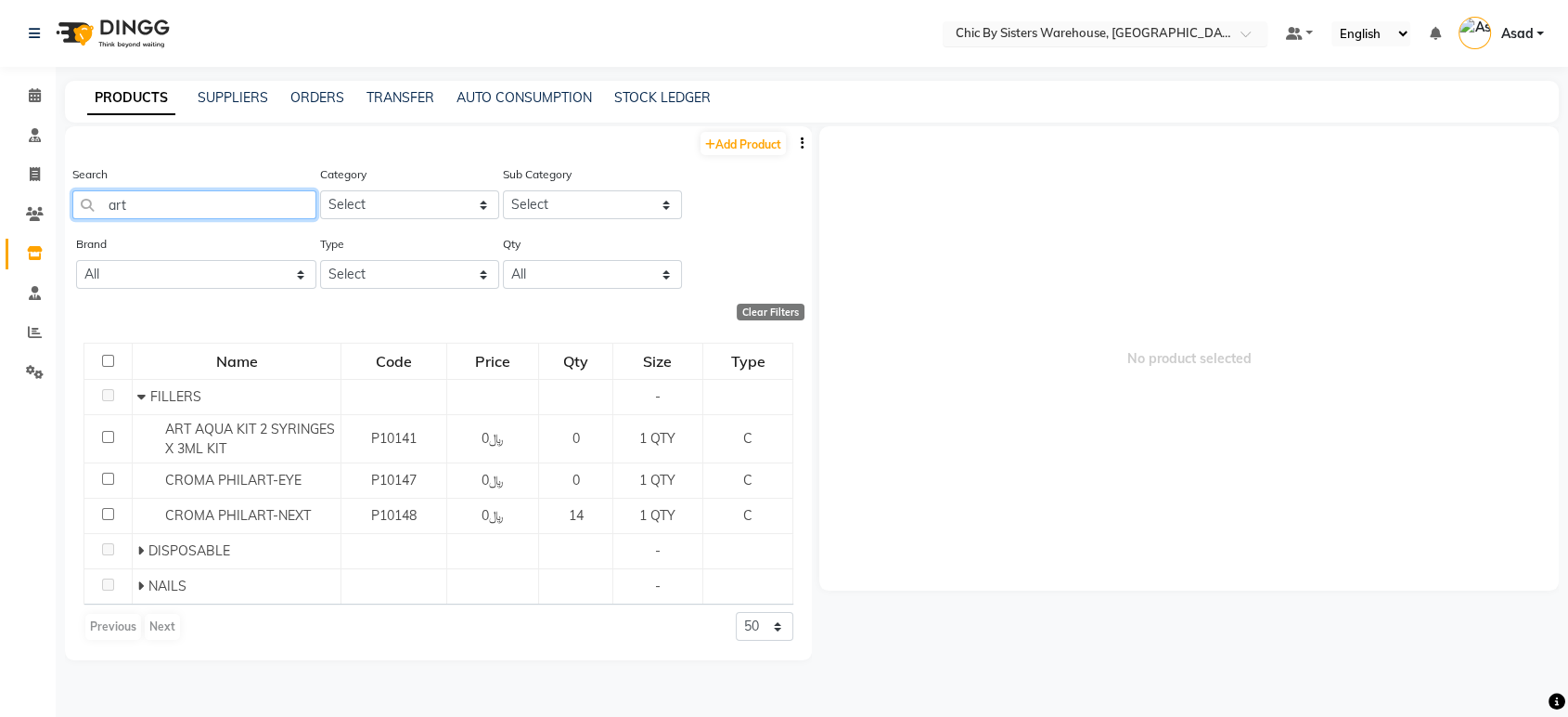
type input "art"
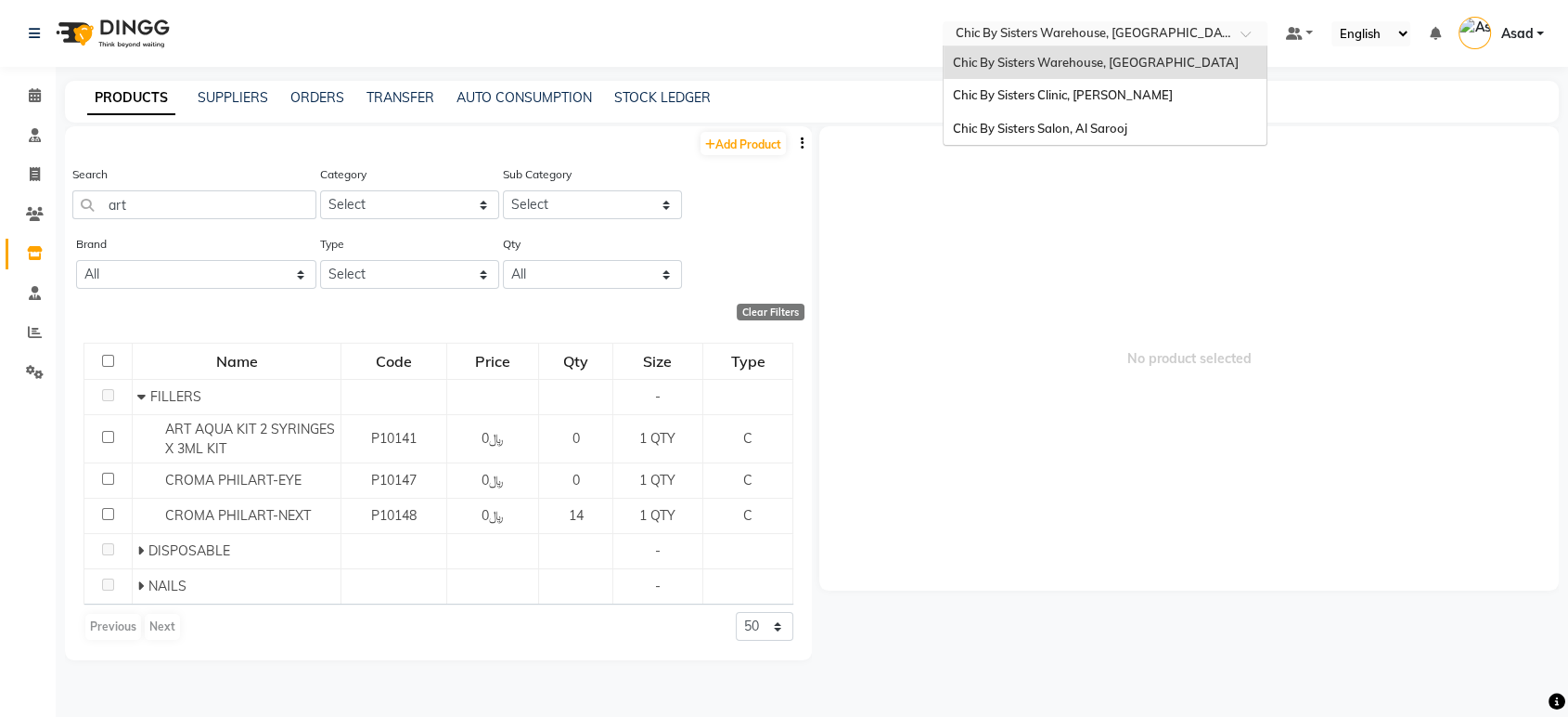
click at [1155, 27] on input "text" at bounding box center [1087, 34] width 269 height 18
click at [1099, 113] on div "Chic By Sisters Salon, Al Sarooj" at bounding box center [1105, 129] width 323 height 33
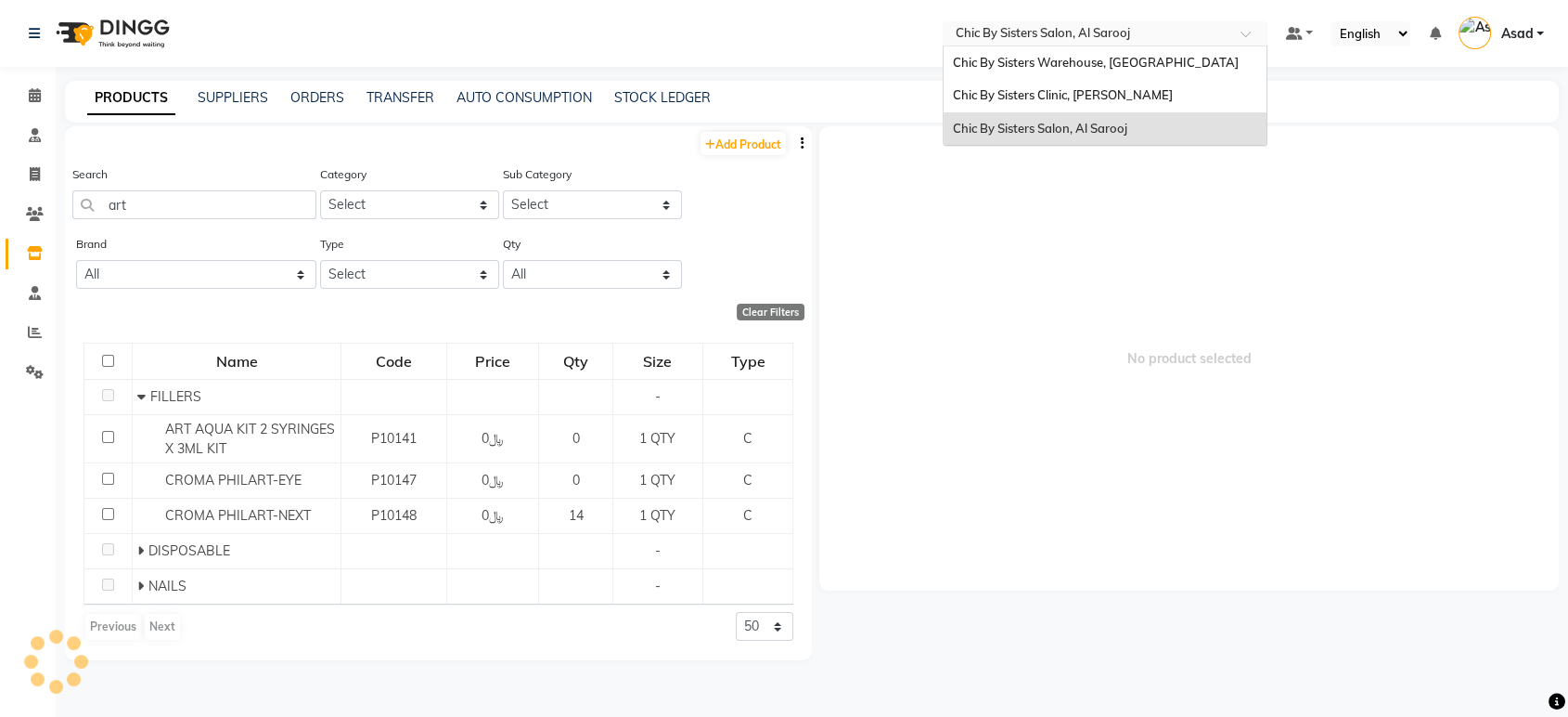
click at [1114, 31] on input "text" at bounding box center [1087, 34] width 269 height 18
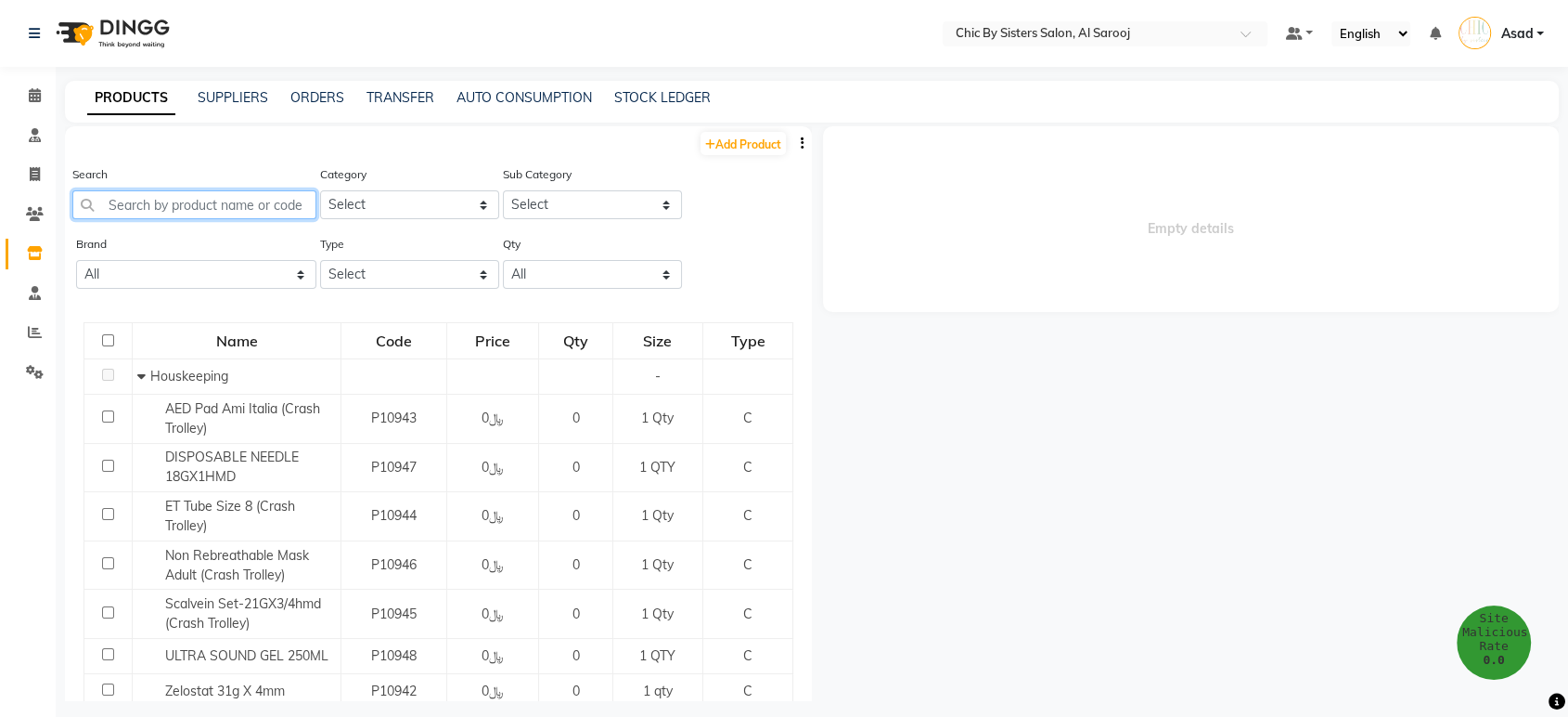
click at [180, 204] on input "text" at bounding box center [194, 205] width 244 height 29
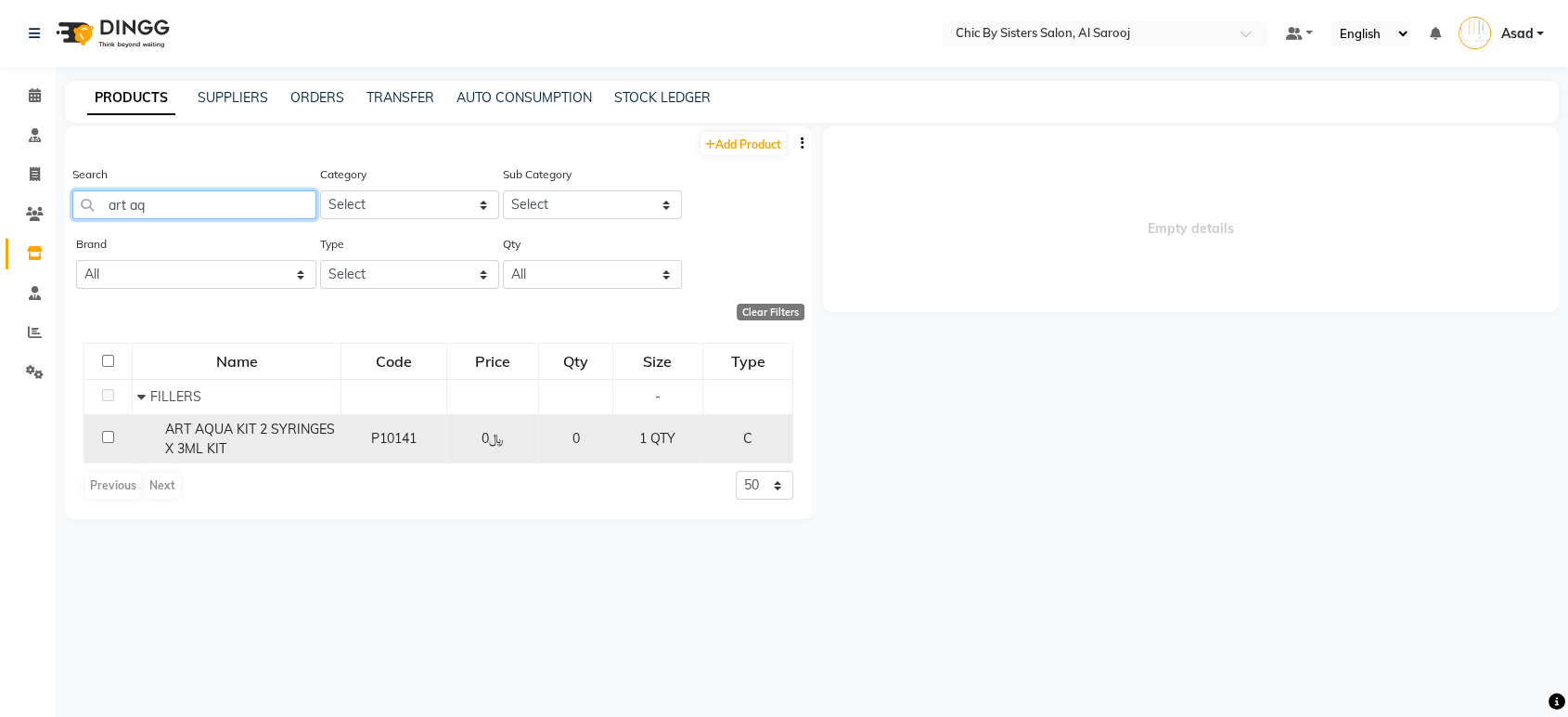
type input "art aq"
click at [266, 431] on span "ART AQUA KIT 2 SYRINGES X 3ML KIT" at bounding box center [250, 439] width 170 height 36
select select
